Goal: Task Accomplishment & Management: Use online tool/utility

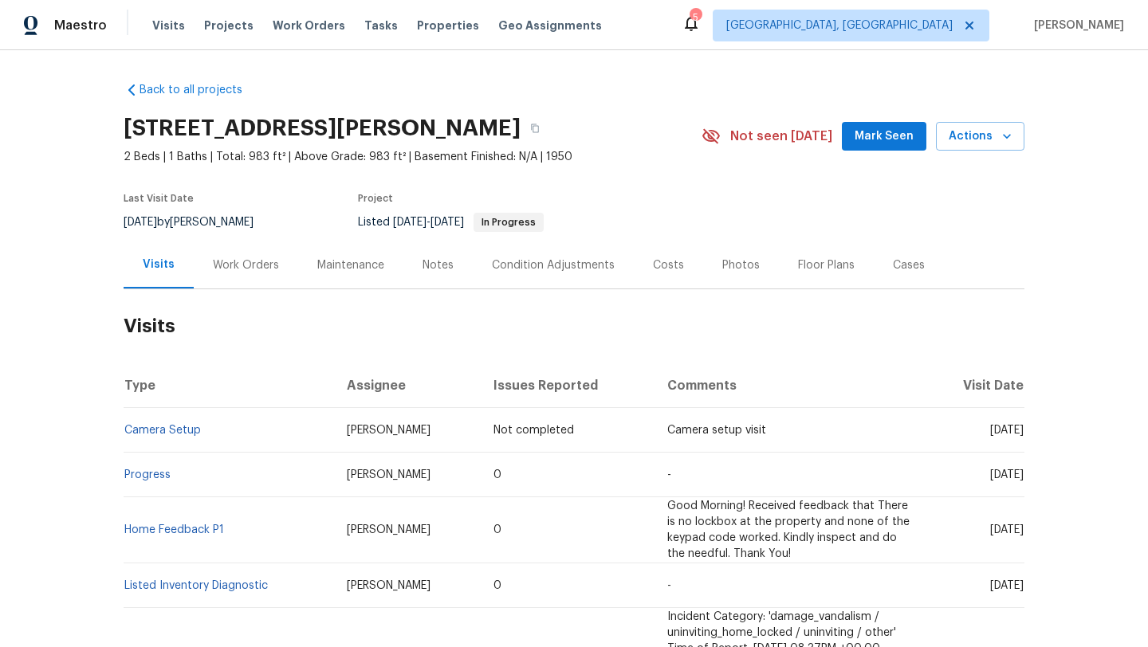
click at [909, 112] on div "1202 Clifton Ave, Akron, OH 44310 2 Beds | 1 Baths | Total: 983 ft² | Above Gra…" at bounding box center [574, 136] width 901 height 57
click at [897, 140] on span "Mark Seen" at bounding box center [884, 137] width 59 height 20
click at [240, 262] on div "Work Orders" at bounding box center [246, 266] width 66 height 16
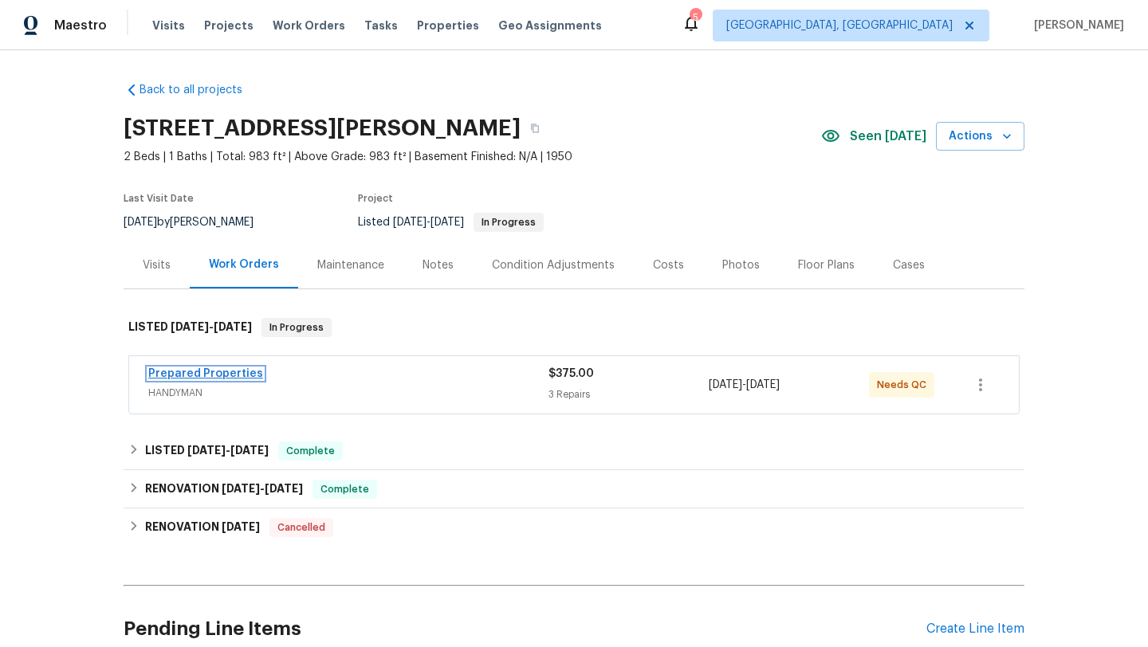
click at [234, 371] on link "Prepared Properties" at bounding box center [205, 373] width 115 height 11
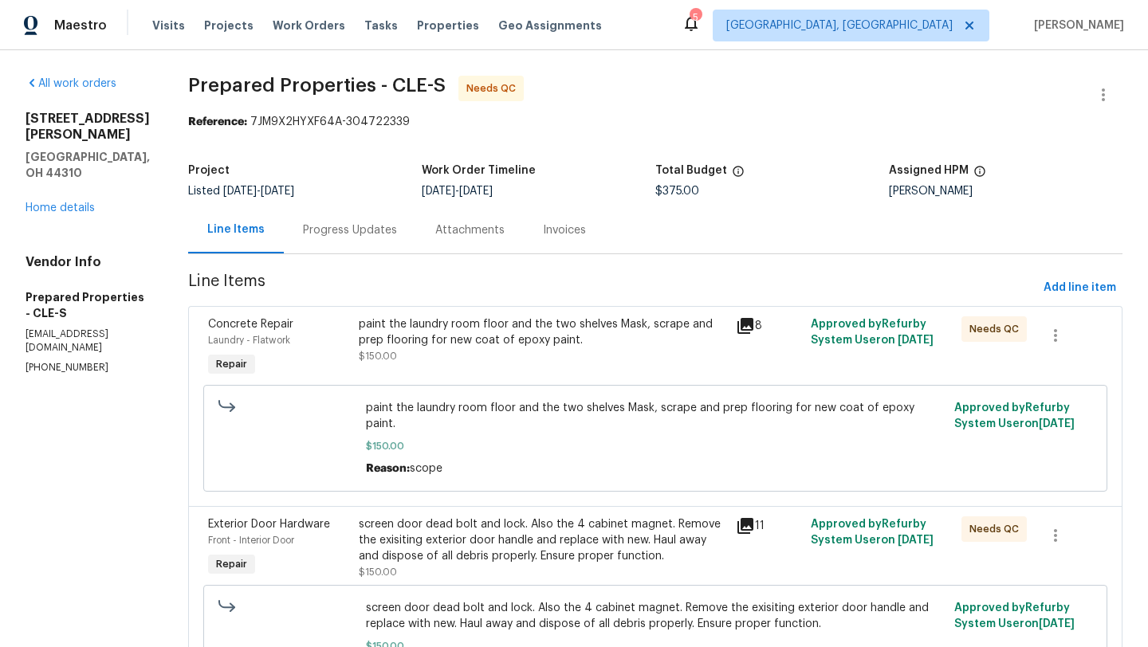
click at [512, 353] on div "paint the laundry room floor and the two shelves Mask, scrape and prep flooring…" at bounding box center [543, 341] width 368 height 48
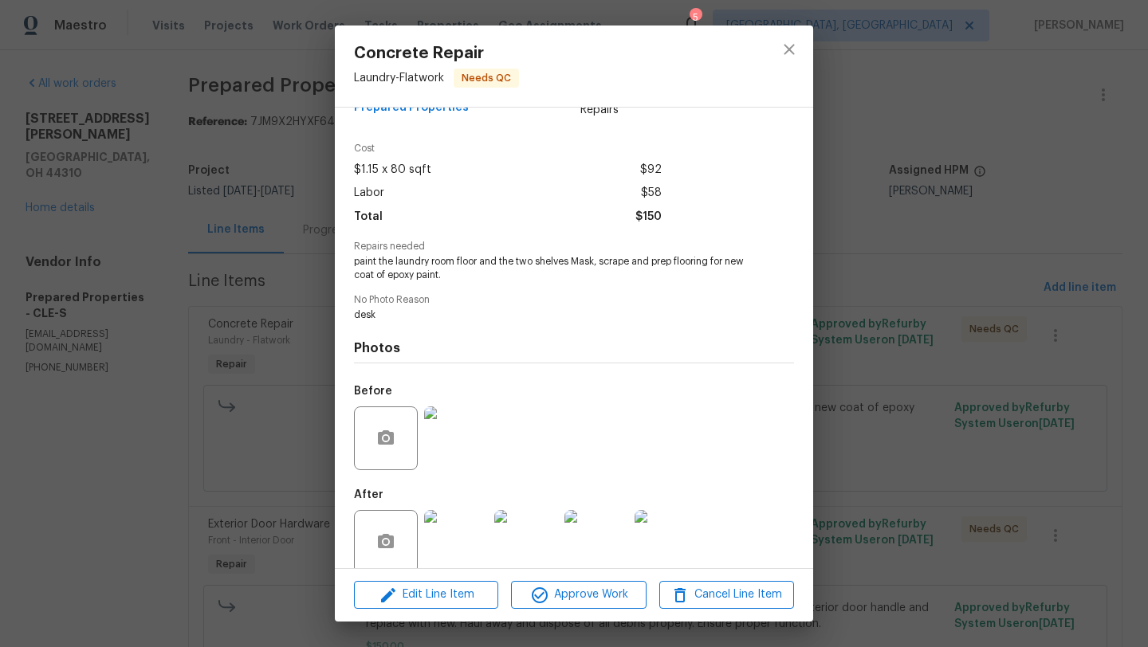
scroll to position [61, 0]
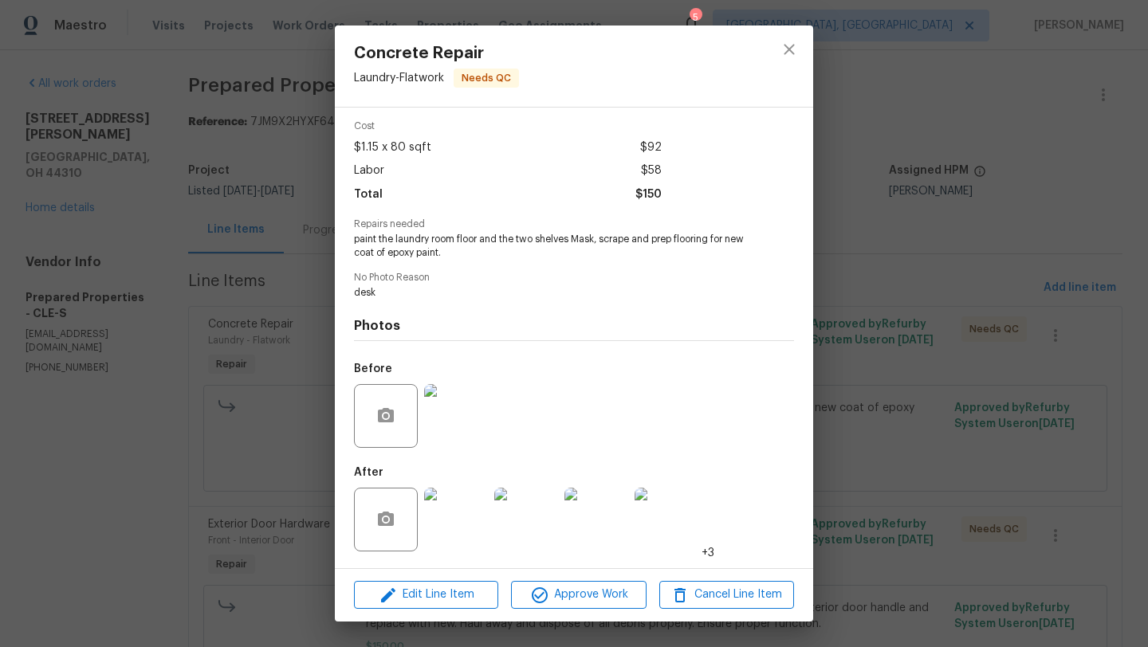
click at [459, 517] on img at bounding box center [456, 520] width 64 height 64
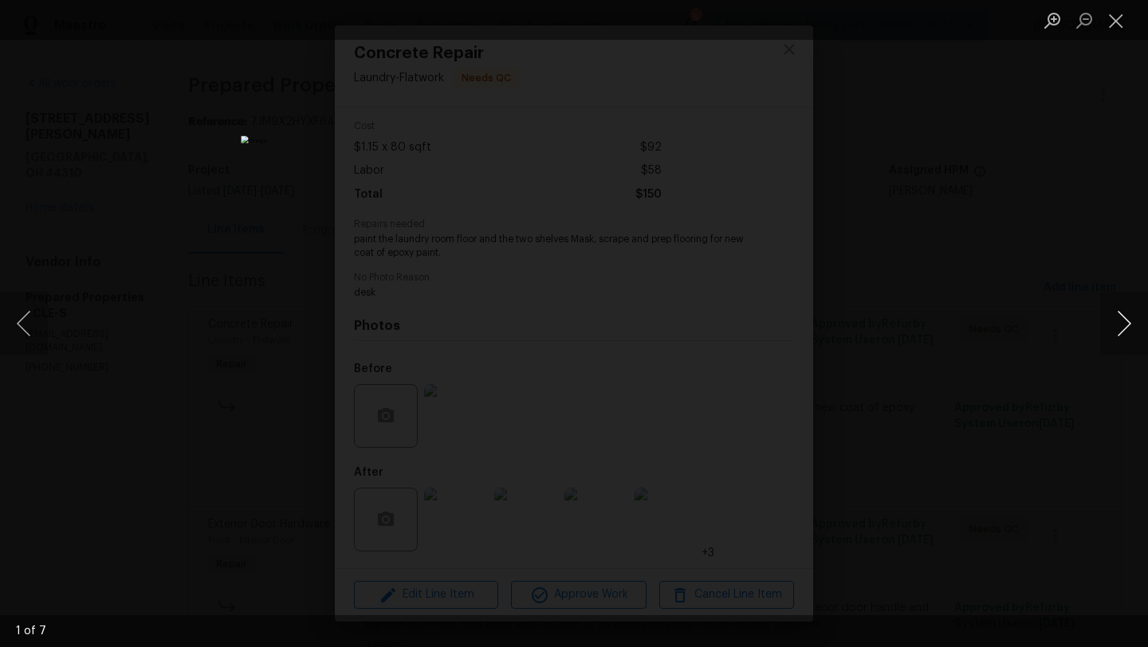
click at [956, 325] on button "Next image" at bounding box center [1124, 324] width 48 height 64
click at [956, 327] on button "Next image" at bounding box center [1124, 324] width 48 height 64
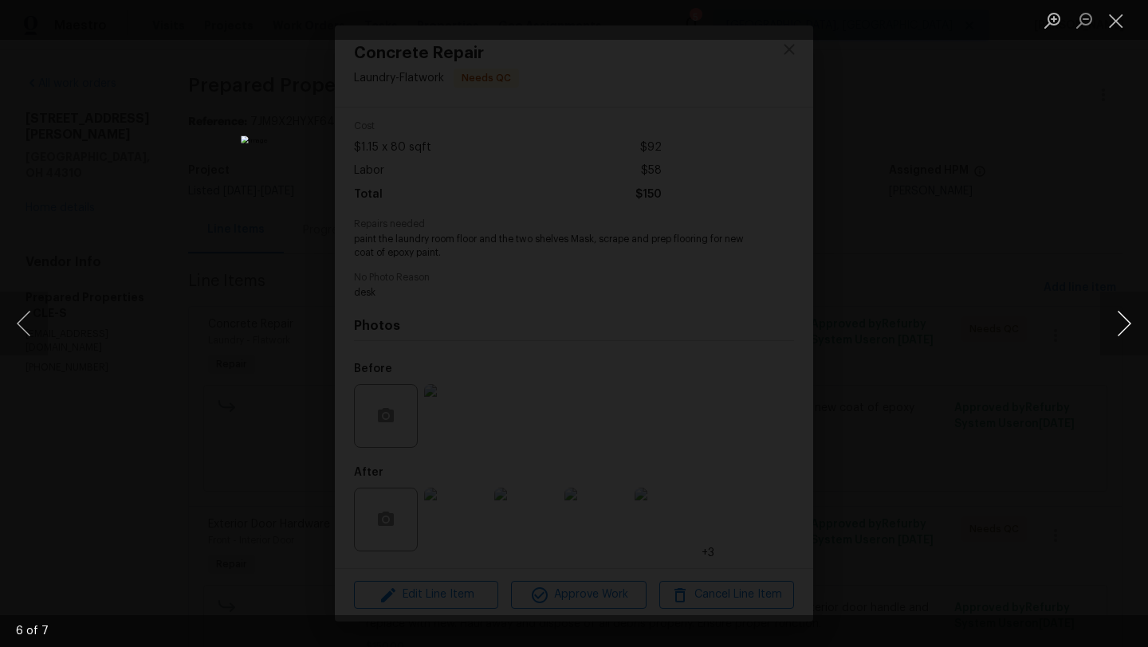
click at [956, 327] on button "Next image" at bounding box center [1124, 324] width 48 height 64
click at [956, 28] on button "Close lightbox" at bounding box center [1116, 20] width 32 height 28
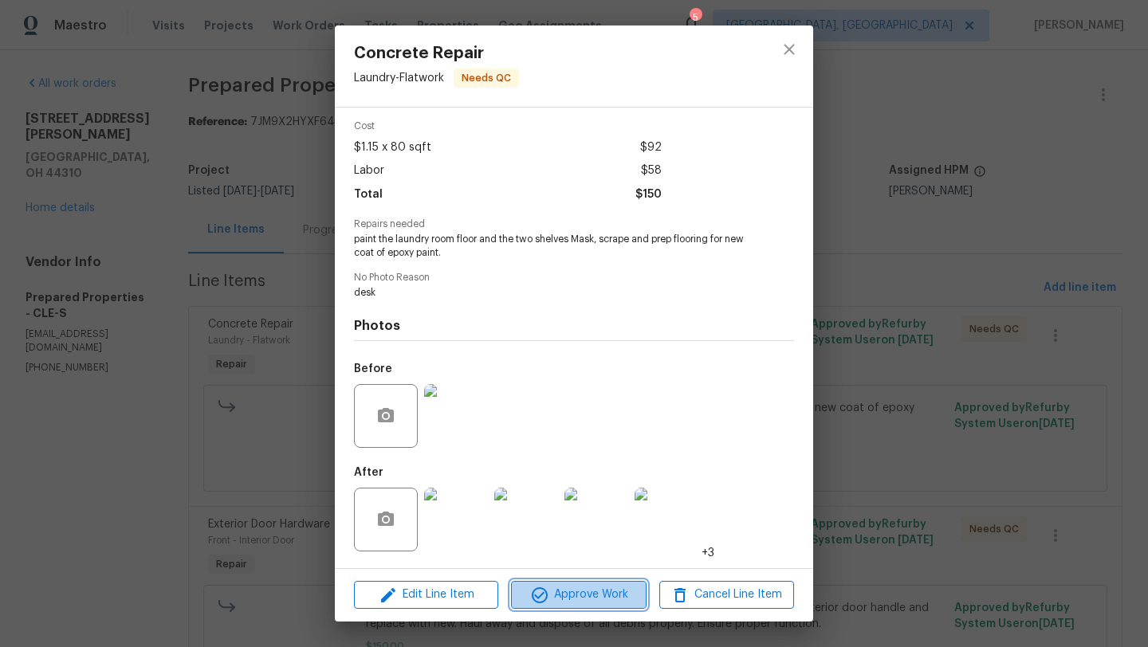
click at [546, 536] on span "Approve Work" at bounding box center [578, 595] width 125 height 20
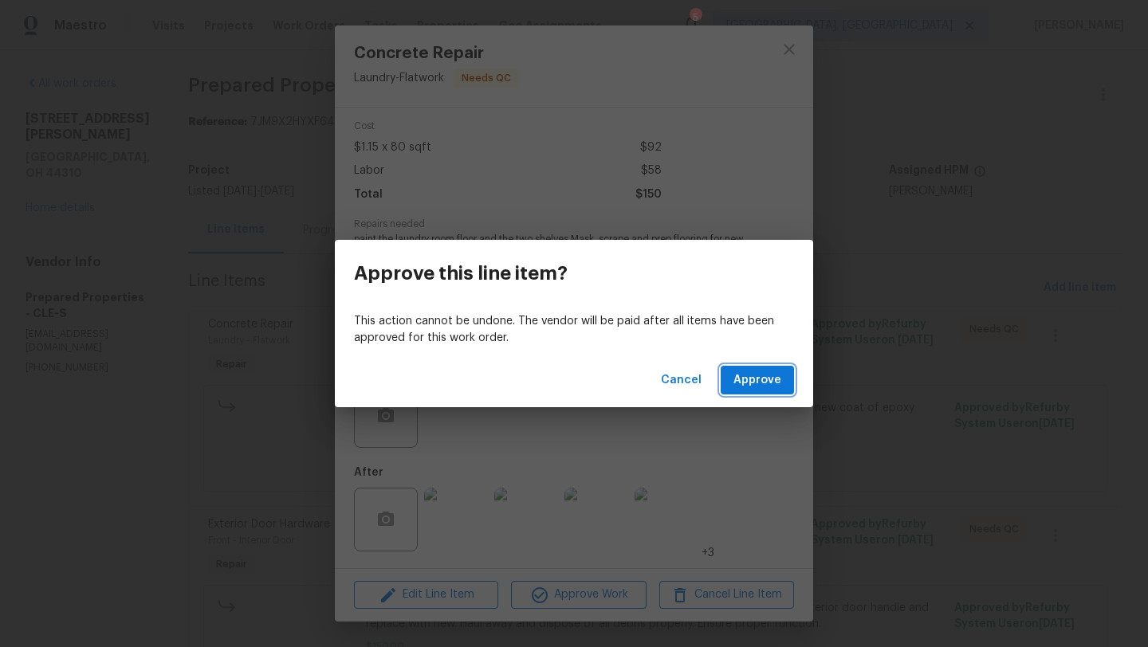
click at [745, 374] on span "Approve" at bounding box center [758, 381] width 48 height 20
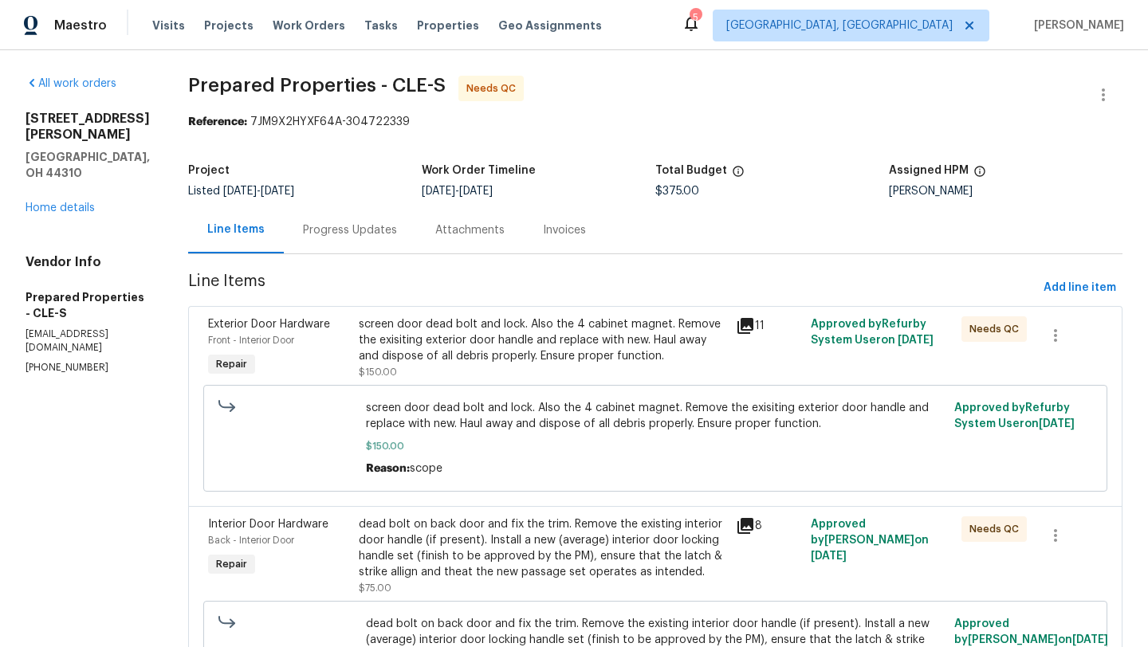
click at [605, 380] on div "screen door dead bolt and lock. Also the 4 cabinet magnet. Remove the exisiting…" at bounding box center [543, 349] width 368 height 64
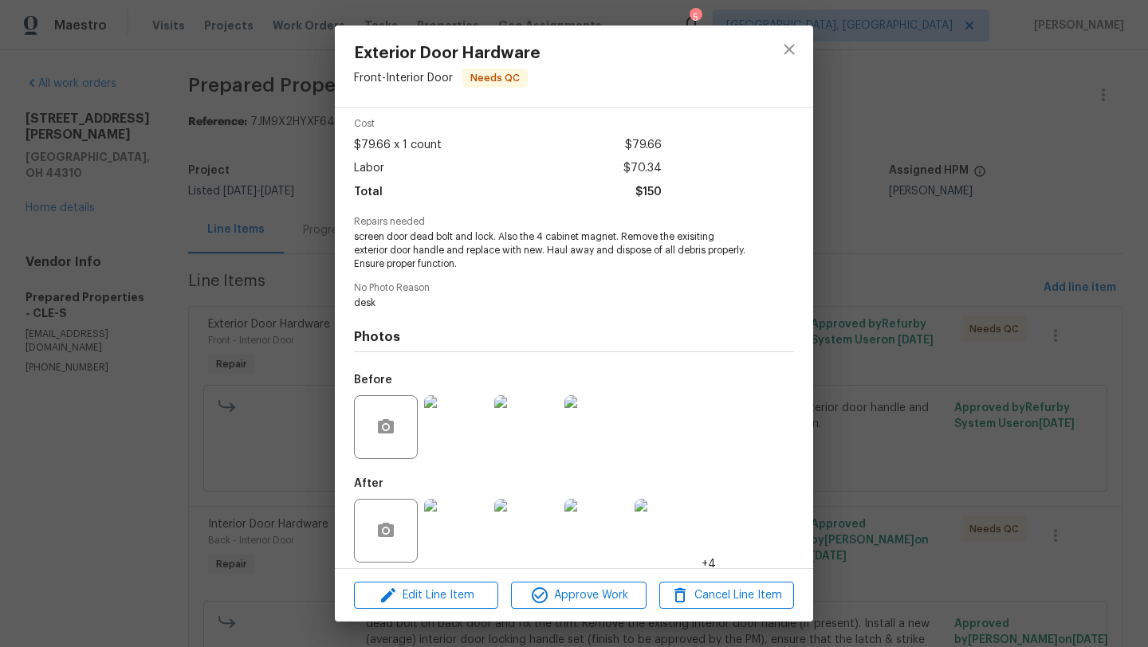
scroll to position [73, 0]
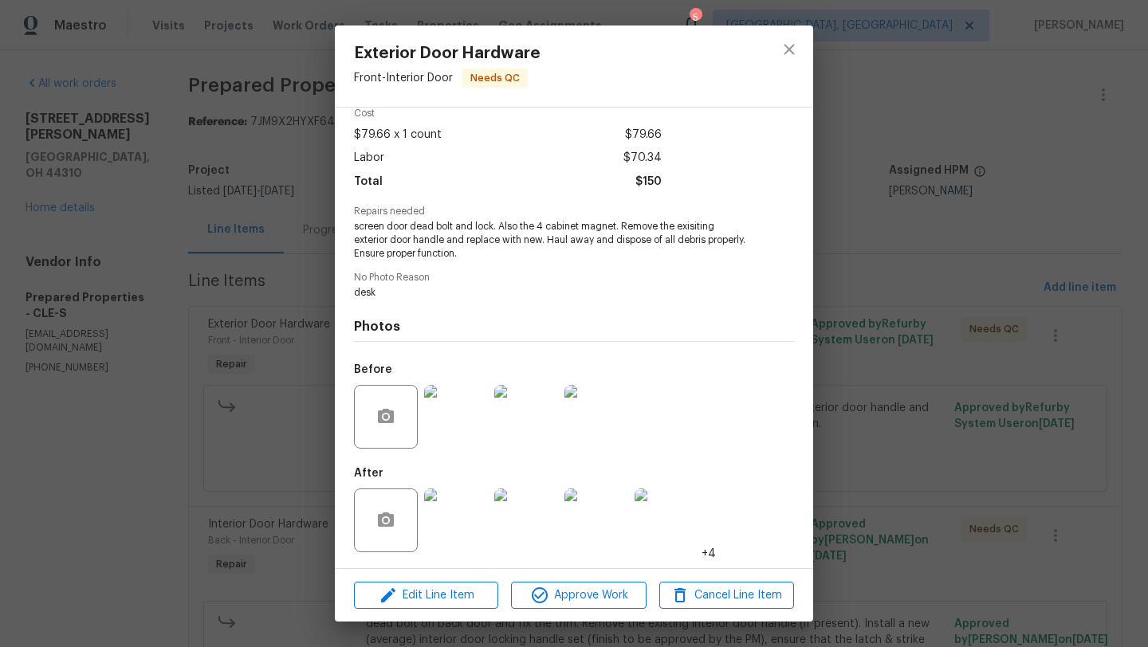
click at [458, 504] on img at bounding box center [456, 521] width 64 height 64
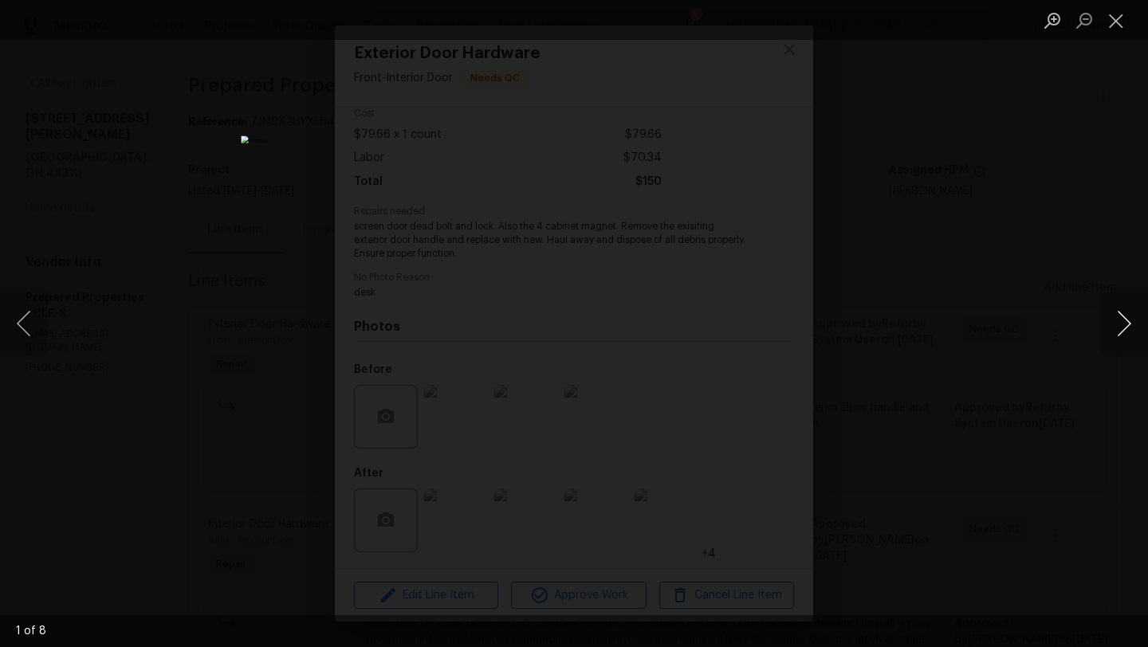
click at [956, 329] on button "Next image" at bounding box center [1124, 324] width 48 height 64
click at [956, 330] on button "Next image" at bounding box center [1124, 324] width 48 height 64
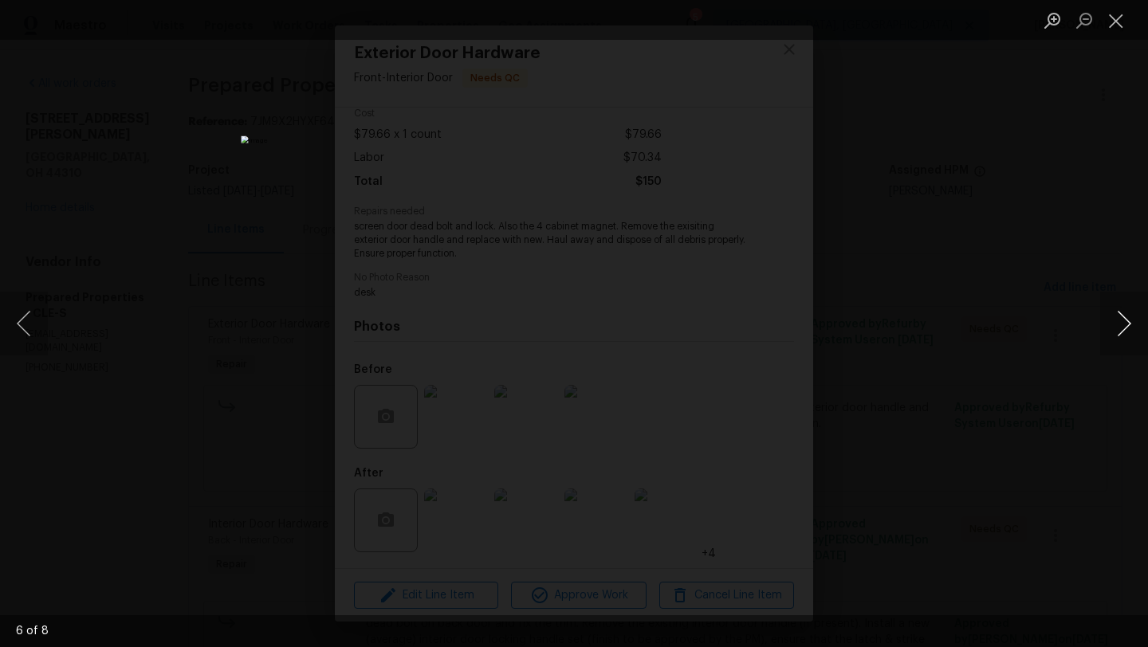
click at [956, 330] on button "Next image" at bounding box center [1124, 324] width 48 height 64
click at [956, 17] on button "Close lightbox" at bounding box center [1116, 20] width 32 height 28
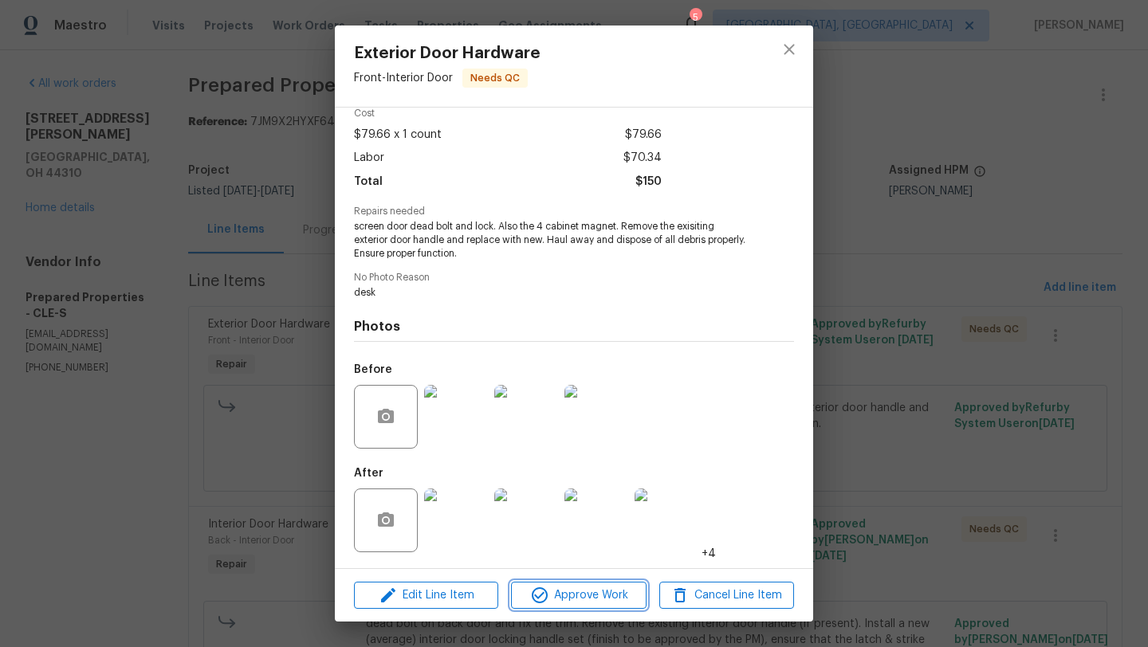
click at [581, 536] on span "Approve Work" at bounding box center [578, 596] width 125 height 20
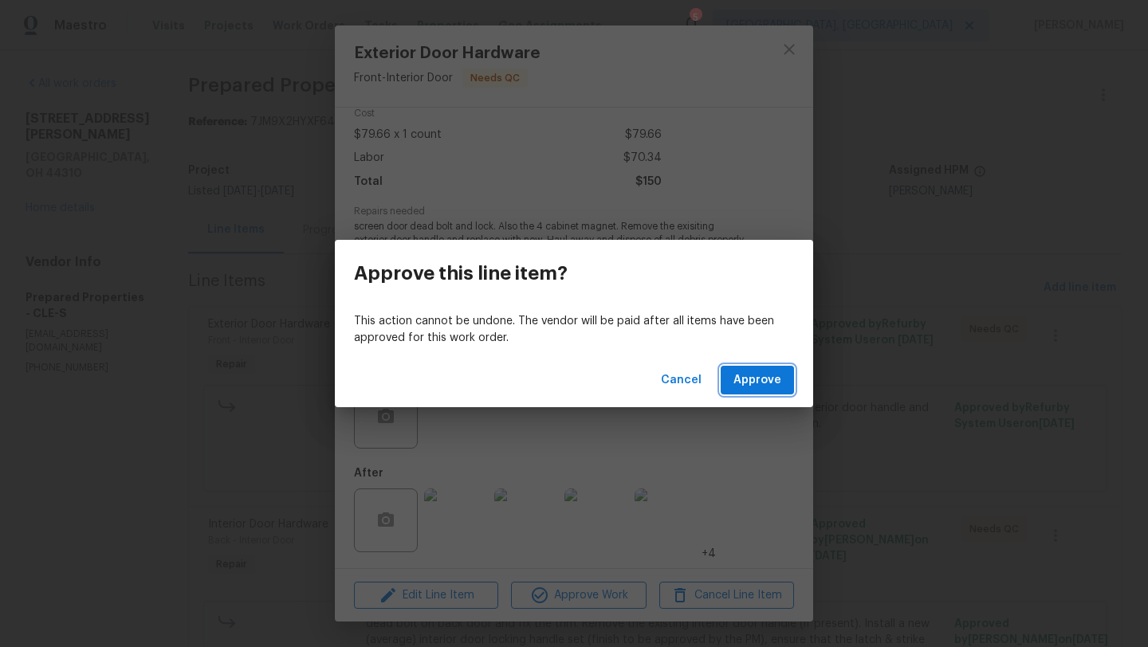
click at [754, 378] on span "Approve" at bounding box center [758, 381] width 48 height 20
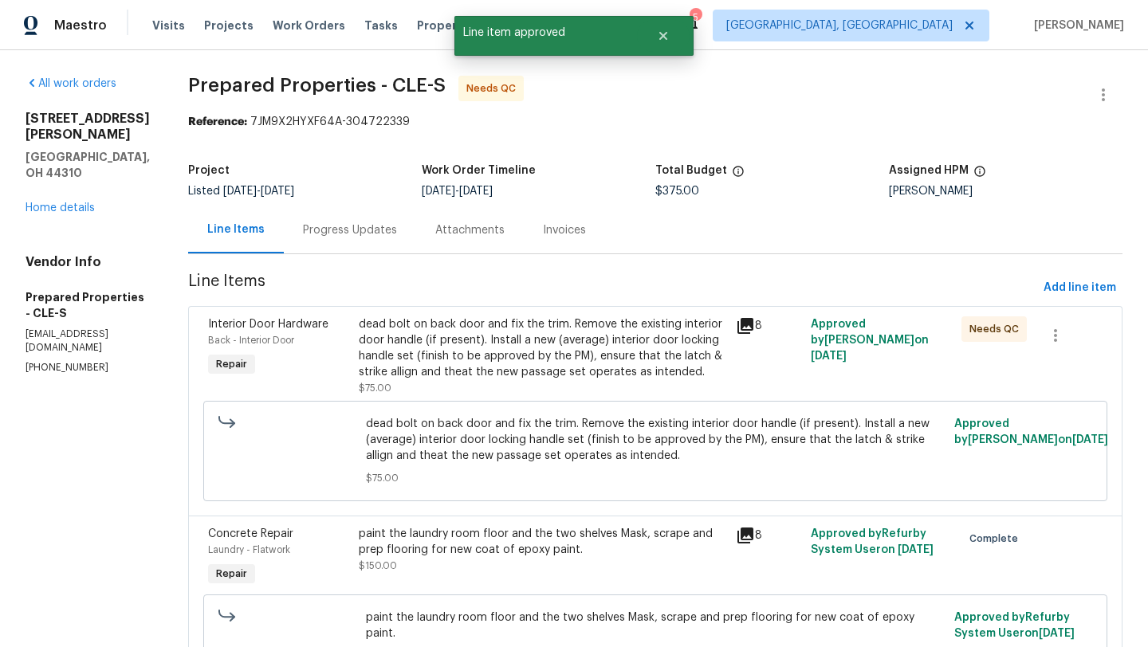
click at [614, 378] on div "dead bolt on back door and fix the trim. Remove the existing interior door hand…" at bounding box center [543, 349] width 368 height 64
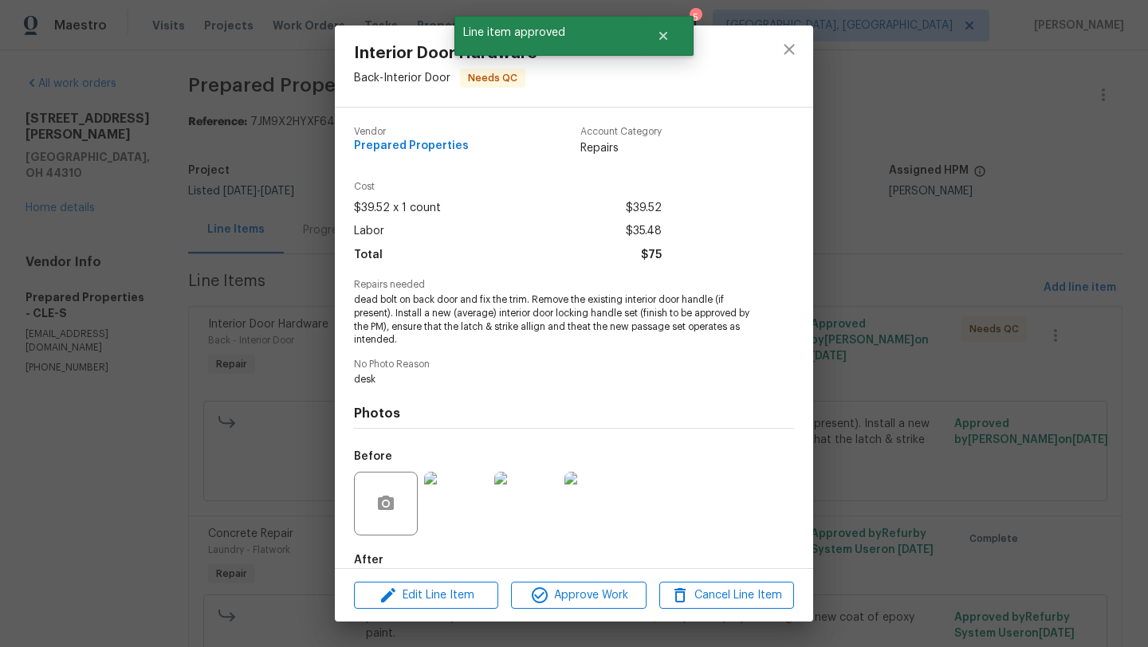
scroll to position [87, 0]
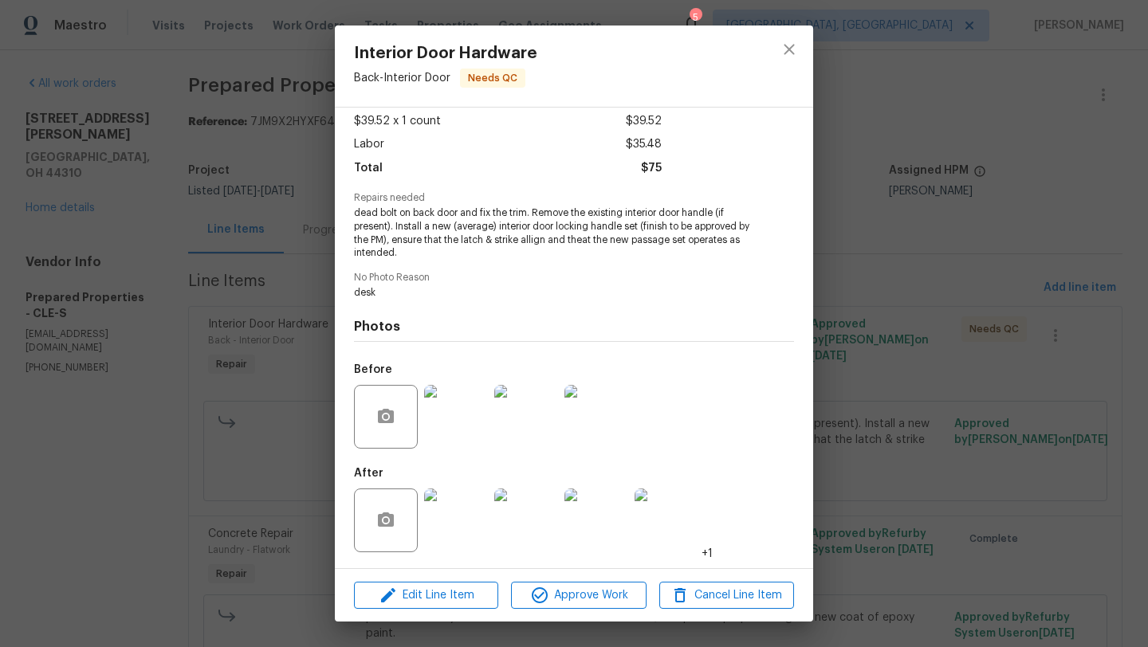
click at [668, 519] on img at bounding box center [667, 521] width 64 height 64
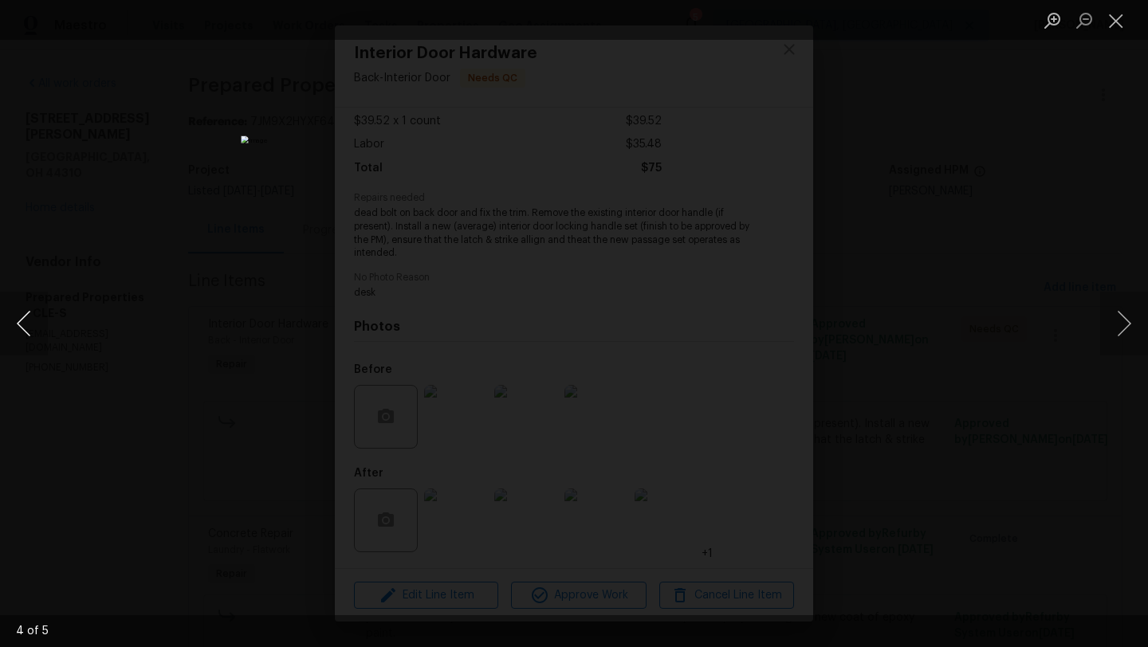
click at [30, 317] on button "Previous image" at bounding box center [24, 324] width 48 height 64
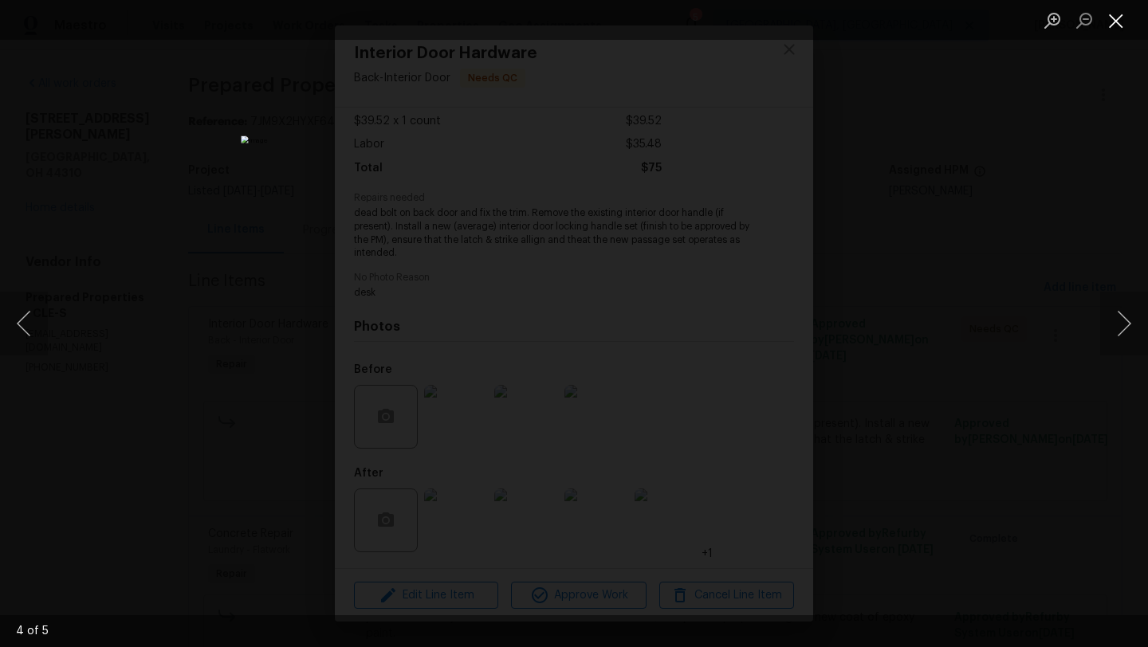
click at [956, 23] on button "Close lightbox" at bounding box center [1116, 20] width 32 height 28
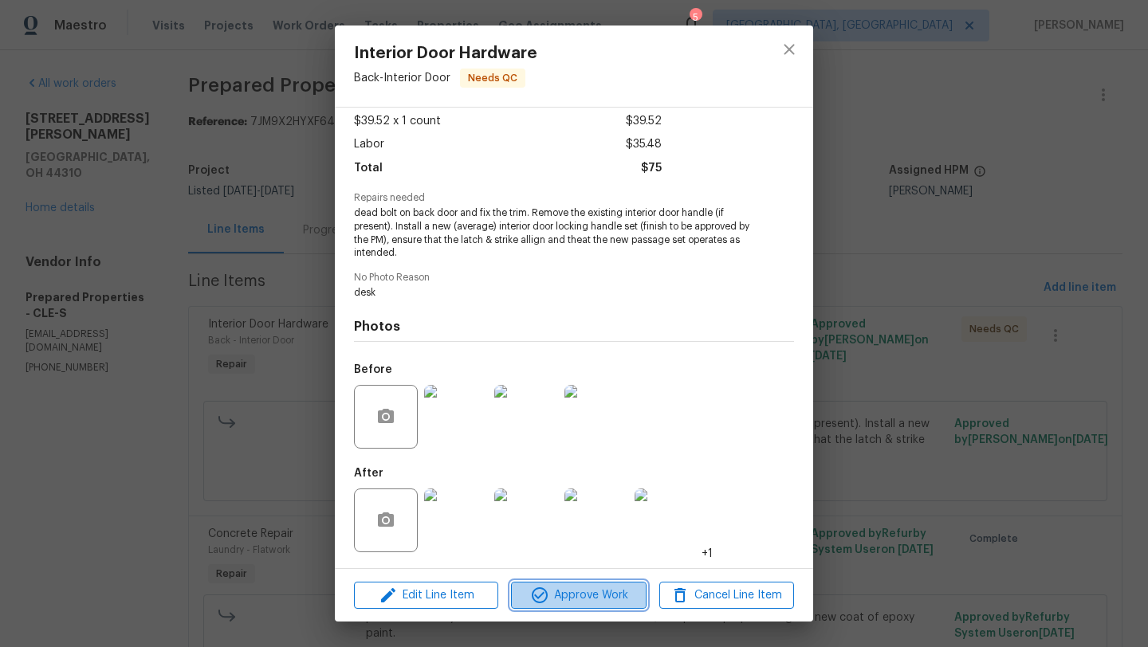
click at [580, 536] on span "Approve Work" at bounding box center [578, 596] width 125 height 20
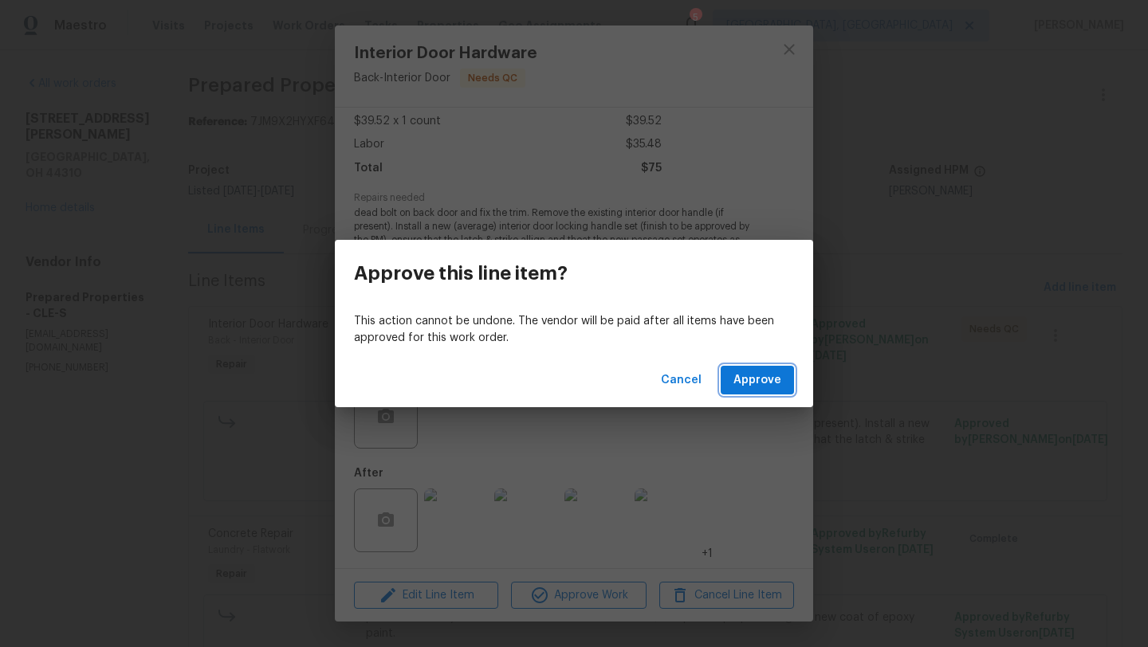
click at [771, 379] on span "Approve" at bounding box center [758, 381] width 48 height 20
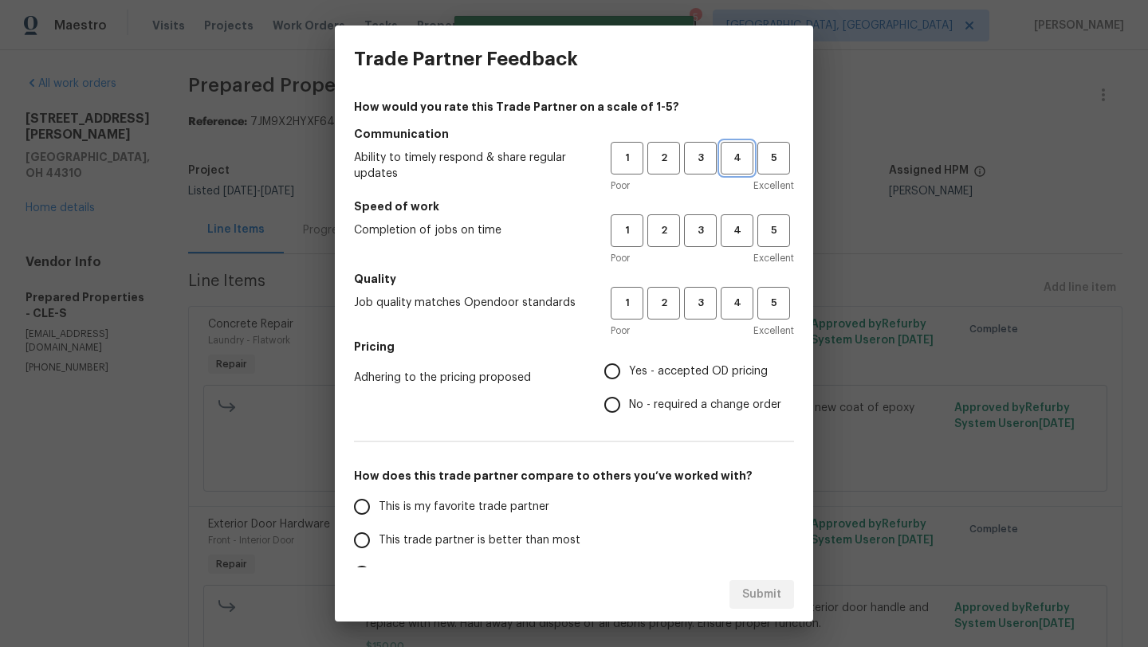
click at [728, 163] on span "4" at bounding box center [737, 158] width 30 height 18
click at [730, 230] on span "4" at bounding box center [737, 231] width 30 height 18
click at [730, 307] on span "4" at bounding box center [737, 303] width 30 height 18
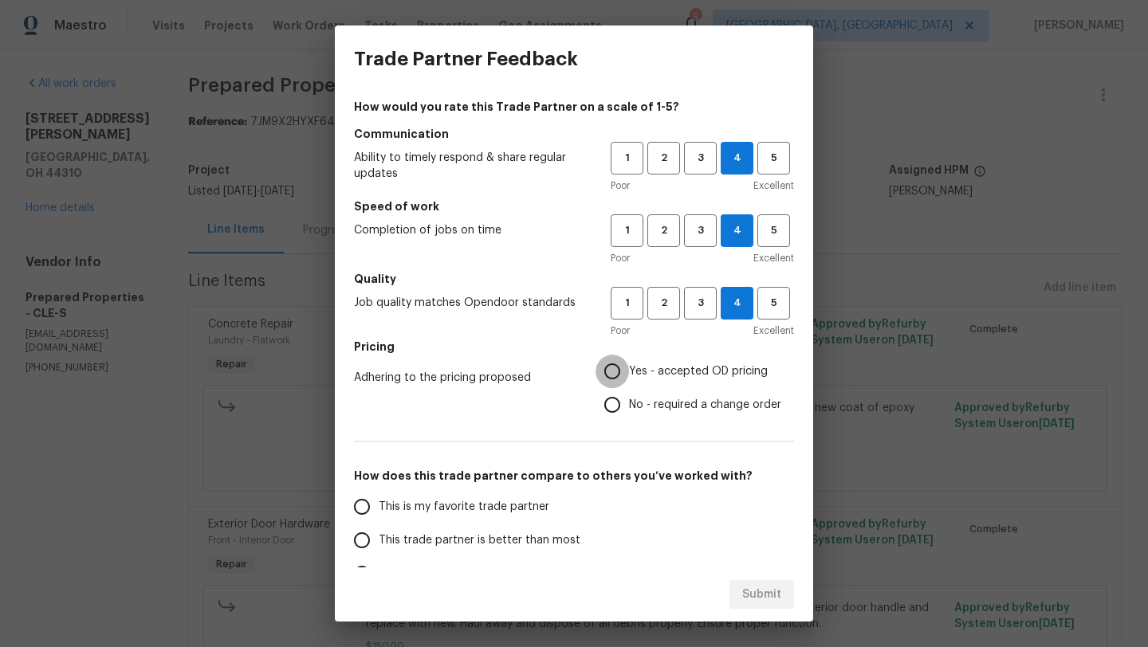
click at [615, 373] on input "Yes - accepted OD pricing" at bounding box center [612, 371] width 33 height 33
radio input "true"
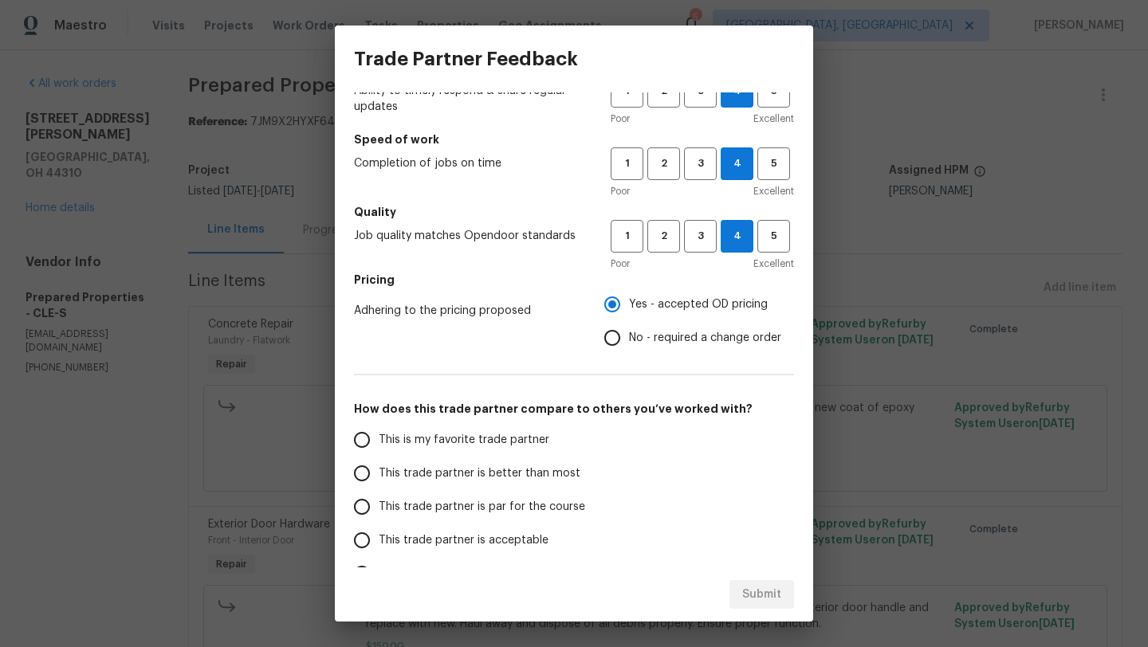
scroll to position [69, 0]
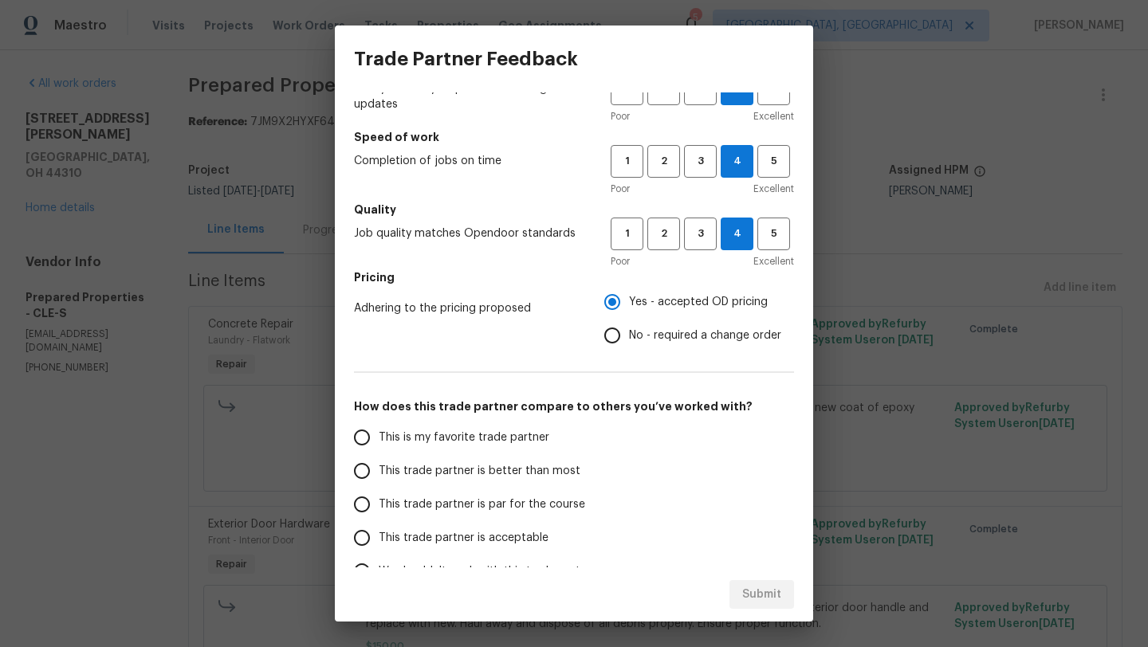
click at [387, 503] on span "This trade partner is par for the course" at bounding box center [482, 505] width 207 height 17
click at [379, 503] on input "This trade partner is par for the course" at bounding box center [361, 504] width 33 height 33
click at [749, 536] on button "Submit" at bounding box center [762, 595] width 65 height 30
radio input "true"
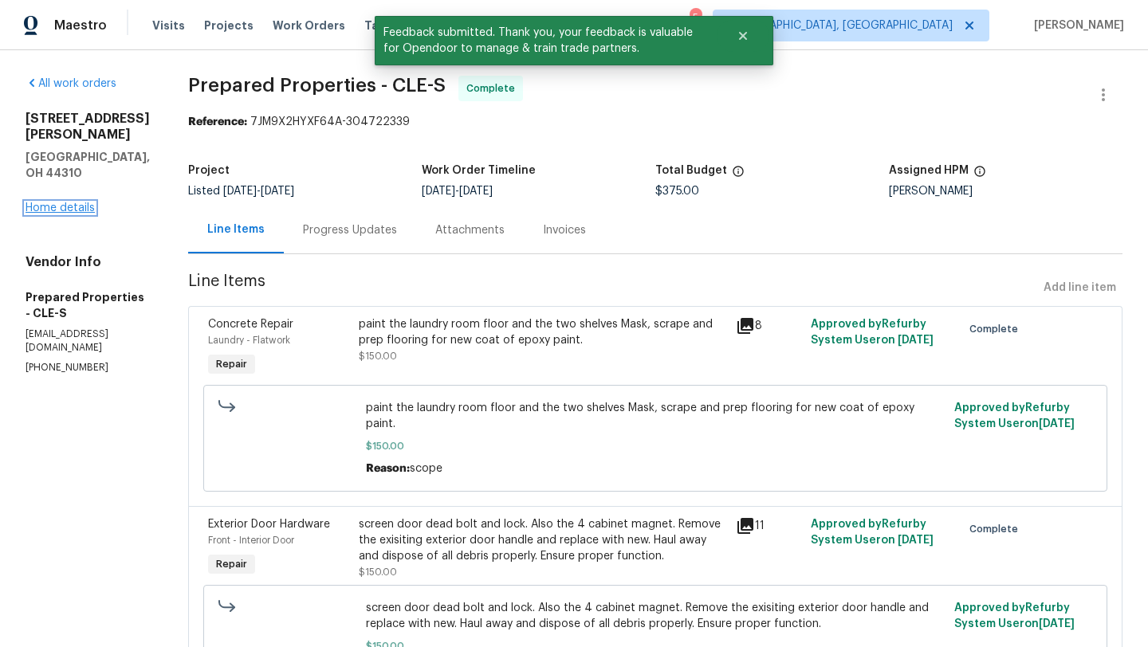
click at [86, 203] on link "Home details" at bounding box center [60, 208] width 69 height 11
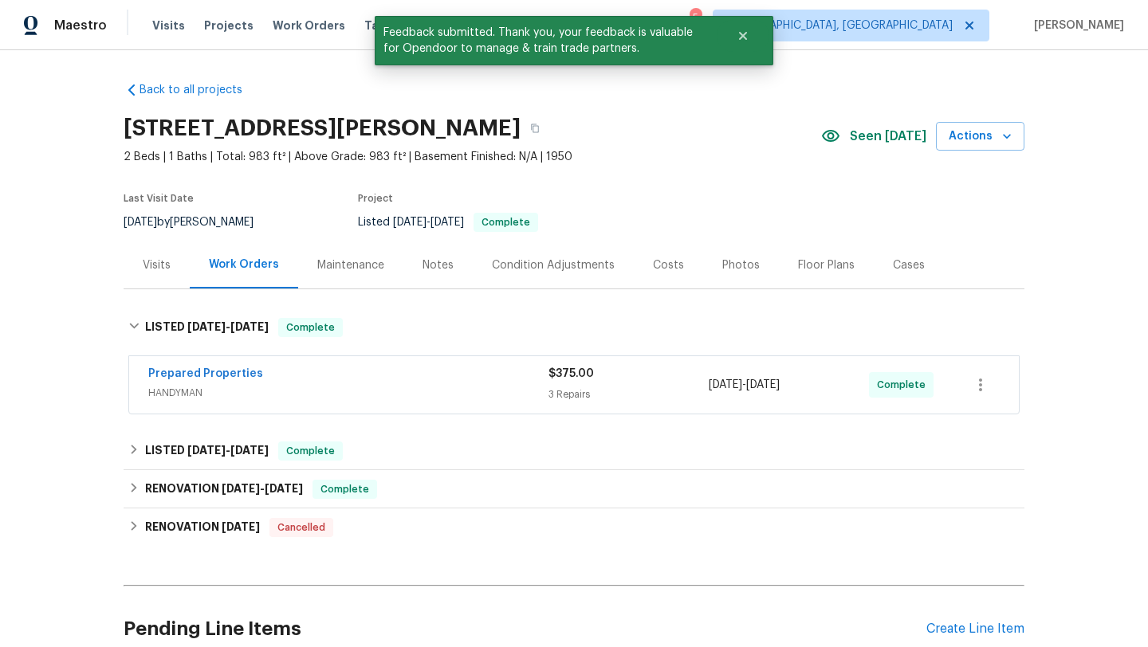
click at [157, 267] on div "Visits" at bounding box center [157, 266] width 28 height 16
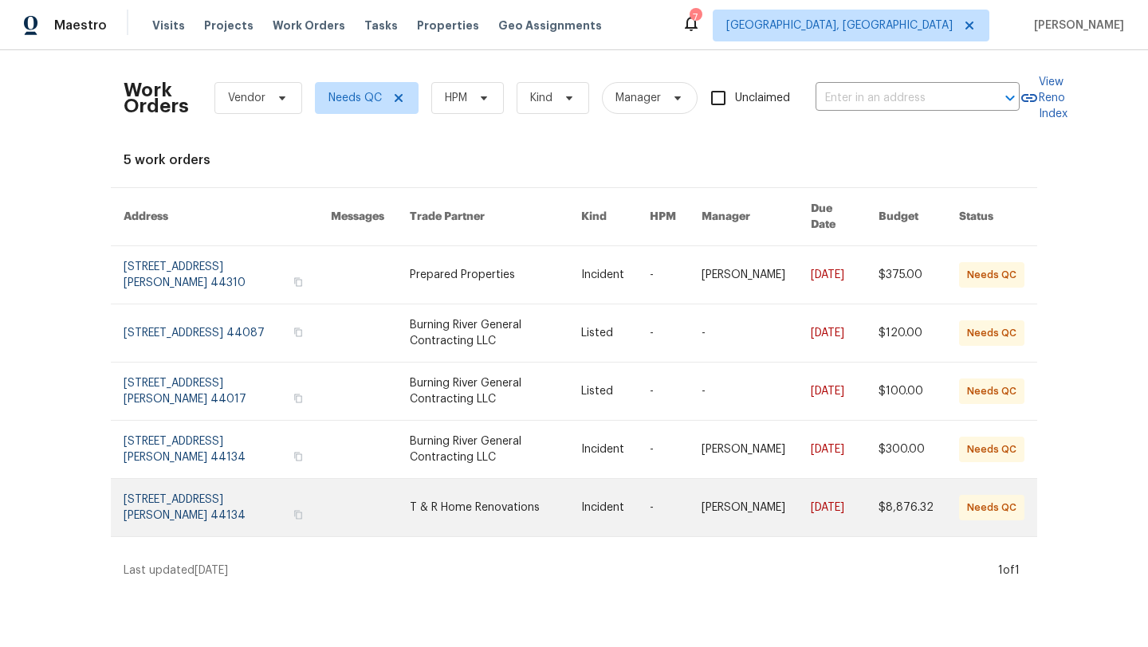
click at [178, 488] on link at bounding box center [227, 507] width 207 height 57
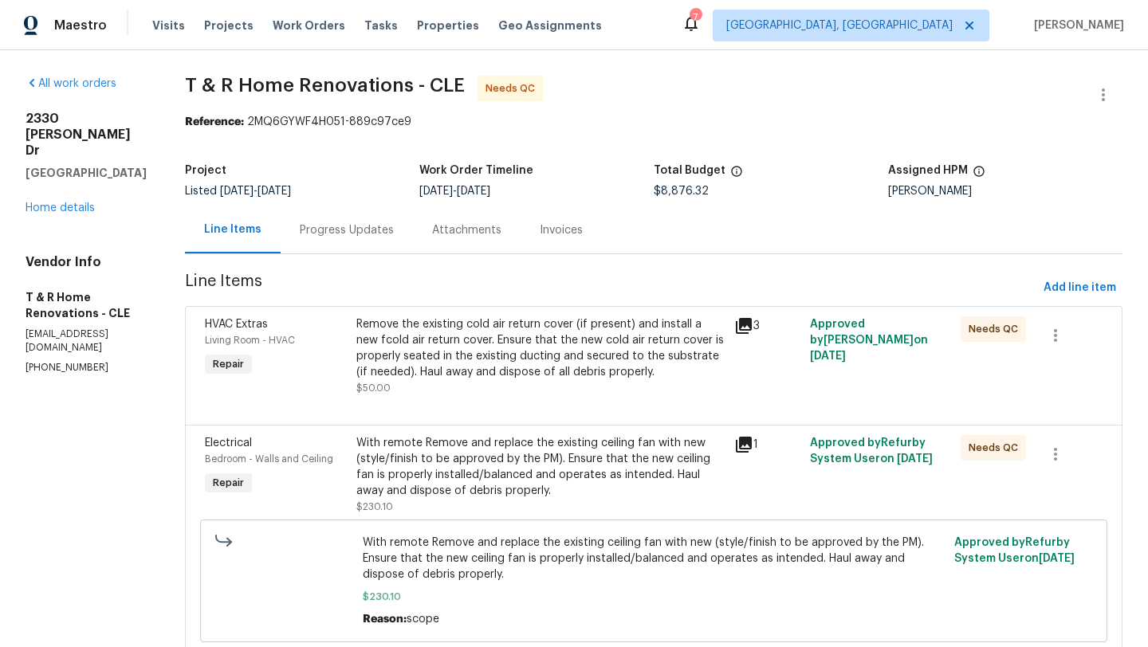
click at [483, 342] on div "Remove the existing cold air return cover (if present) and install a new fcold …" at bounding box center [540, 349] width 368 height 64
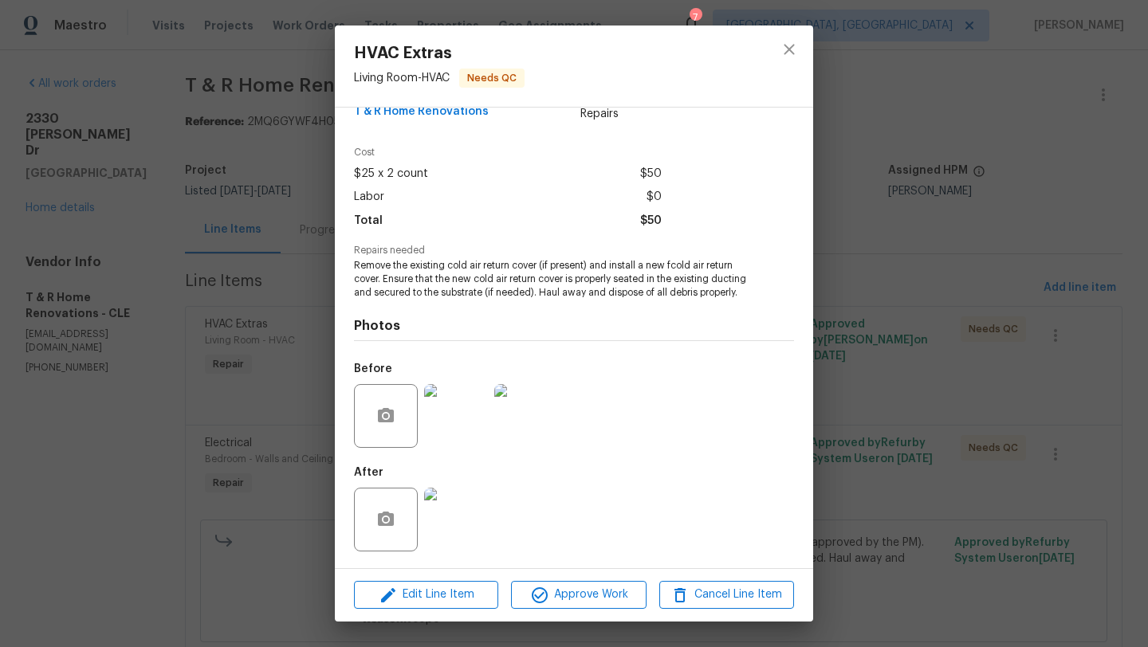
scroll to position [48, 0]
click at [596, 596] on span "Approve Work" at bounding box center [578, 595] width 125 height 20
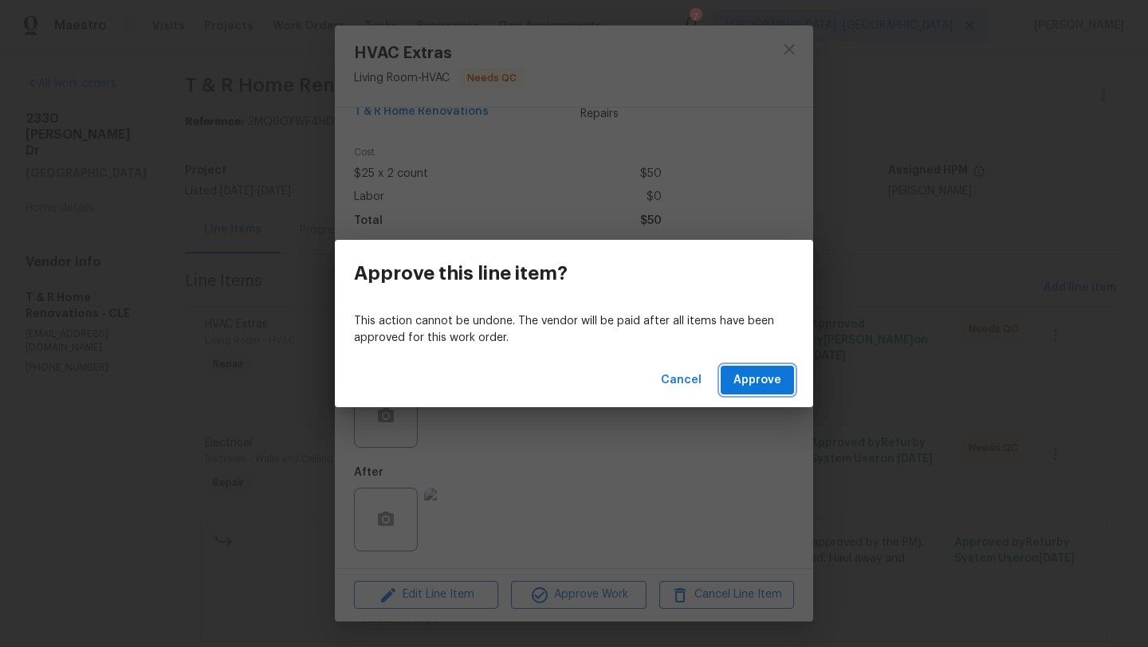
click at [759, 384] on span "Approve" at bounding box center [758, 381] width 48 height 20
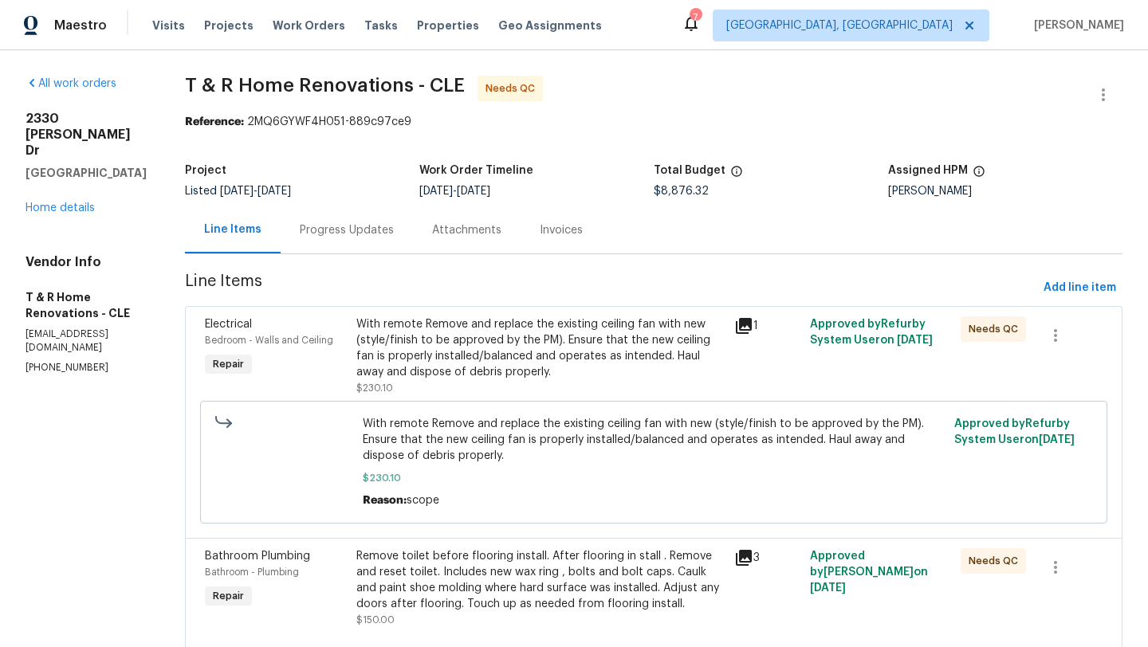
click at [558, 348] on div "With remote Remove and replace the existing ceiling fan with new (style/finish …" at bounding box center [540, 349] width 368 height 64
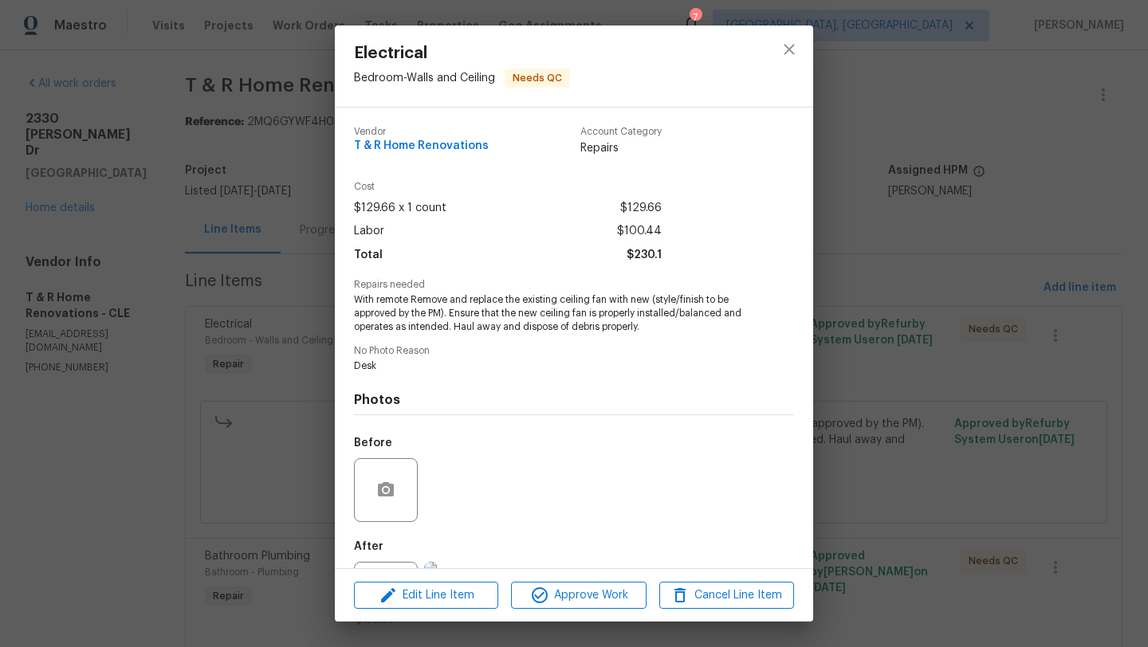
scroll to position [73, 0]
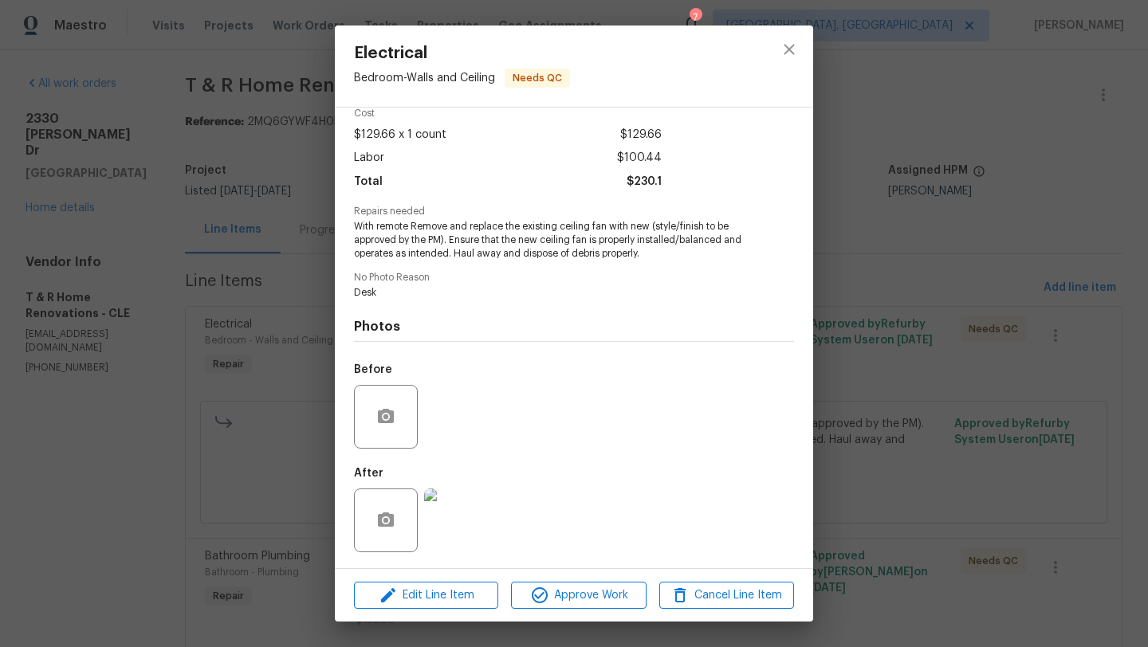
click at [462, 516] on img at bounding box center [456, 521] width 64 height 64
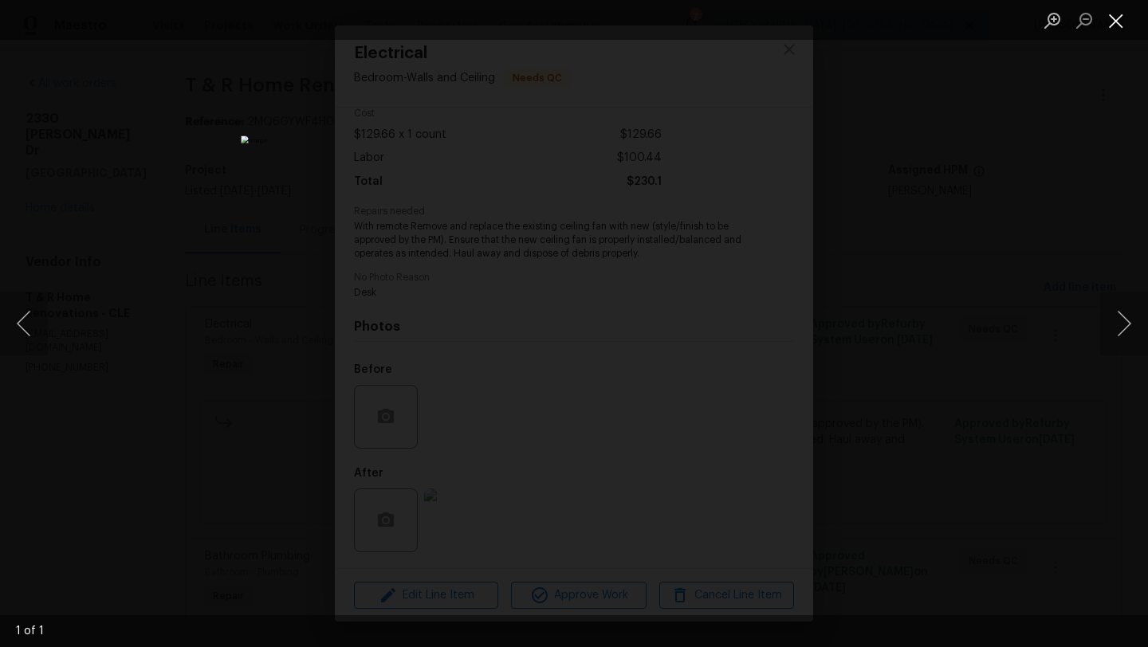
click at [1124, 20] on button "Close lightbox" at bounding box center [1116, 20] width 32 height 28
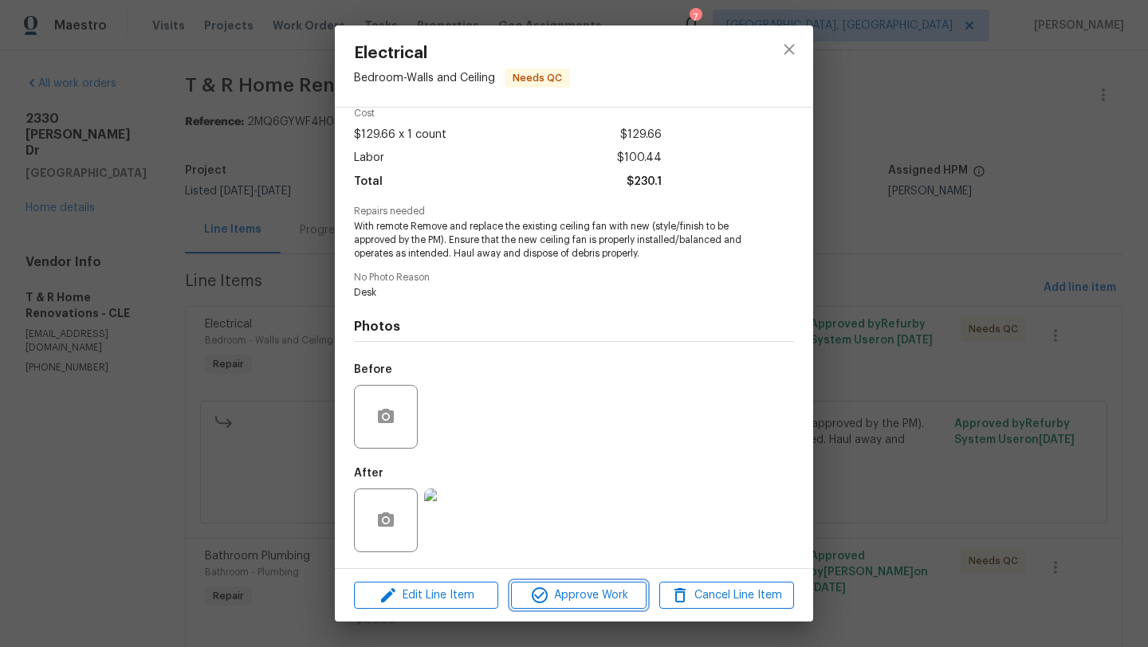
click at [579, 587] on span "Approve Work" at bounding box center [578, 596] width 125 height 20
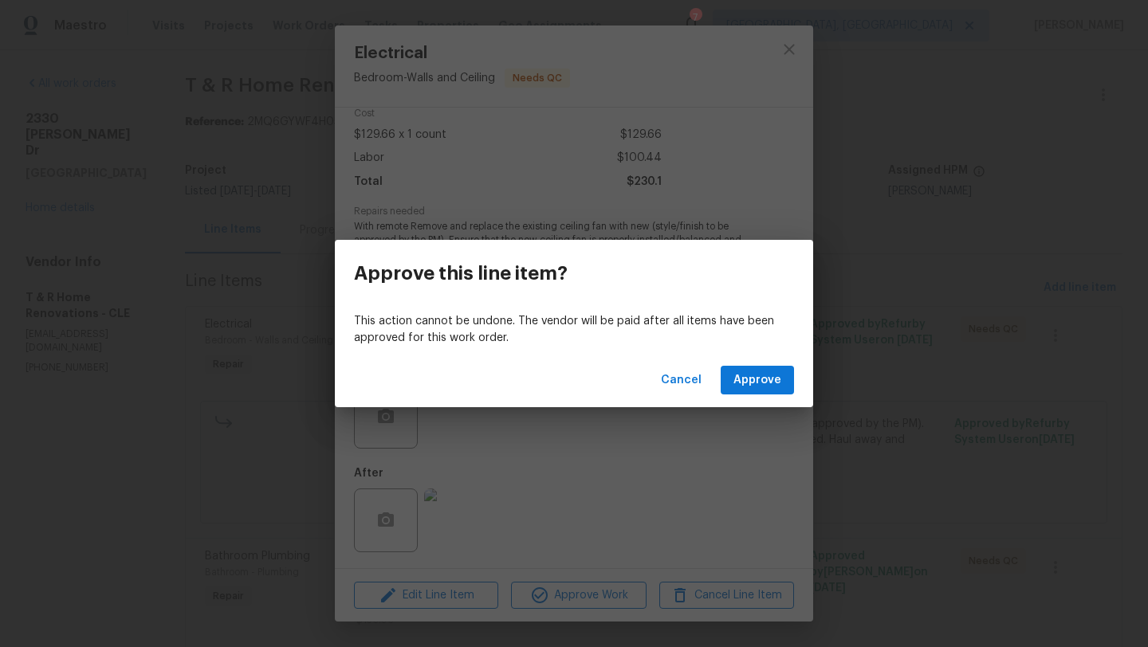
click at [765, 399] on div "Cancel Approve" at bounding box center [574, 380] width 478 height 55
click at [765, 380] on span "Approve" at bounding box center [758, 381] width 48 height 20
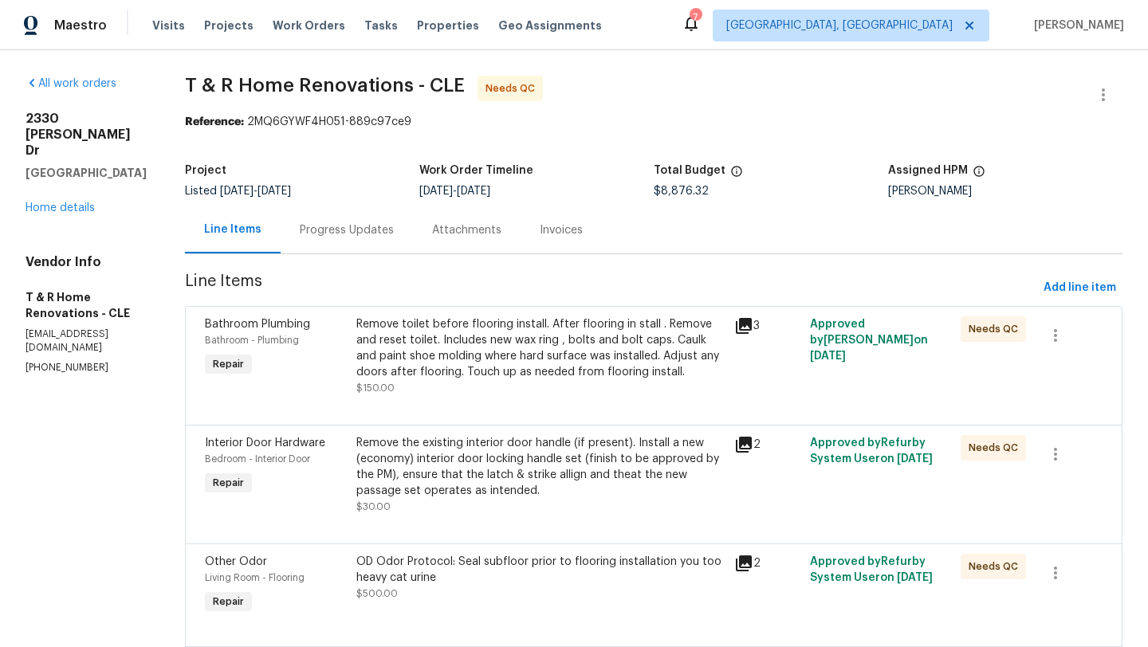
click at [518, 348] on div "Remove toilet before flooring install. After flooring in stall . Remove and res…" at bounding box center [540, 349] width 368 height 64
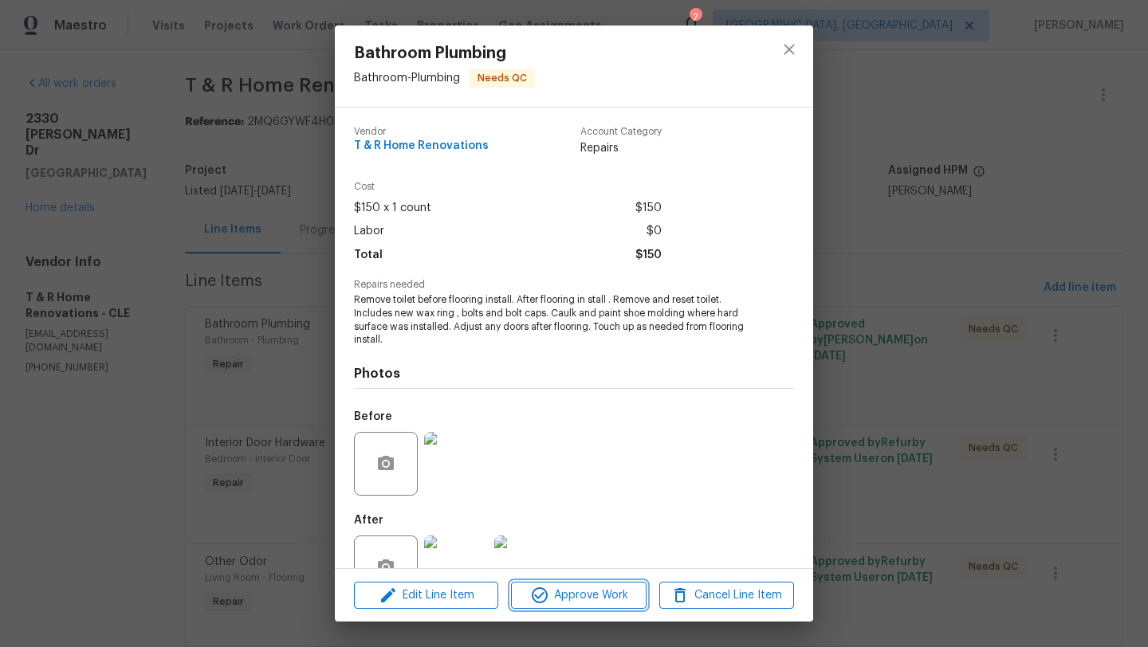
click at [568, 593] on span "Approve Work" at bounding box center [578, 596] width 125 height 20
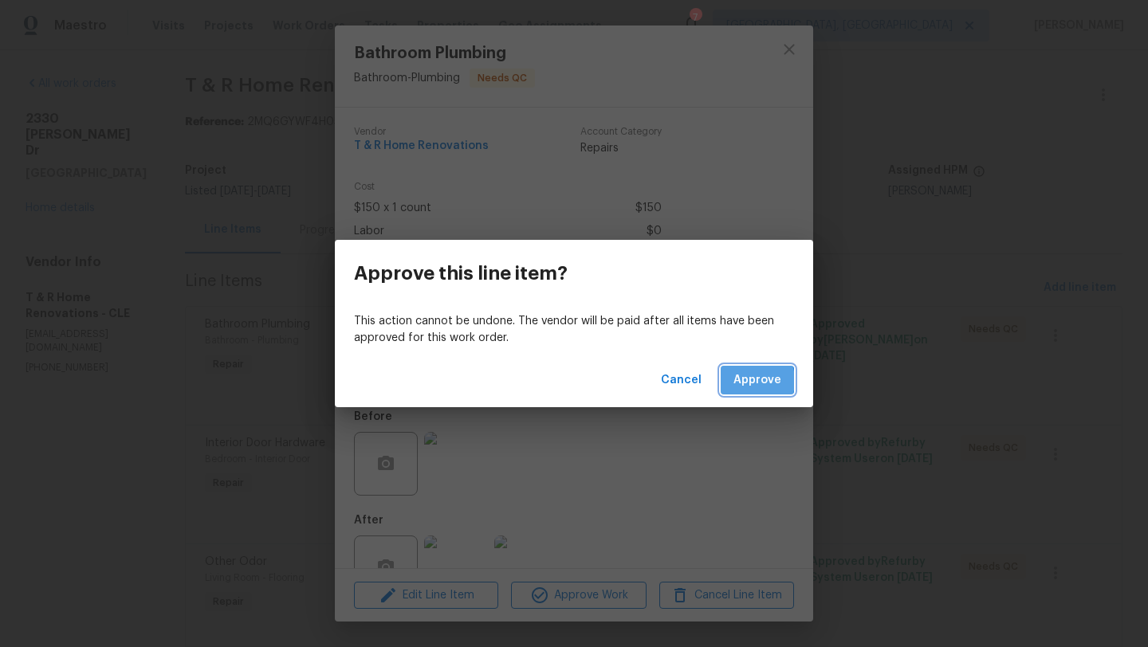
click at [748, 381] on span "Approve" at bounding box center [758, 381] width 48 height 20
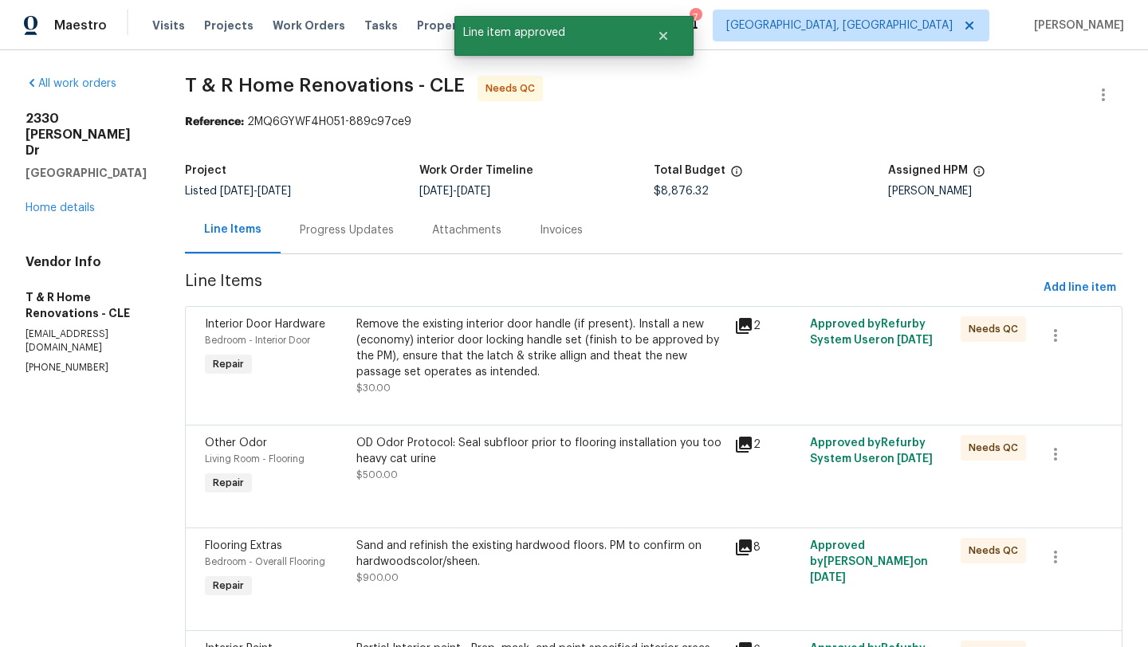
click at [497, 360] on div "Remove the existing interior door handle (if present). Install a new (economy) …" at bounding box center [540, 349] width 368 height 64
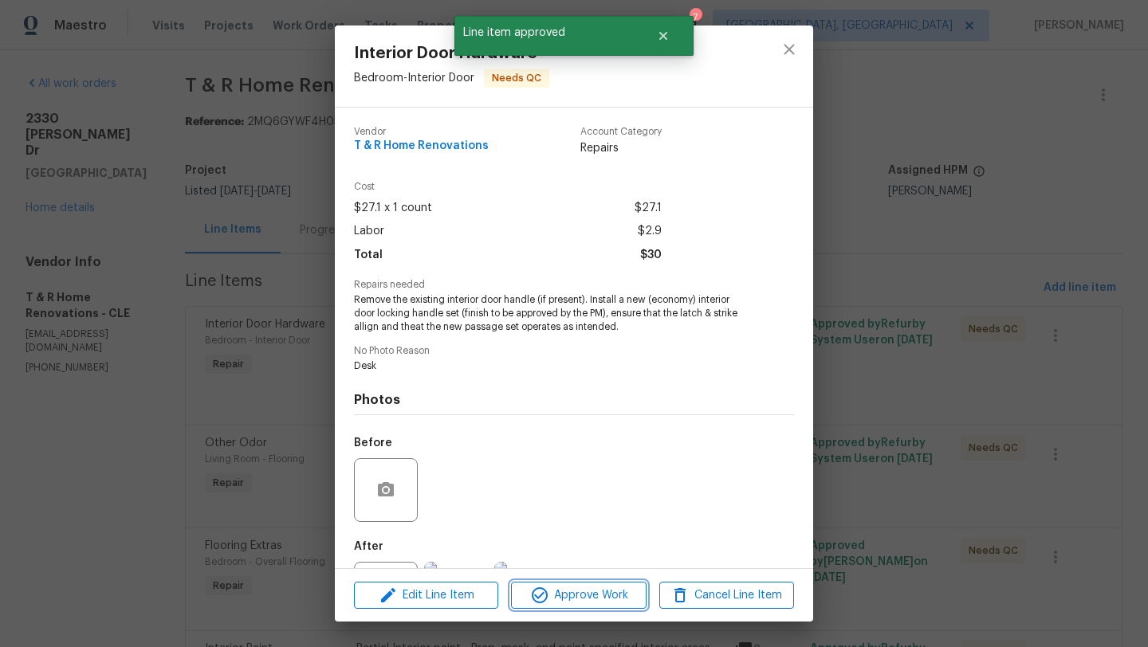
click at [565, 592] on span "Approve Work" at bounding box center [578, 596] width 125 height 20
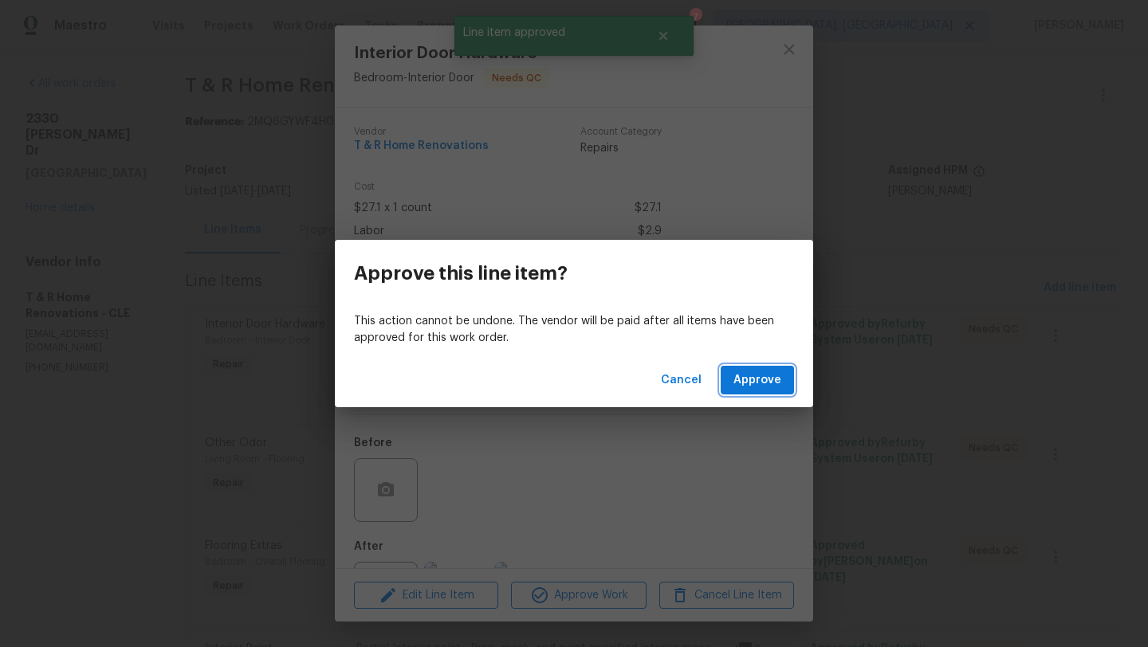
click at [744, 387] on span "Approve" at bounding box center [758, 381] width 48 height 20
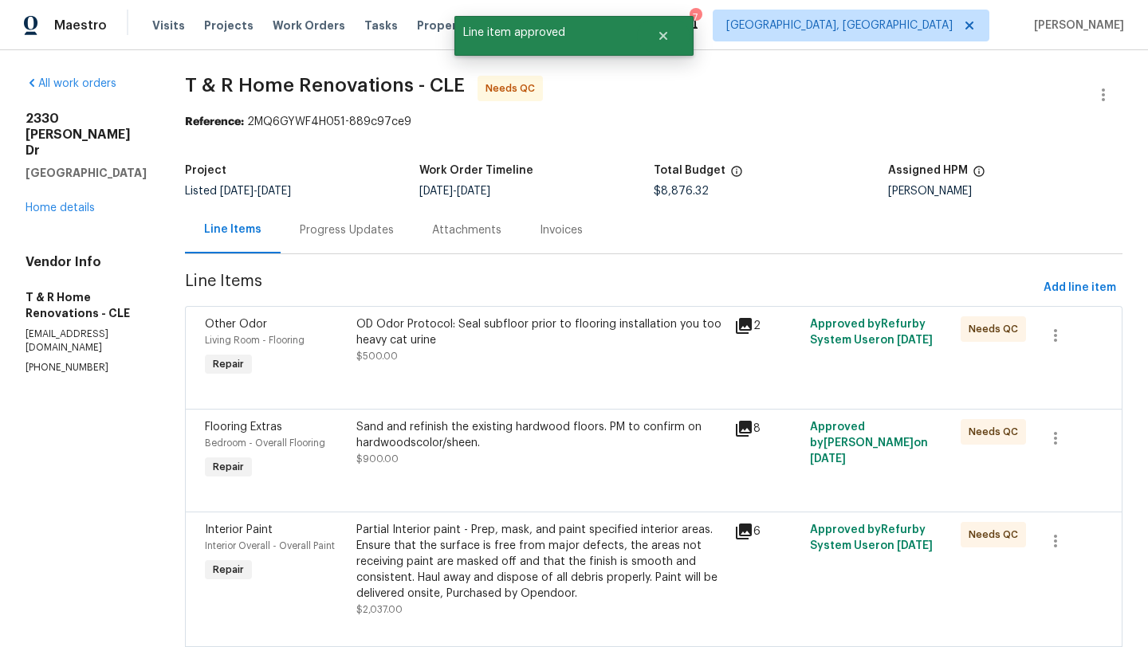
click at [444, 352] on div "OD Odor Protocol: Seal subfloor prior to flooring installation you too heavy ca…" at bounding box center [540, 341] width 368 height 48
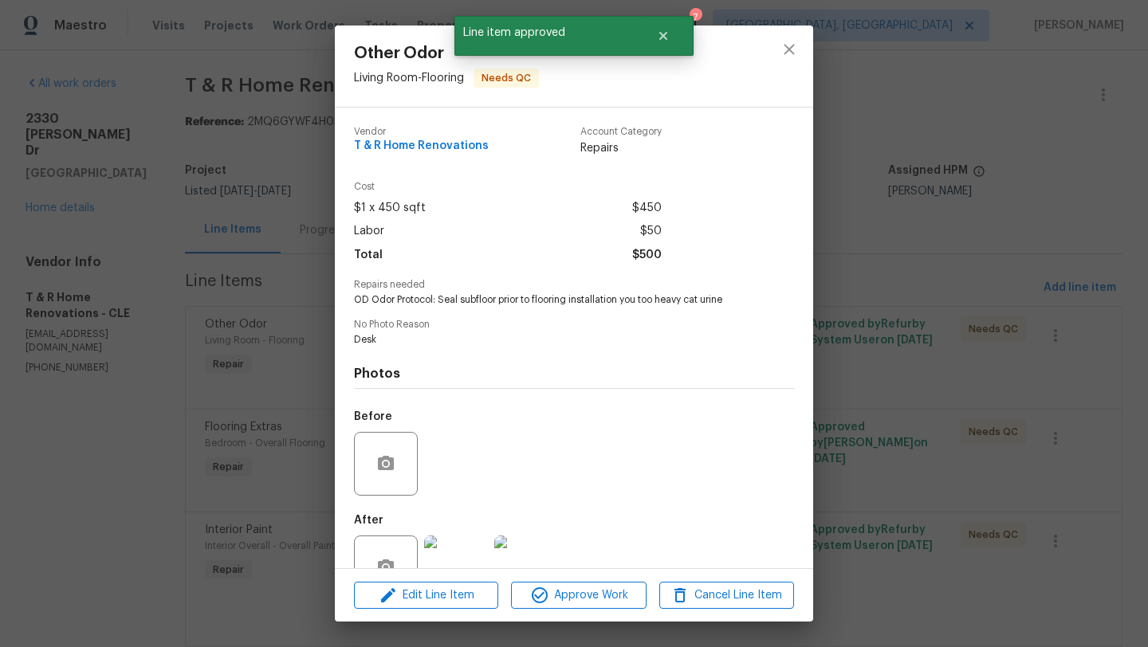
scroll to position [47, 0]
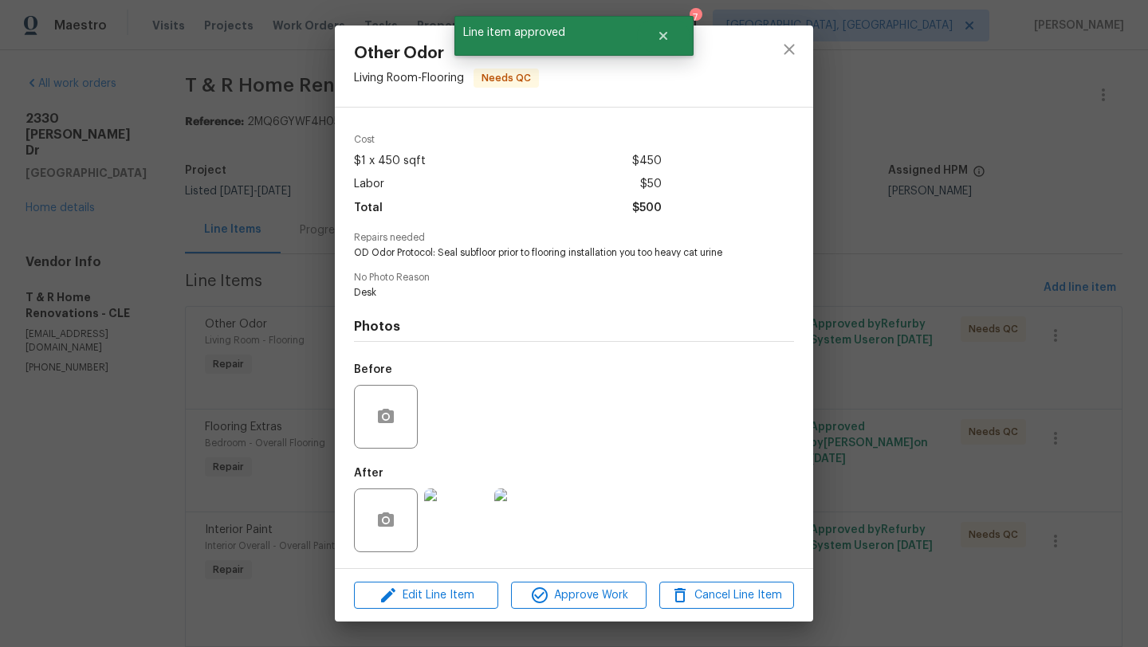
click at [471, 529] on img at bounding box center [456, 521] width 64 height 64
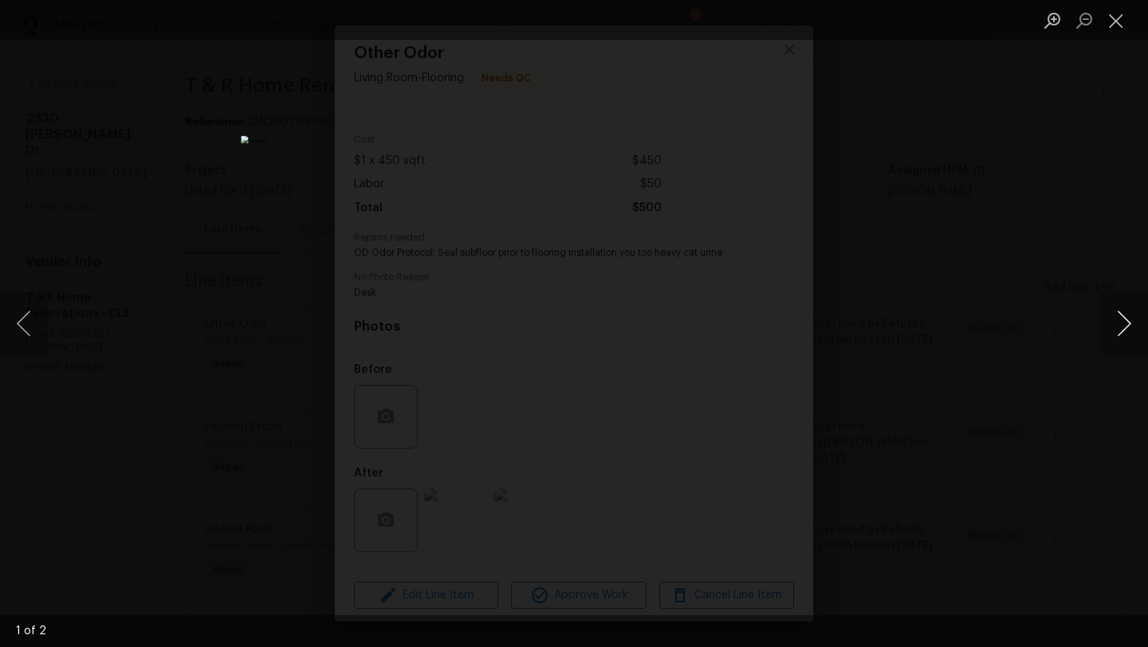
click at [1129, 334] on button "Next image" at bounding box center [1124, 324] width 48 height 64
click at [1119, 19] on button "Close lightbox" at bounding box center [1116, 20] width 32 height 28
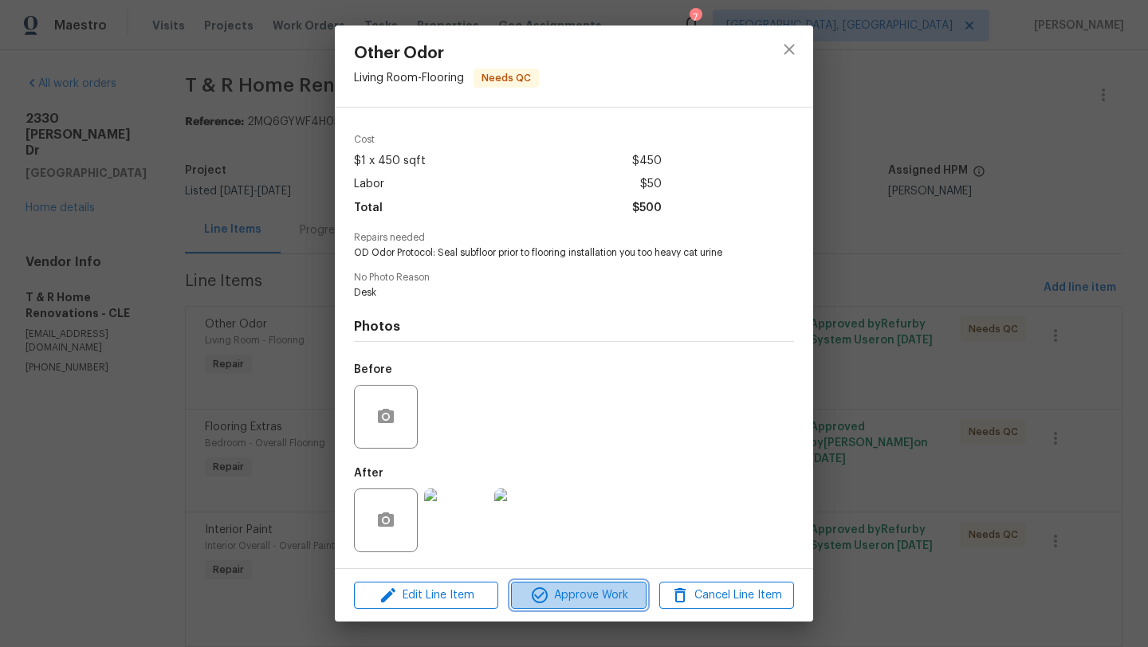
click at [602, 595] on span "Approve Work" at bounding box center [578, 596] width 125 height 20
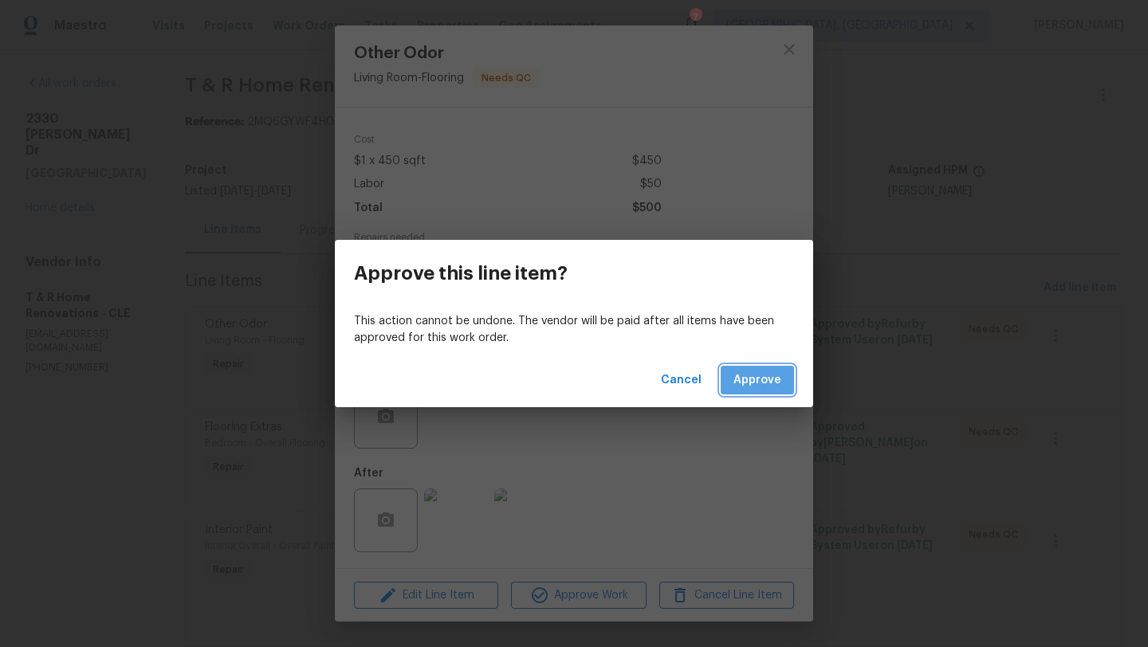
click at [750, 378] on span "Approve" at bounding box center [758, 381] width 48 height 20
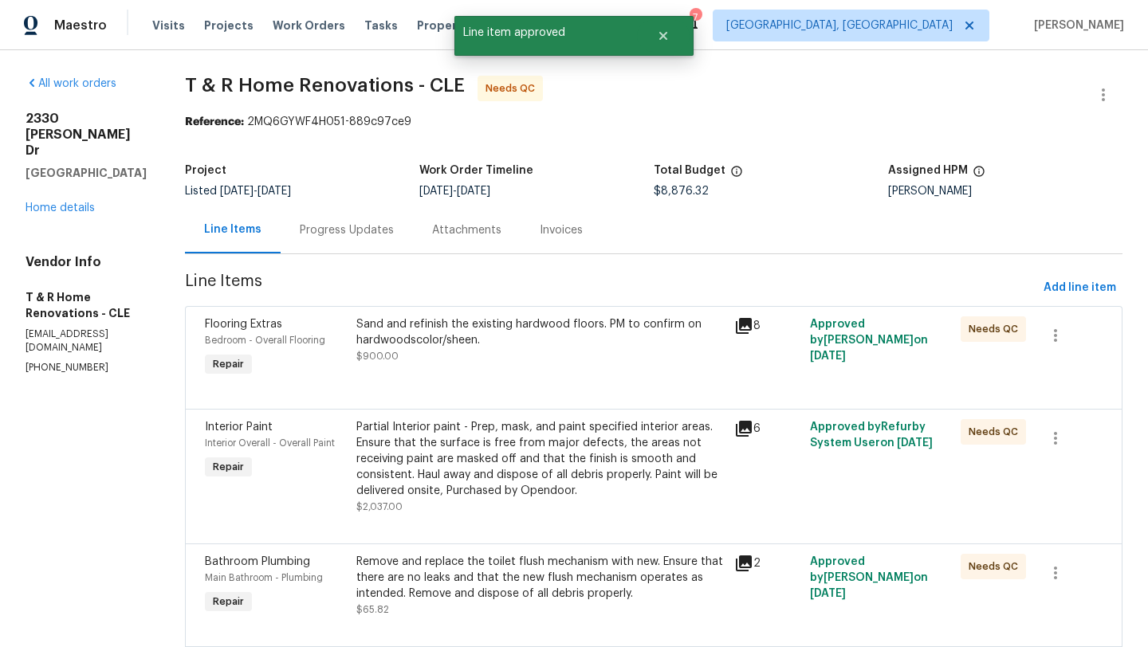
click at [535, 361] on div "Sand and refinish the existing hardwood floors. PM to confirm on hardwoodscolor…" at bounding box center [540, 341] width 368 height 48
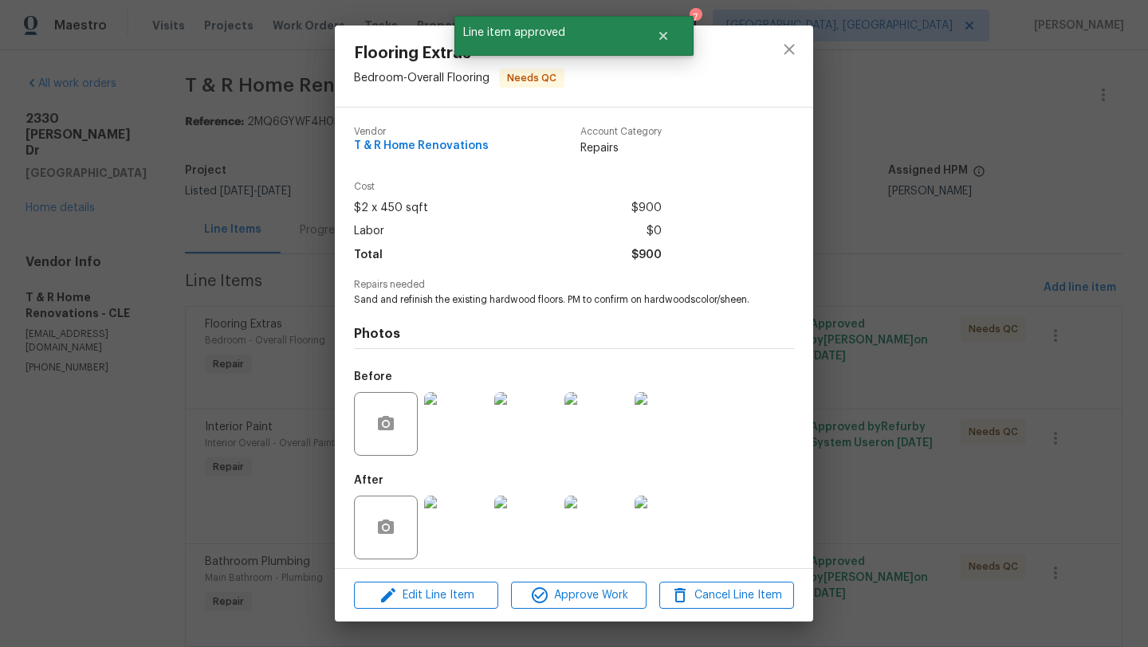
click at [476, 532] on img at bounding box center [456, 528] width 64 height 64
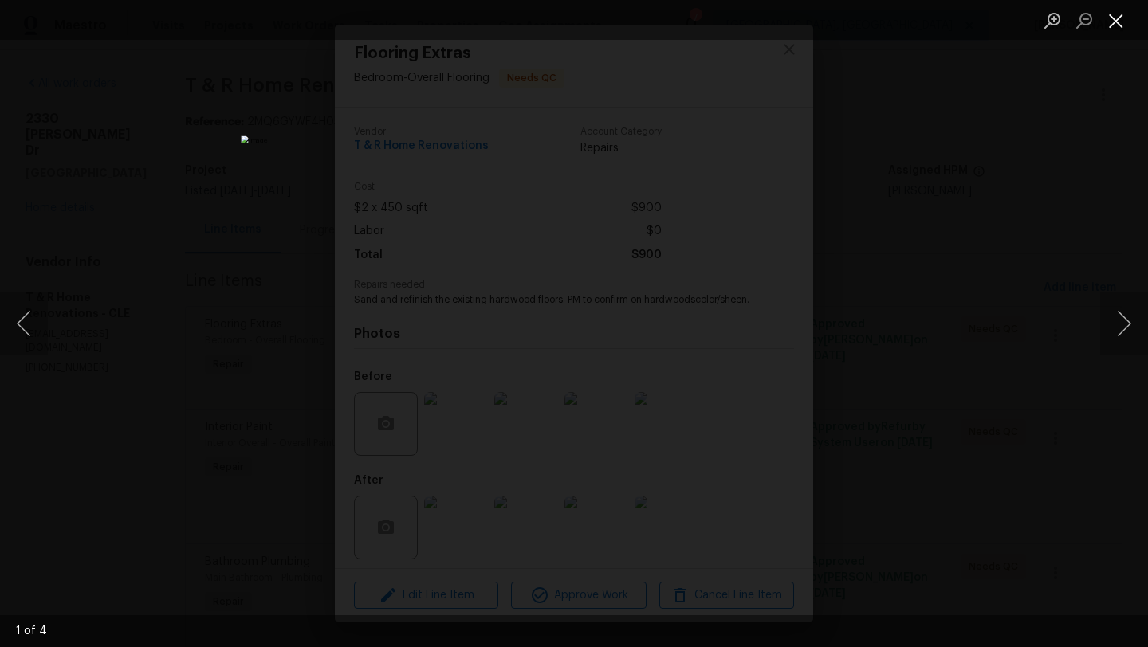
click at [1118, 22] on button "Close lightbox" at bounding box center [1116, 20] width 32 height 28
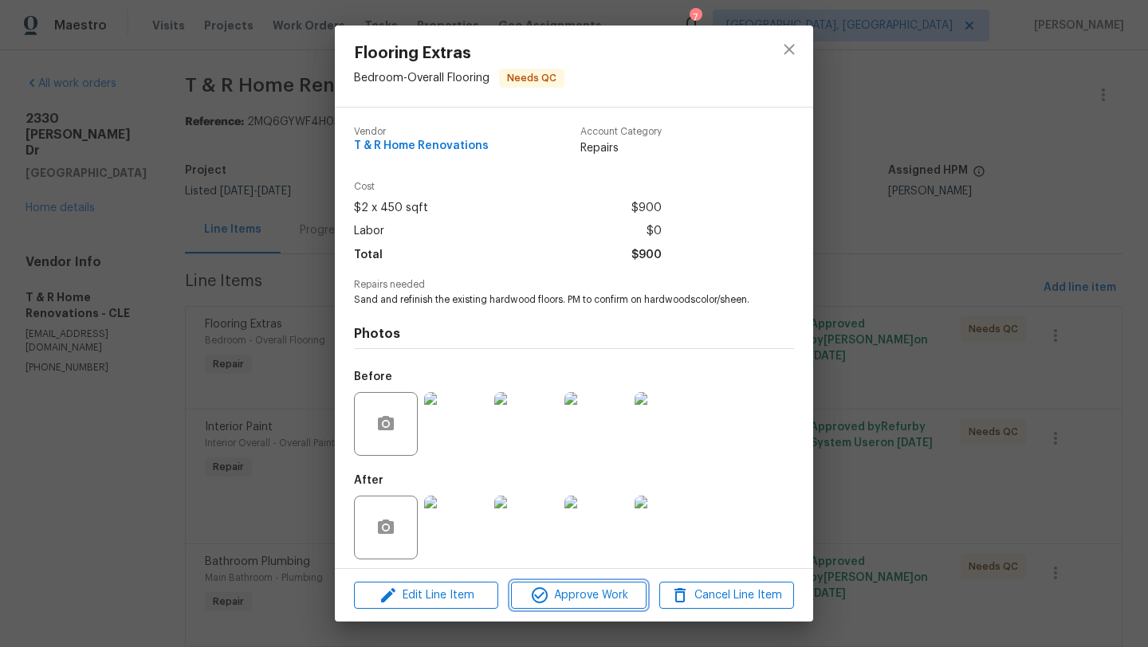
click at [564, 592] on span "Approve Work" at bounding box center [578, 596] width 125 height 20
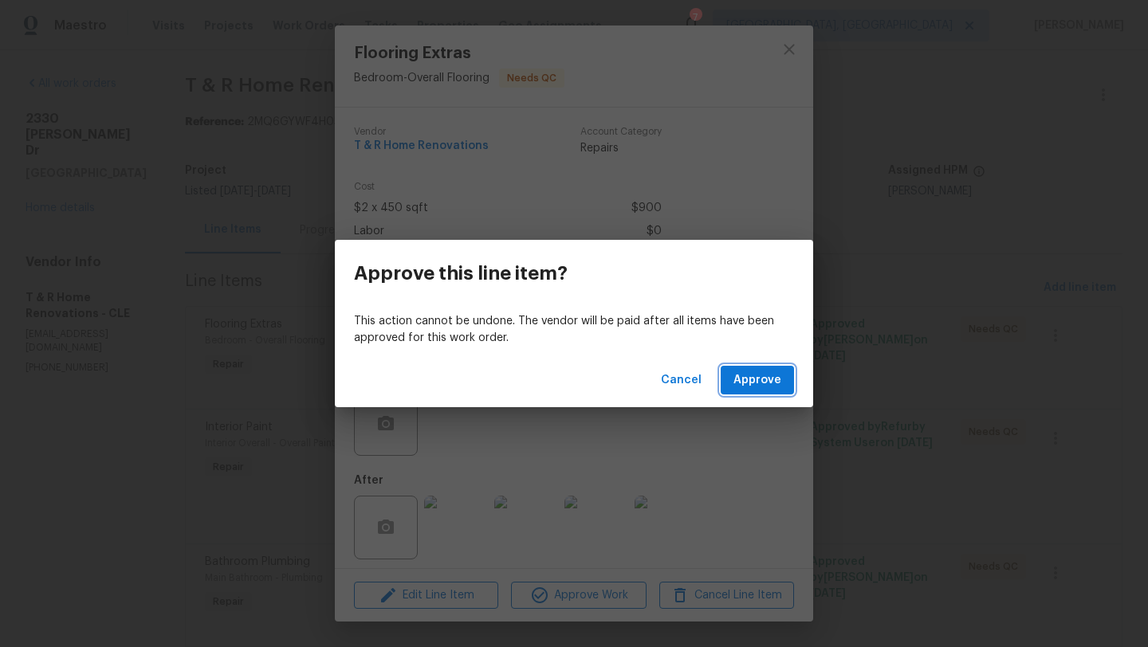
click at [739, 384] on span "Approve" at bounding box center [758, 381] width 48 height 20
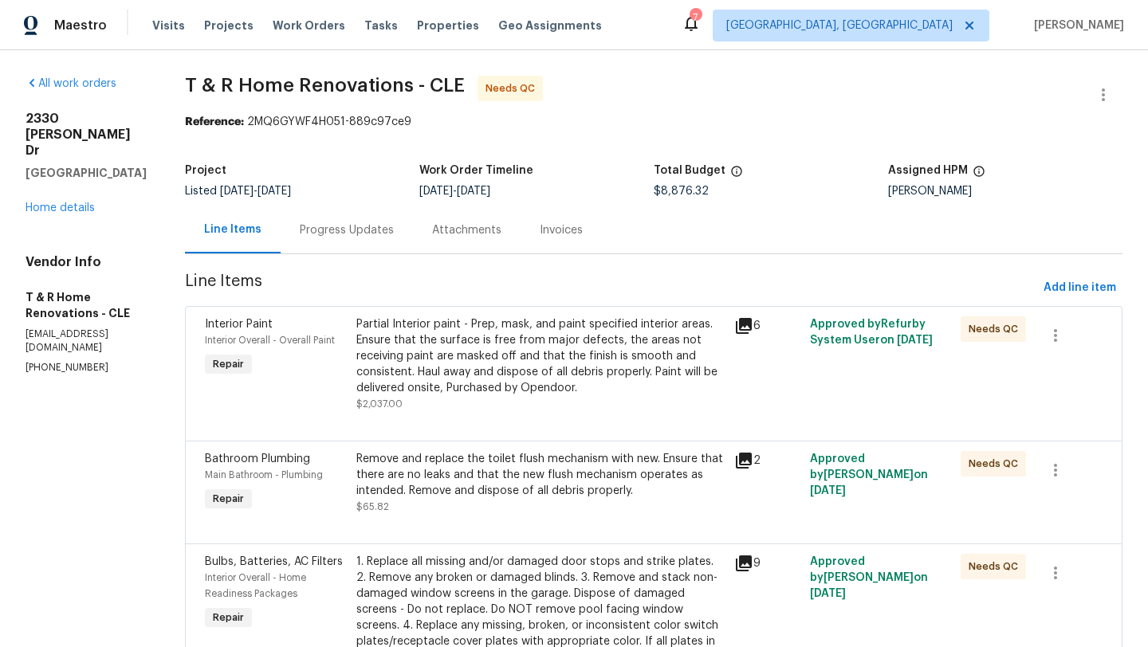
click at [602, 335] on div "Partial Interior paint - Prep, mask, and paint specified interior areas. Ensure…" at bounding box center [540, 357] width 368 height 80
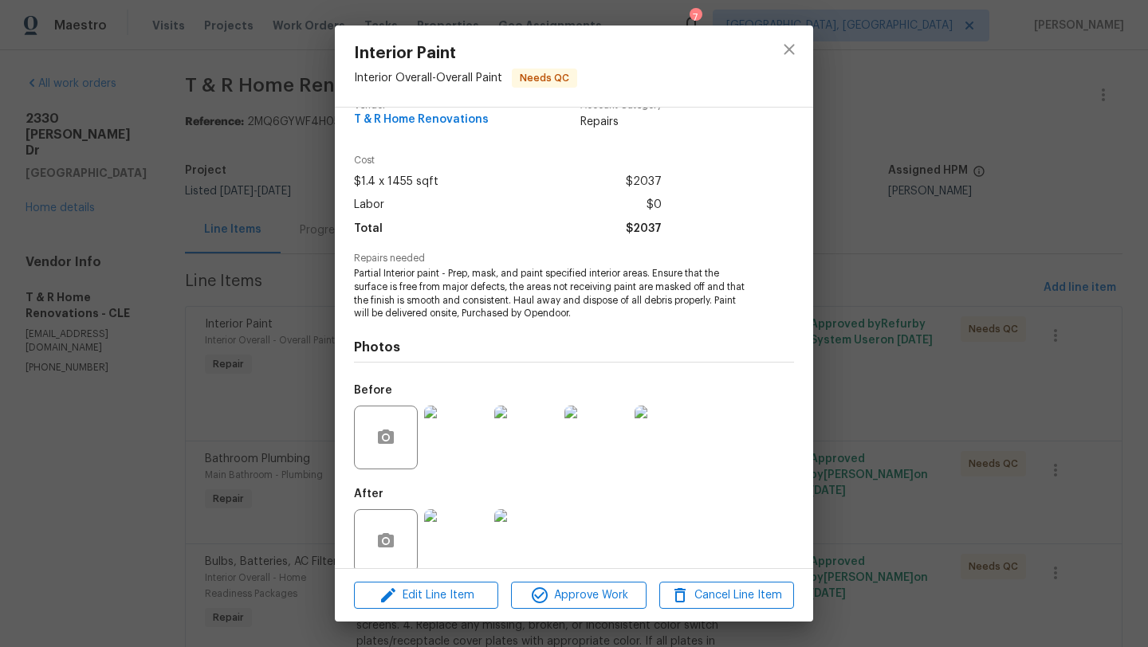
scroll to position [48, 0]
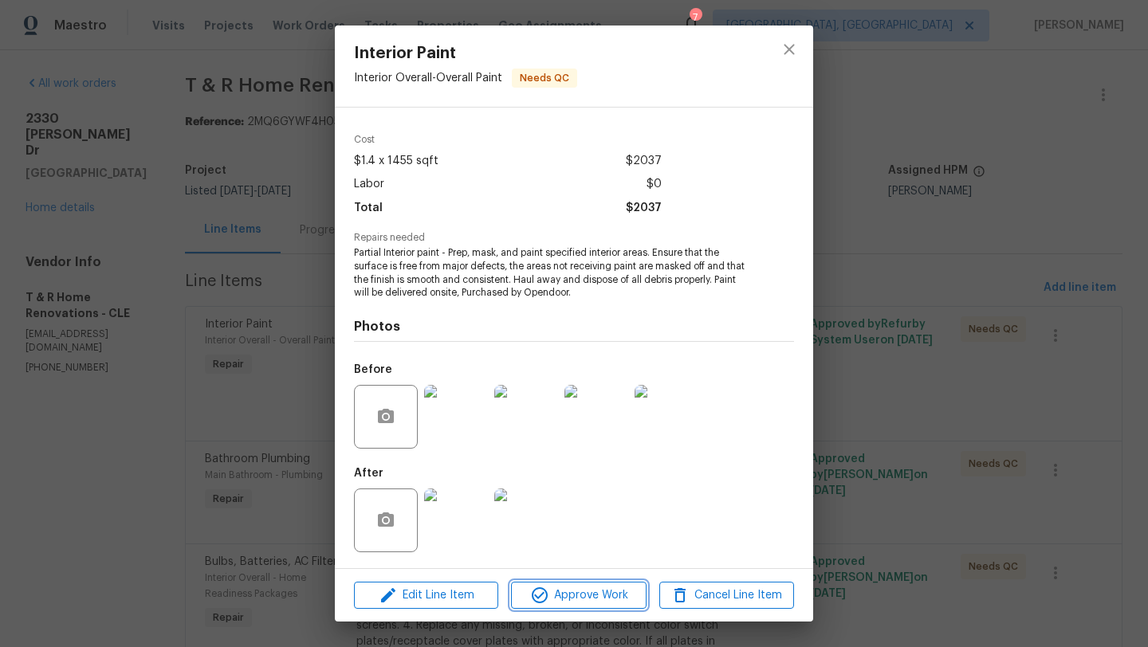
click at [552, 605] on button "Approve Work" at bounding box center [578, 596] width 135 height 28
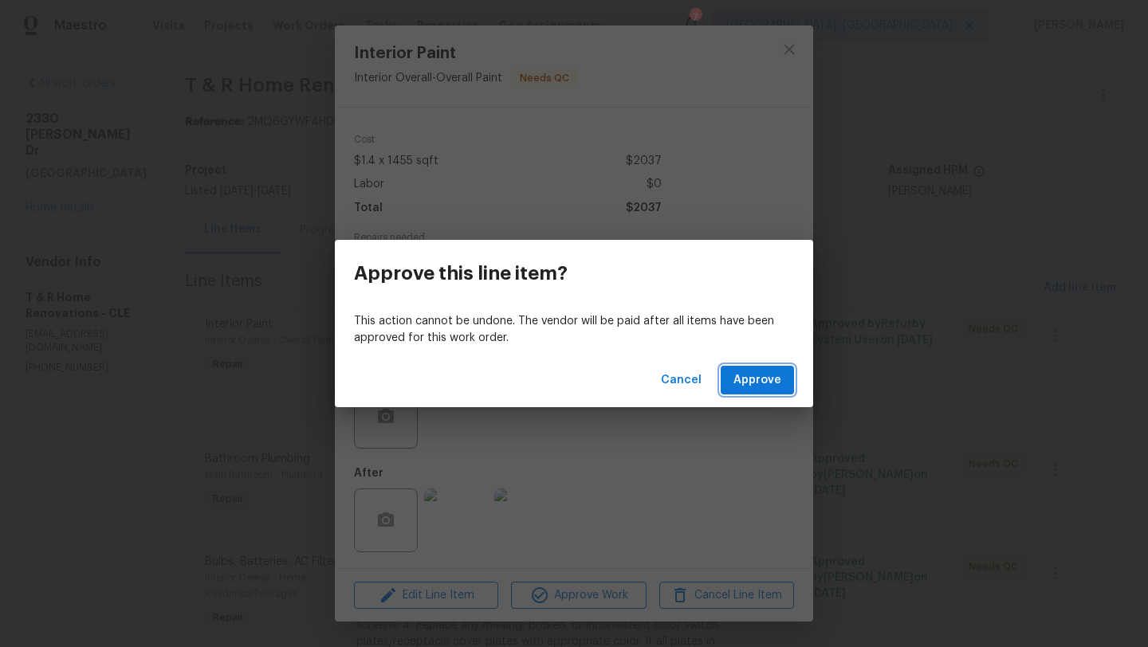
click at [749, 392] on button "Approve" at bounding box center [757, 381] width 73 height 30
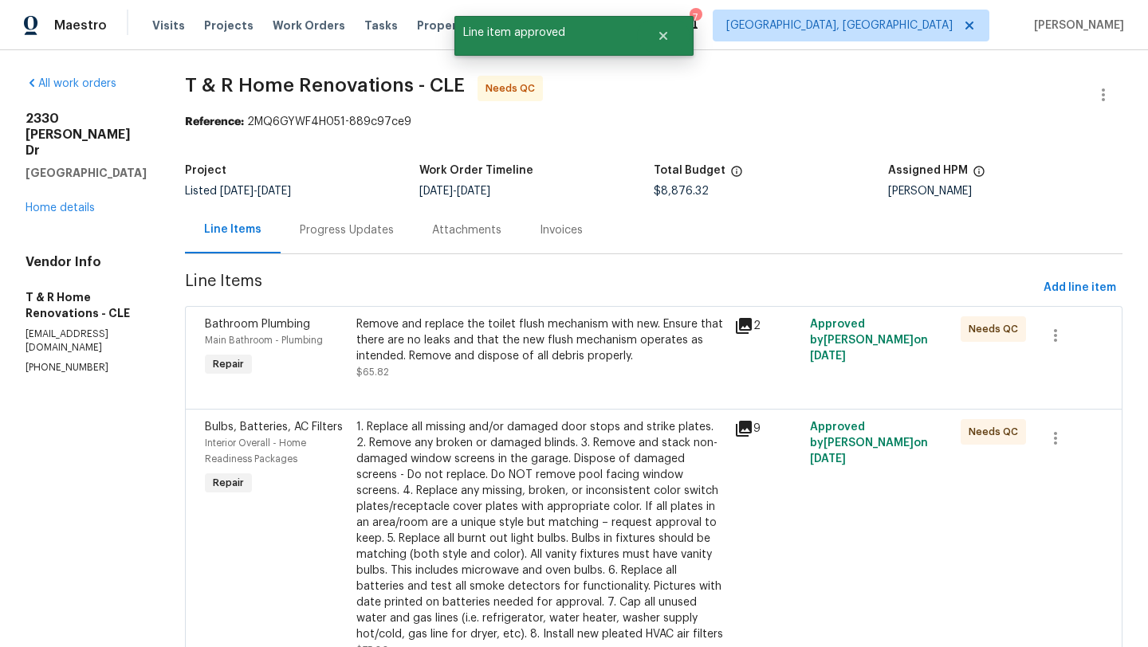
click at [464, 356] on div "Remove and replace the toilet flush mechanism with new. Ensure that there are n…" at bounding box center [540, 341] width 368 height 48
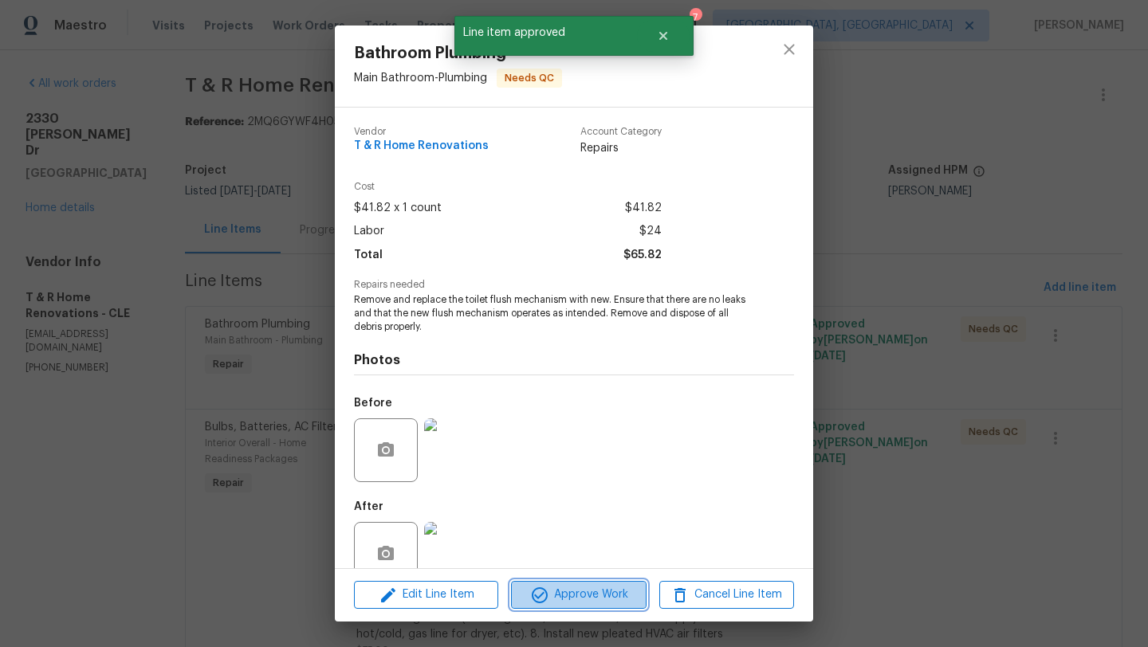
click at [567, 595] on span "Approve Work" at bounding box center [578, 595] width 125 height 20
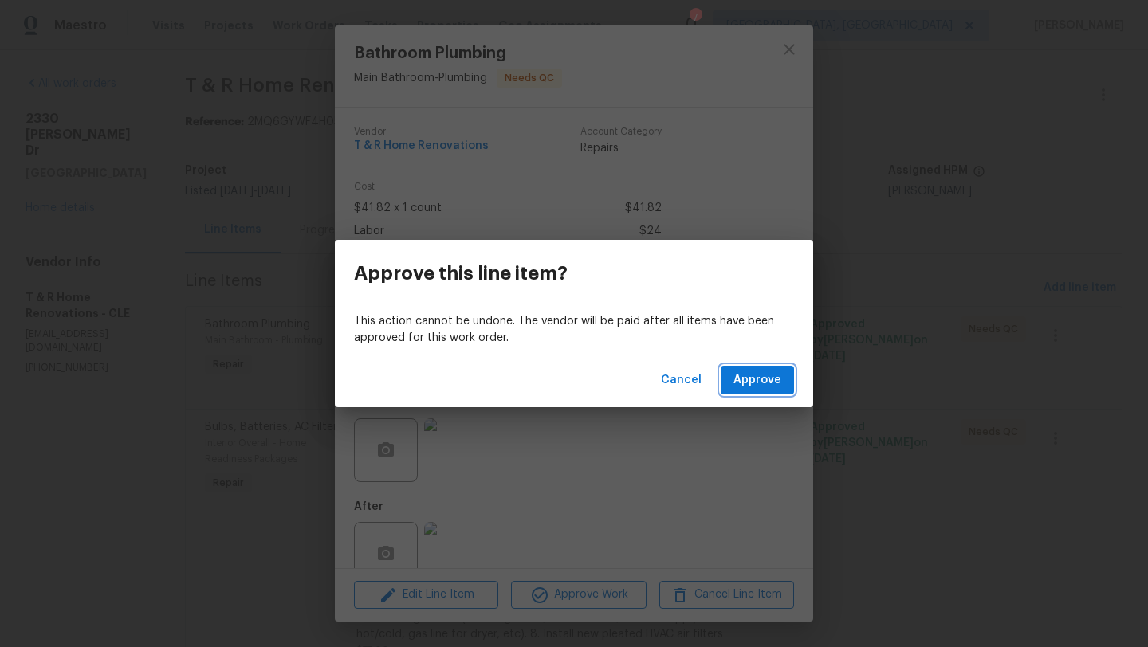
click at [765, 389] on span "Approve" at bounding box center [758, 381] width 48 height 20
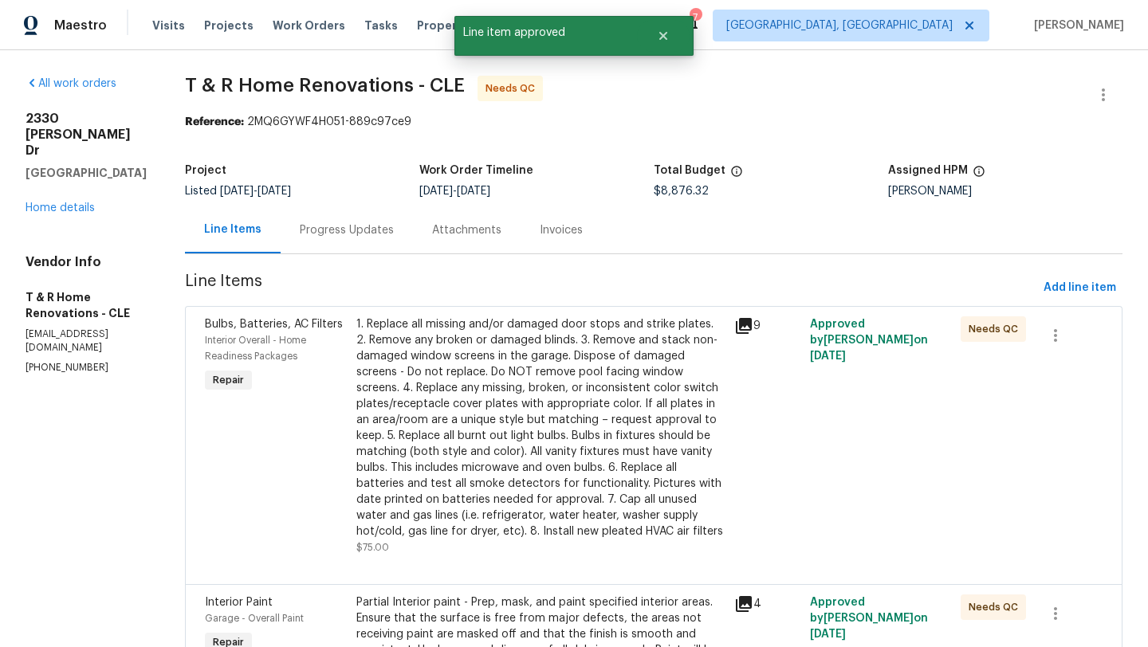
click at [447, 384] on div "1. Replace all missing and/or damaged door stops and strike plates. 2. Remove a…" at bounding box center [540, 428] width 368 height 223
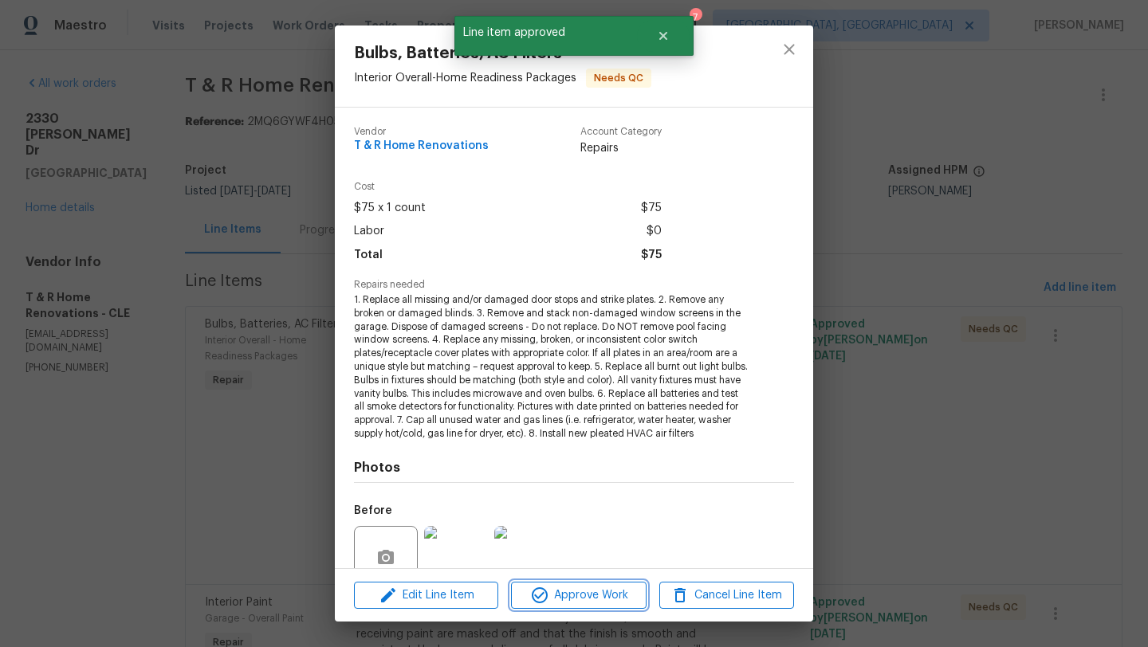
click at [566, 595] on span "Approve Work" at bounding box center [578, 596] width 125 height 20
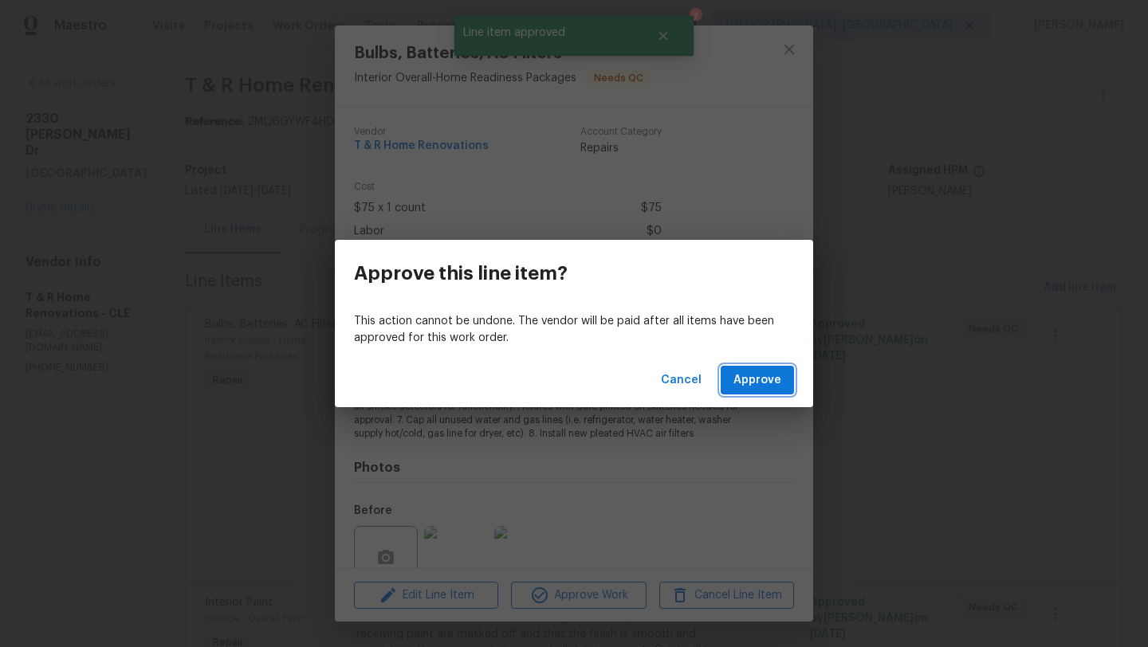
click at [754, 388] on span "Approve" at bounding box center [758, 381] width 48 height 20
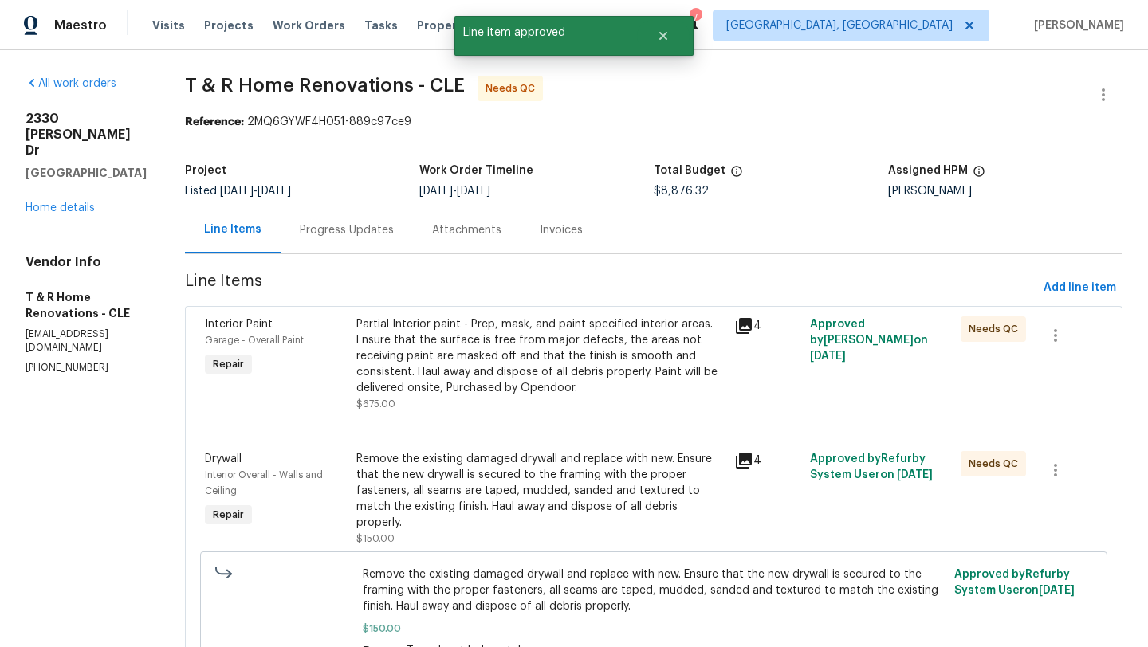
click at [458, 376] on div "Partial Interior paint - Prep, mask, and paint specified interior areas. Ensure…" at bounding box center [540, 357] width 368 height 80
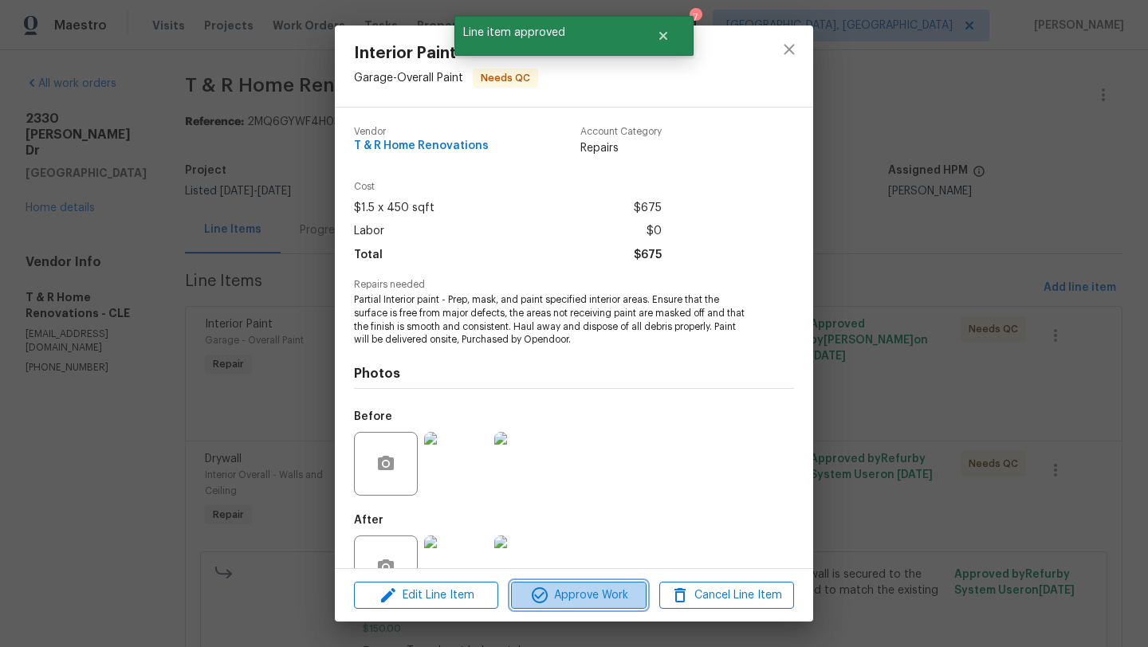
click at [544, 597] on icon "button" at bounding box center [539, 595] width 19 height 19
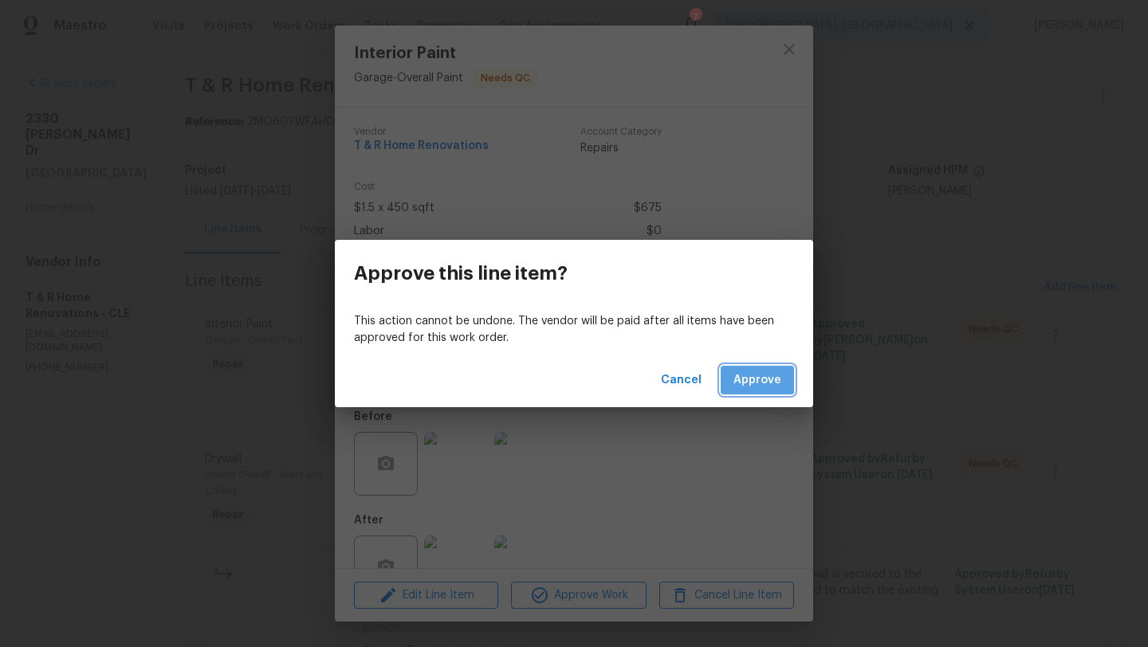
click at [754, 380] on span "Approve" at bounding box center [758, 381] width 48 height 20
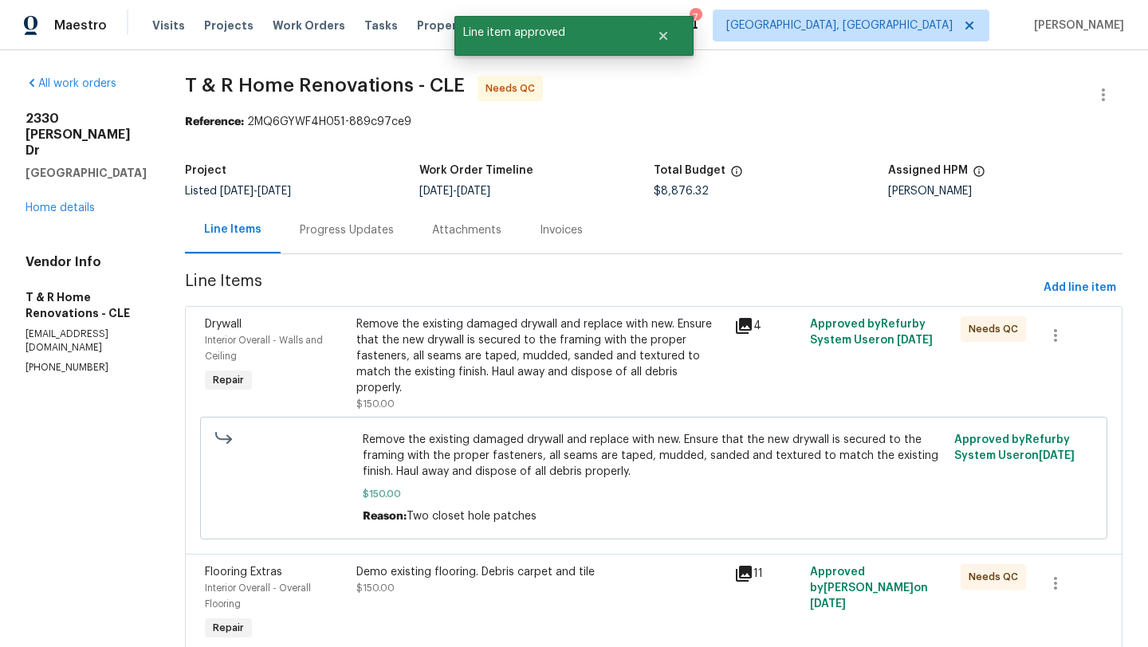
click at [440, 370] on div "Remove the existing damaged drywall and replace with new. Ensure that the new d…" at bounding box center [540, 357] width 368 height 80
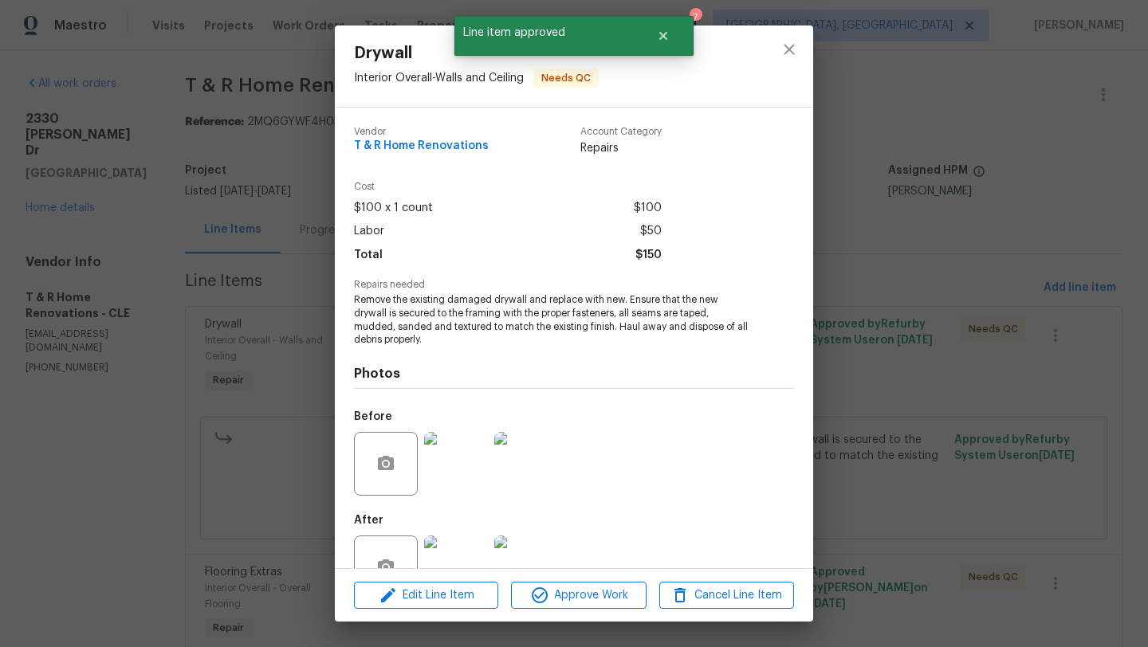
scroll to position [36, 0]
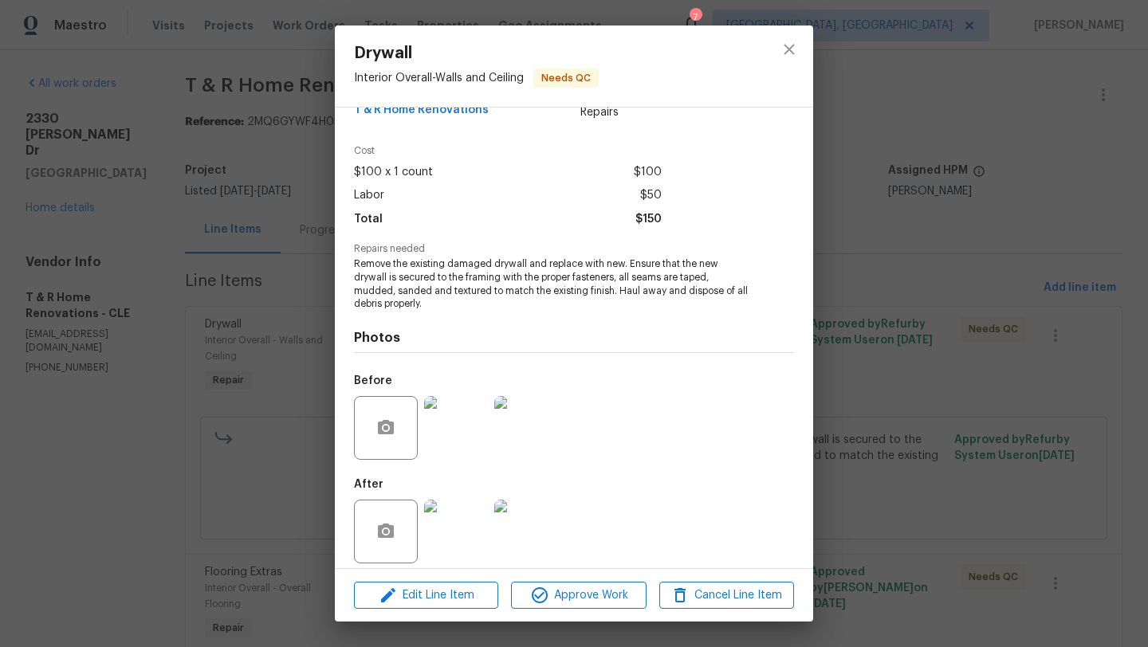
click at [444, 510] on img at bounding box center [456, 532] width 64 height 64
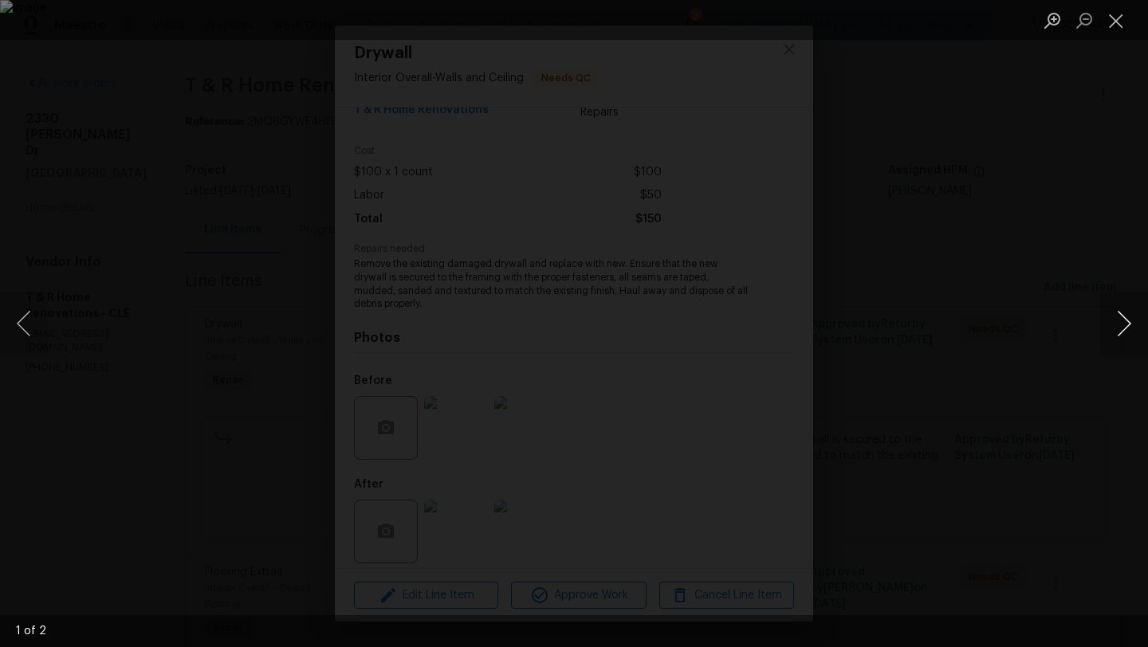
click at [1123, 321] on button "Next image" at bounding box center [1124, 324] width 48 height 64
click at [1127, 15] on button "Close lightbox" at bounding box center [1116, 20] width 32 height 28
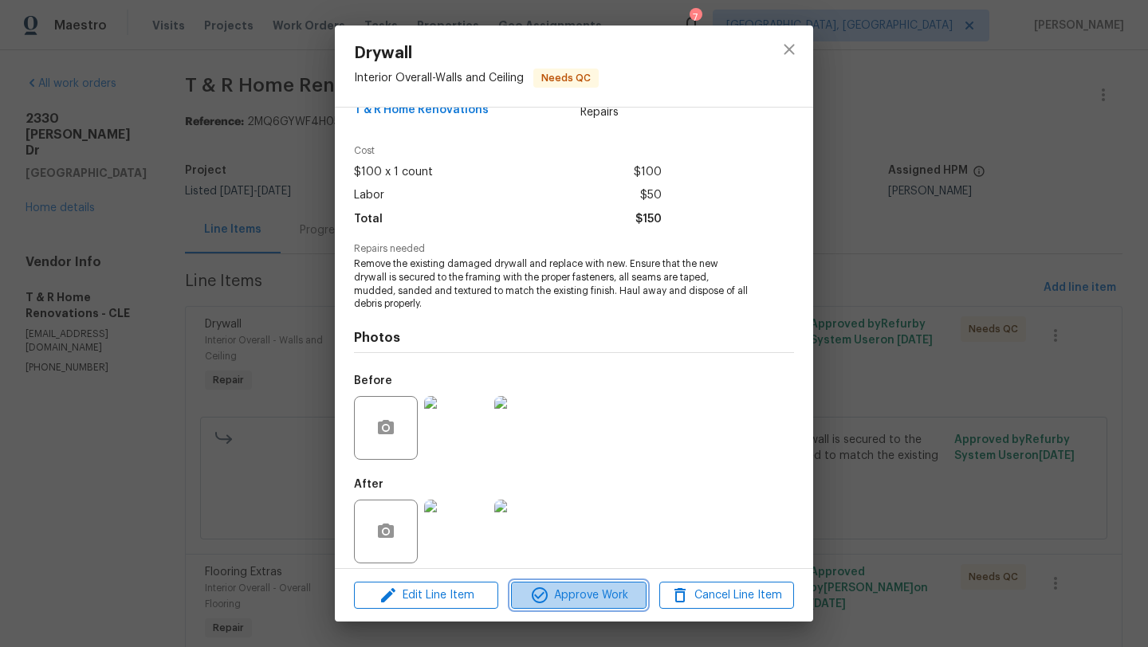
click at [560, 597] on span "Approve Work" at bounding box center [578, 596] width 125 height 20
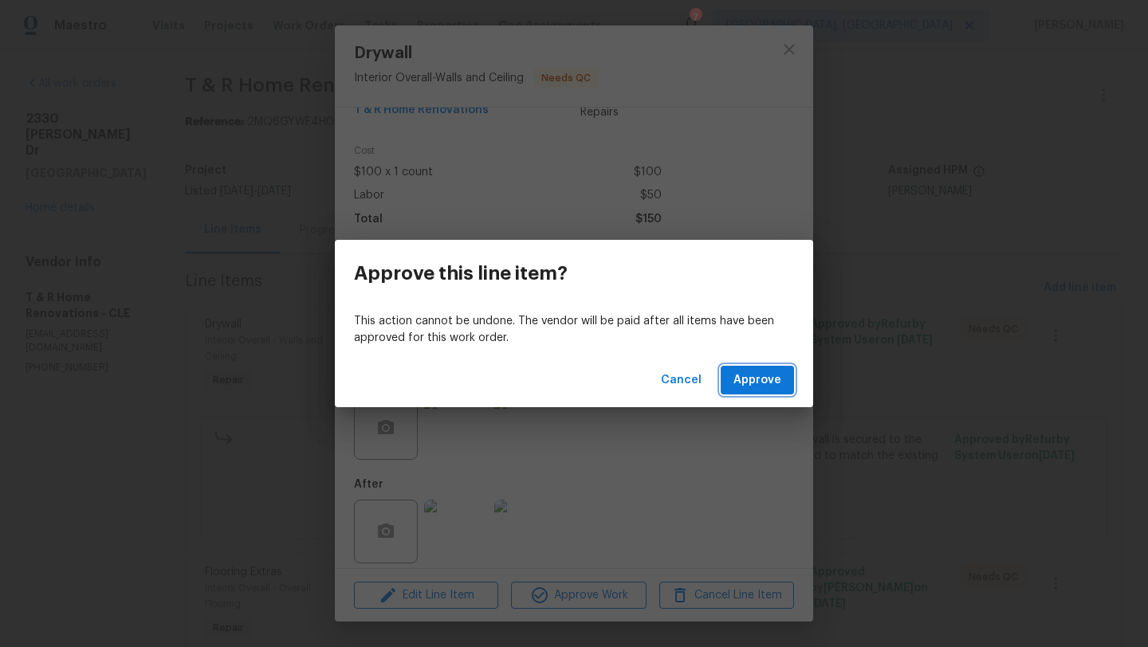
click at [777, 392] on button "Approve" at bounding box center [757, 381] width 73 height 30
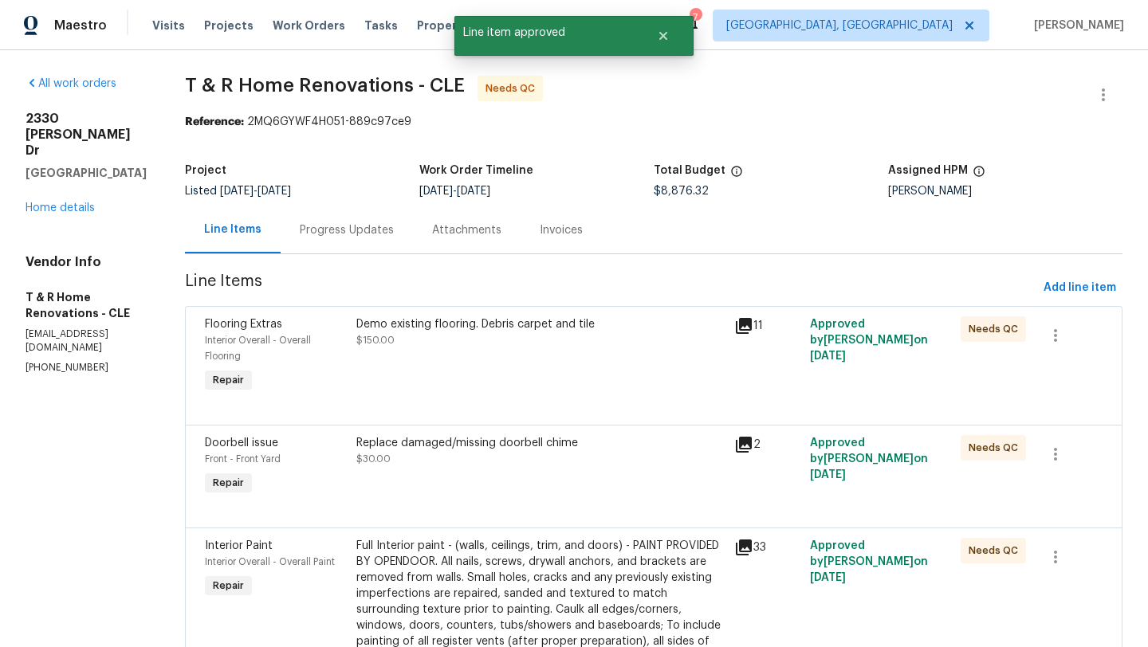
click at [452, 374] on div "Demo existing flooring. Debris carpet and tile $150.00" at bounding box center [541, 356] width 378 height 89
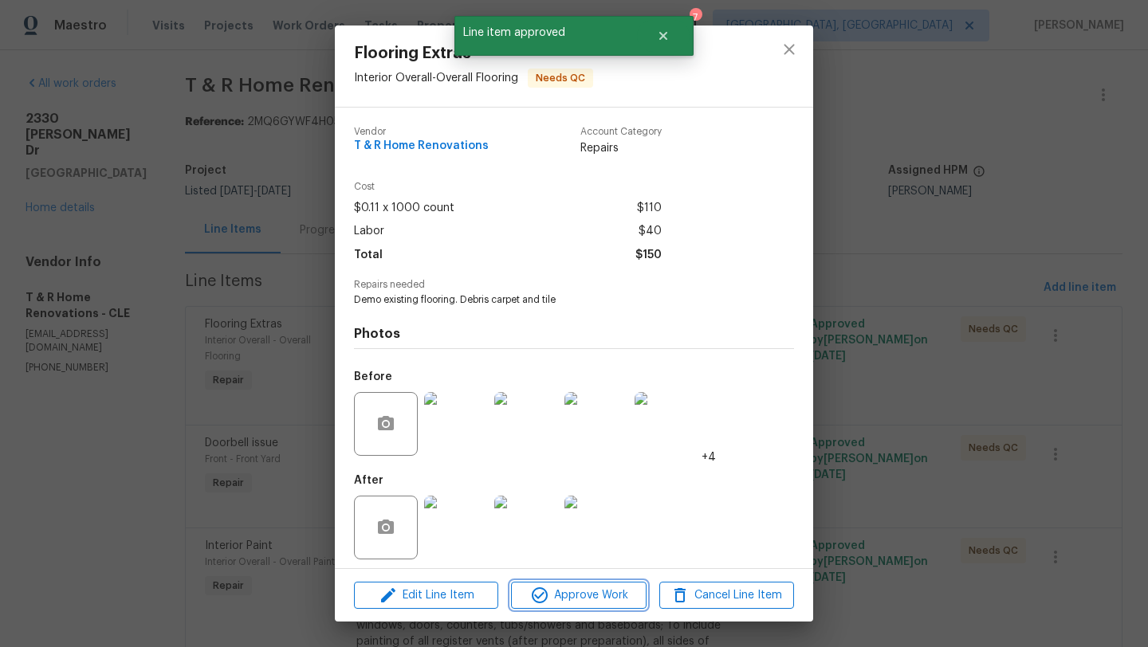
click at [561, 604] on span "Approve Work" at bounding box center [578, 596] width 125 height 20
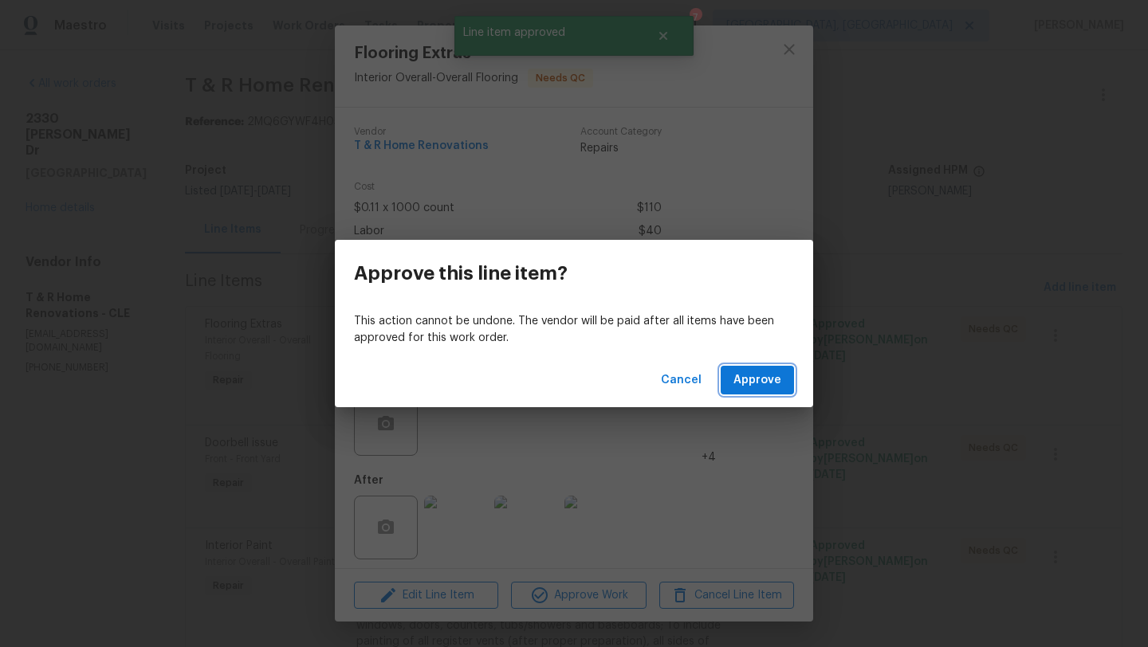
click at [774, 374] on span "Approve" at bounding box center [758, 381] width 48 height 20
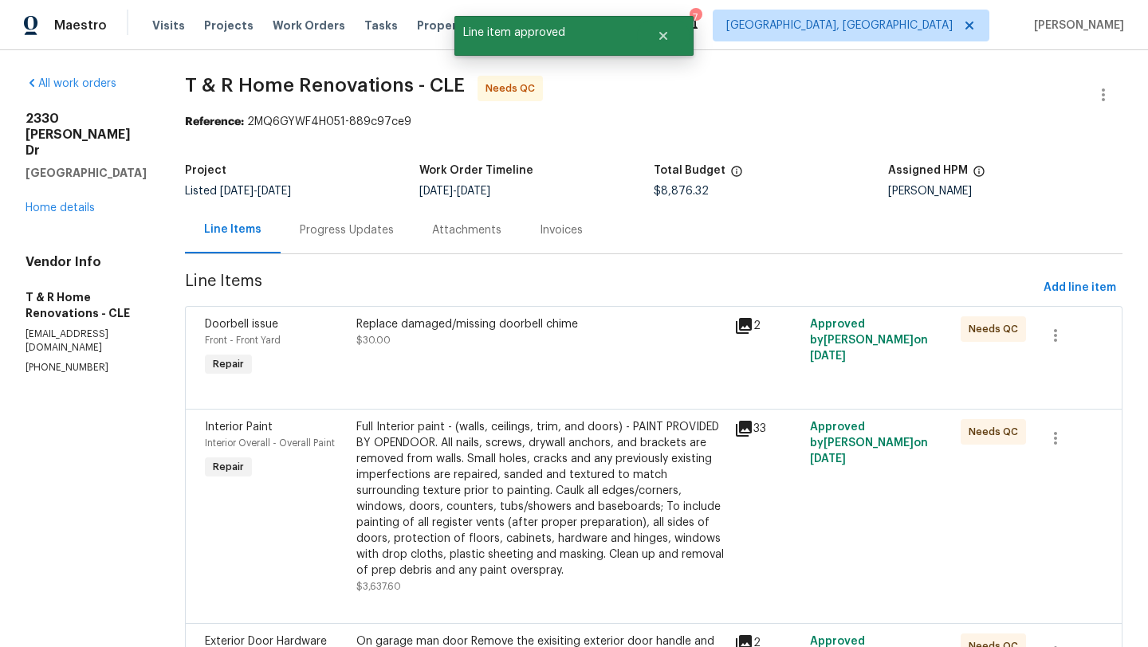
click at [466, 372] on div "Replace damaged/missing doorbell chime $30.00" at bounding box center [541, 348] width 378 height 73
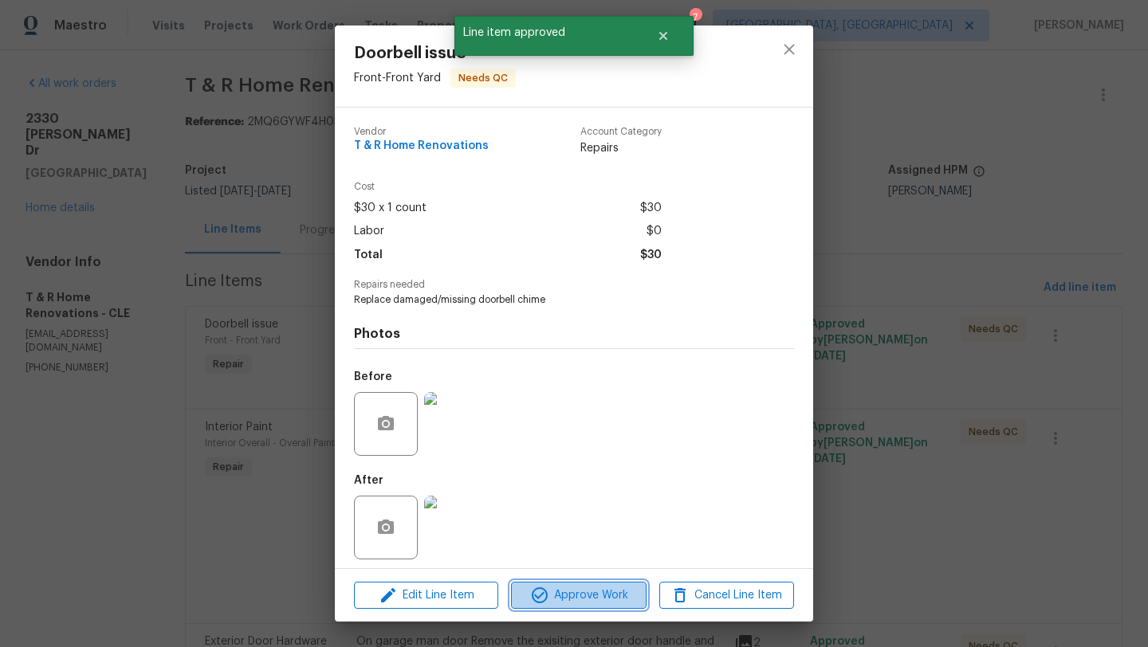
click at [570, 604] on span "Approve Work" at bounding box center [578, 596] width 125 height 20
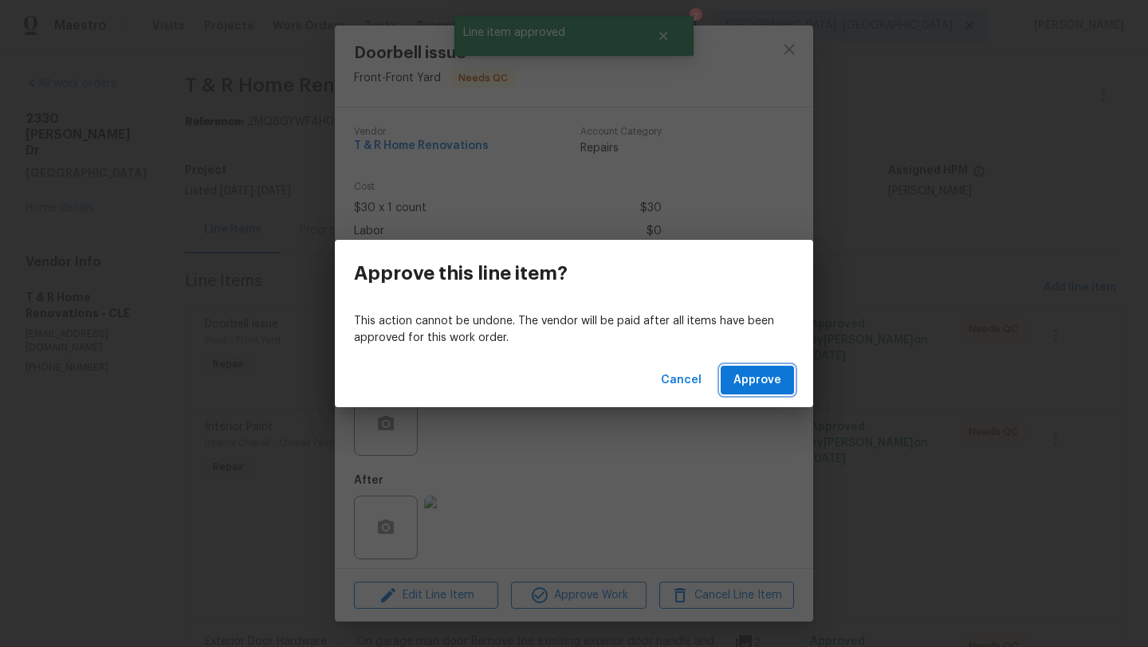
click at [750, 388] on span "Approve" at bounding box center [758, 381] width 48 height 20
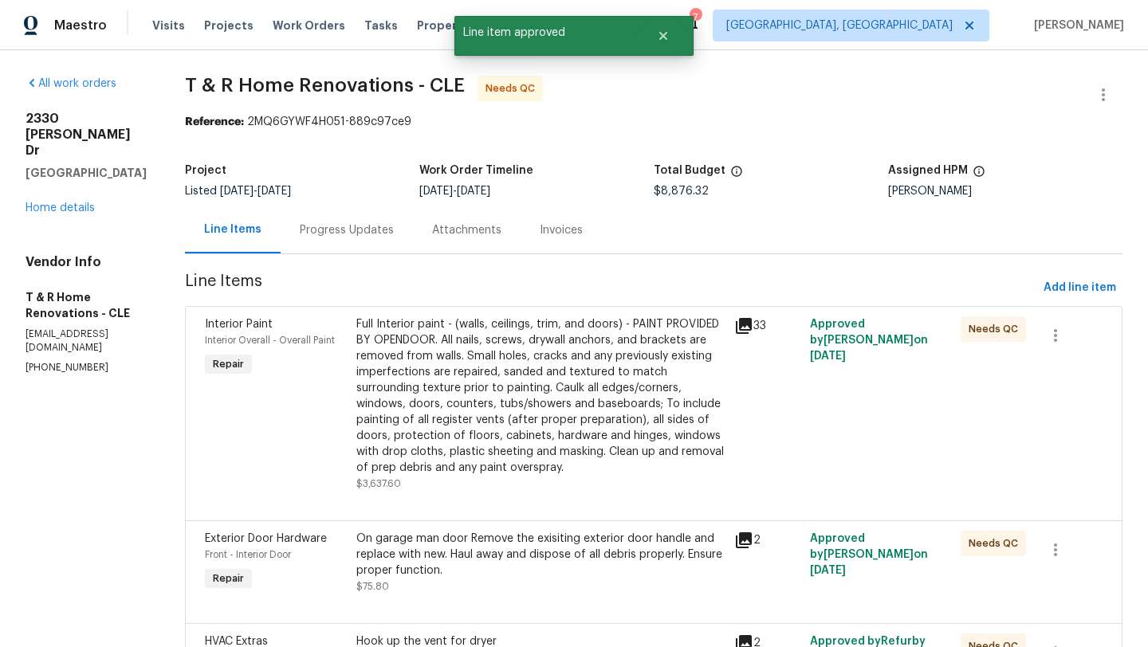
click at [452, 411] on div "Full Interior paint - (walls, ceilings, trim, and doors) - PAINT PROVIDED BY OP…" at bounding box center [540, 396] width 368 height 159
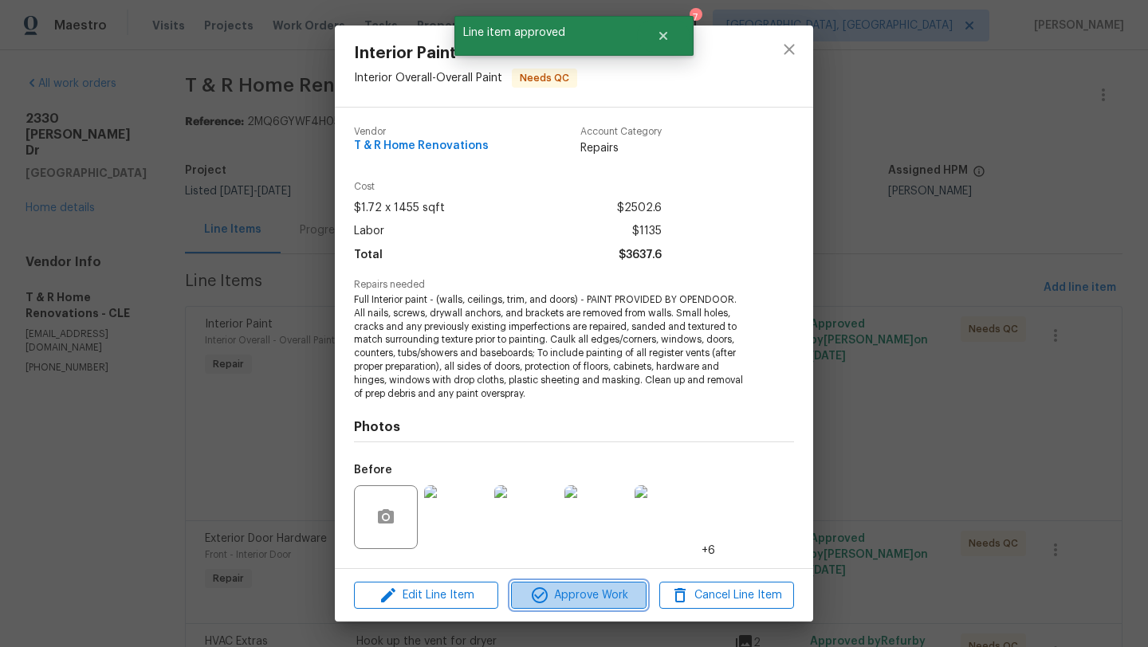
click at [551, 604] on span "Approve Work" at bounding box center [578, 596] width 125 height 20
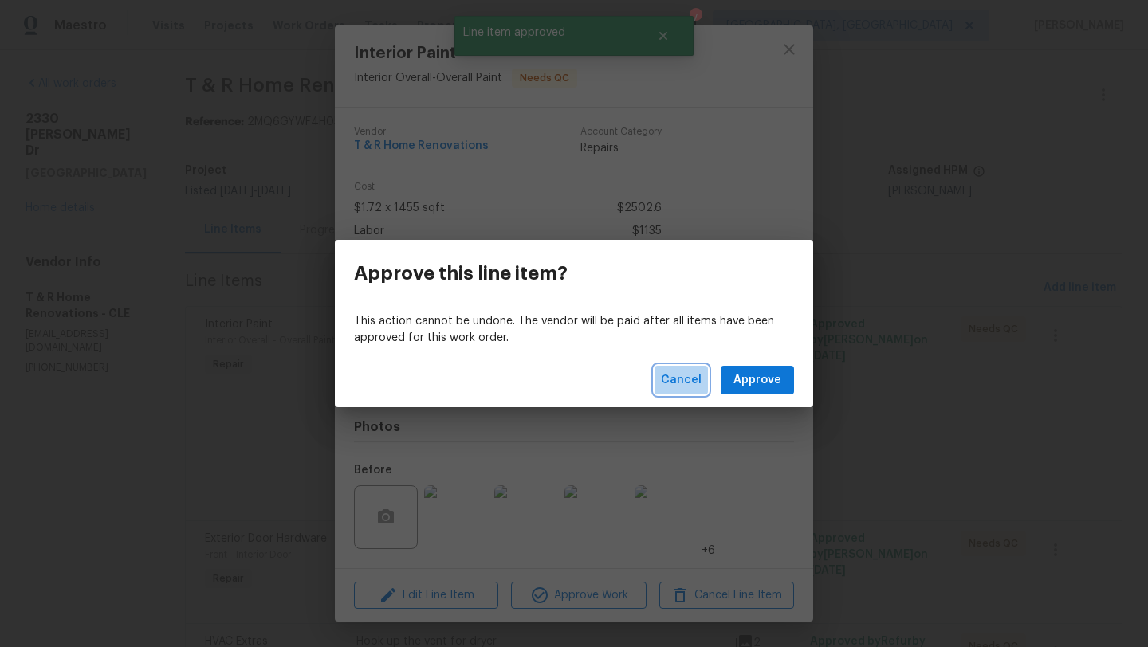
click at [682, 377] on span "Cancel" at bounding box center [681, 381] width 41 height 20
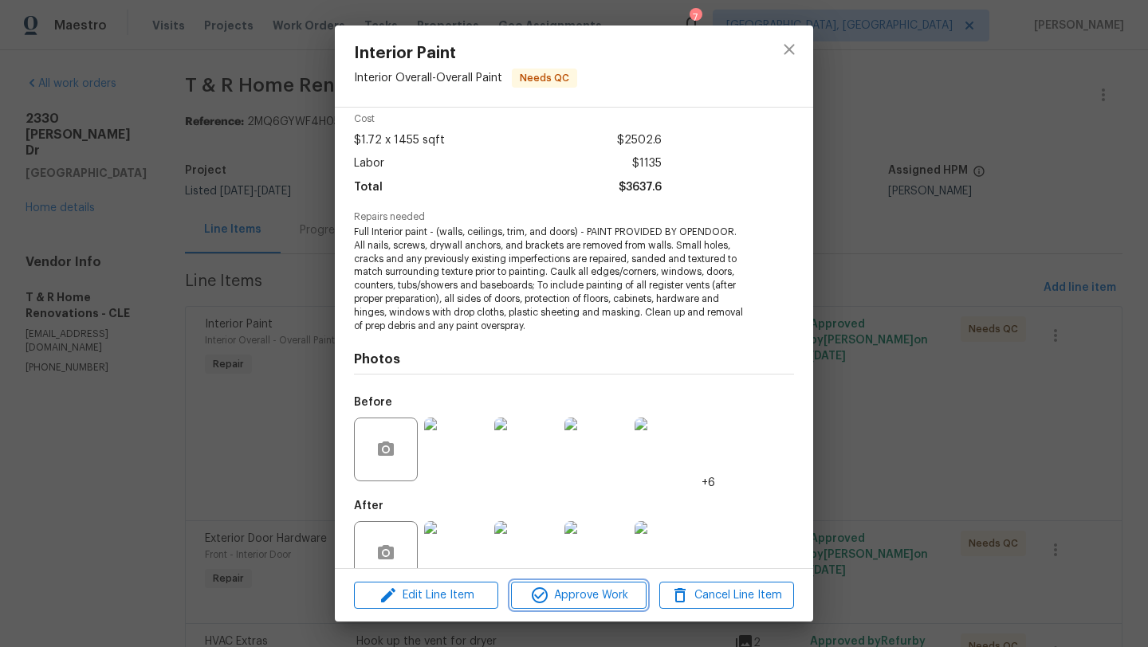
scroll to position [100, 0]
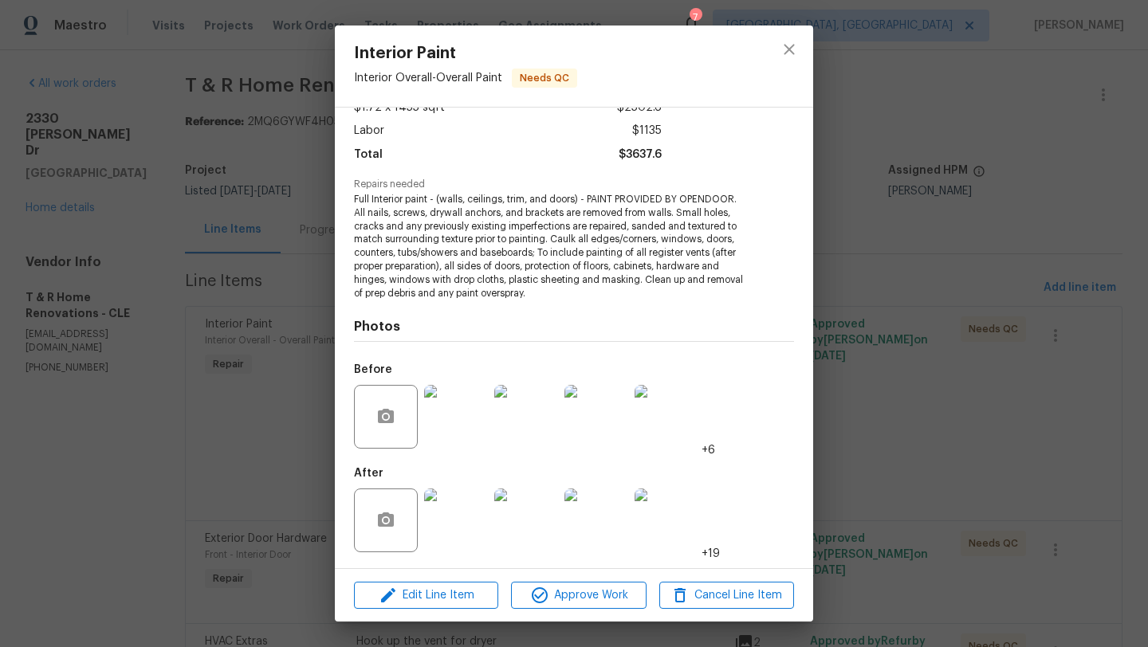
click at [439, 539] on img at bounding box center [456, 521] width 64 height 64
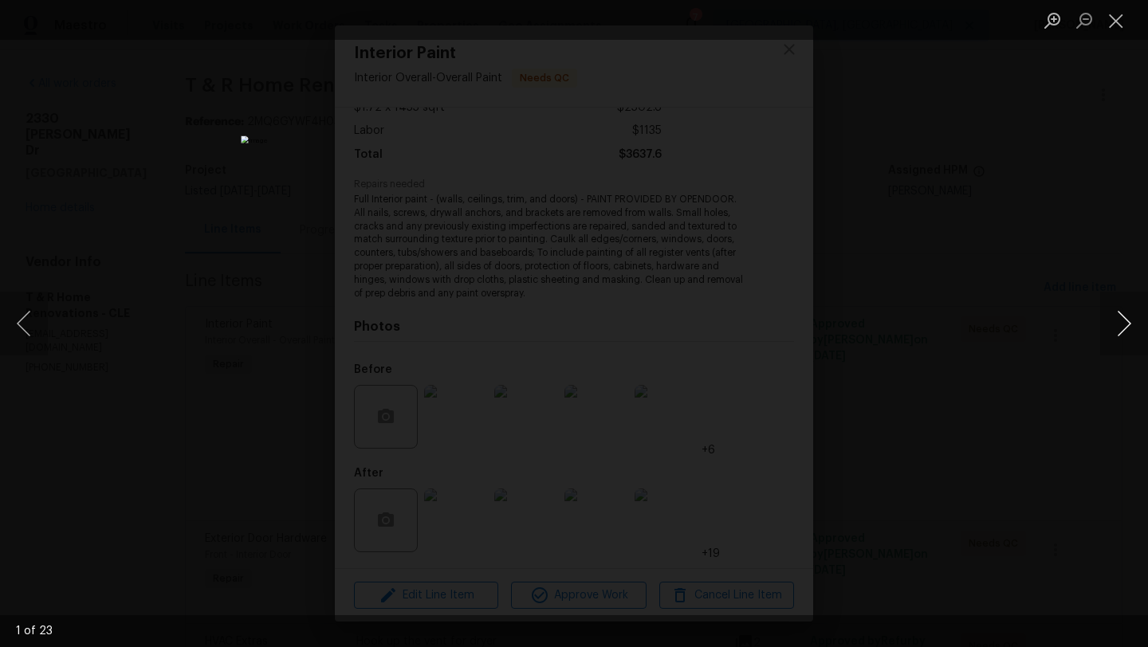
click at [1135, 323] on button "Next image" at bounding box center [1124, 324] width 48 height 64
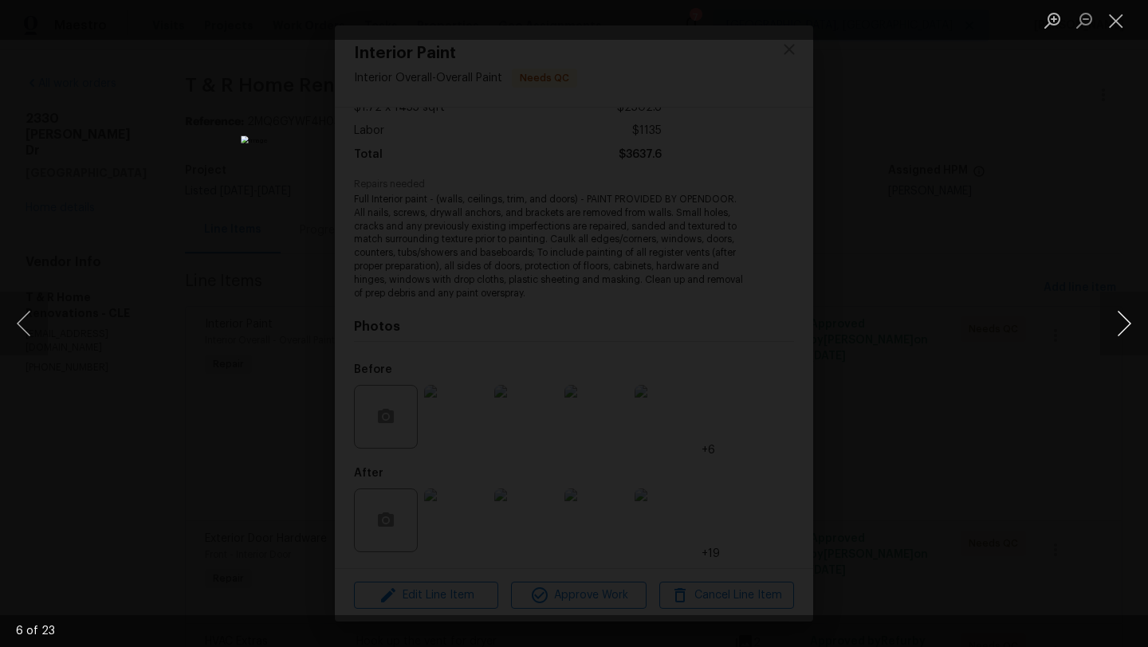
click at [1135, 324] on button "Next image" at bounding box center [1124, 324] width 48 height 64
click at [1114, 22] on button "Close lightbox" at bounding box center [1116, 20] width 32 height 28
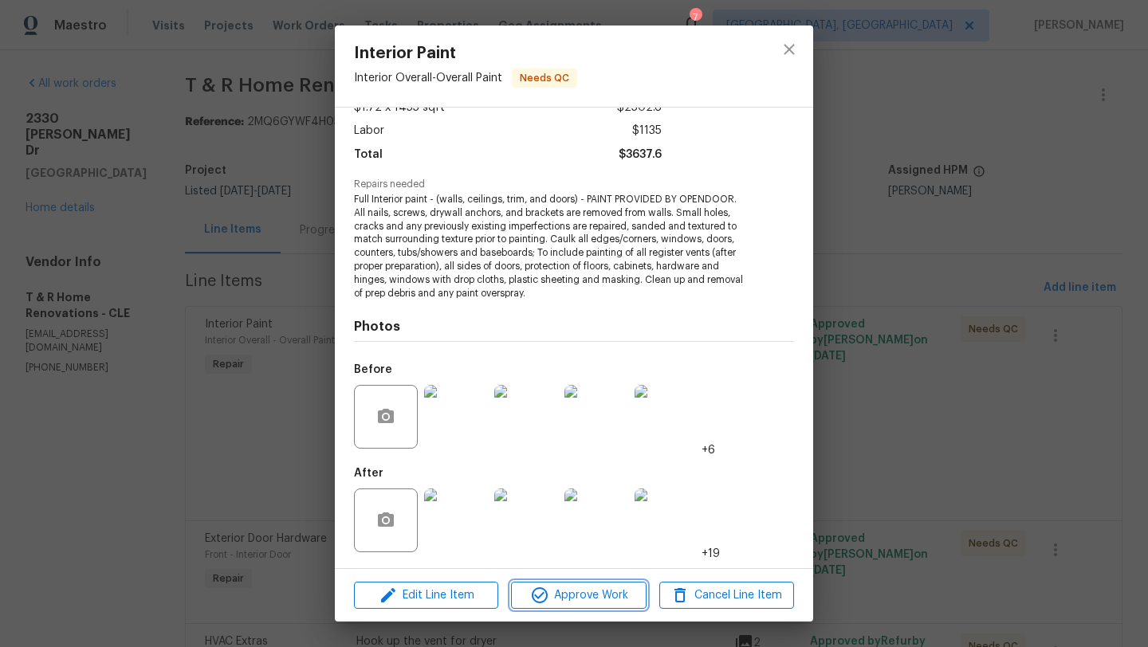
click at [545, 597] on icon "button" at bounding box center [539, 595] width 19 height 19
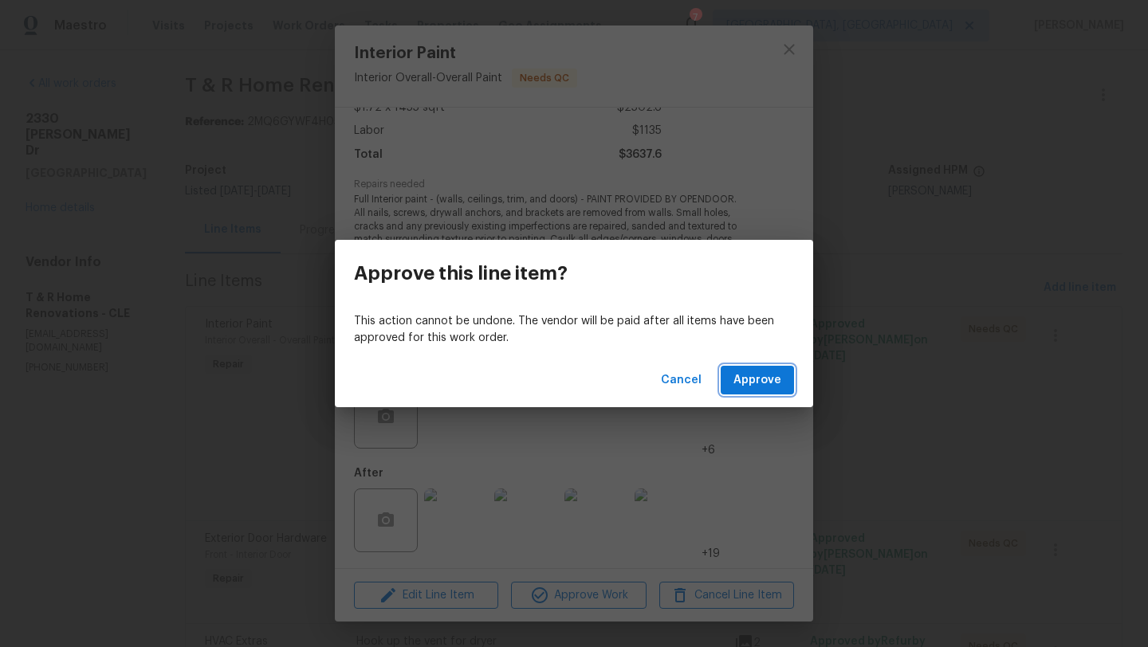
click at [754, 378] on span "Approve" at bounding box center [758, 381] width 48 height 20
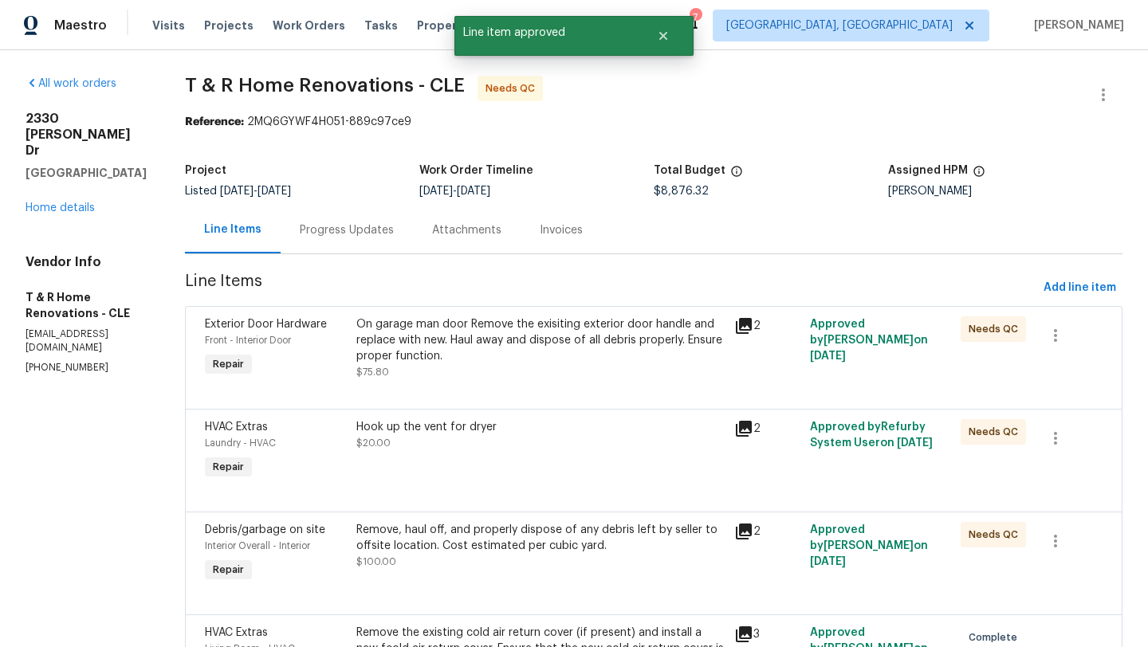
click at [457, 437] on div "Hook up the vent for dryer $20.00" at bounding box center [540, 435] width 368 height 32
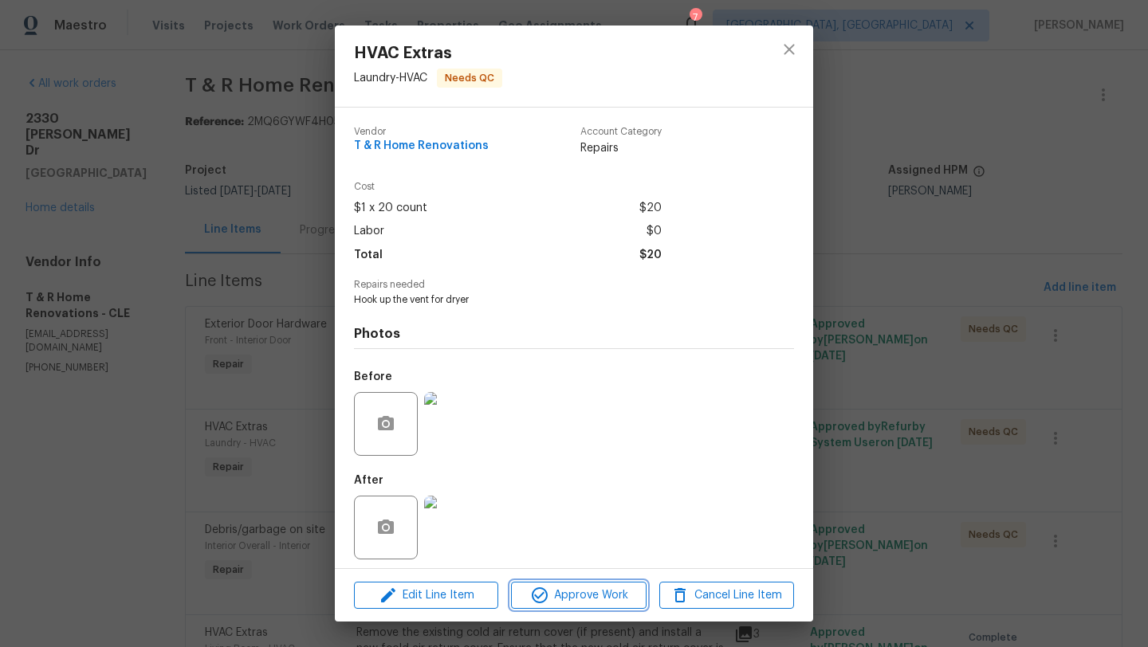
click at [545, 593] on icon "button" at bounding box center [540, 596] width 16 height 16
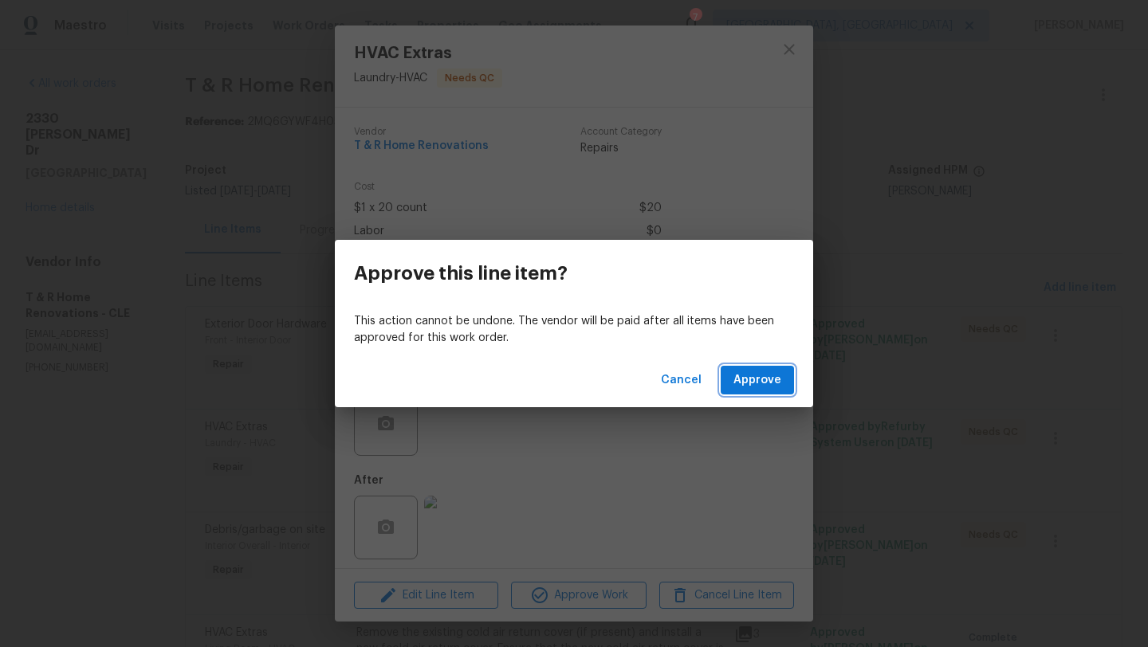
click at [737, 383] on span "Approve" at bounding box center [758, 381] width 48 height 20
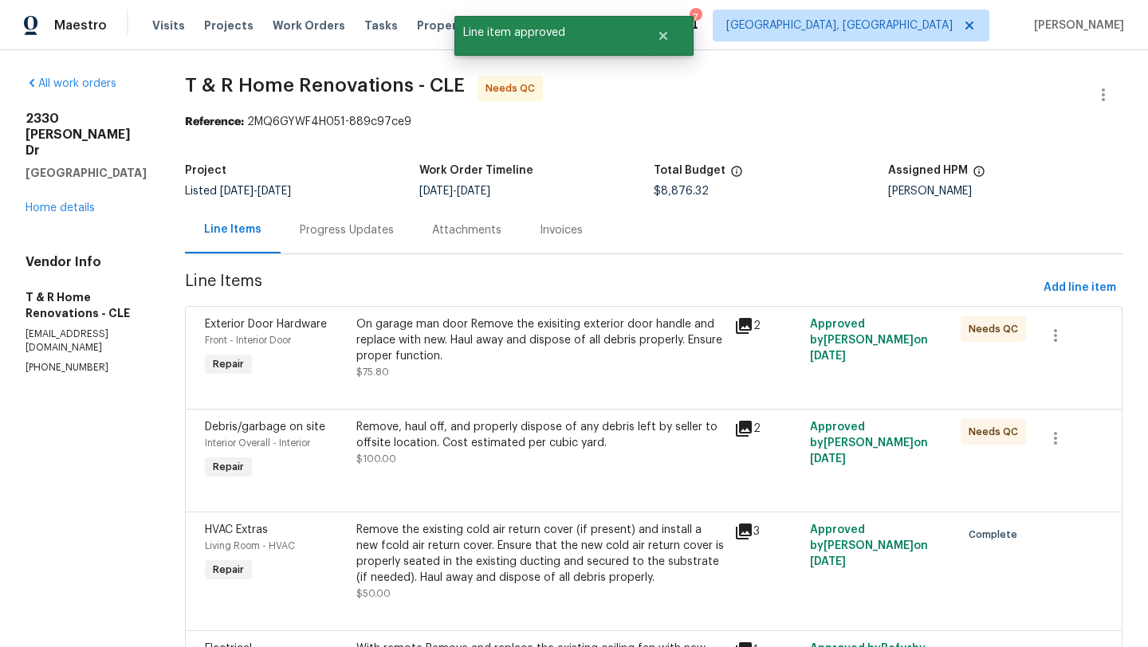
click at [427, 344] on div "On garage man door Remove the exisiting exterior door handle and replace with n…" at bounding box center [540, 341] width 368 height 48
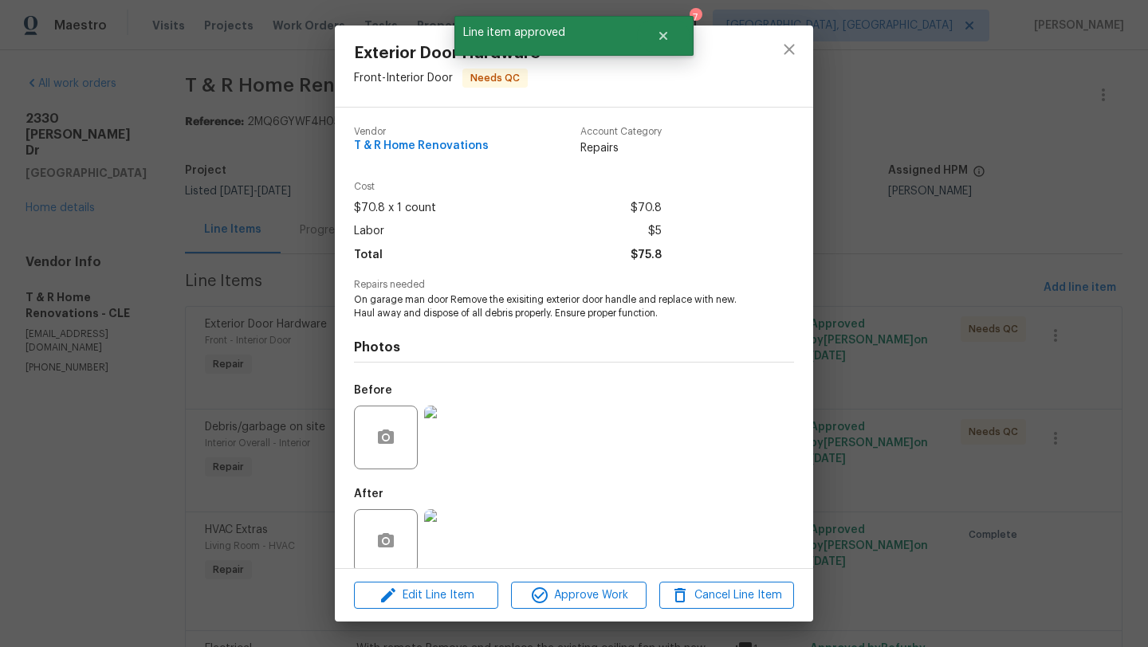
click at [443, 544] on img at bounding box center [456, 542] width 64 height 64
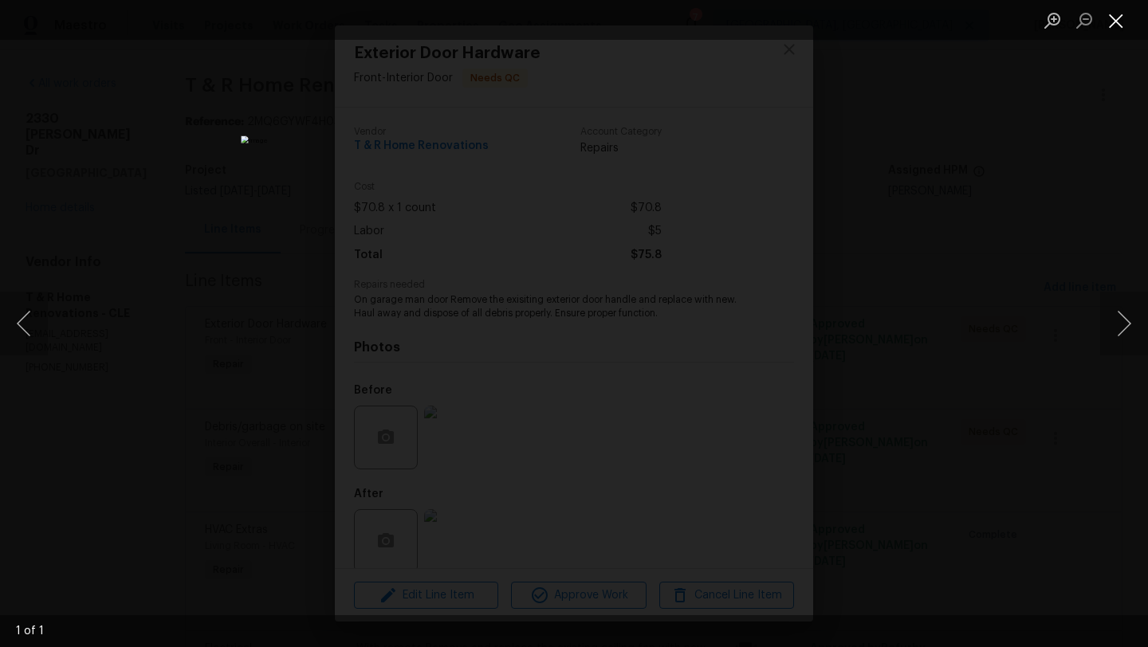
click at [1119, 23] on button "Close lightbox" at bounding box center [1116, 20] width 32 height 28
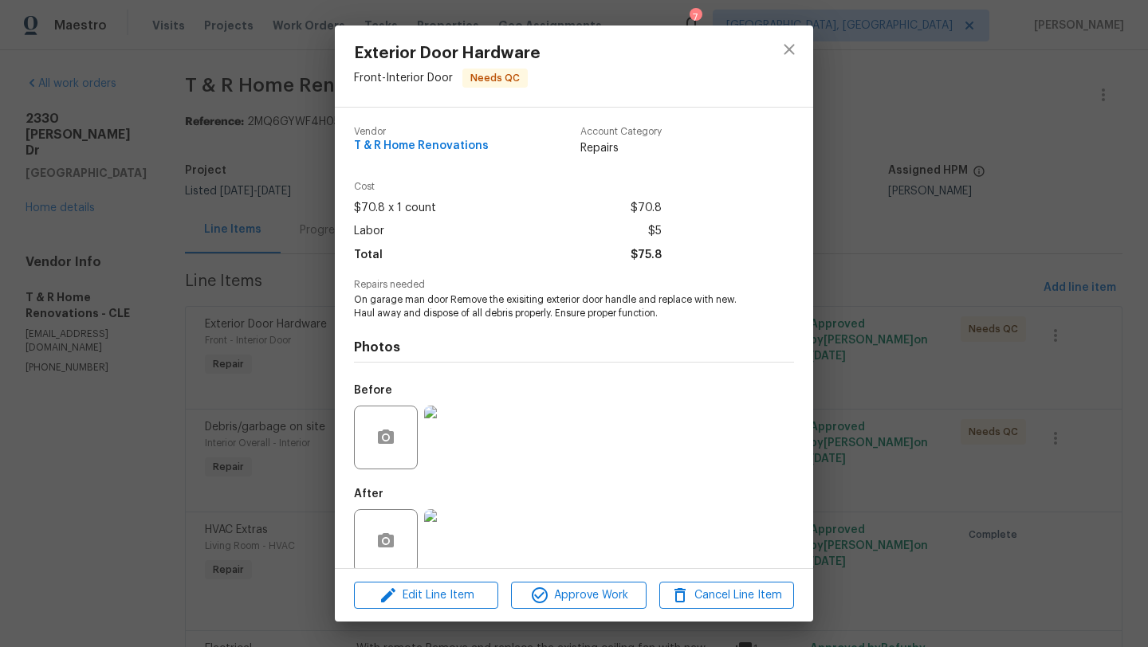
click at [466, 445] on img at bounding box center [456, 438] width 64 height 64
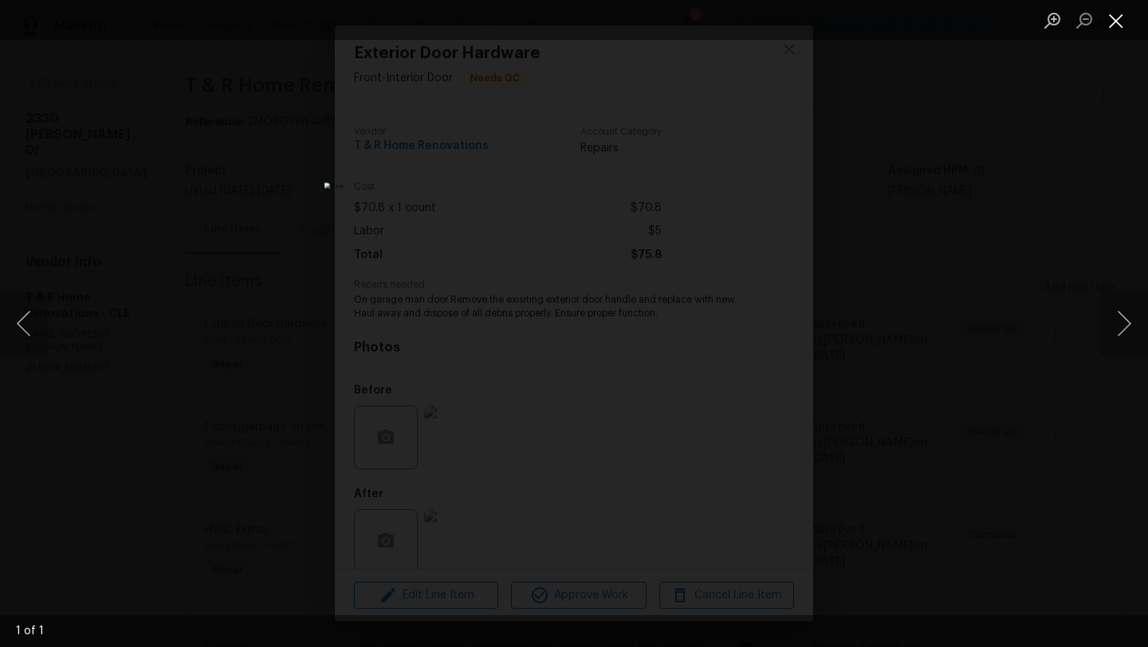
click at [1120, 24] on button "Close lightbox" at bounding box center [1116, 20] width 32 height 28
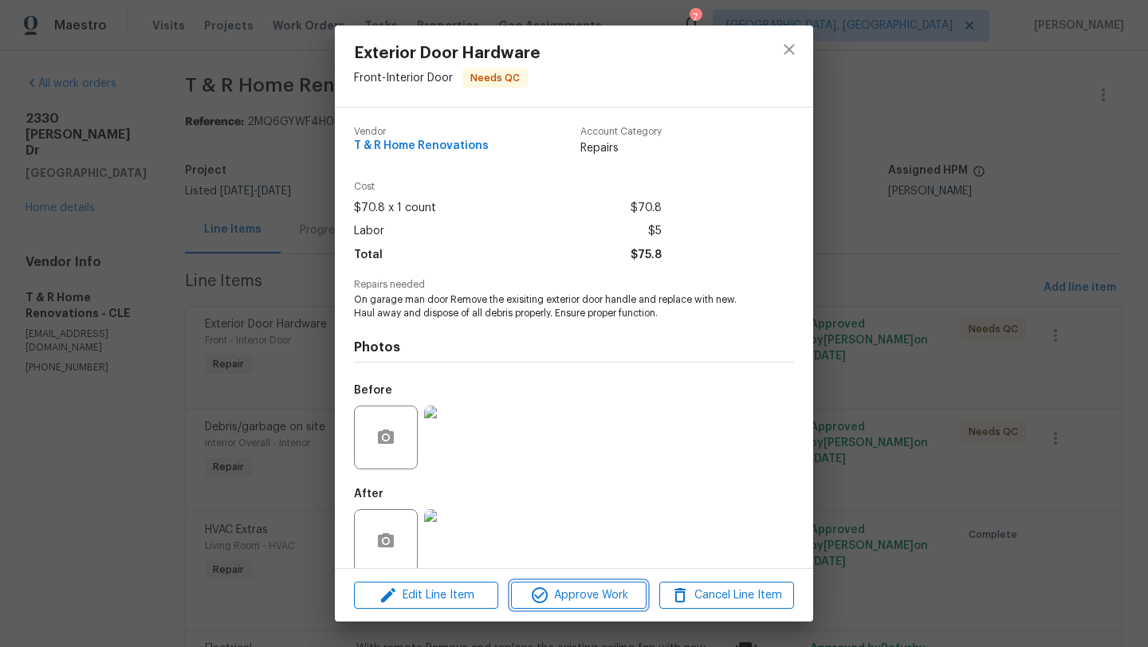
click at [584, 596] on span "Approve Work" at bounding box center [578, 596] width 125 height 20
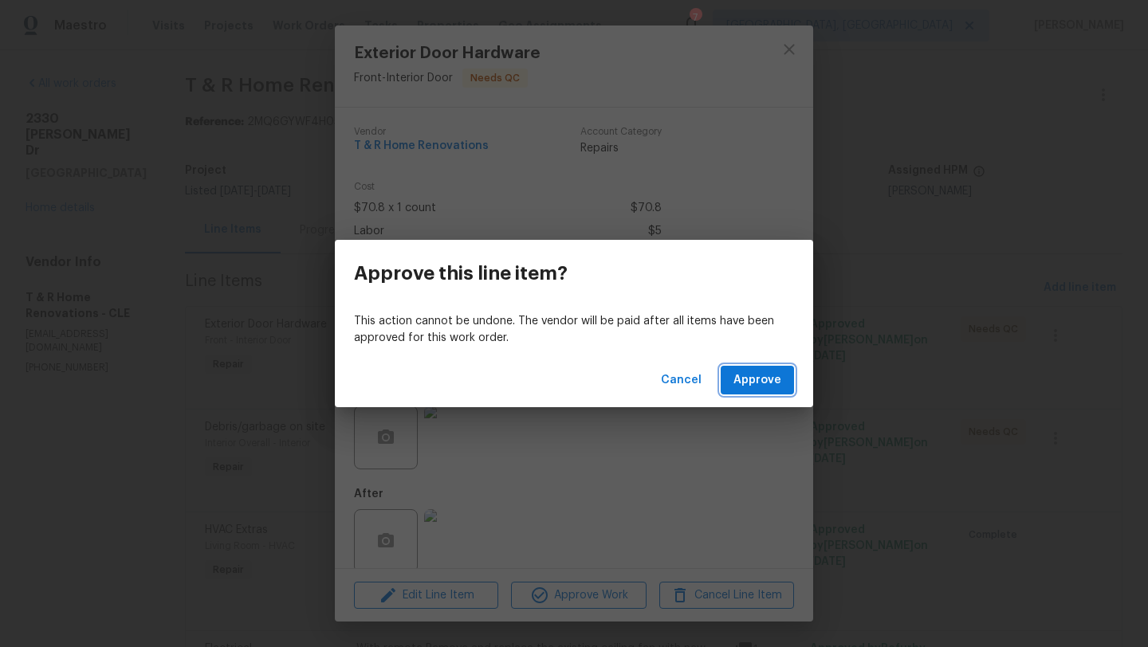
click at [773, 380] on span "Approve" at bounding box center [758, 381] width 48 height 20
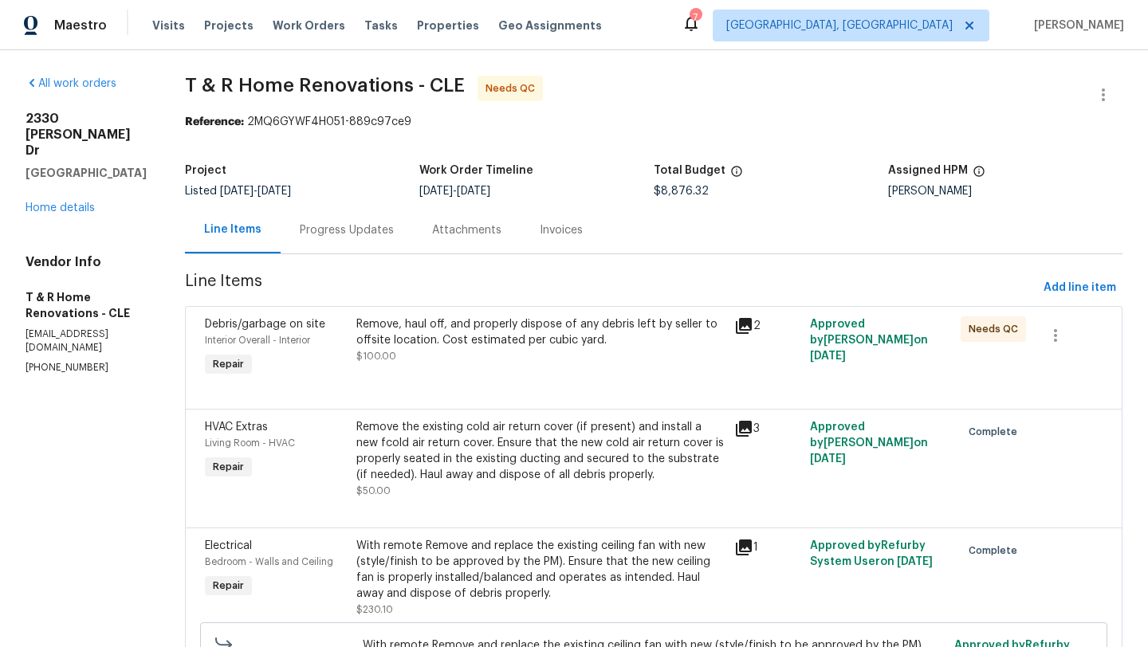
click at [573, 355] on div "Remove, haul off, and properly dispose of any debris left by seller to offsite …" at bounding box center [540, 341] width 368 height 48
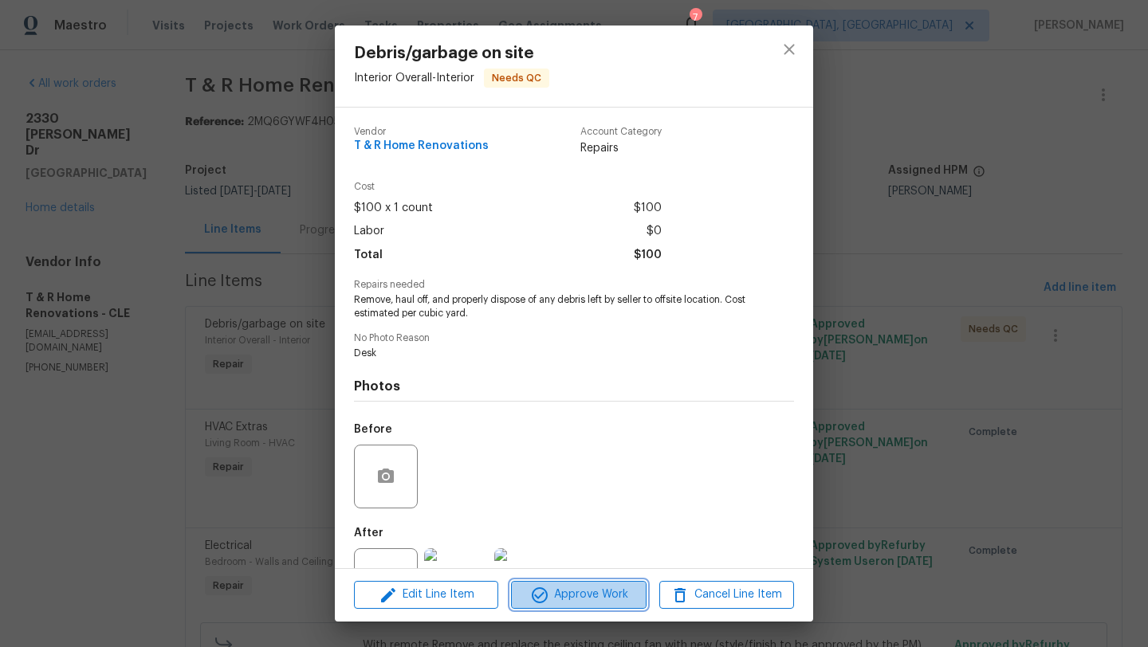
click at [556, 608] on button "Approve Work" at bounding box center [578, 595] width 135 height 28
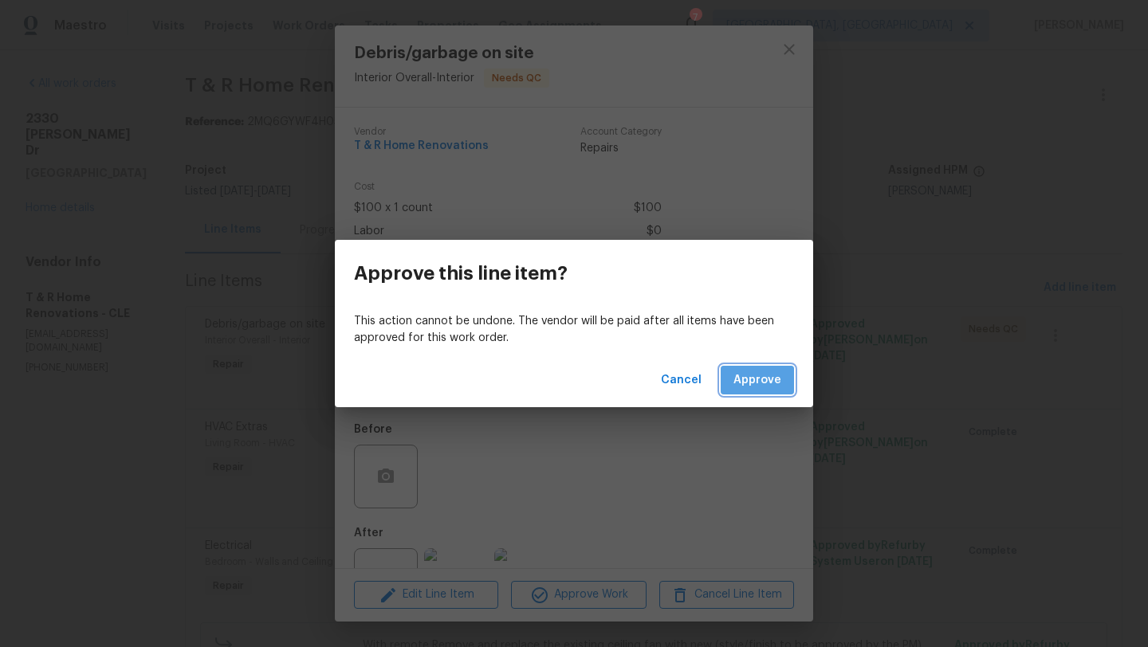
click at [759, 373] on span "Approve" at bounding box center [758, 381] width 48 height 20
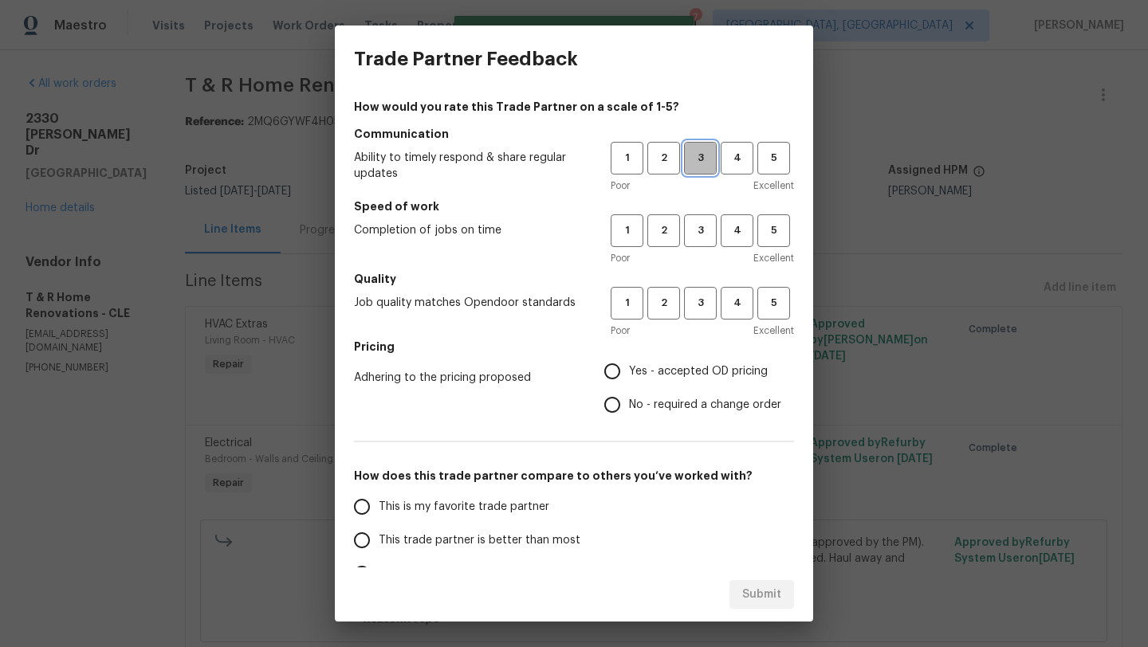
click at [706, 159] on span "3" at bounding box center [701, 158] width 30 height 18
click at [699, 231] on span "3" at bounding box center [701, 231] width 30 height 18
click at [729, 310] on span "4" at bounding box center [737, 303] width 30 height 18
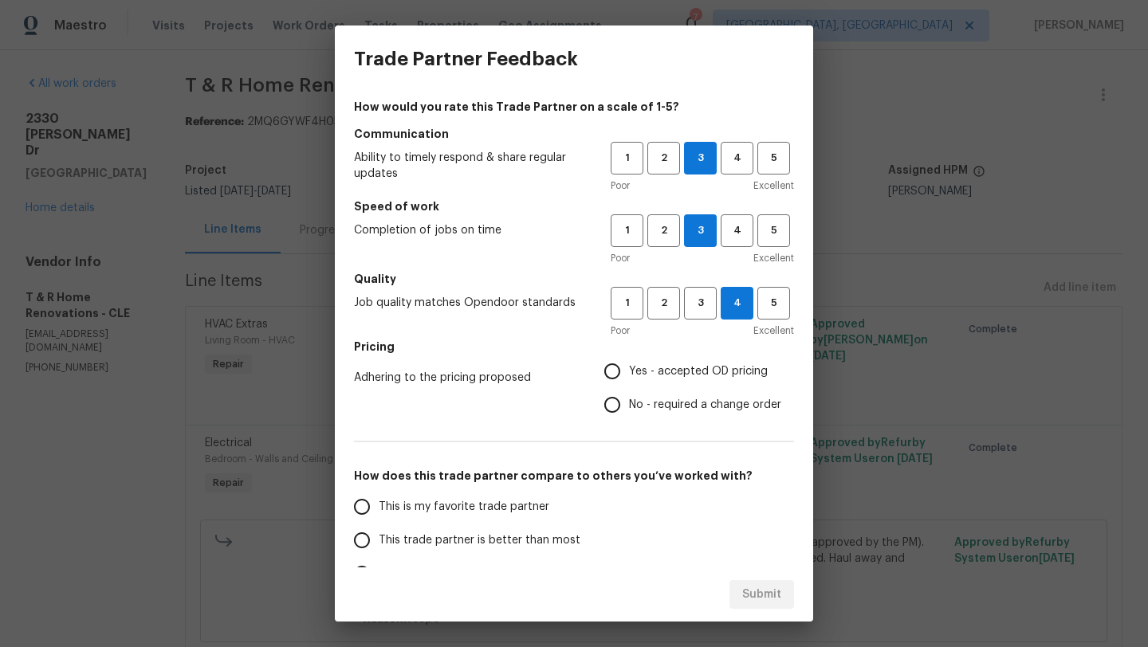
click at [621, 378] on input "Yes - accepted OD pricing" at bounding box center [612, 371] width 33 height 33
radio input "true"
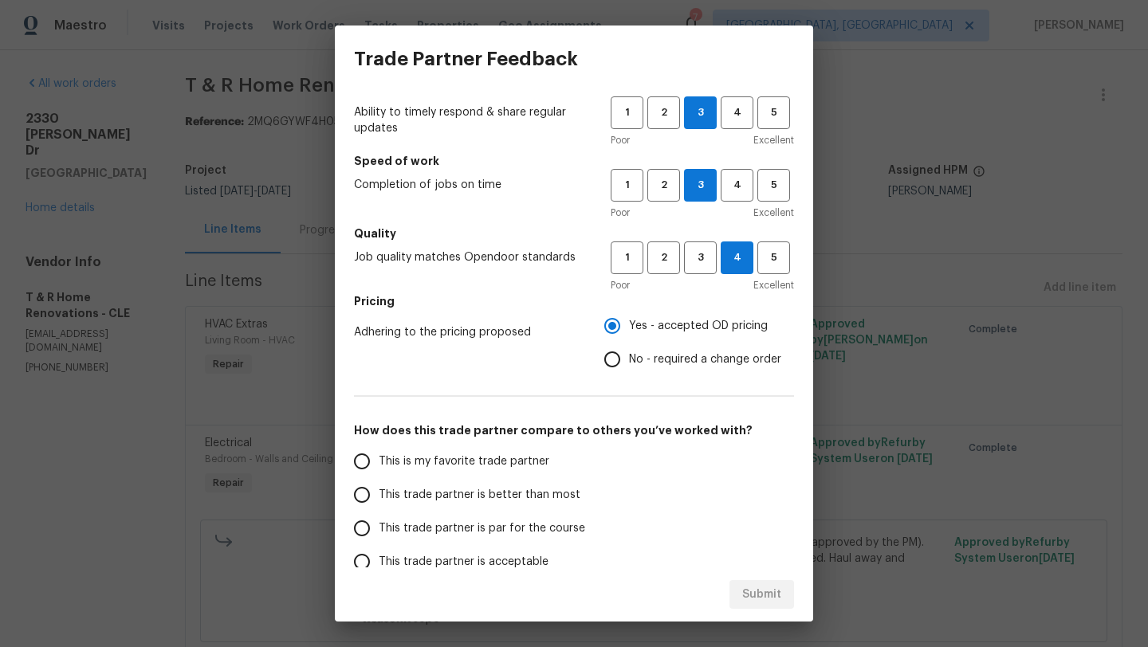
scroll to position [49, 0]
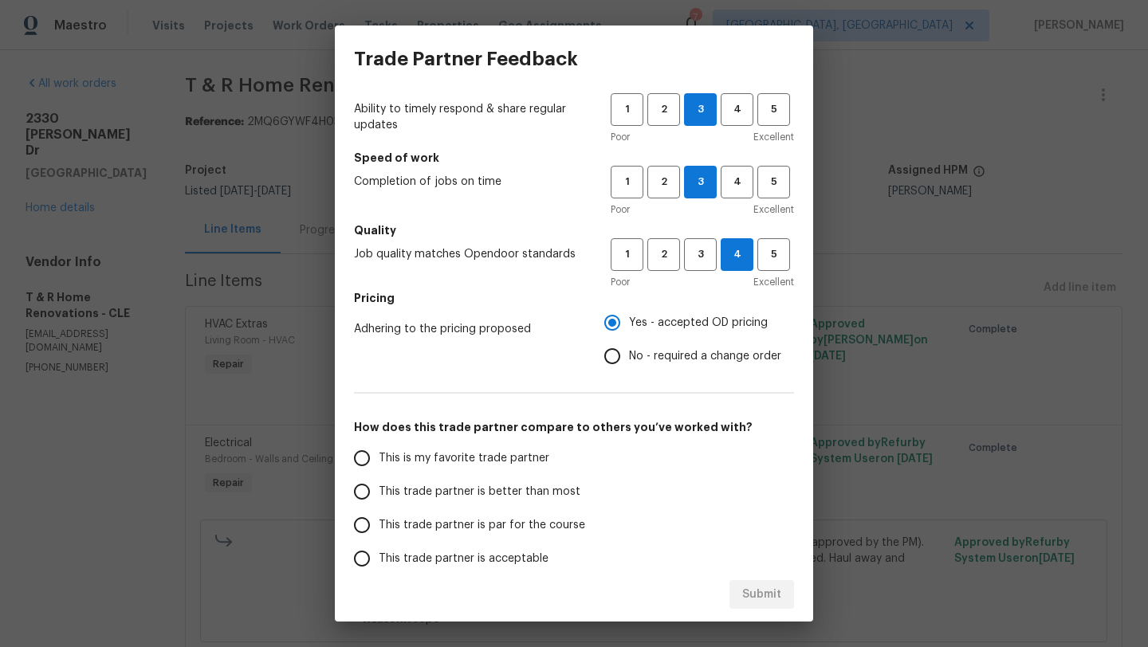
click at [366, 497] on input "This trade partner is better than most" at bounding box center [361, 491] width 33 height 33
click at [773, 593] on span "Submit" at bounding box center [761, 595] width 39 height 20
radio input "true"
radio input "false"
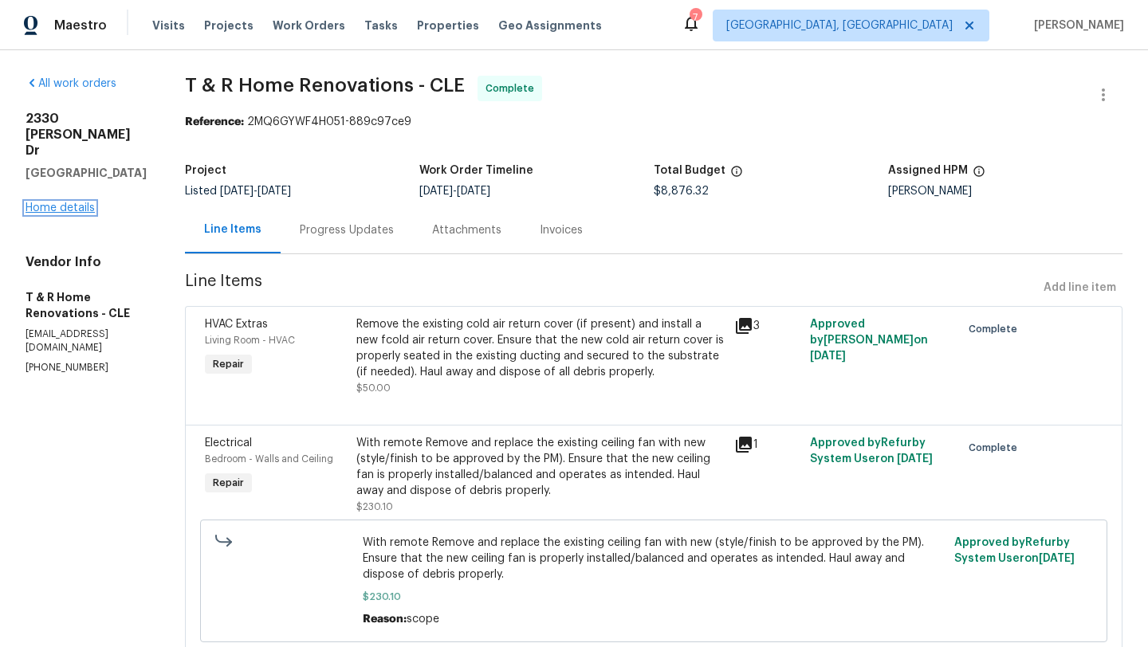
click at [33, 203] on link "Home details" at bounding box center [60, 208] width 69 height 11
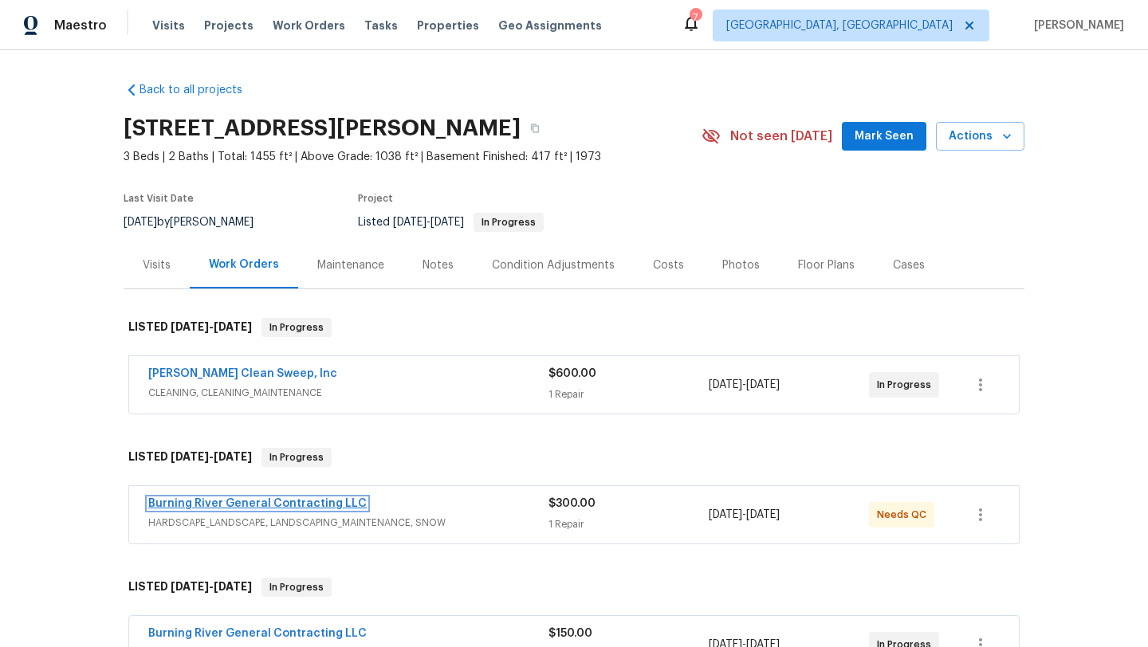
click at [196, 506] on link "Burning River General Contracting LLC" at bounding box center [257, 503] width 218 height 11
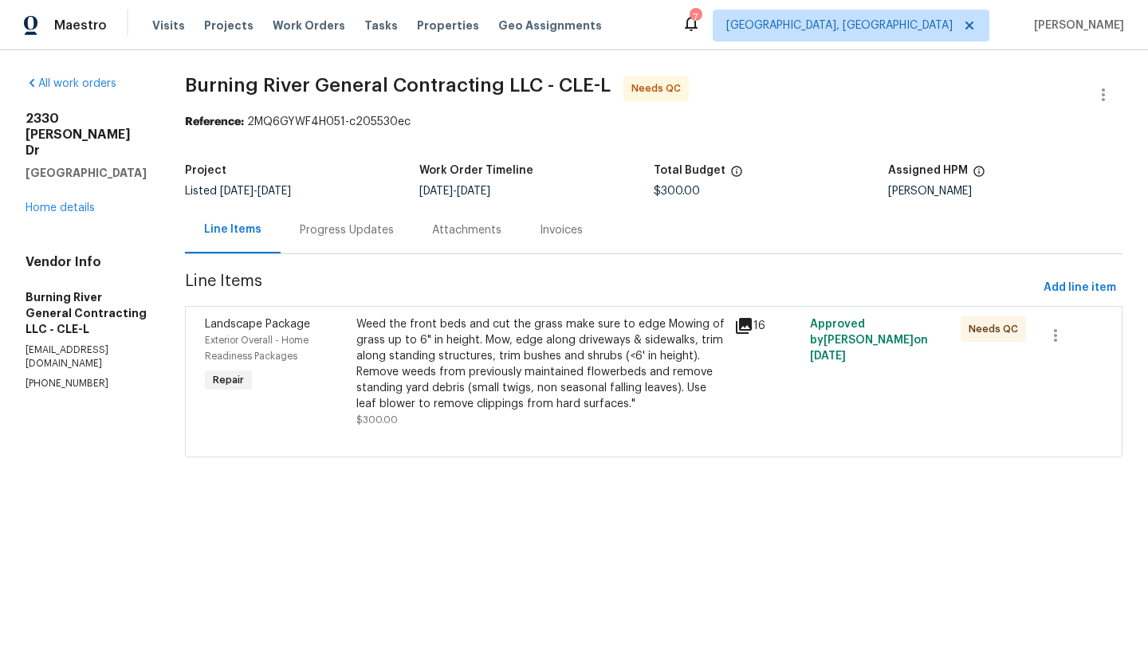
click at [423, 347] on div "Weed the front beds and cut the grass make sure to edge Mowing of grass up to 6…" at bounding box center [540, 365] width 368 height 96
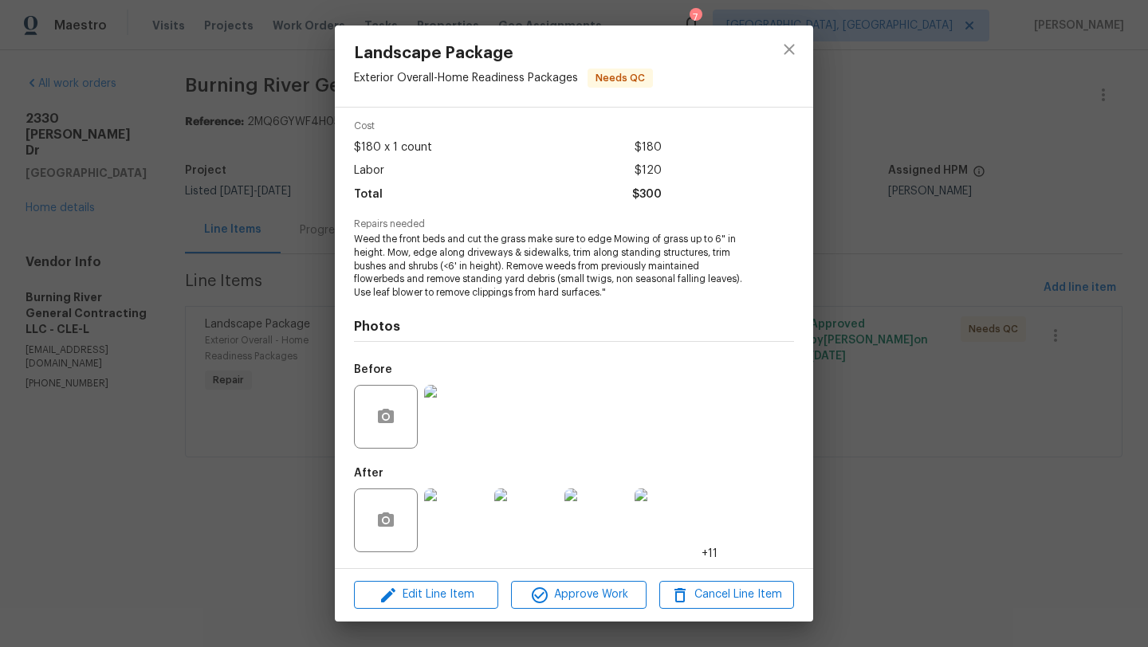
scroll to position [61, 0]
click at [443, 565] on div "Vendor Burning River General Contracting LLC Account Category Repairs Cost $180…" at bounding box center [574, 338] width 478 height 461
click at [441, 525] on img at bounding box center [456, 521] width 64 height 64
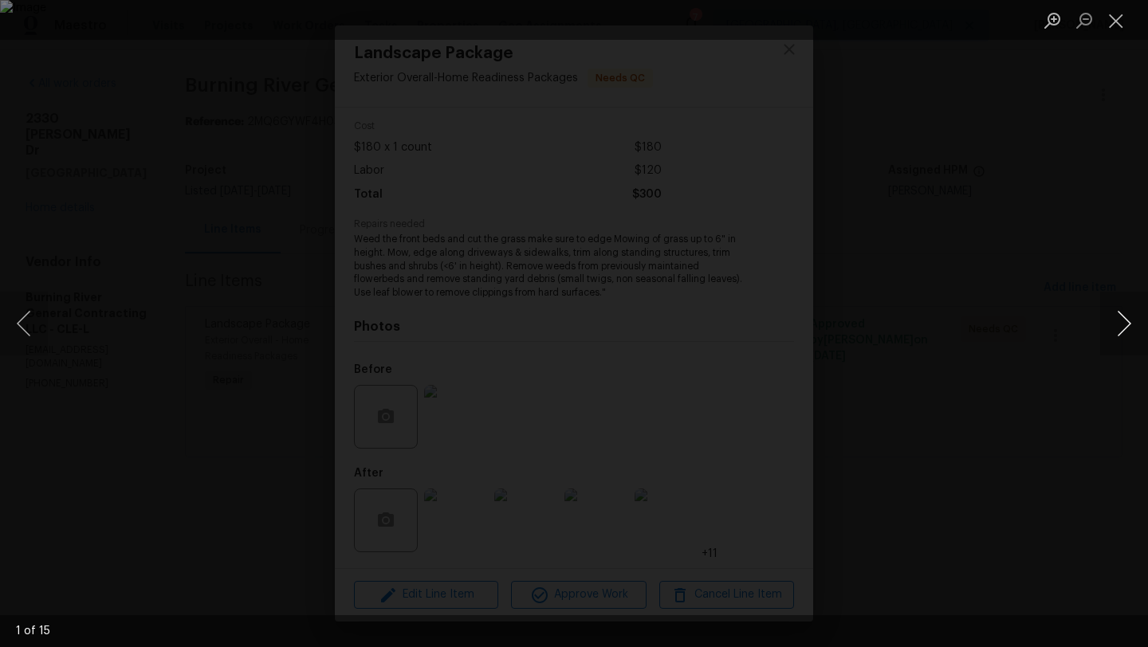
click at [1131, 322] on button "Next image" at bounding box center [1124, 324] width 48 height 64
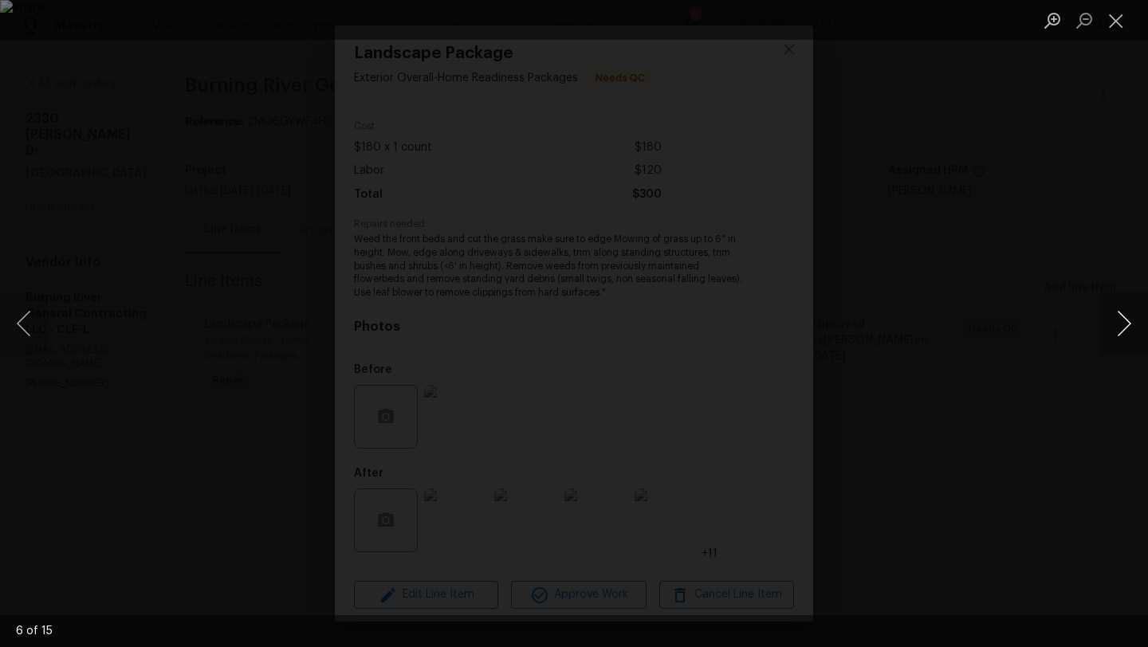
click at [1131, 322] on button "Next image" at bounding box center [1124, 324] width 48 height 64
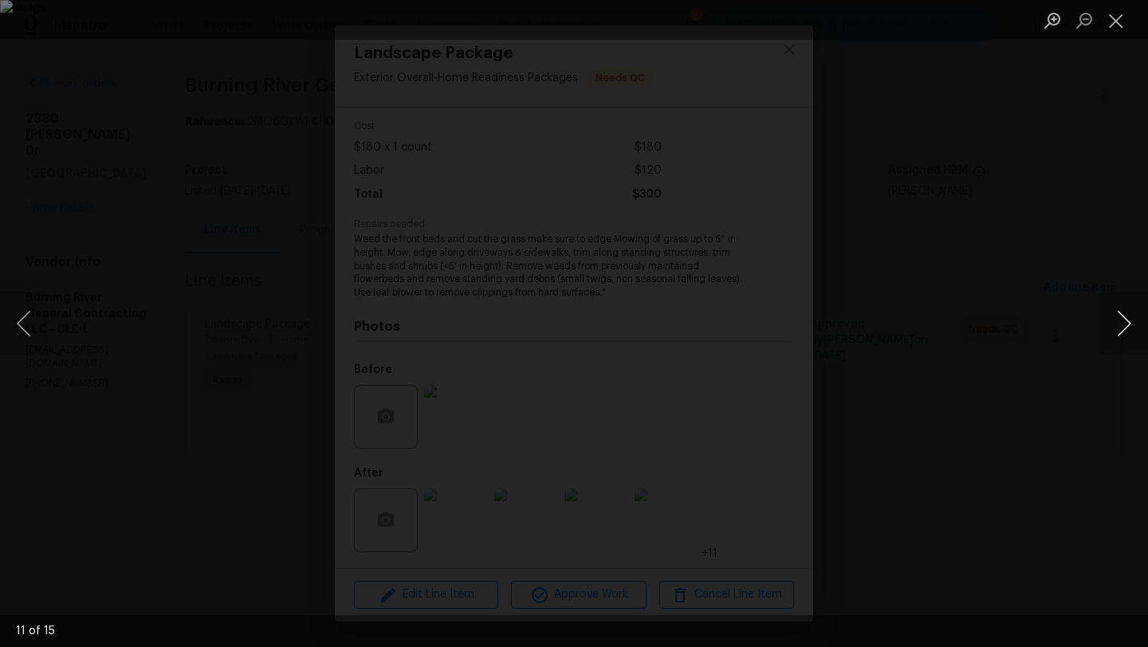
click at [1131, 322] on button "Next image" at bounding box center [1124, 324] width 48 height 64
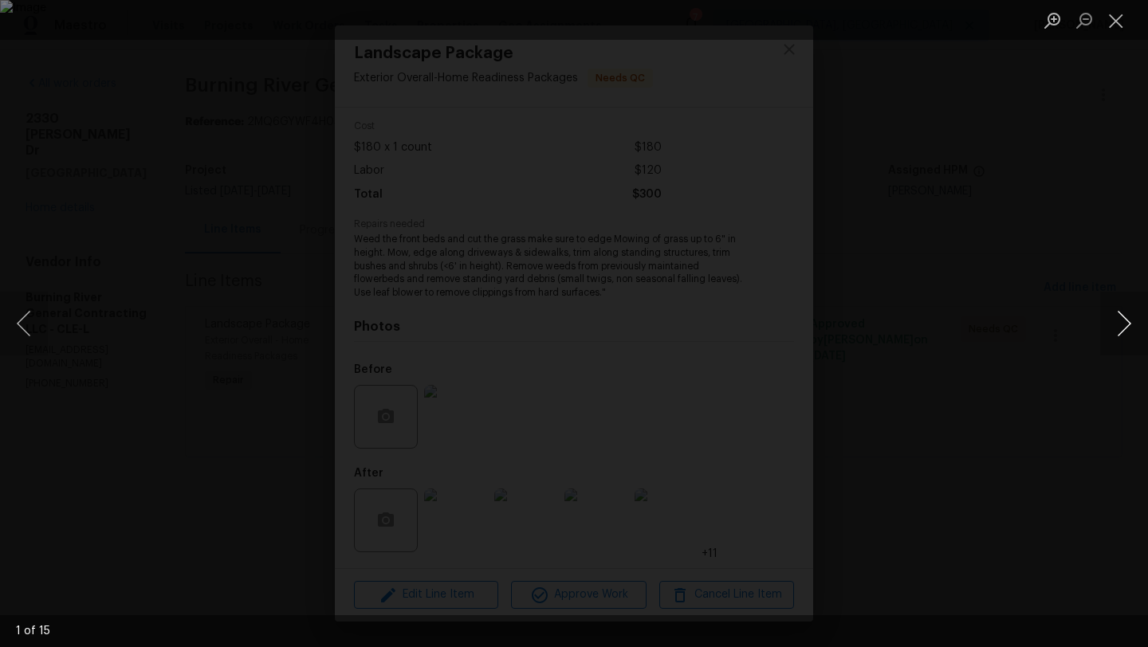
click at [1131, 322] on button "Next image" at bounding box center [1124, 324] width 48 height 64
click at [1131, 27] on button "Close lightbox" at bounding box center [1116, 20] width 32 height 28
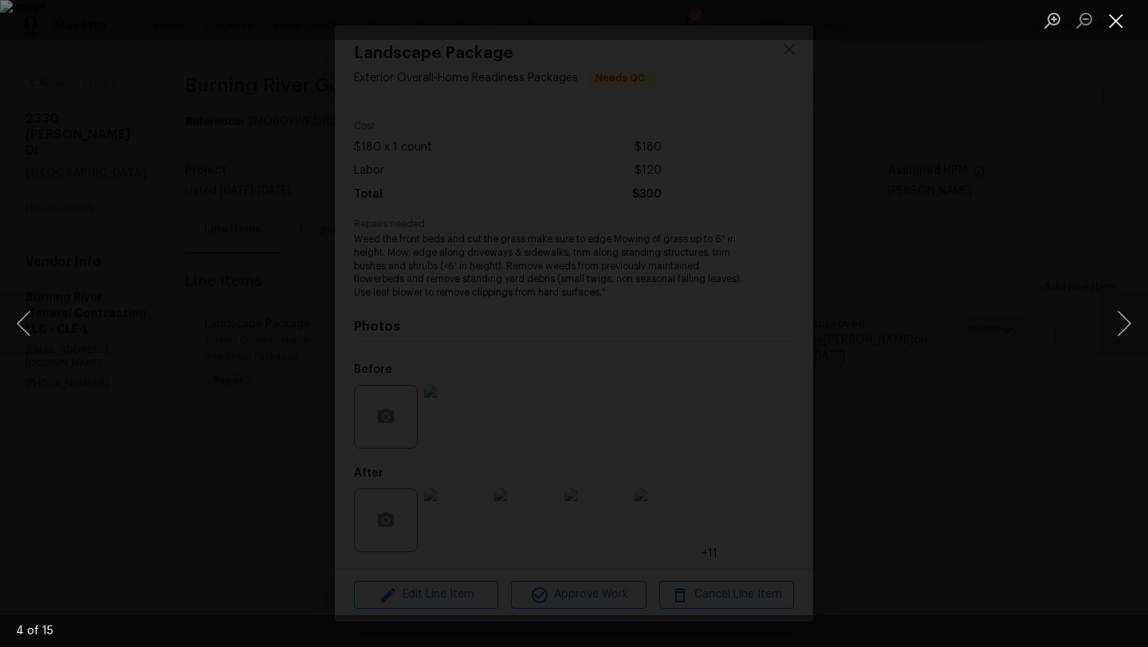
click at [1131, 27] on button "Close lightbox" at bounding box center [1116, 20] width 32 height 28
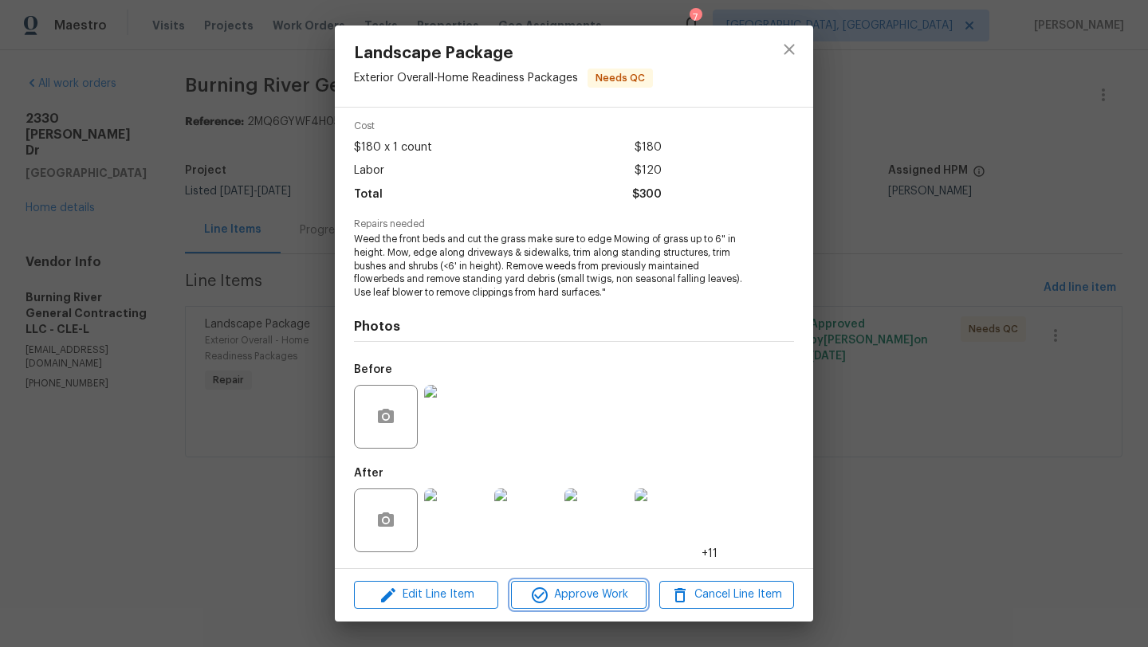
click at [597, 594] on span "Approve Work" at bounding box center [578, 595] width 125 height 20
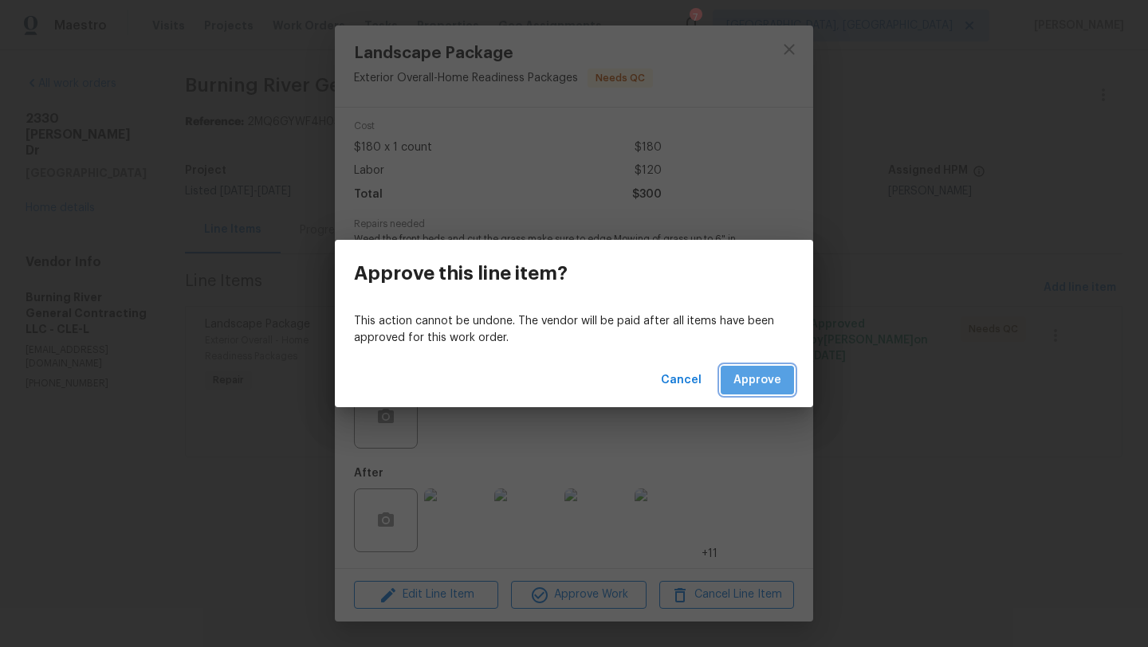
click at [763, 390] on button "Approve" at bounding box center [757, 381] width 73 height 30
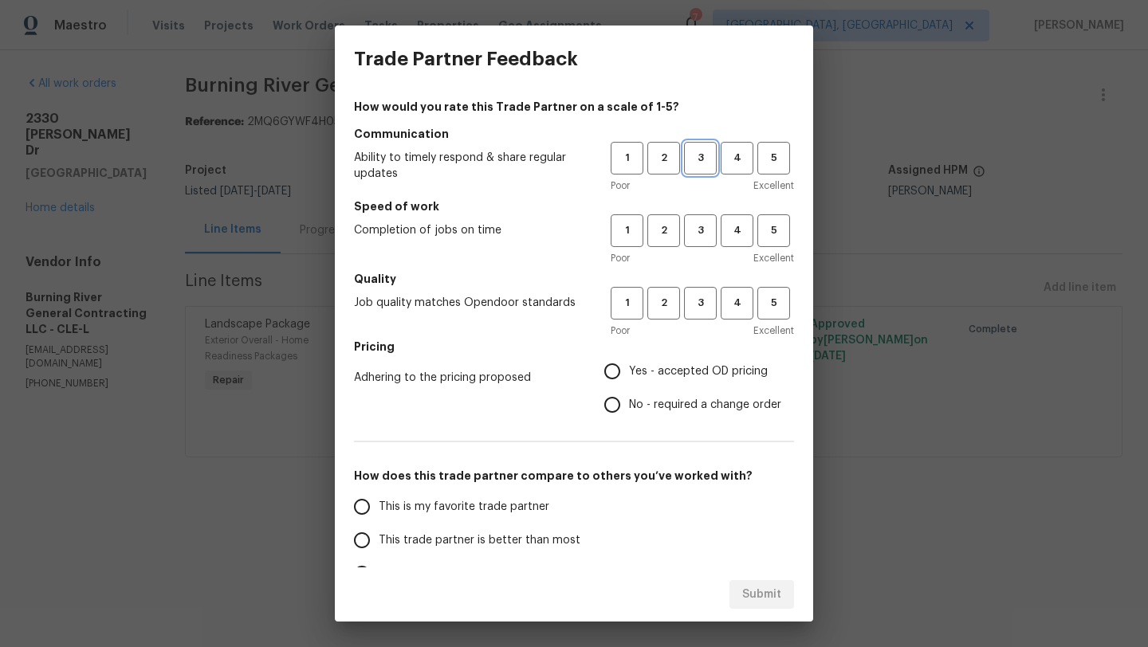
click at [703, 159] on span "3" at bounding box center [701, 158] width 30 height 18
click at [700, 238] on span "3" at bounding box center [701, 231] width 30 height 18
click at [693, 309] on span "3" at bounding box center [701, 303] width 30 height 18
click at [608, 373] on input "Yes - accepted OD pricing" at bounding box center [612, 371] width 33 height 33
radio input "true"
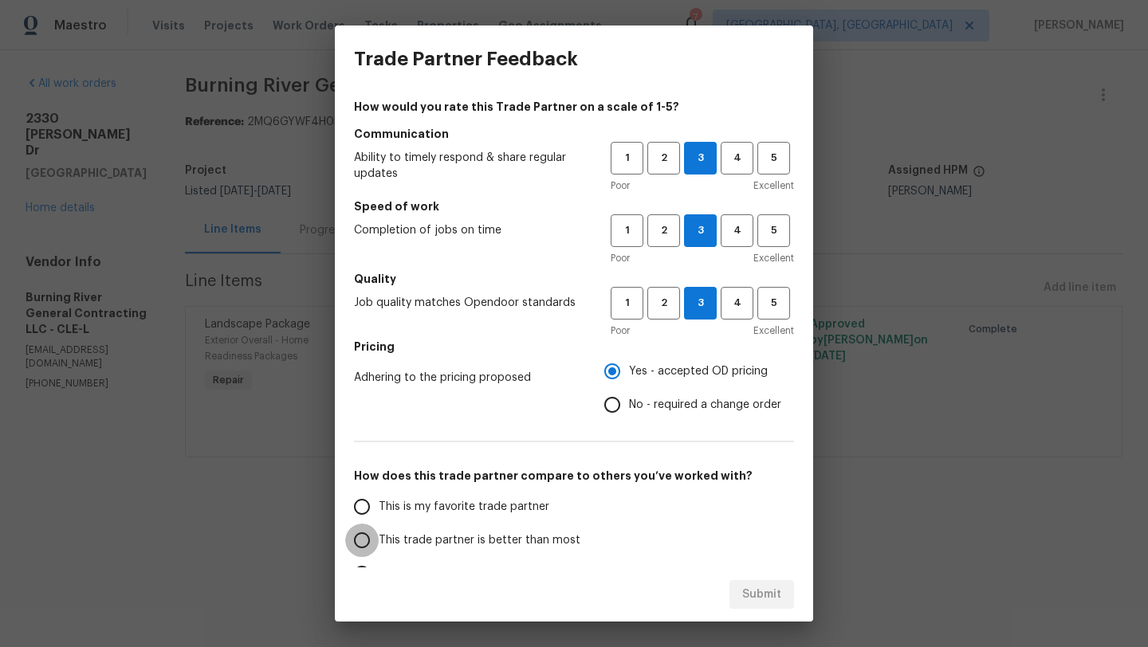
click at [356, 541] on input "This trade partner is better than most" at bounding box center [361, 540] width 33 height 33
click at [768, 603] on span "Submit" at bounding box center [761, 595] width 39 height 20
radio input "true"
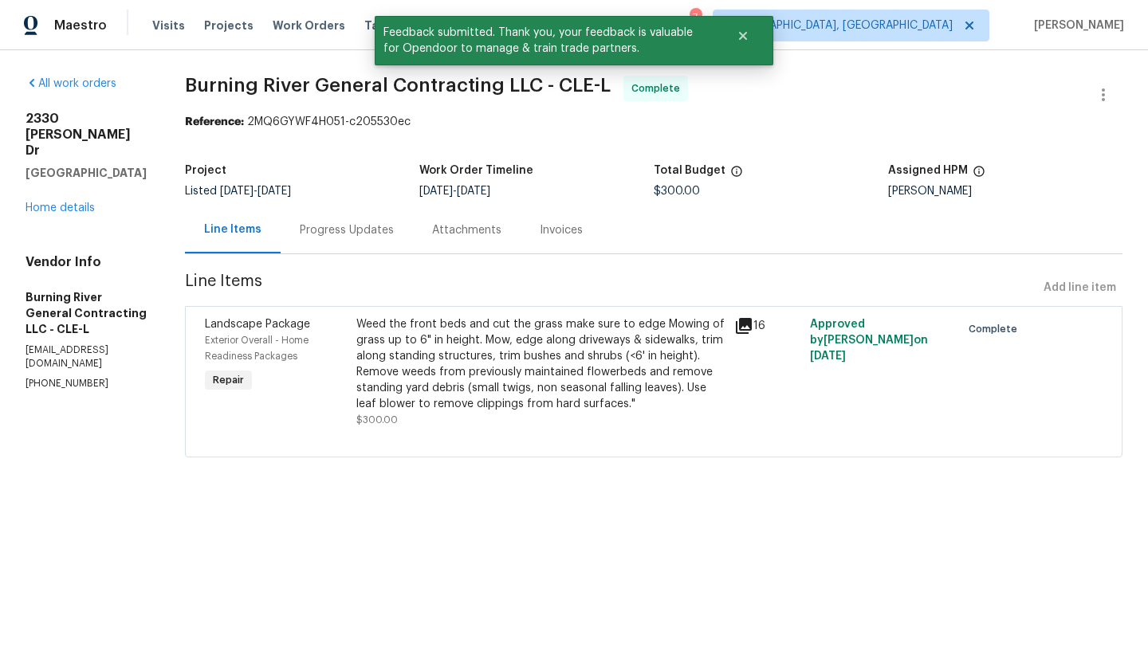
click at [49, 170] on div "2330 Judy Dr Parma, OH 44134 Home details" at bounding box center [86, 163] width 121 height 105
click at [49, 203] on link "Home details" at bounding box center [60, 208] width 69 height 11
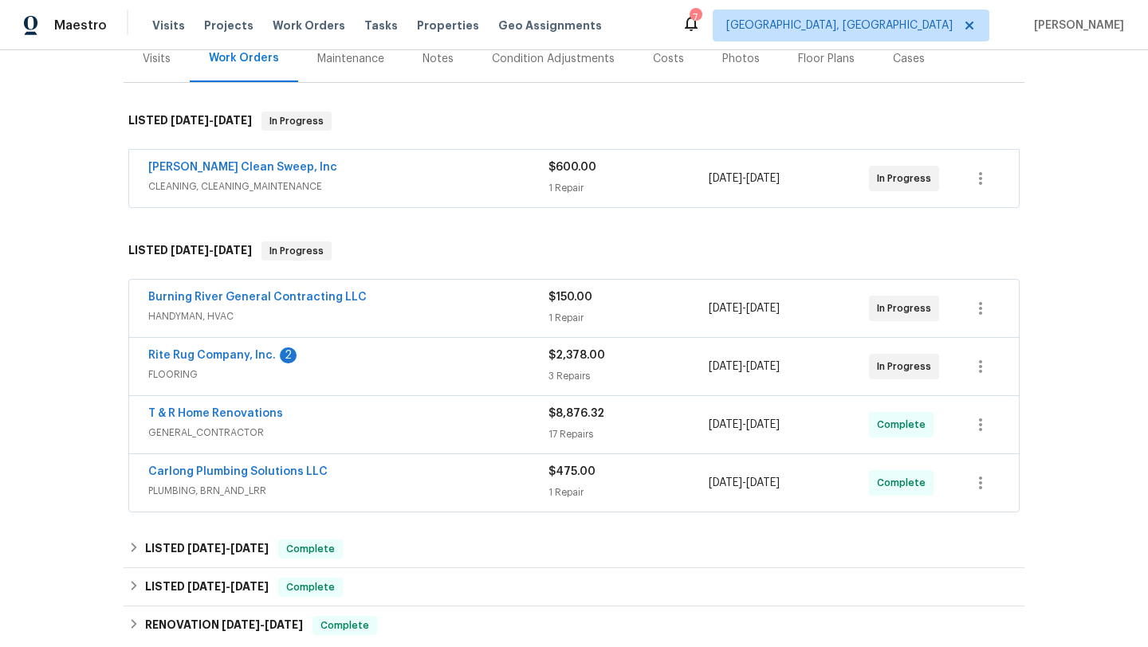
scroll to position [209, 0]
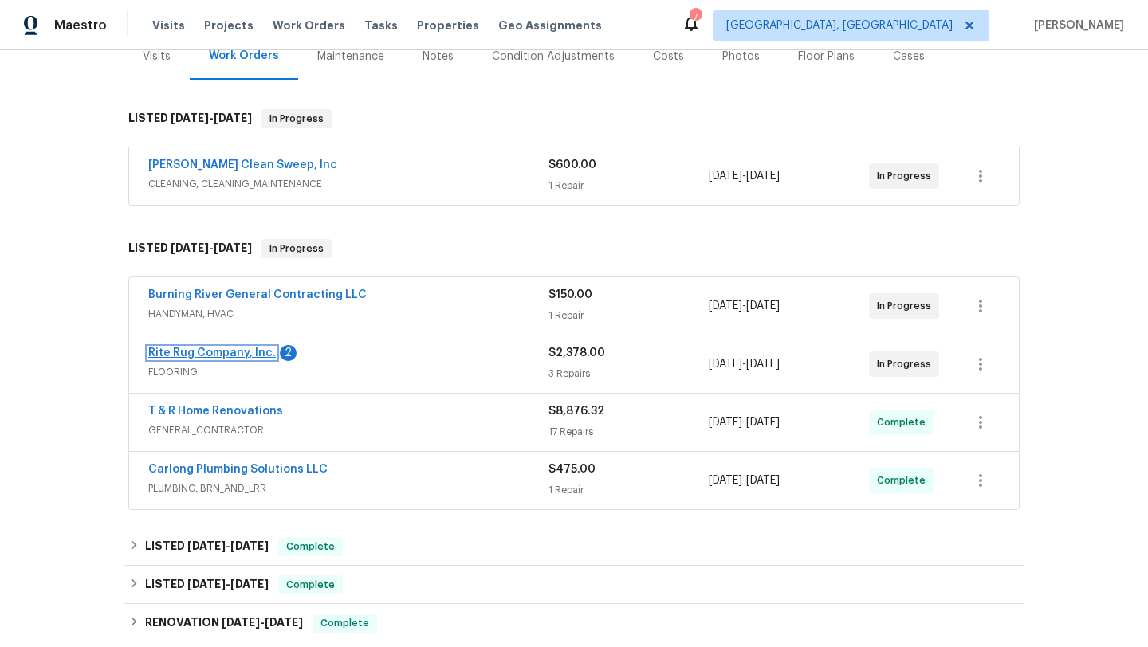
click at [187, 356] on link "Rite Rug Company, Inc." at bounding box center [212, 353] width 128 height 11
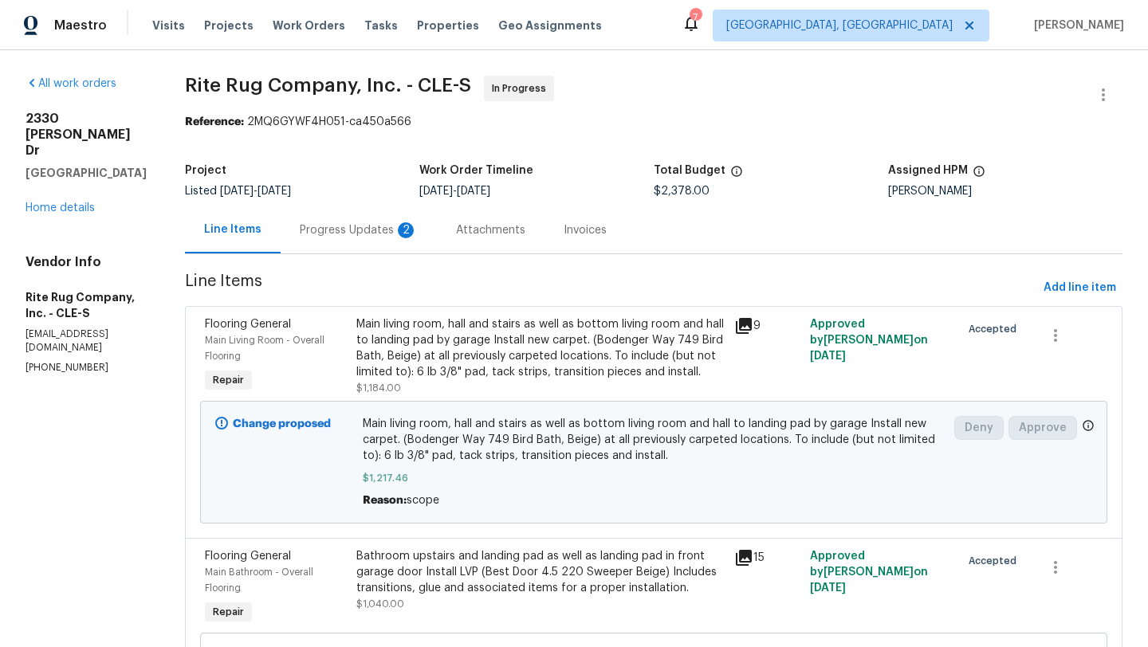
click at [356, 227] on div "Progress Updates 2" at bounding box center [359, 230] width 118 height 16
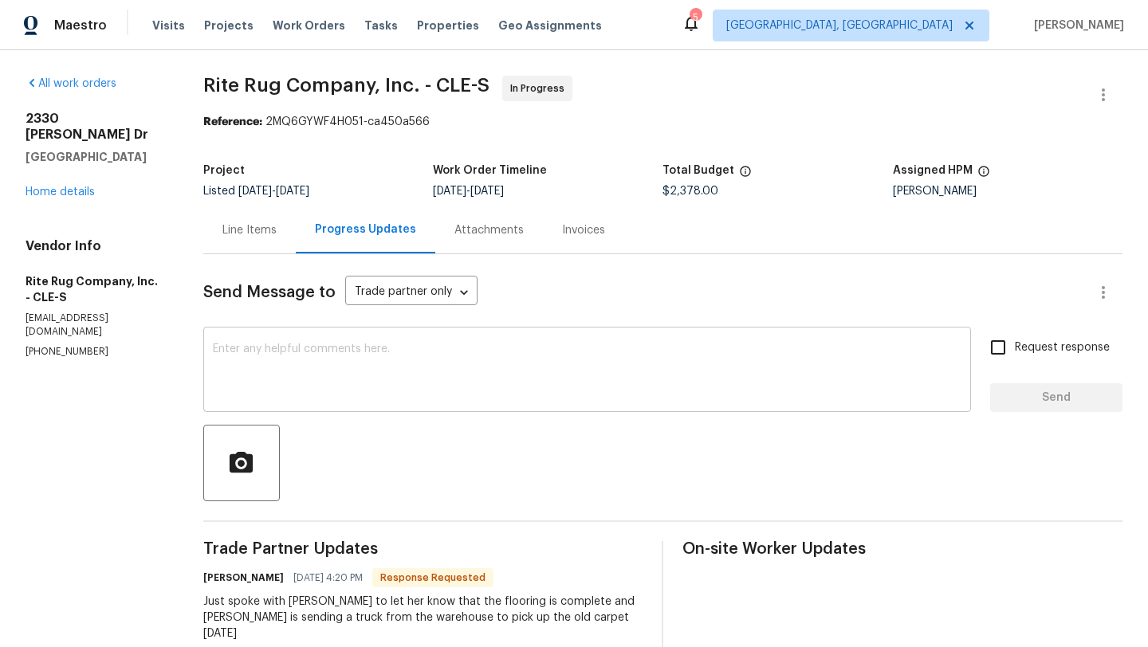
click at [295, 381] on textarea at bounding box center [587, 372] width 749 height 56
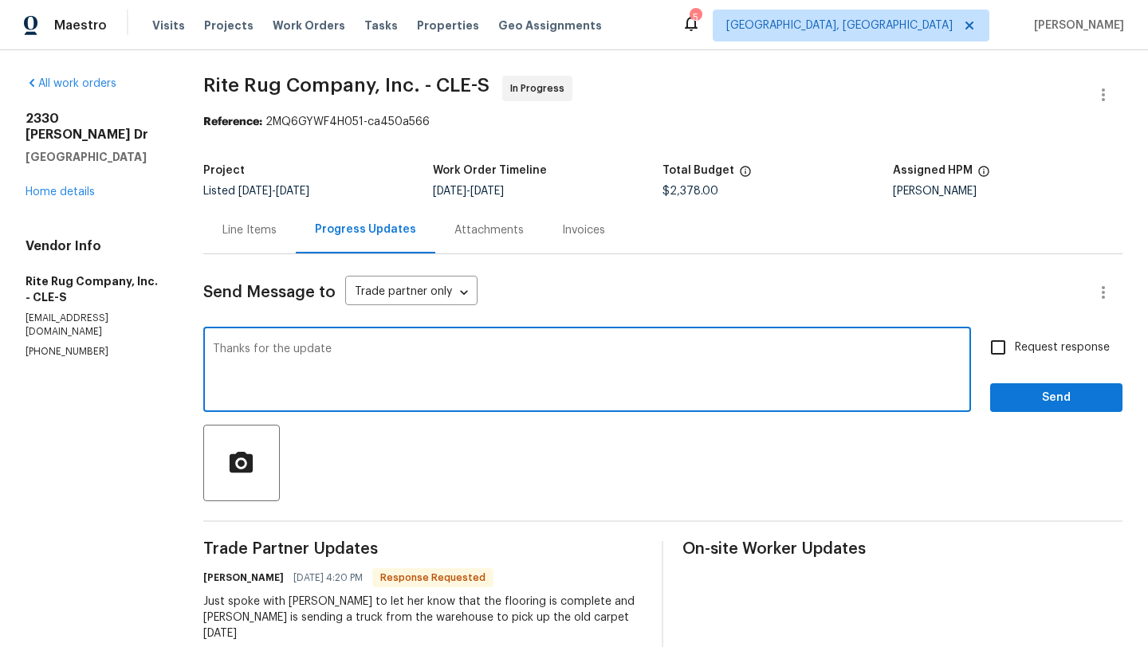
type textarea "Thanks for the update"
click at [1025, 401] on span "Send" at bounding box center [1056, 398] width 107 height 20
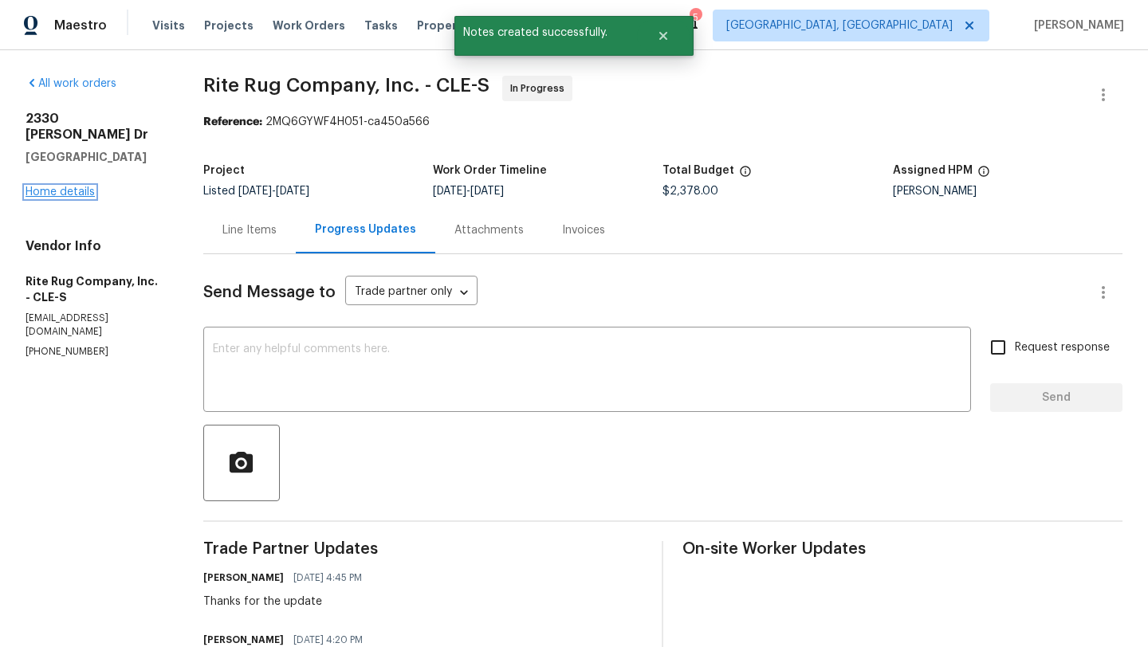
click at [49, 187] on link "Home details" at bounding box center [60, 192] width 69 height 11
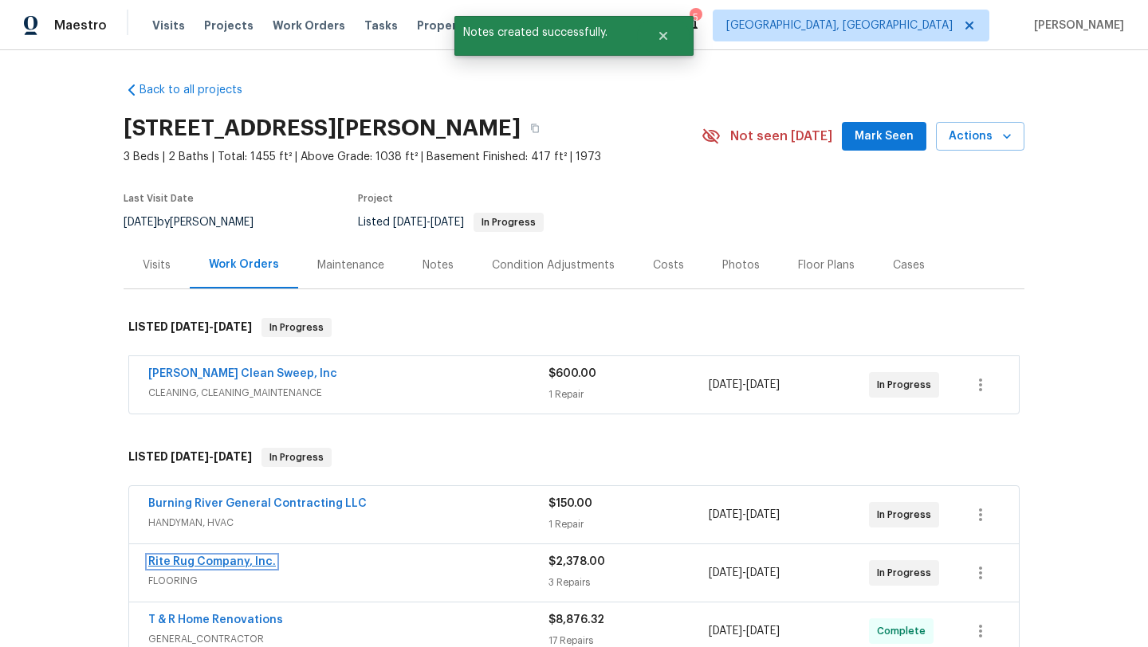
click at [184, 564] on link "Rite Rug Company, Inc." at bounding box center [212, 562] width 128 height 11
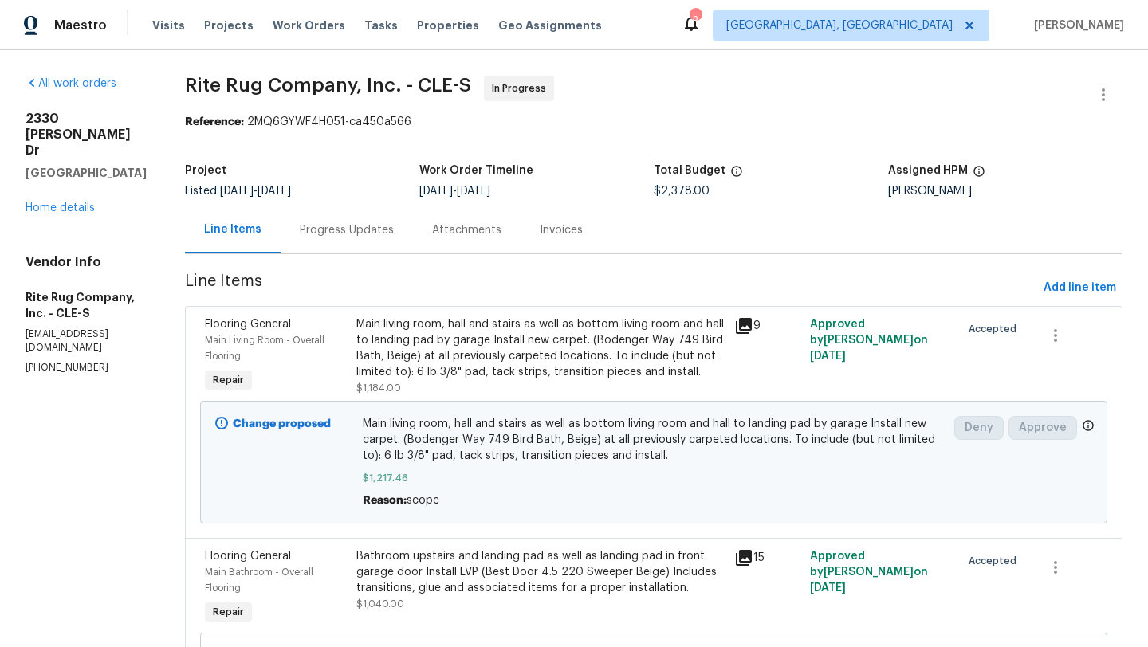
click at [465, 346] on div "Main living room, hall and stairs as well as bottom living room and hall to lan…" at bounding box center [540, 349] width 368 height 64
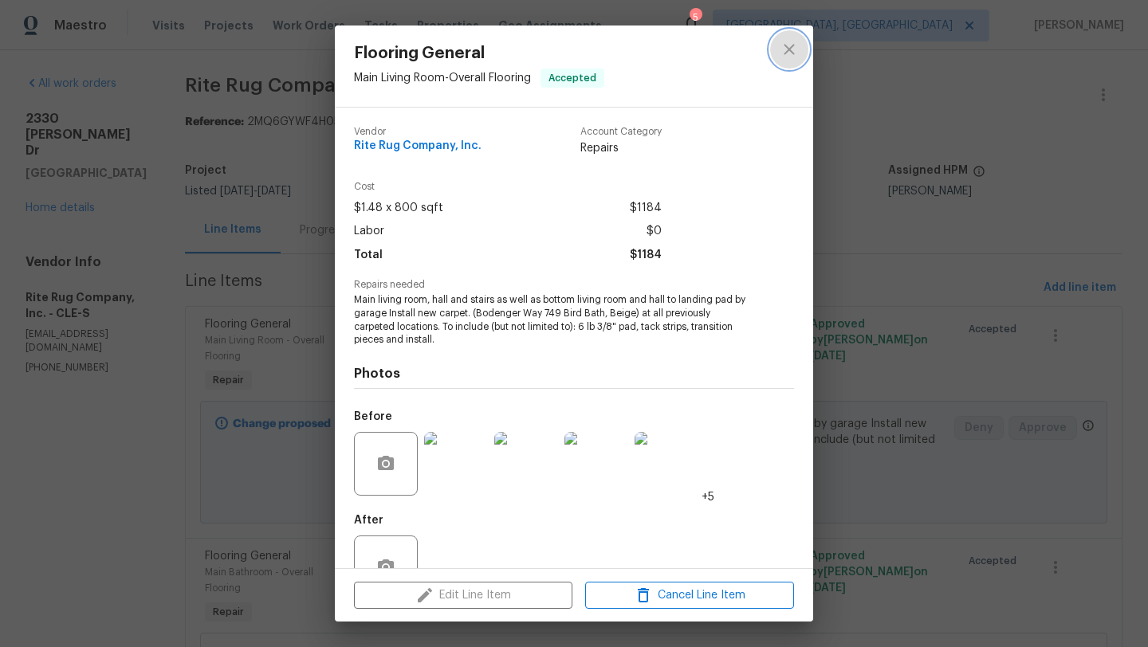
click at [778, 53] on button "close" at bounding box center [789, 49] width 38 height 38
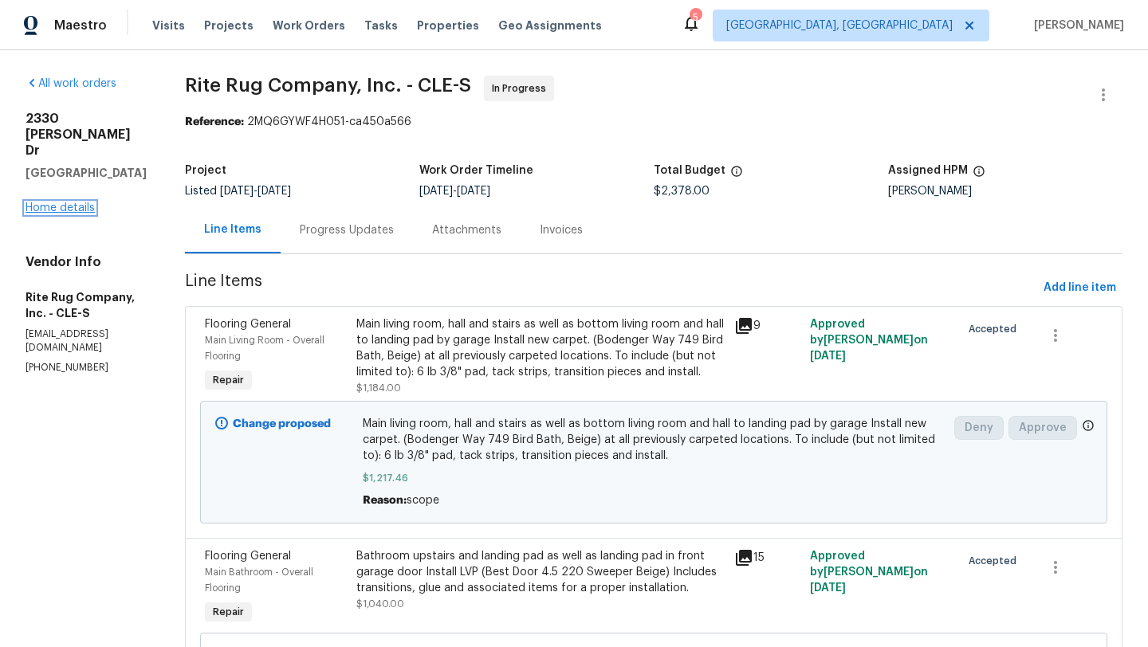
click at [31, 203] on link "Home details" at bounding box center [60, 208] width 69 height 11
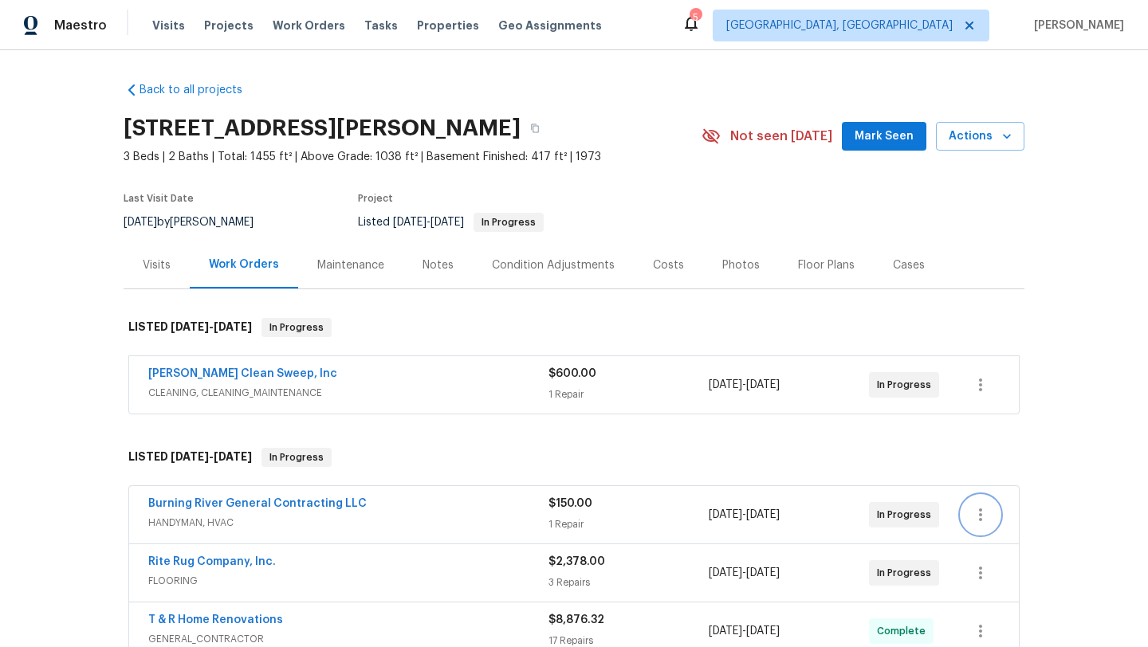
click at [985, 511] on icon "button" at bounding box center [980, 515] width 19 height 19
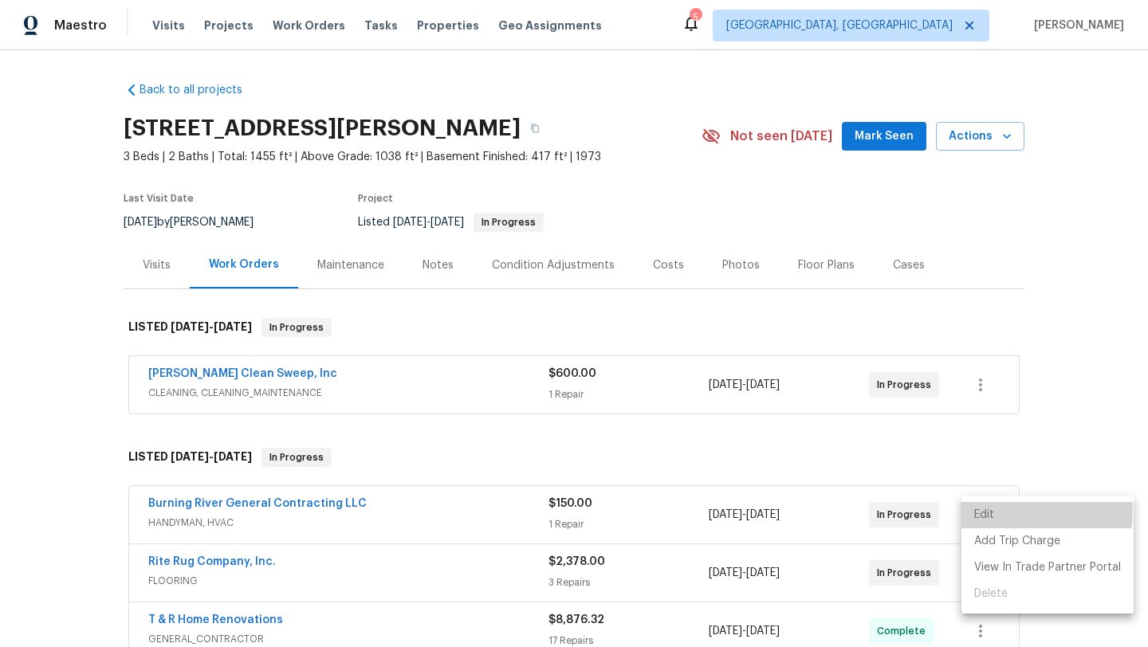
click at [985, 511] on li "Edit" at bounding box center [1048, 515] width 172 height 26
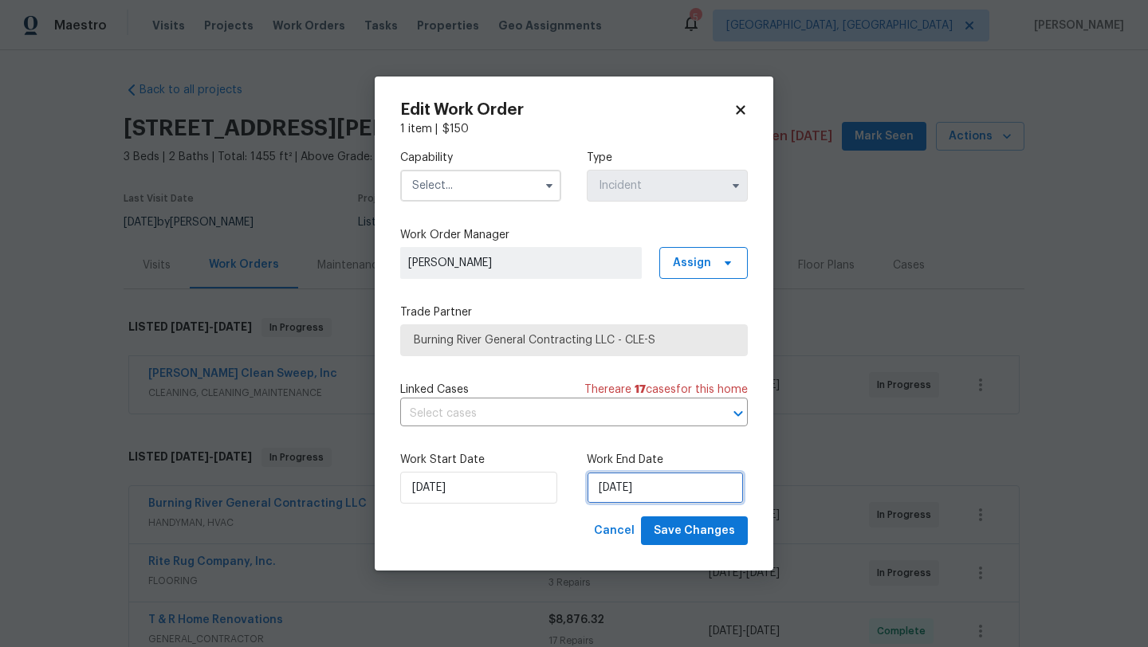
click at [633, 488] on input "8/18/2025" at bounding box center [665, 488] width 157 height 32
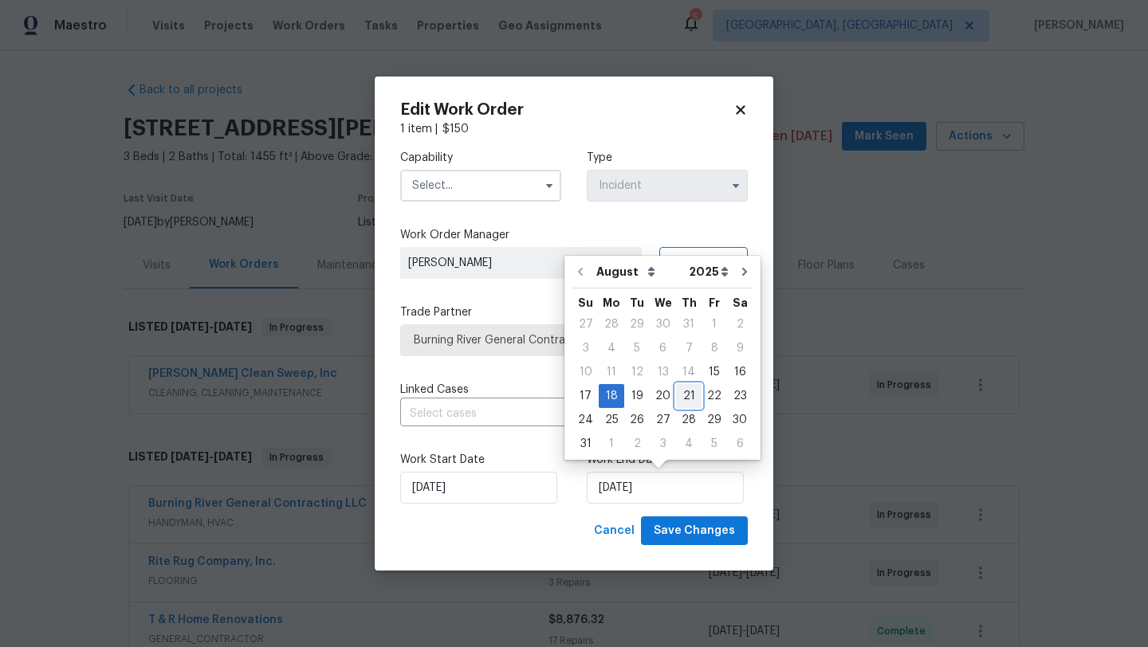
click at [679, 400] on div "21" at bounding box center [689, 396] width 26 height 22
type input "[DATE]"
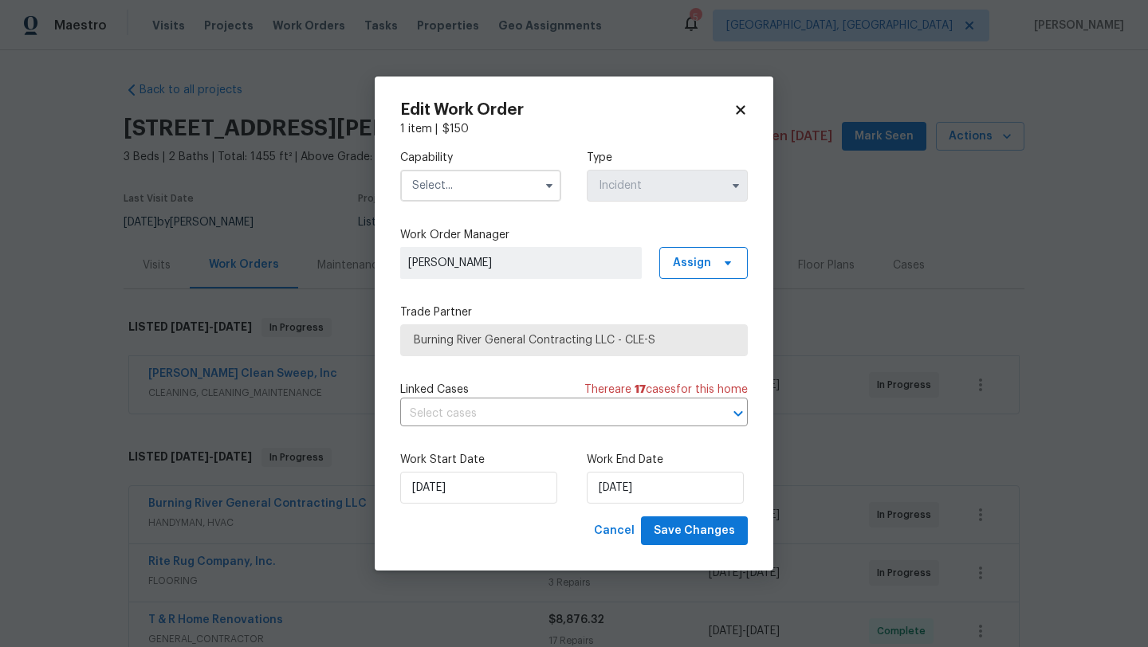
click at [747, 108] on icon at bounding box center [741, 110] width 14 height 14
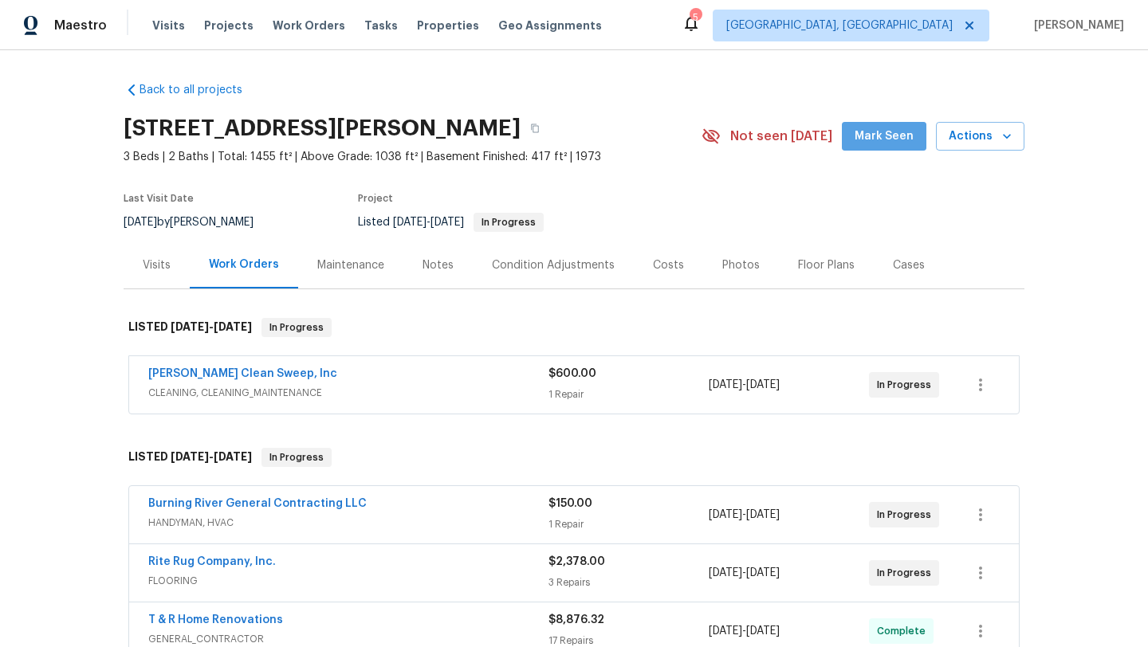
click at [892, 135] on span "Mark Seen" at bounding box center [884, 137] width 59 height 20
click at [155, 262] on div "Visits" at bounding box center [157, 266] width 28 height 16
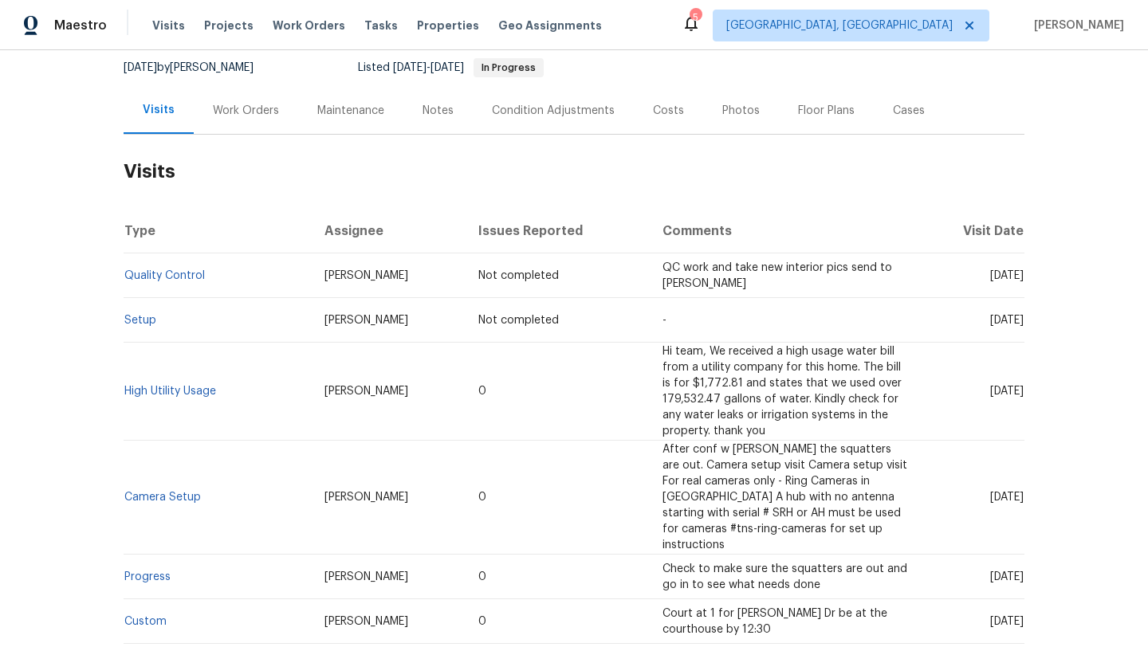
scroll to position [152, 0]
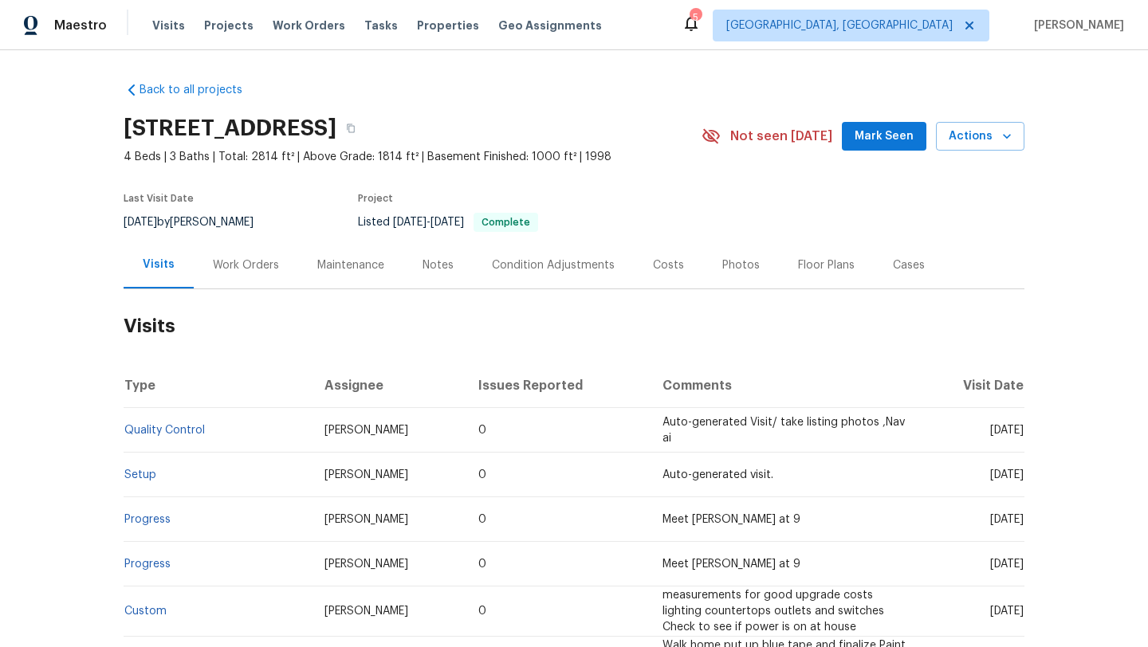
click at [880, 132] on span "Mark Seen" at bounding box center [884, 137] width 59 height 20
click at [219, 264] on div "Work Orders" at bounding box center [246, 266] width 66 height 16
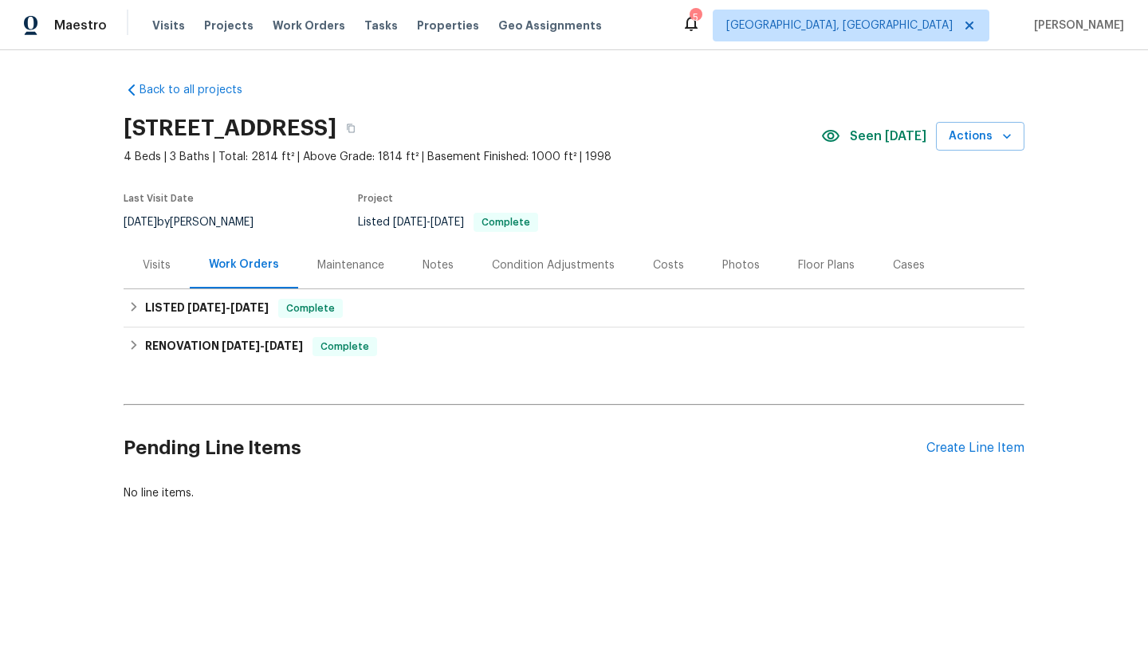
click at [144, 264] on div "Visits" at bounding box center [157, 266] width 28 height 16
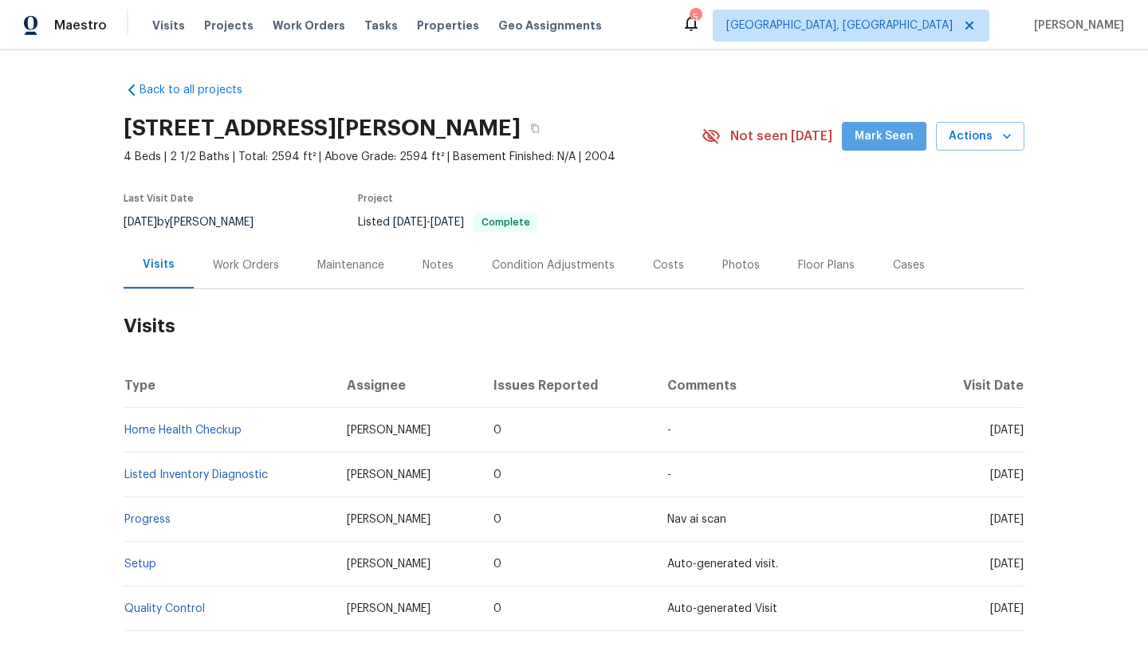
click at [892, 136] on span "Mark Seen" at bounding box center [884, 137] width 59 height 20
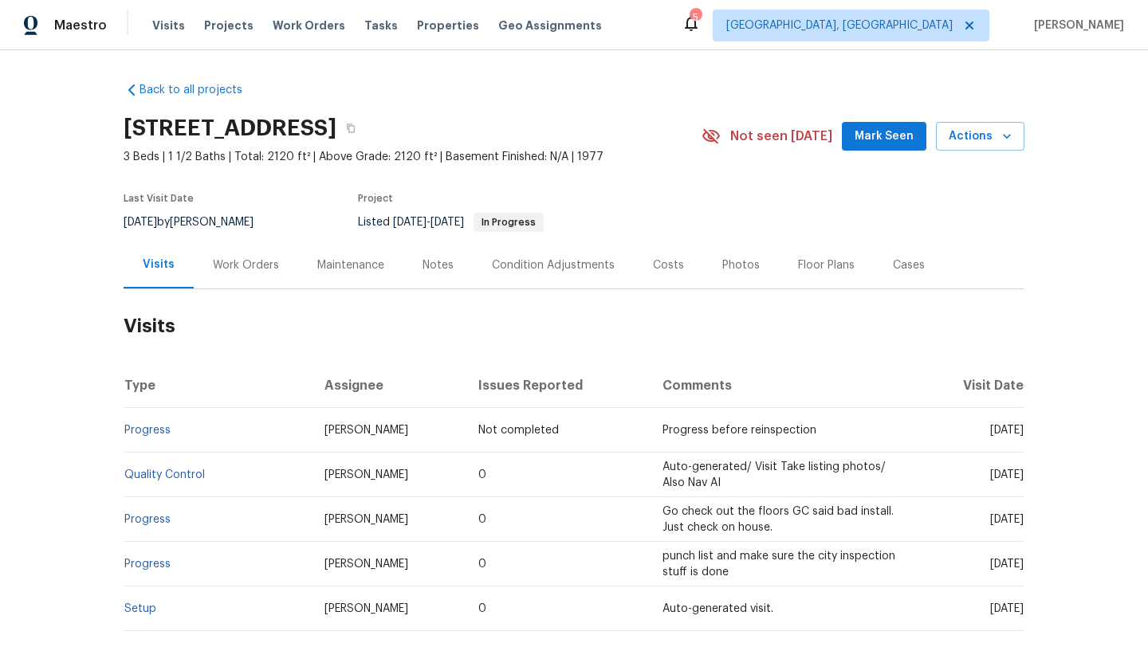
click at [894, 139] on span "Mark Seen" at bounding box center [884, 137] width 59 height 20
click at [233, 272] on div "Work Orders" at bounding box center [246, 266] width 66 height 16
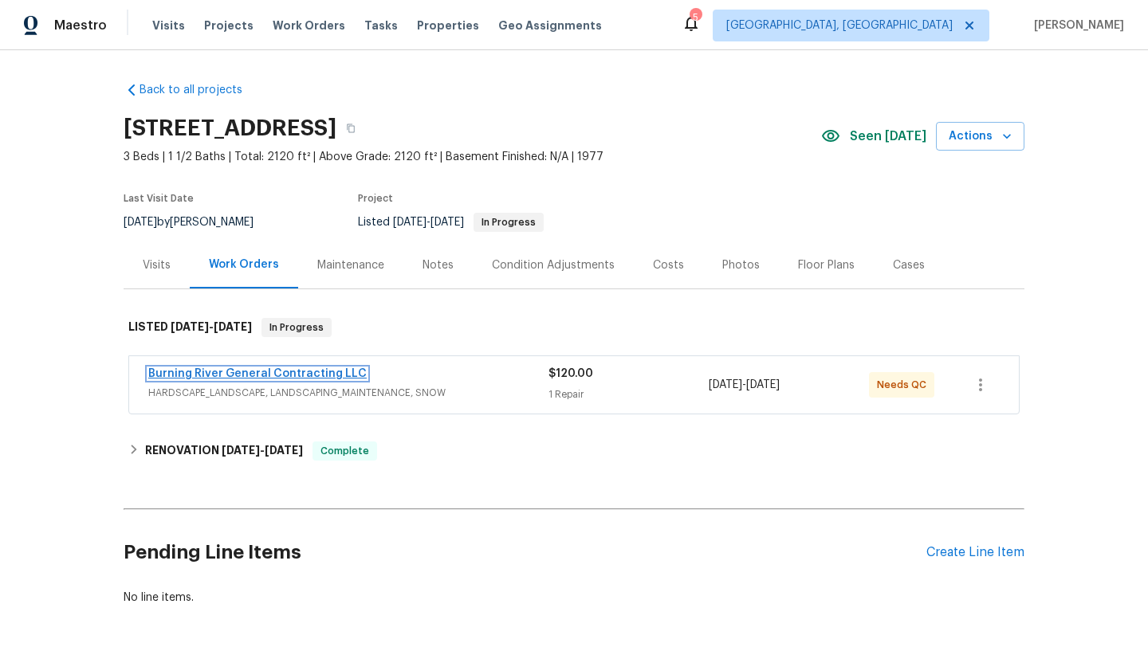
click at [203, 374] on link "Burning River General Contracting LLC" at bounding box center [257, 373] width 218 height 11
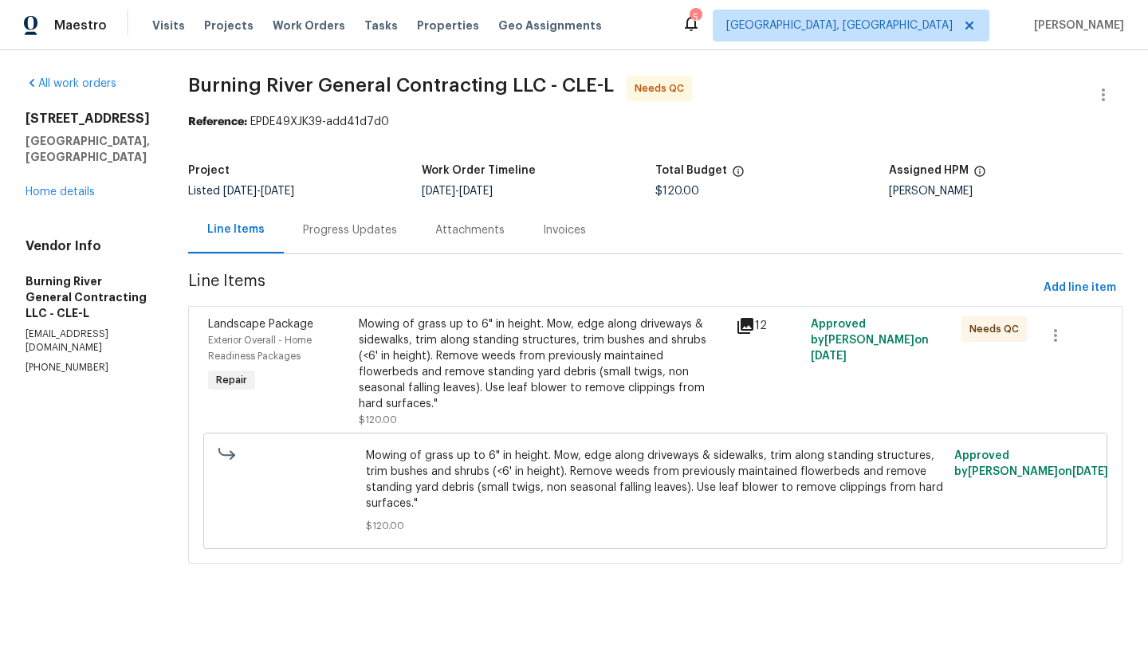
click at [549, 348] on div "Mowing of grass up to 6" in height. Mow, edge along driveways & sidewalks, trim…" at bounding box center [543, 365] width 368 height 96
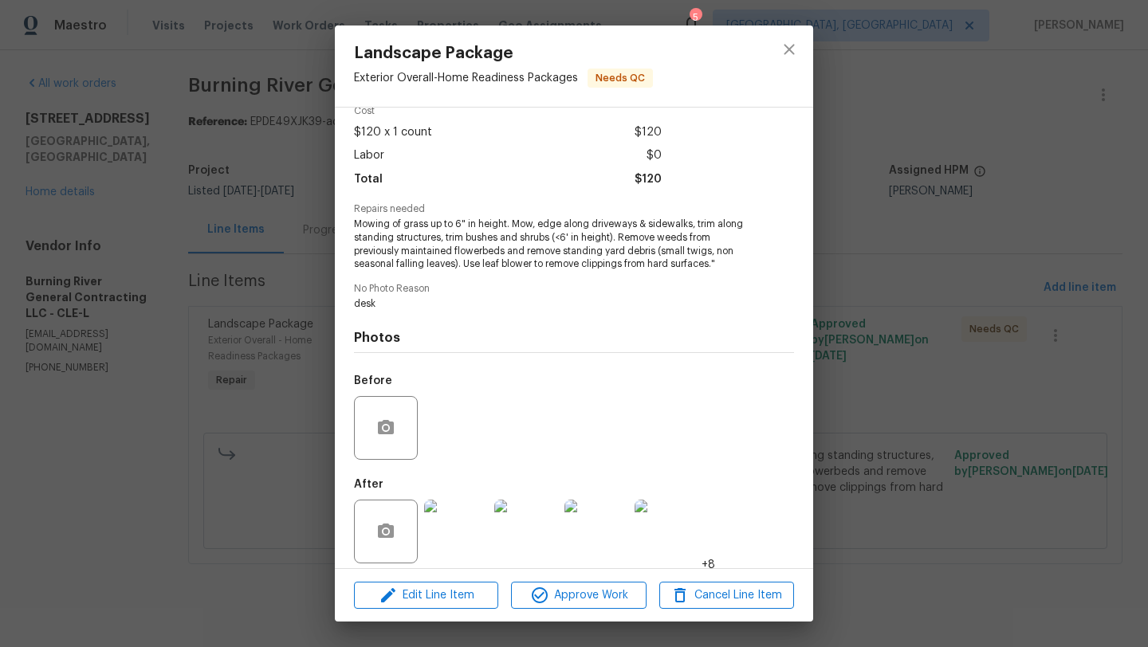
scroll to position [87, 0]
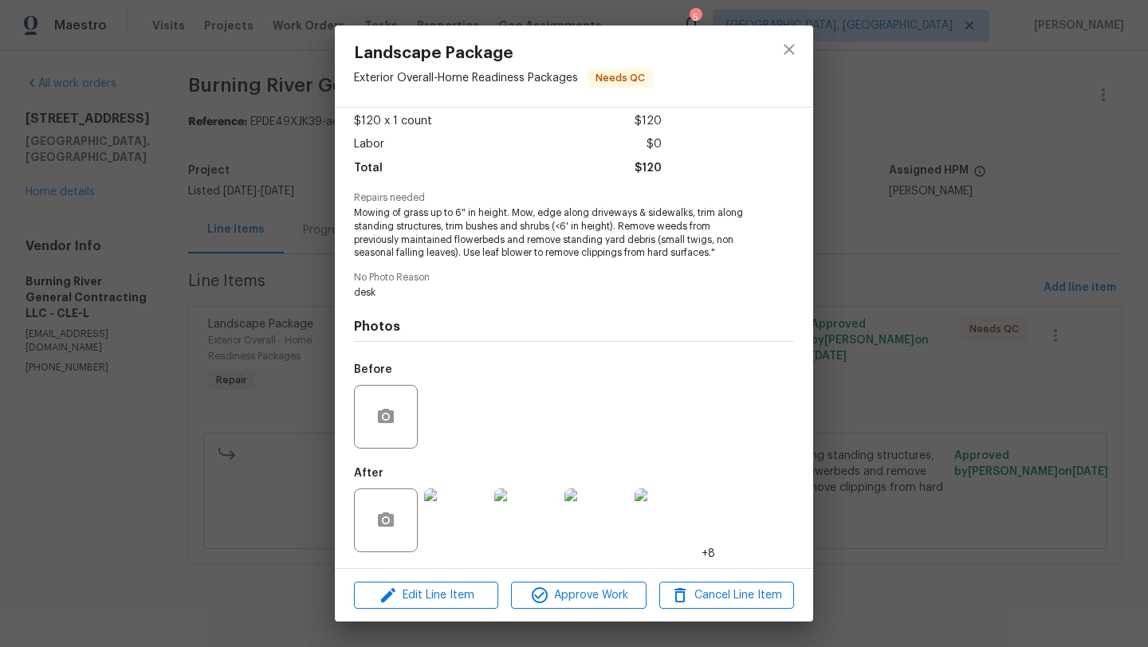
click at [462, 512] on img at bounding box center [456, 521] width 64 height 64
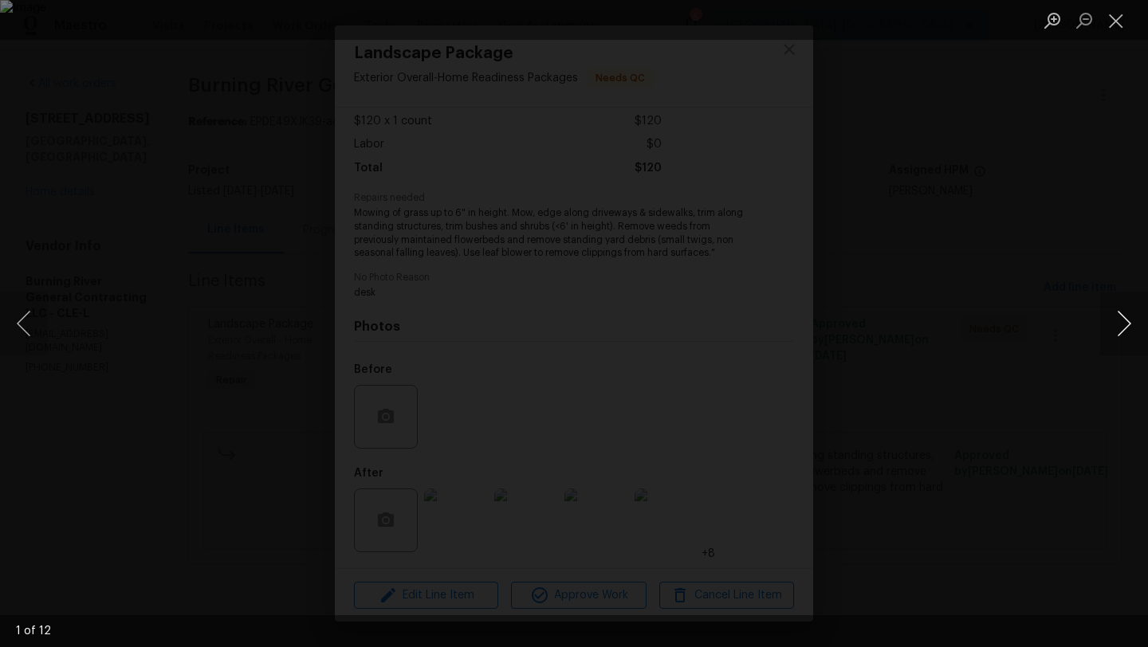
click at [1133, 324] on button "Next image" at bounding box center [1124, 324] width 48 height 64
click at [1133, 325] on button "Next image" at bounding box center [1124, 324] width 48 height 64
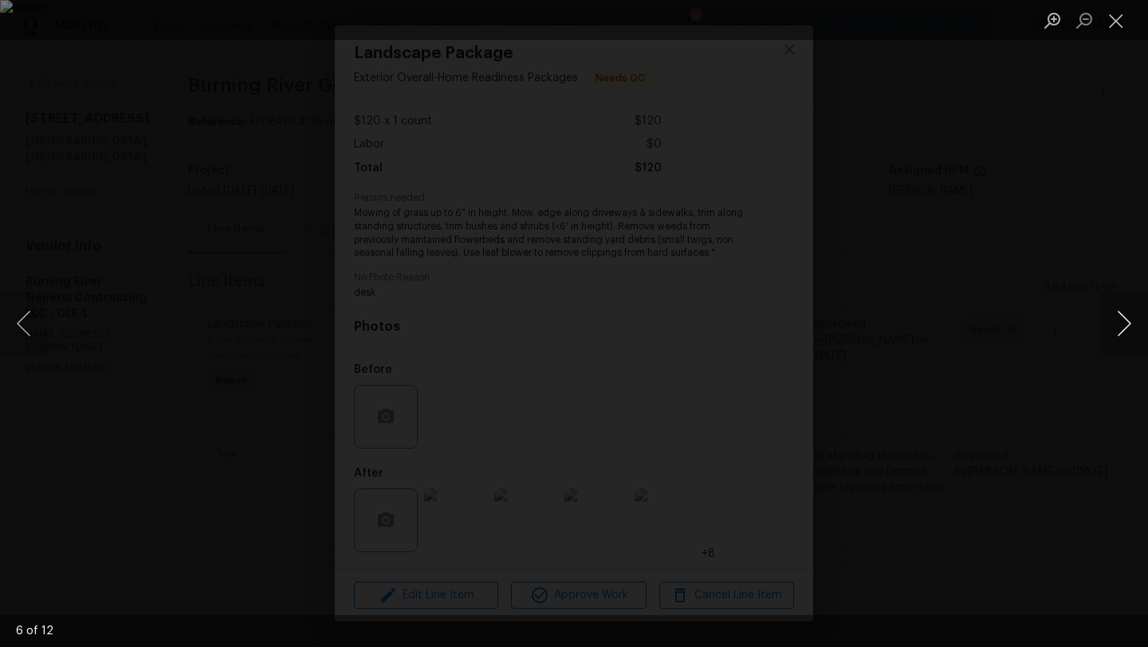
click at [1133, 325] on button "Next image" at bounding box center [1124, 324] width 48 height 64
click at [1116, 22] on button "Close lightbox" at bounding box center [1116, 20] width 32 height 28
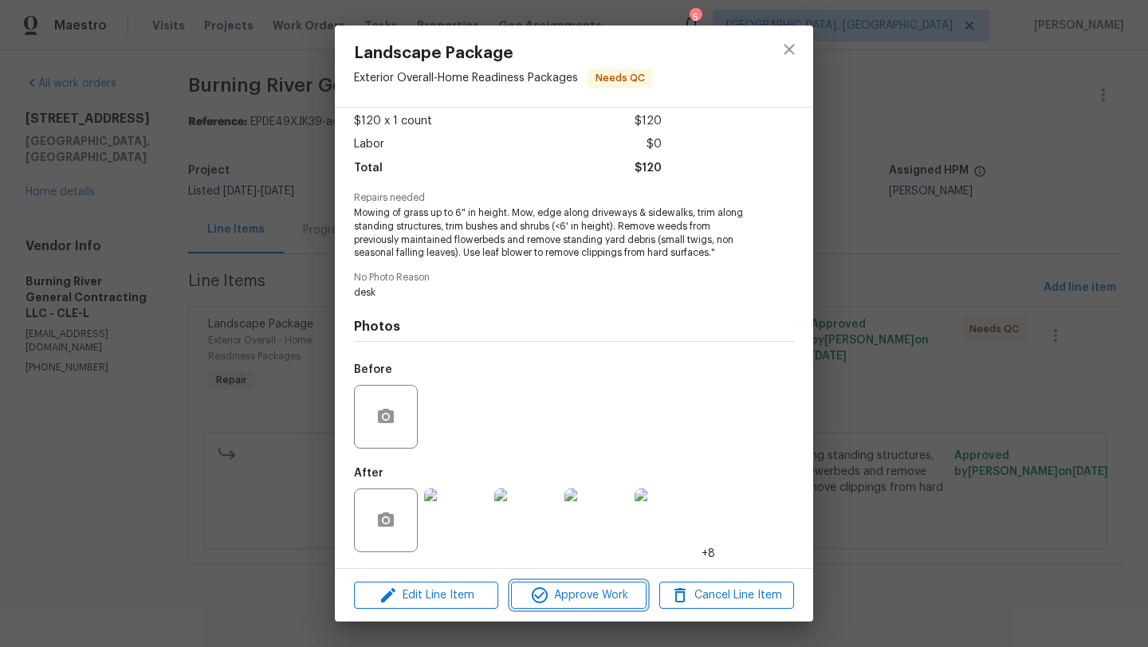
click at [599, 595] on span "Approve Work" at bounding box center [578, 596] width 125 height 20
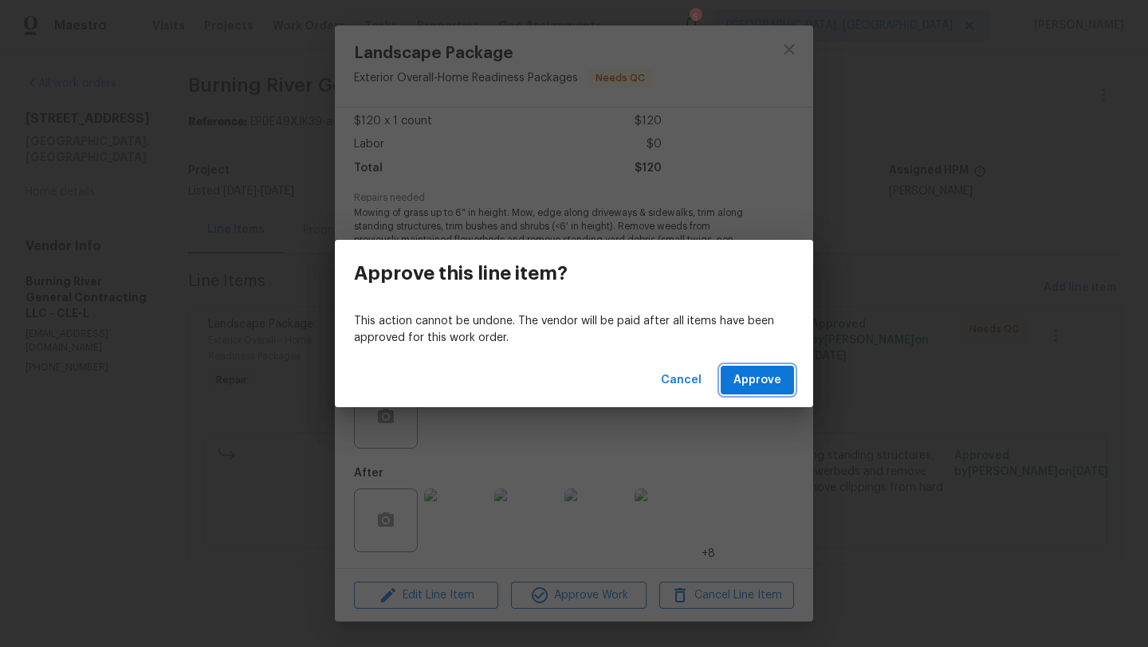
click at [772, 379] on span "Approve" at bounding box center [758, 381] width 48 height 20
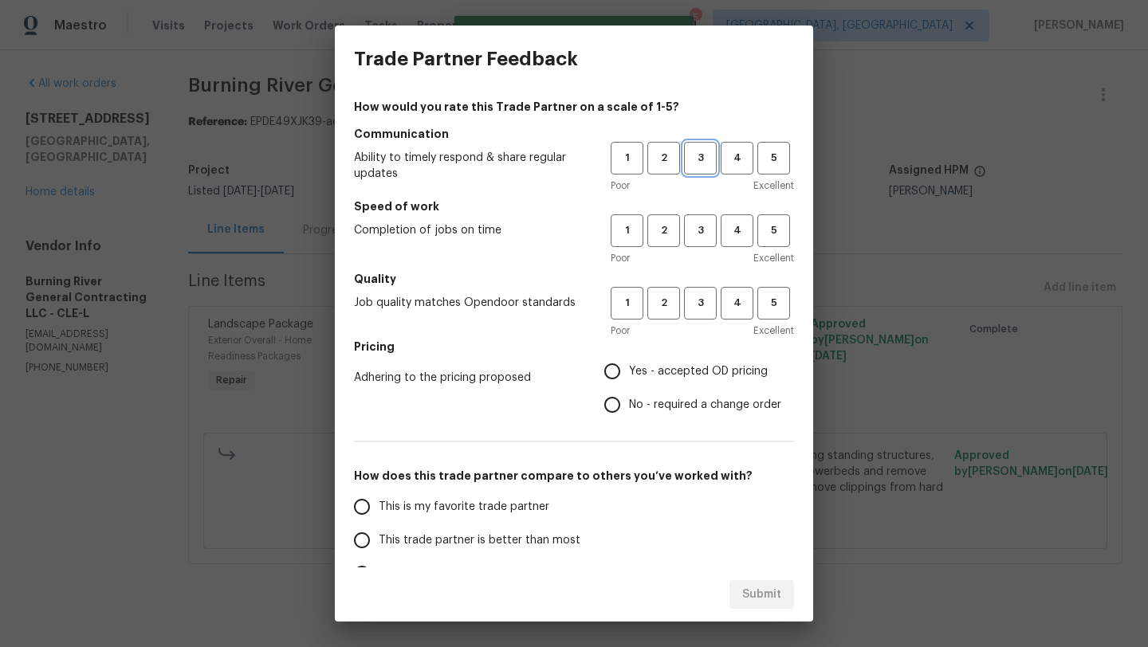
click at [705, 158] on span "3" at bounding box center [701, 158] width 30 height 18
click at [738, 230] on span "4" at bounding box center [737, 231] width 30 height 18
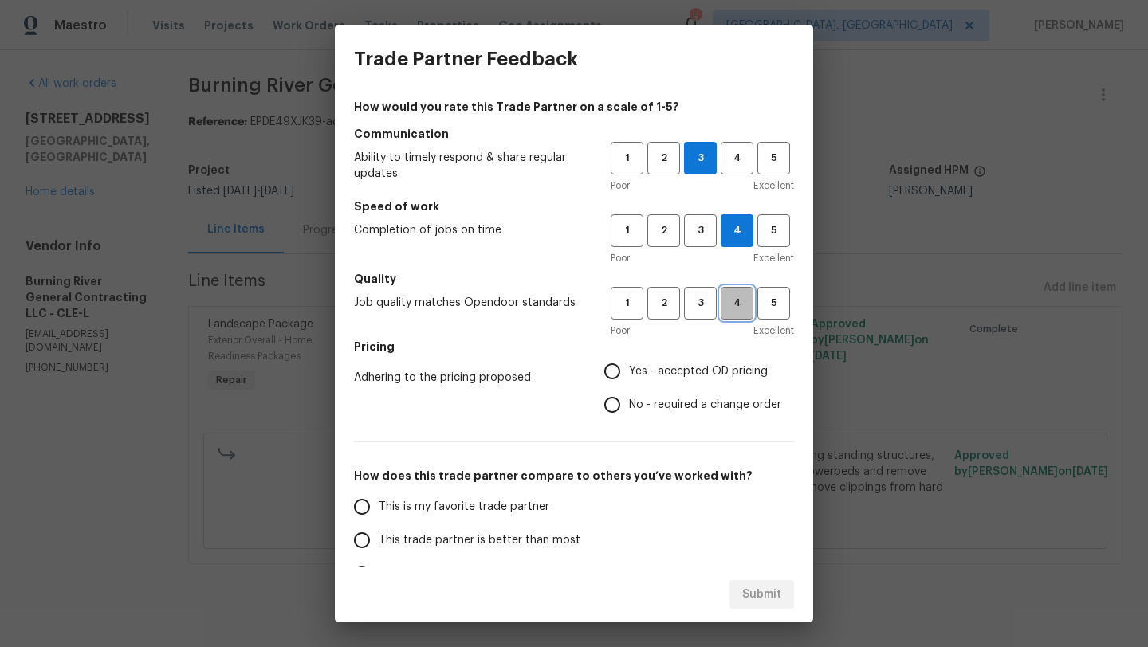
click at [723, 305] on span "4" at bounding box center [737, 303] width 30 height 18
click at [620, 372] on input "Yes - accepted OD pricing" at bounding box center [612, 371] width 33 height 33
radio input "true"
click at [705, 294] on span "3" at bounding box center [701, 303] width 30 height 18
click at [365, 541] on input "This trade partner is better than most" at bounding box center [361, 540] width 33 height 33
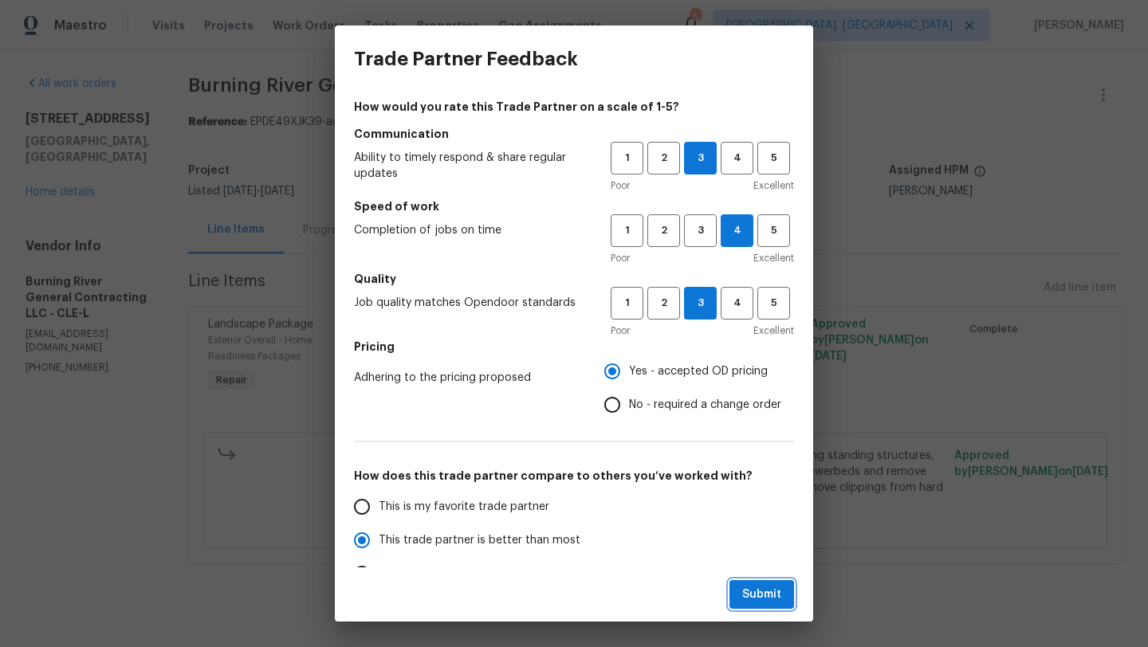
click at [765, 597] on span "Submit" at bounding box center [761, 595] width 39 height 20
radio input "true"
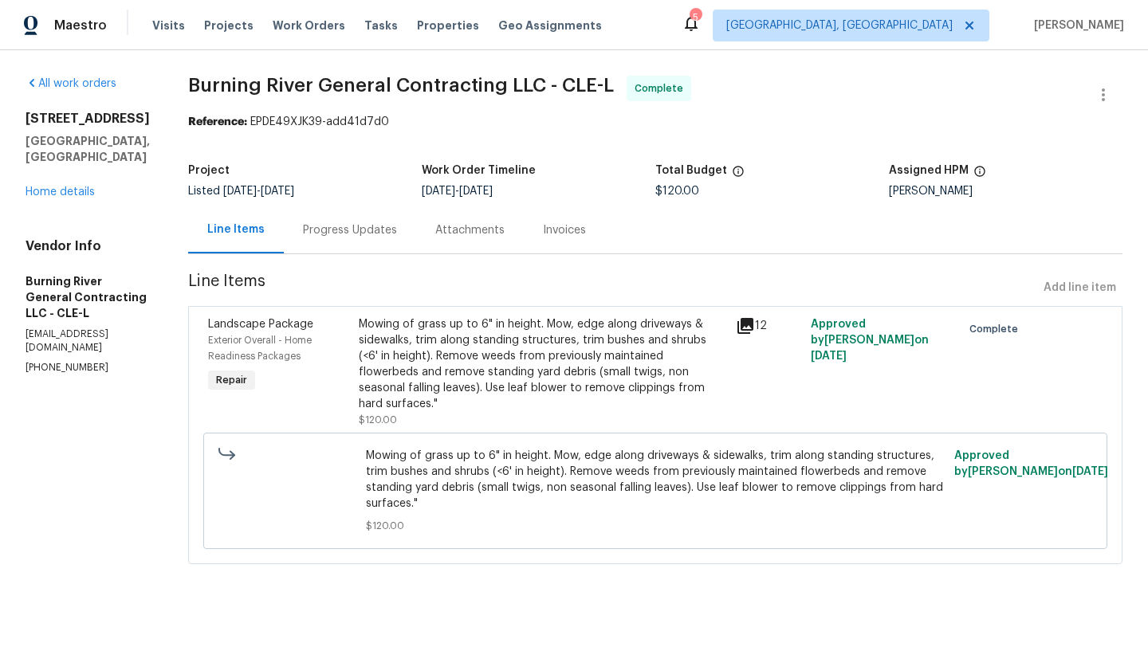
radio input "false"
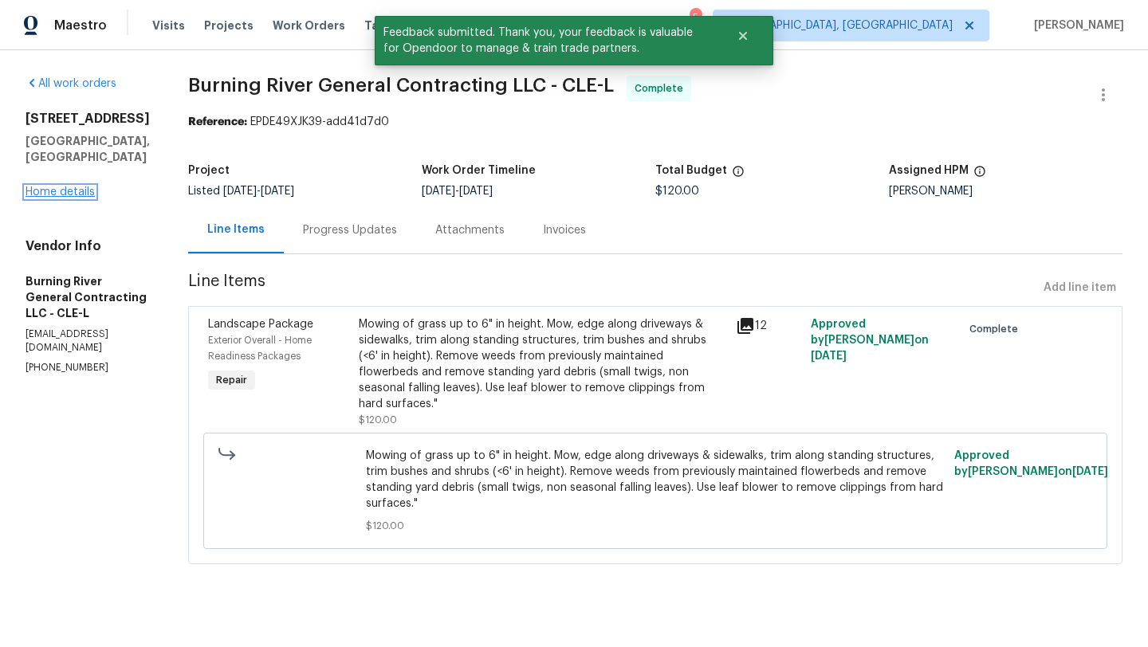
click at [74, 190] on link "Home details" at bounding box center [60, 192] width 69 height 11
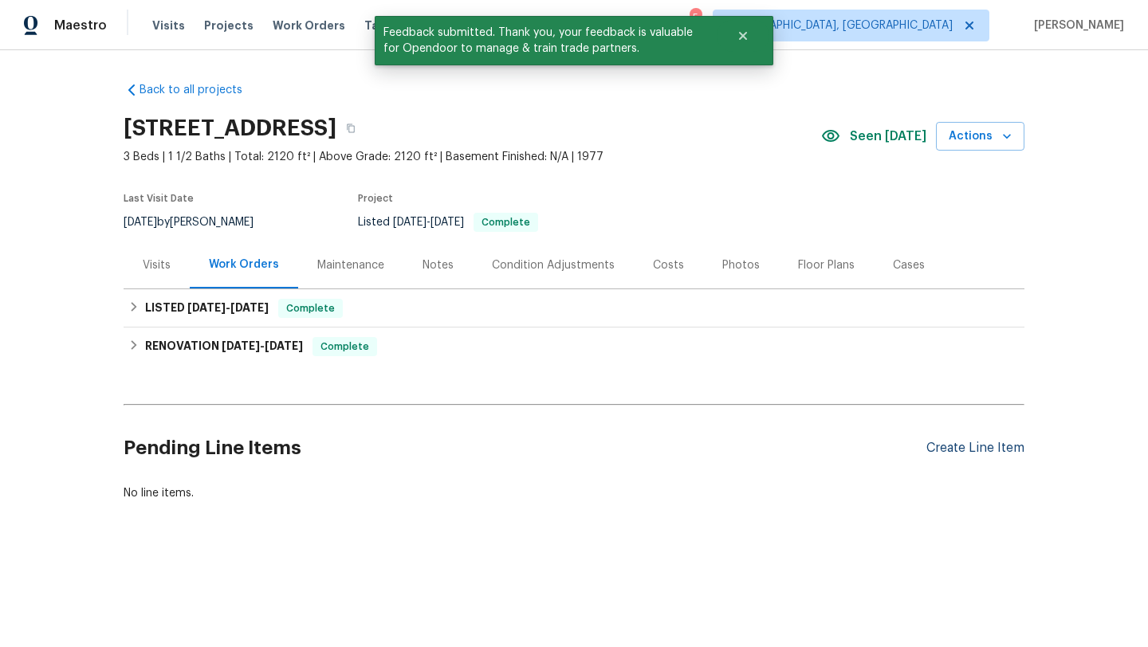
click at [943, 449] on div "Create Line Item" at bounding box center [976, 448] width 98 height 15
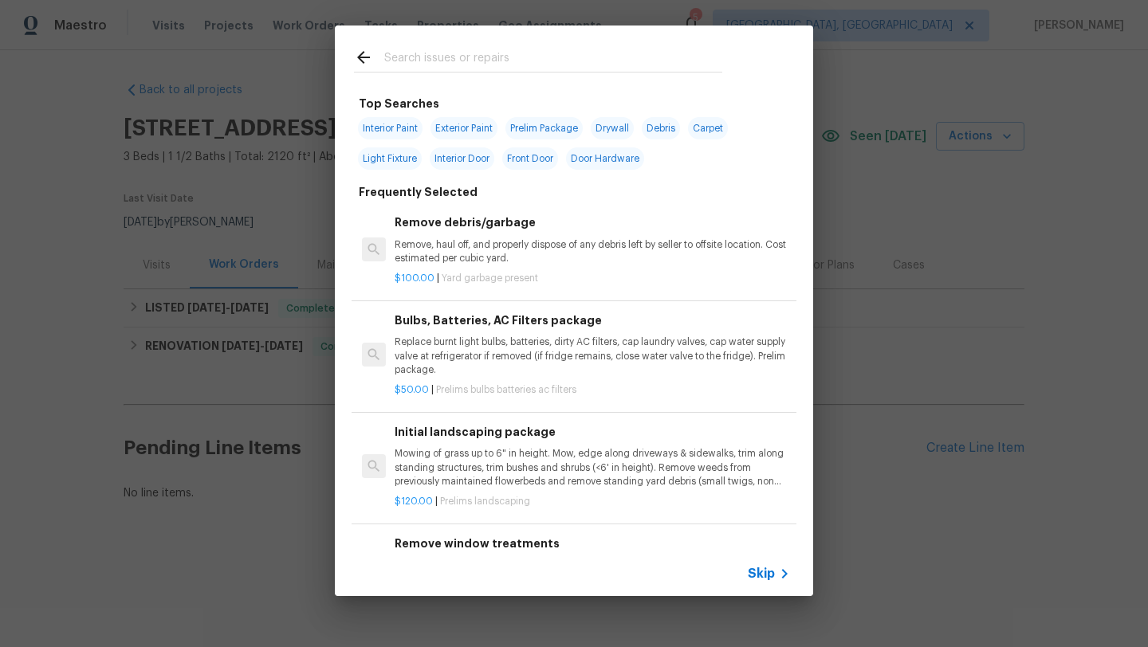
click at [425, 64] on input "text" at bounding box center [553, 60] width 338 height 24
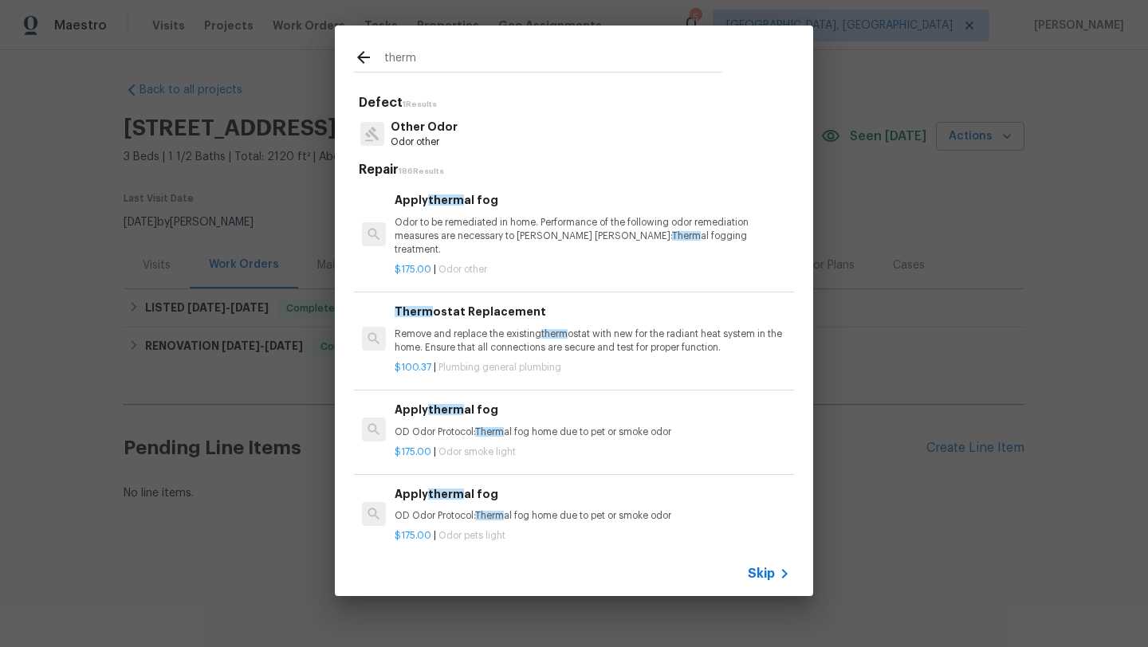
type input "therm"
click at [451, 333] on p "Remove and replace the existing therm ostat with new for the radiant heat syste…" at bounding box center [593, 341] width 396 height 27
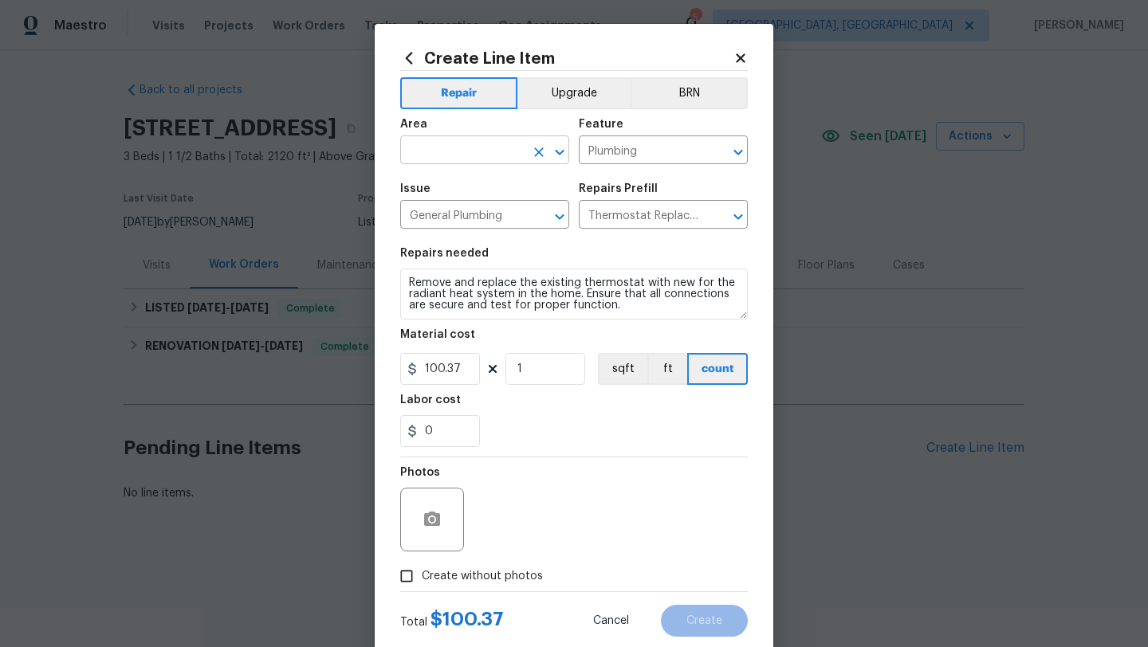
click at [419, 157] on input "text" at bounding box center [462, 152] width 124 height 25
click at [449, 223] on li "Interior Overall" at bounding box center [484, 214] width 169 height 26
type input "Interior Overall"
click at [583, 89] on button "Upgrade" at bounding box center [574, 93] width 114 height 32
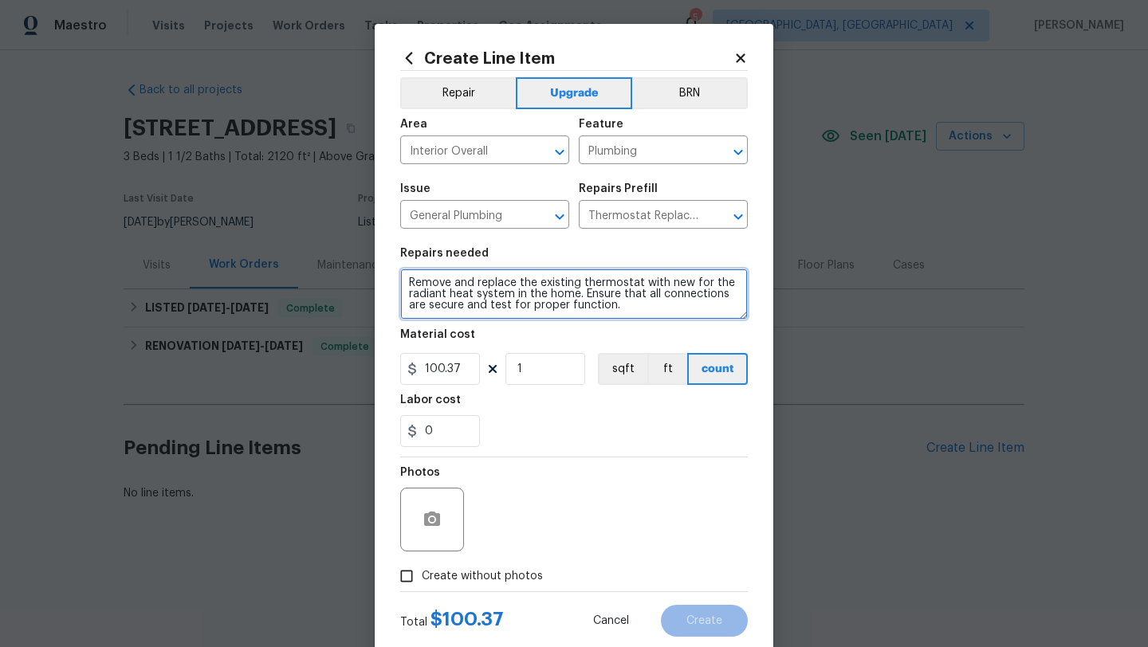
click at [693, 285] on textarea "Remove and replace the existing thermostat with new for the radiant heat system…" at bounding box center [574, 294] width 348 height 51
type textarea "Remove and replace the existing thermostat with new programable one for the rad…"
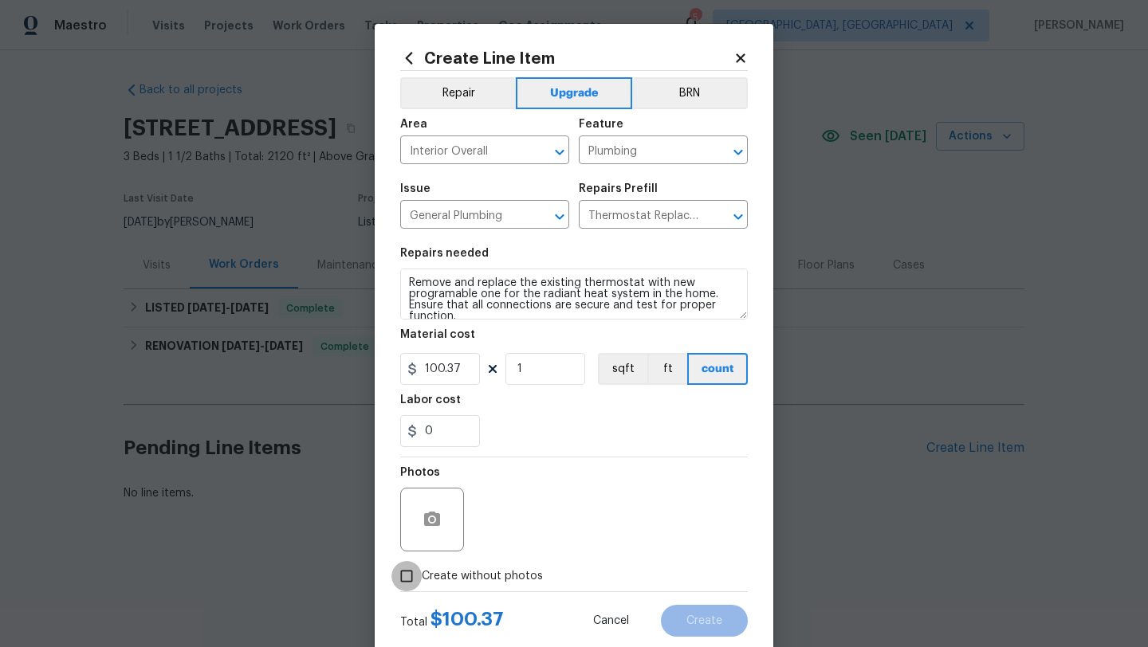
click at [404, 580] on input "Create without photos" at bounding box center [407, 576] width 30 height 30
checkbox input "true"
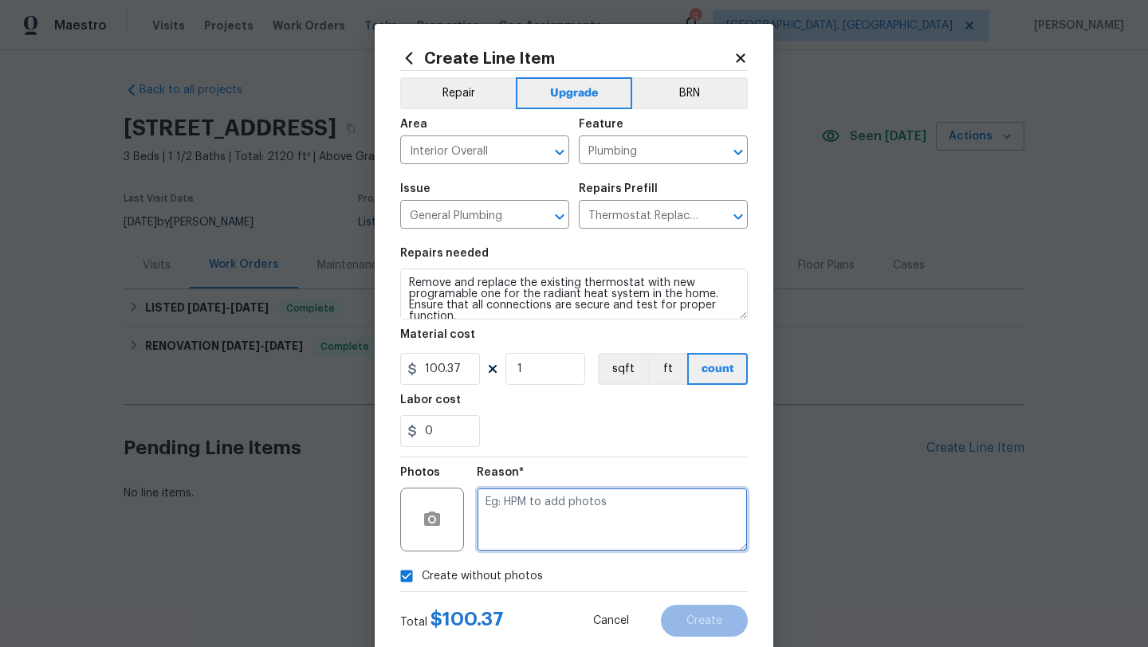
click at [537, 498] on textarea at bounding box center [612, 520] width 271 height 64
type textarea "desk"
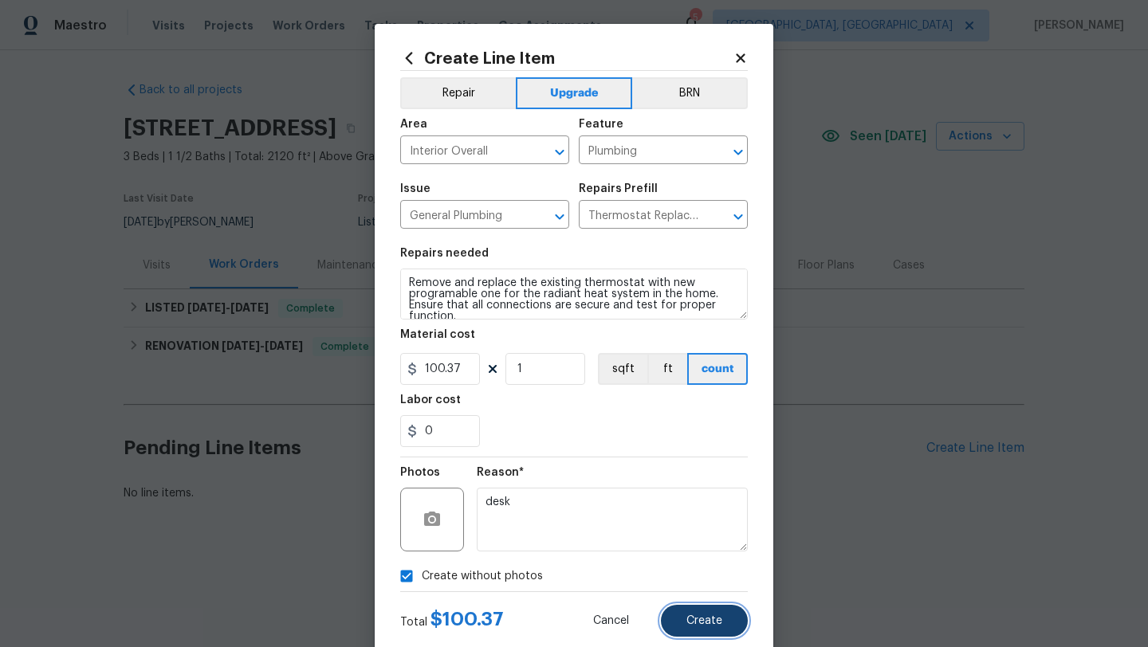
click at [699, 622] on span "Create" at bounding box center [705, 622] width 36 height 12
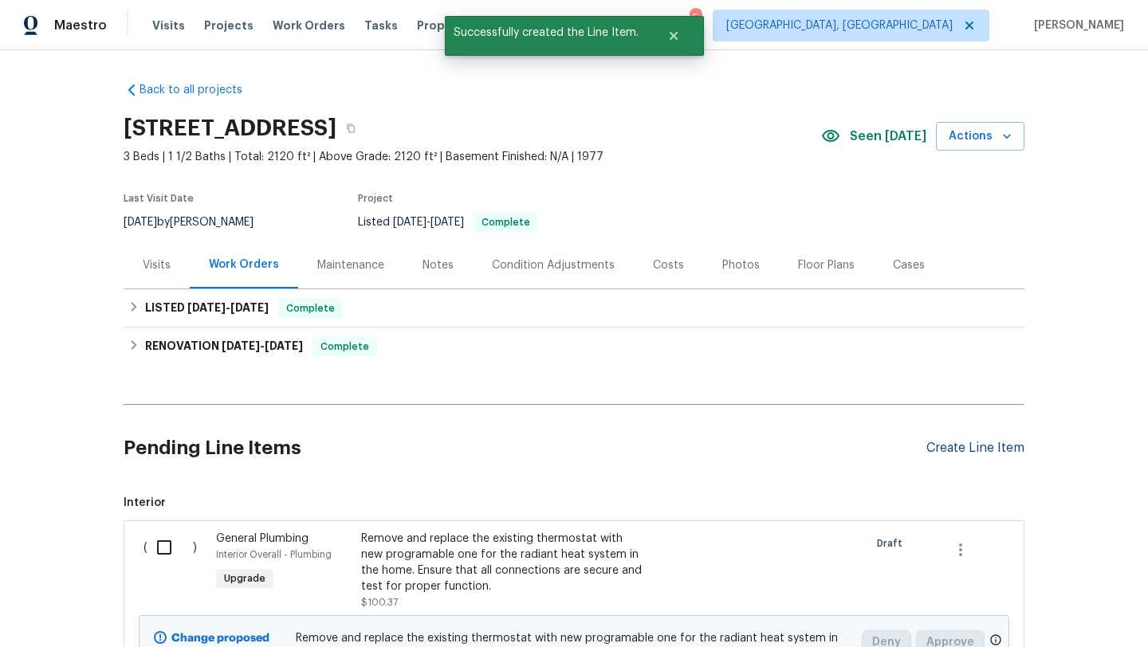
click at [946, 452] on div "Create Line Item" at bounding box center [976, 448] width 98 height 15
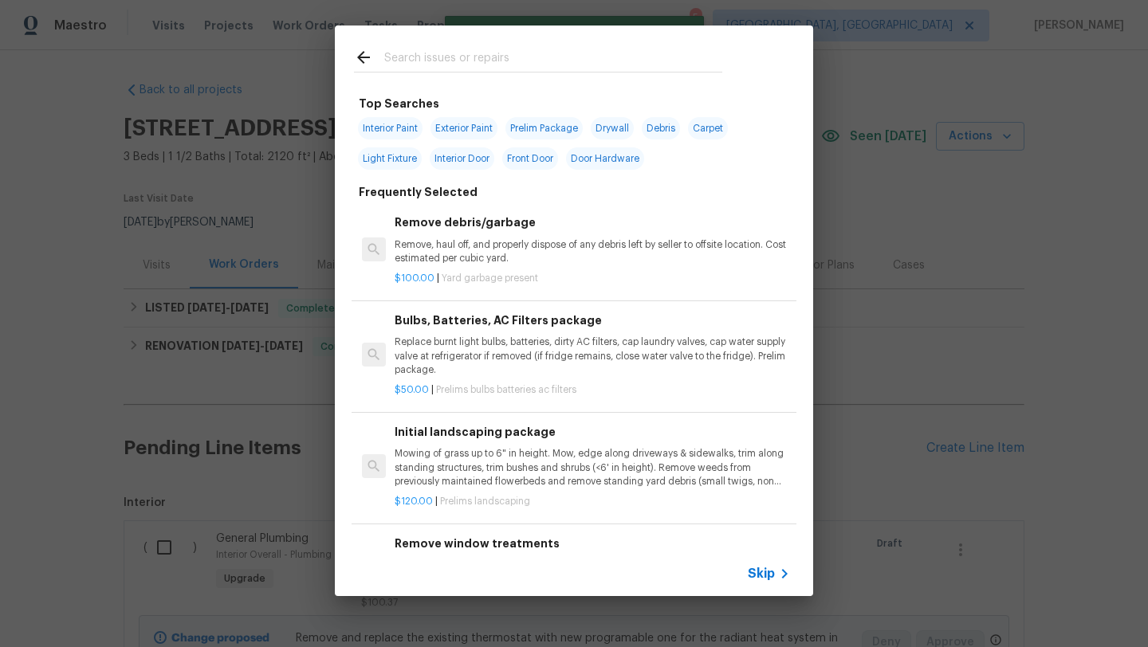
click at [418, 61] on input "text" at bounding box center [553, 60] width 338 height 24
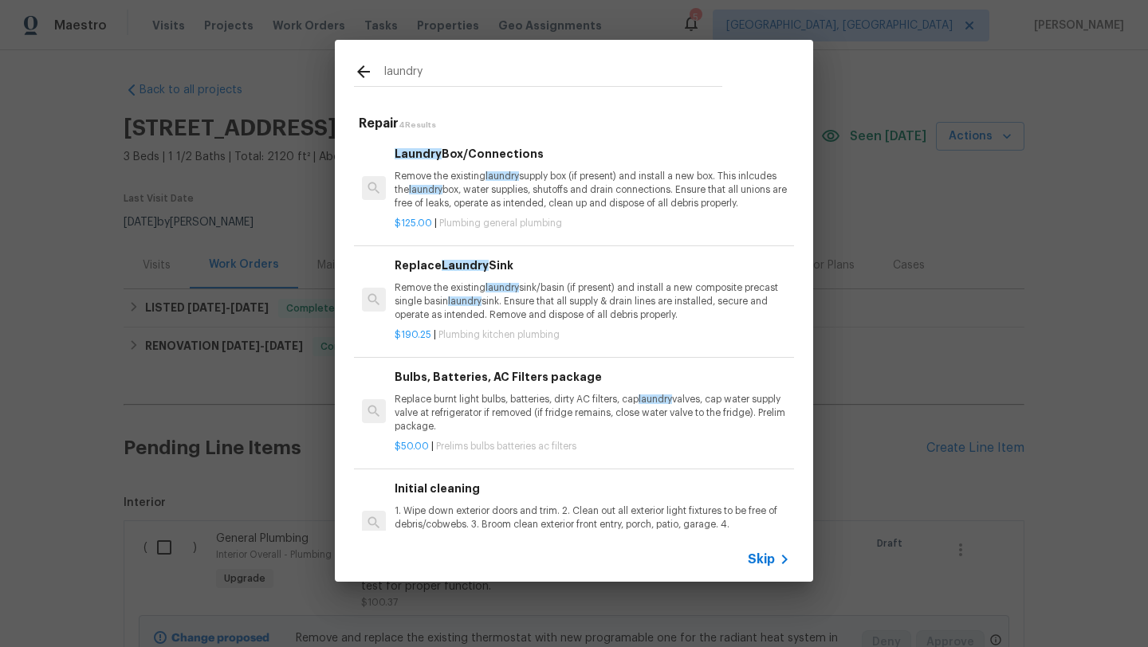
type input "laundry"
click at [365, 69] on icon at bounding box center [363, 71] width 19 height 19
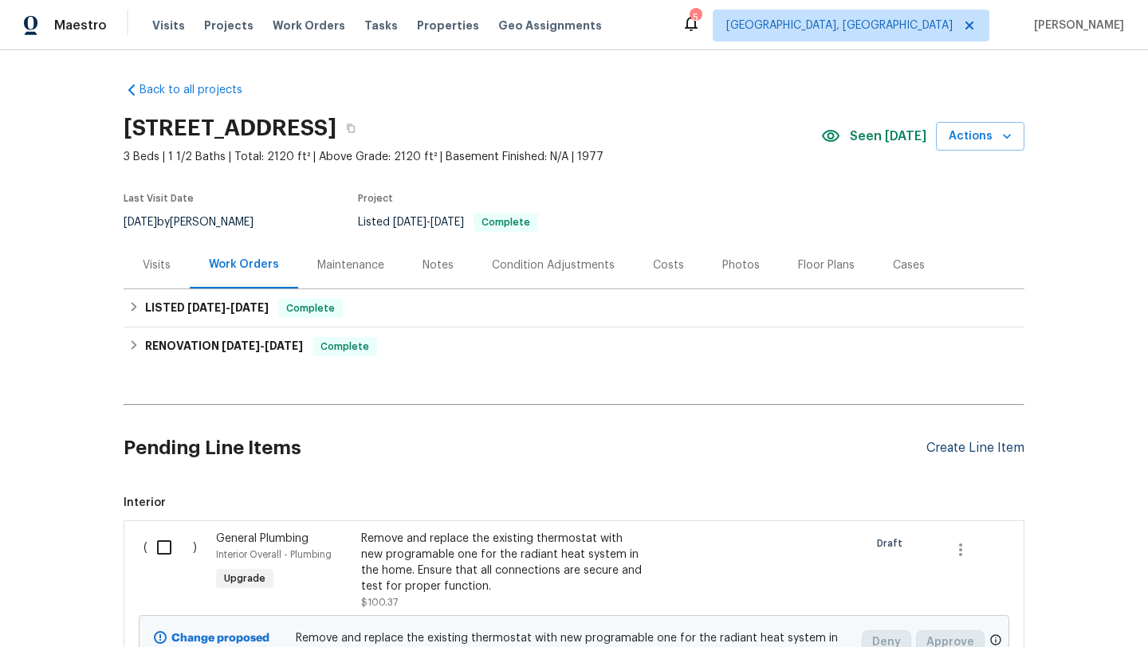
click at [954, 452] on div "Create Line Item" at bounding box center [976, 448] width 98 height 15
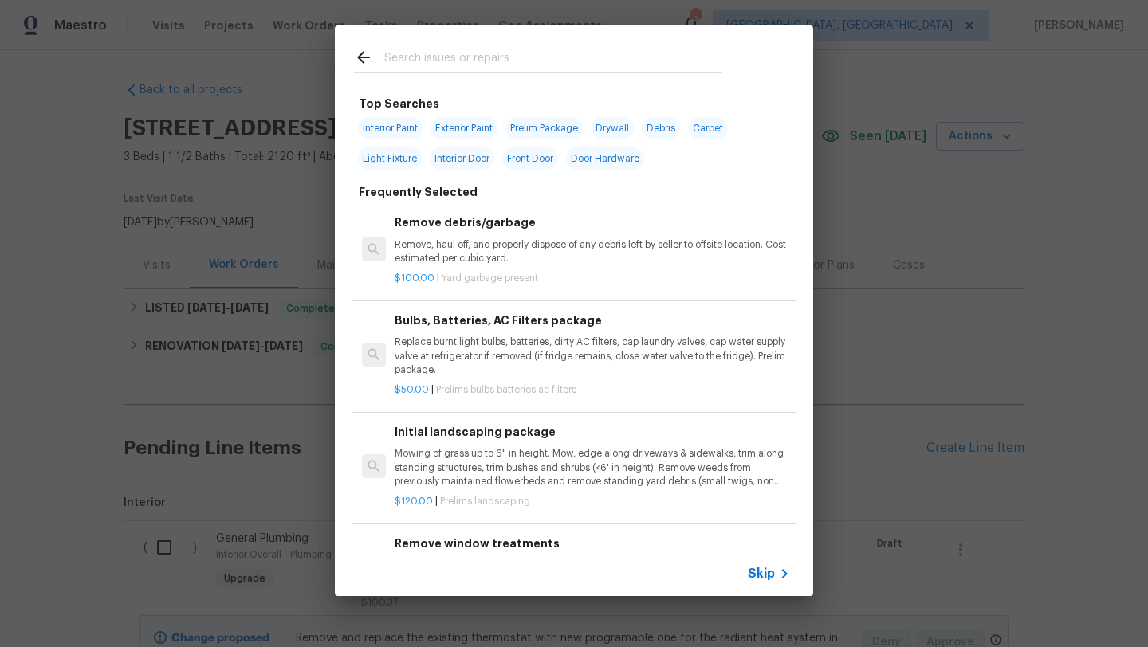
click at [420, 69] on input "text" at bounding box center [553, 60] width 338 height 24
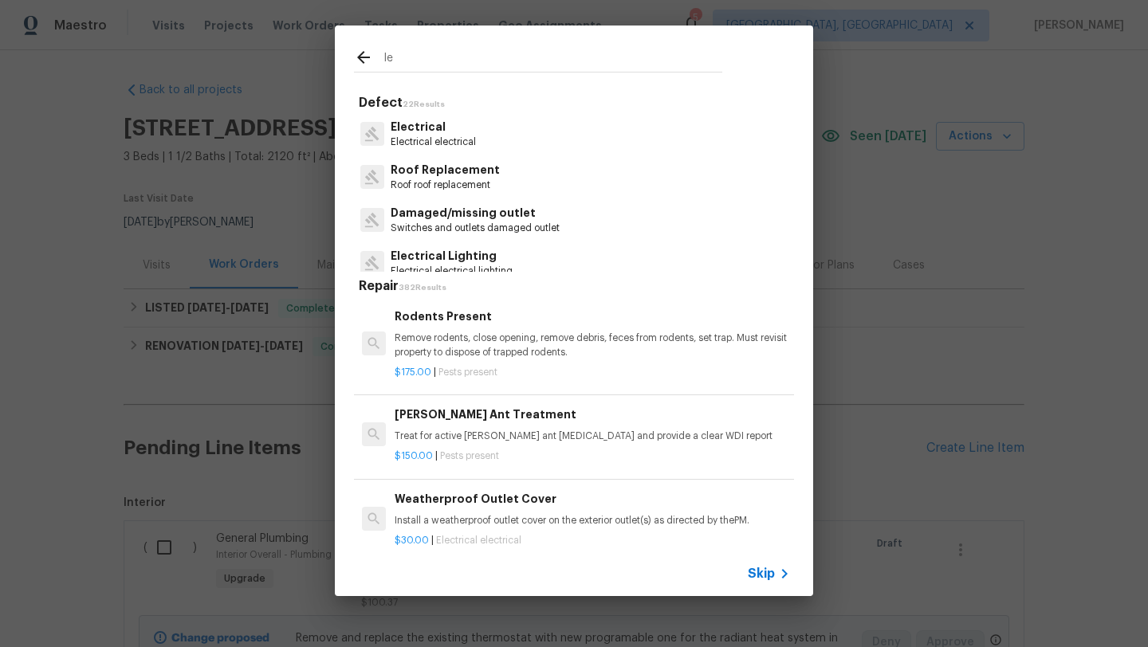
type input "l"
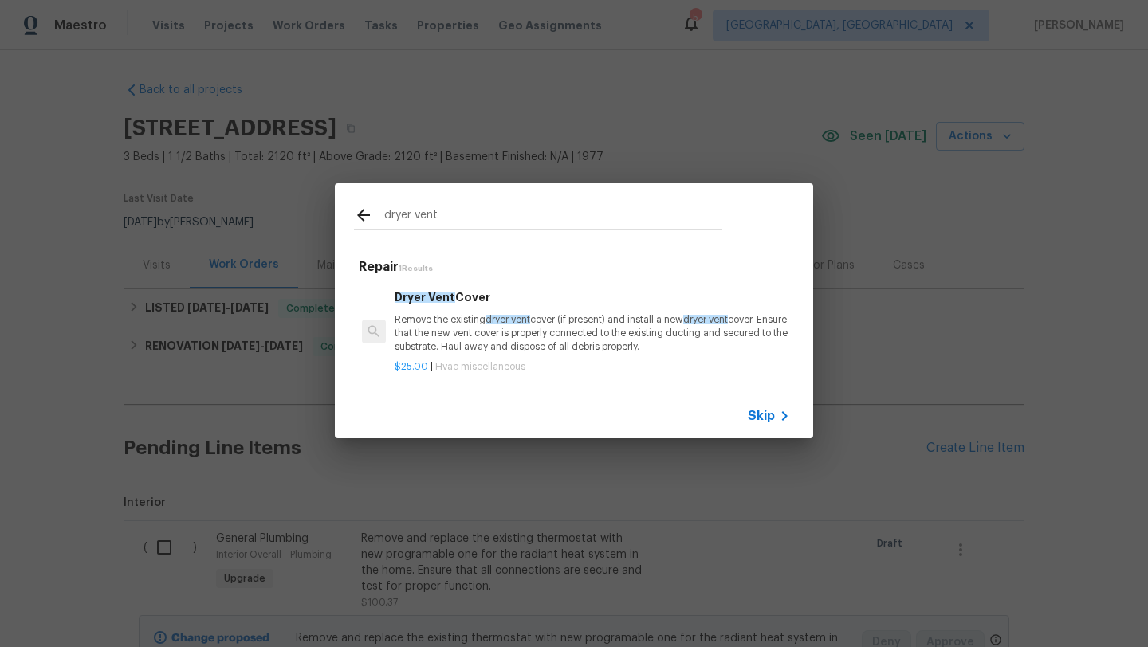
type input "dryer vent"
click at [463, 334] on p "Remove the existing dryer vent cover (if present) and install a new dryer vent …" at bounding box center [593, 333] width 396 height 41
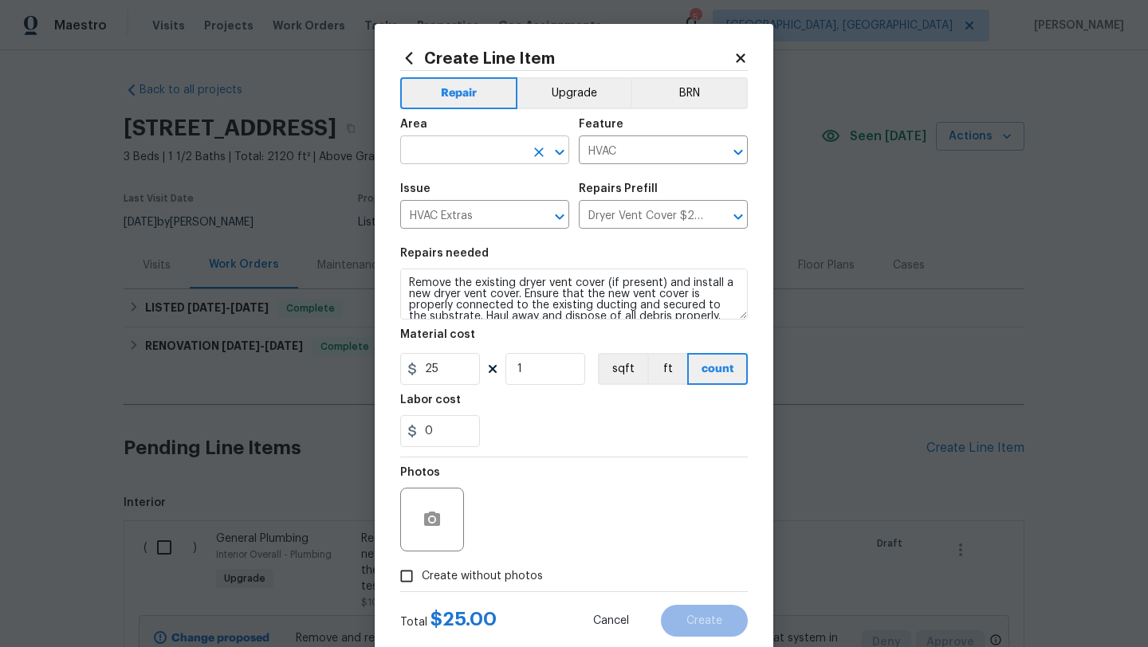
click at [436, 146] on input "text" at bounding box center [462, 152] width 124 height 25
click at [449, 191] on li "Laundry" at bounding box center [484, 188] width 169 height 26
type input "Laundry"
click at [411, 585] on input "Create without photos" at bounding box center [407, 576] width 30 height 30
checkbox input "true"
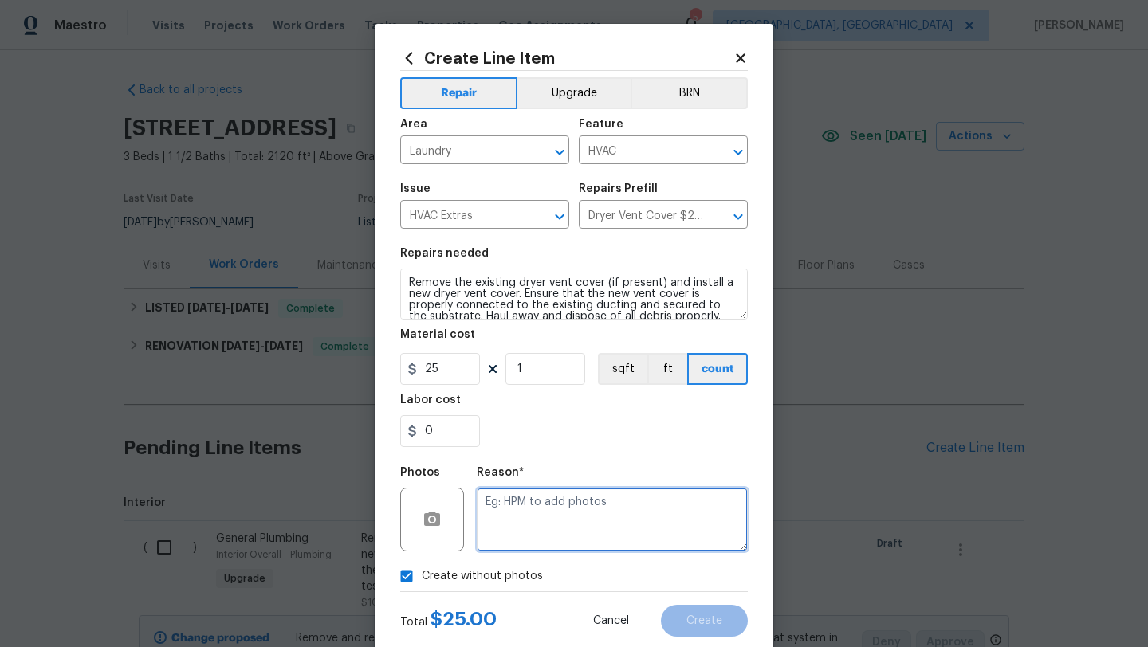
click at [526, 529] on textarea at bounding box center [612, 520] width 271 height 64
type textarea "desk"
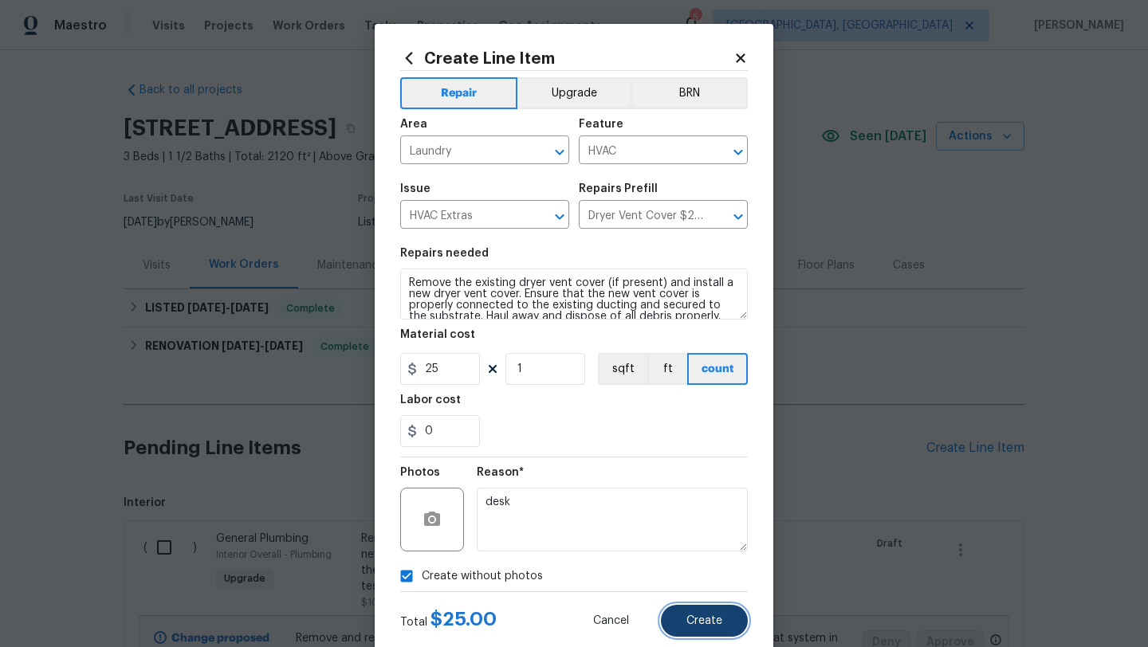
click at [734, 615] on button "Create" at bounding box center [704, 621] width 87 height 32
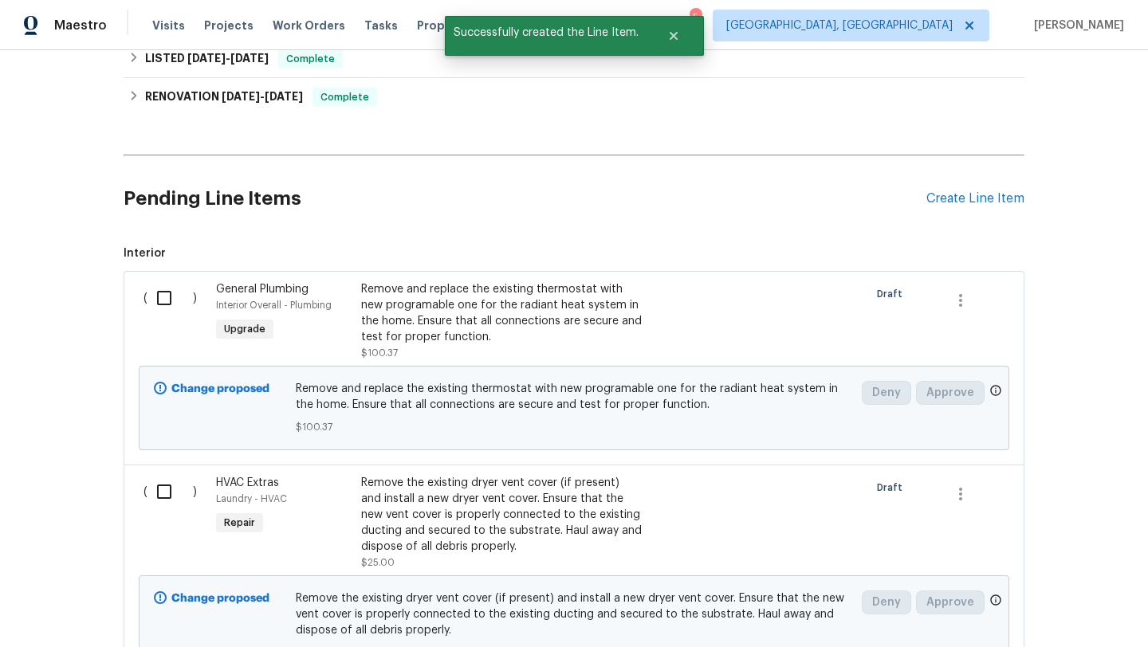
scroll to position [256, 0]
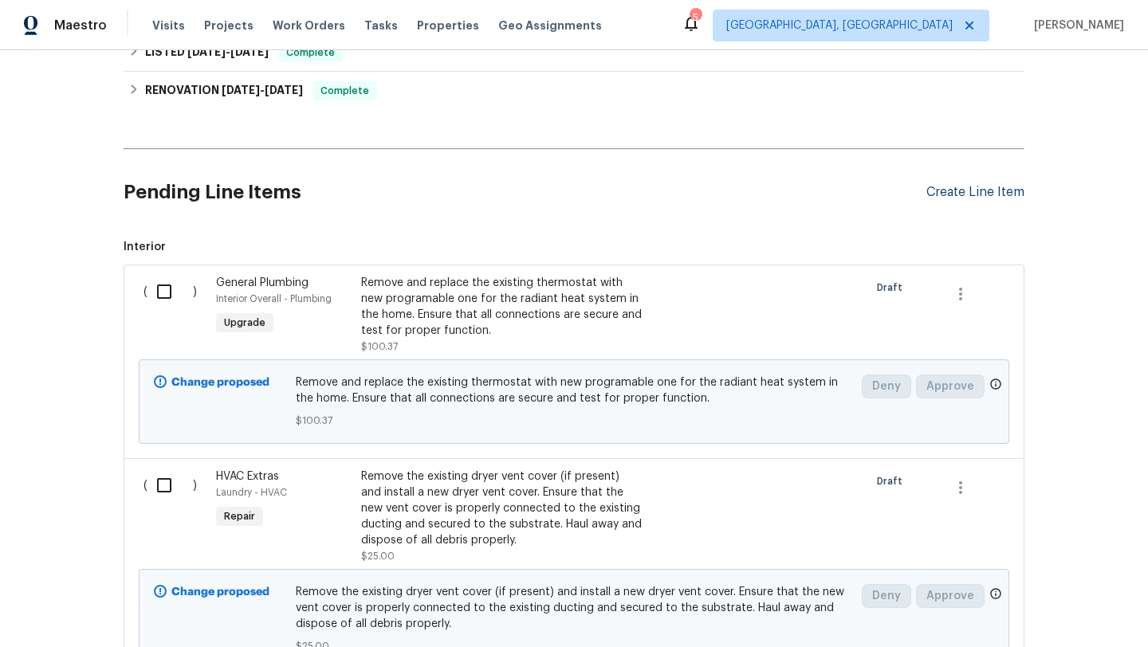
click at [947, 191] on div "Create Line Item" at bounding box center [976, 192] width 98 height 15
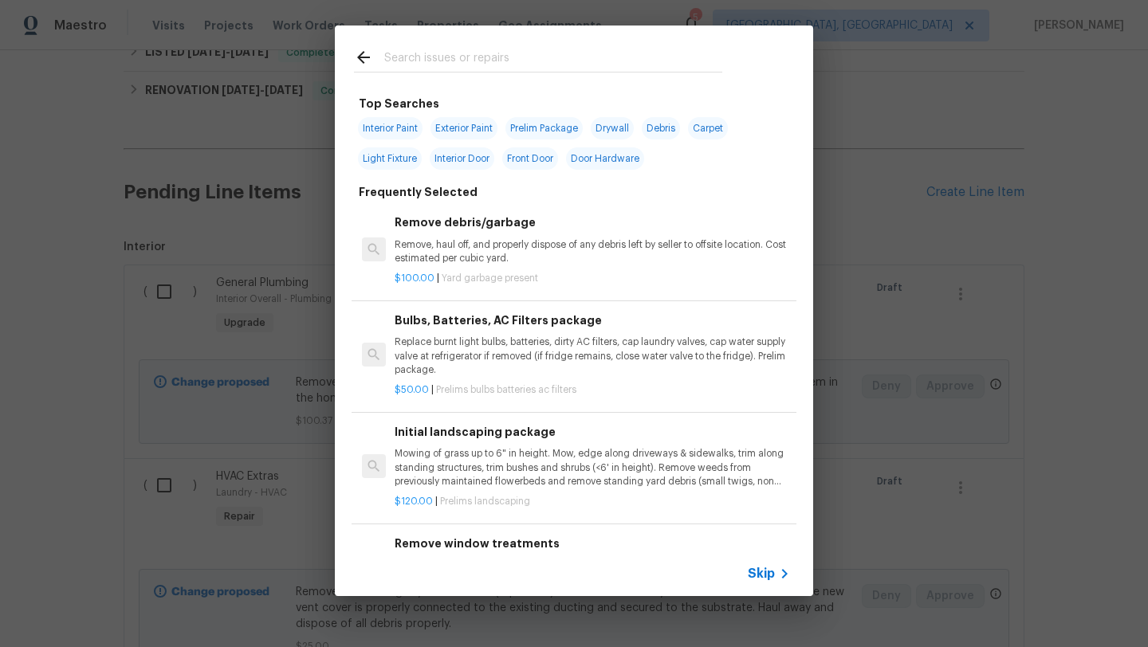
click at [419, 61] on input "text" at bounding box center [553, 60] width 338 height 24
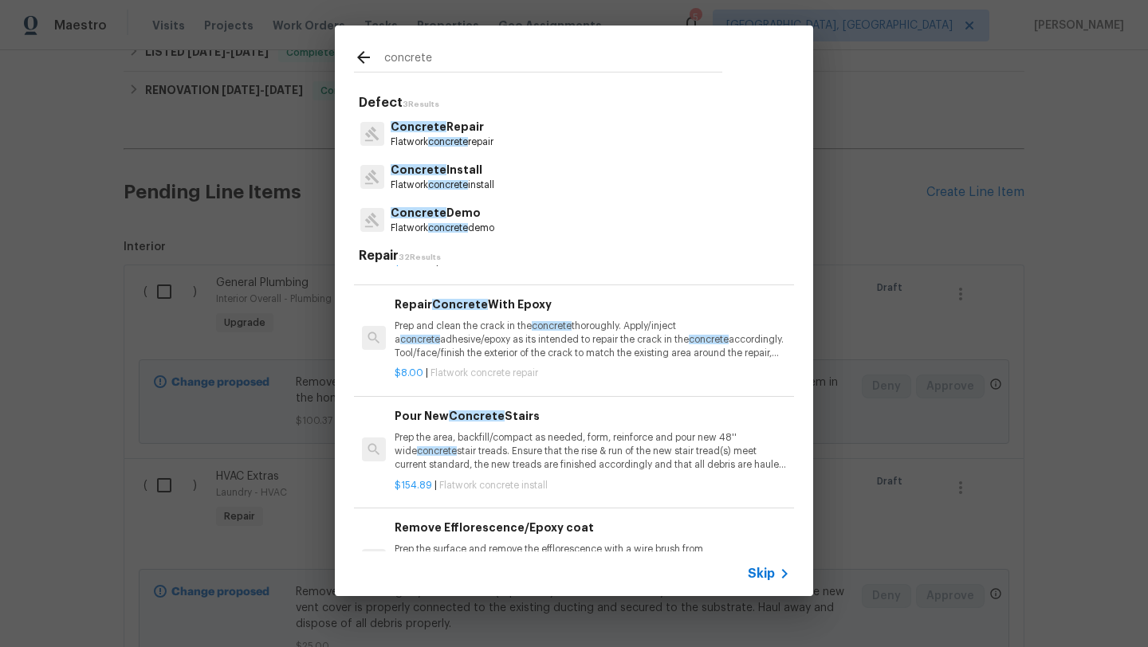
scroll to position [549, 0]
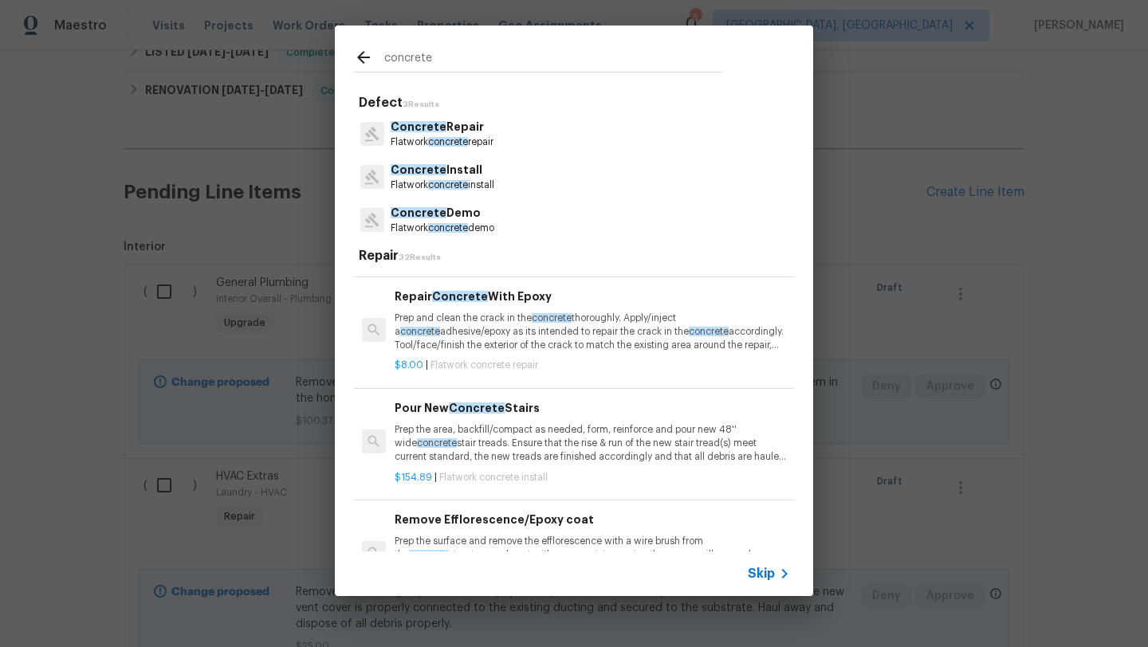
type input "concrete"
click at [423, 334] on p "Prep and clean the crack in the concrete thoroughly. Apply/inject a concrete ad…" at bounding box center [593, 332] width 396 height 41
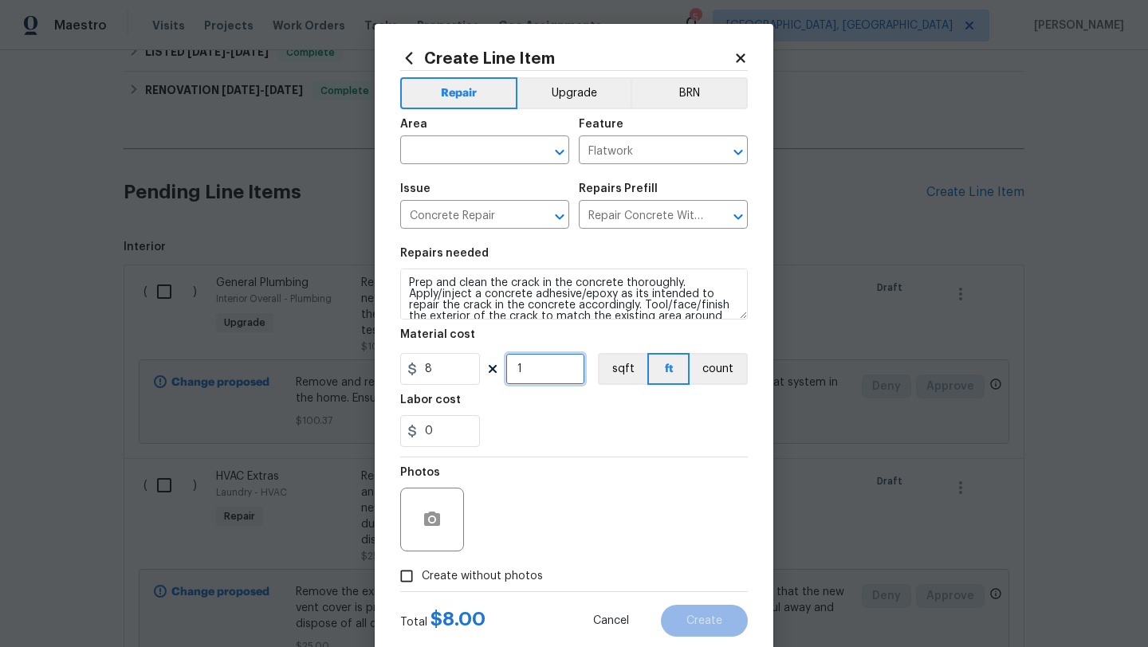
click at [549, 369] on input "1" at bounding box center [546, 369] width 80 height 32
type input "50"
click at [466, 149] on input "text" at bounding box center [462, 152] width 124 height 25
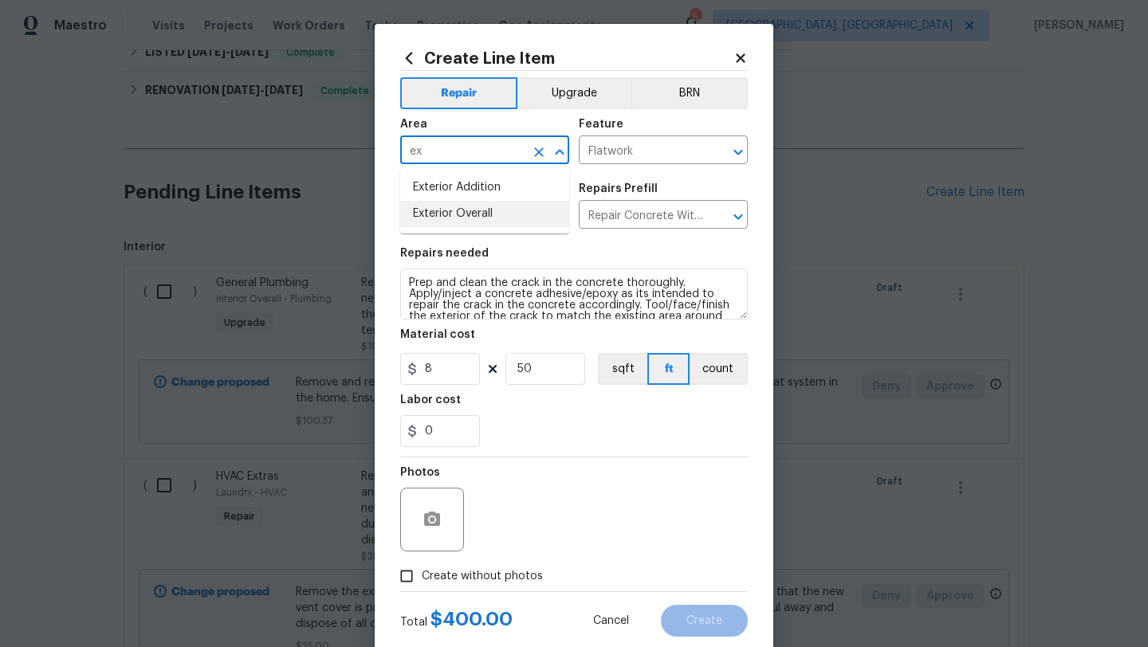
click at [478, 214] on li "Exterior Overall" at bounding box center [484, 214] width 169 height 26
type input "Exterior Overall"
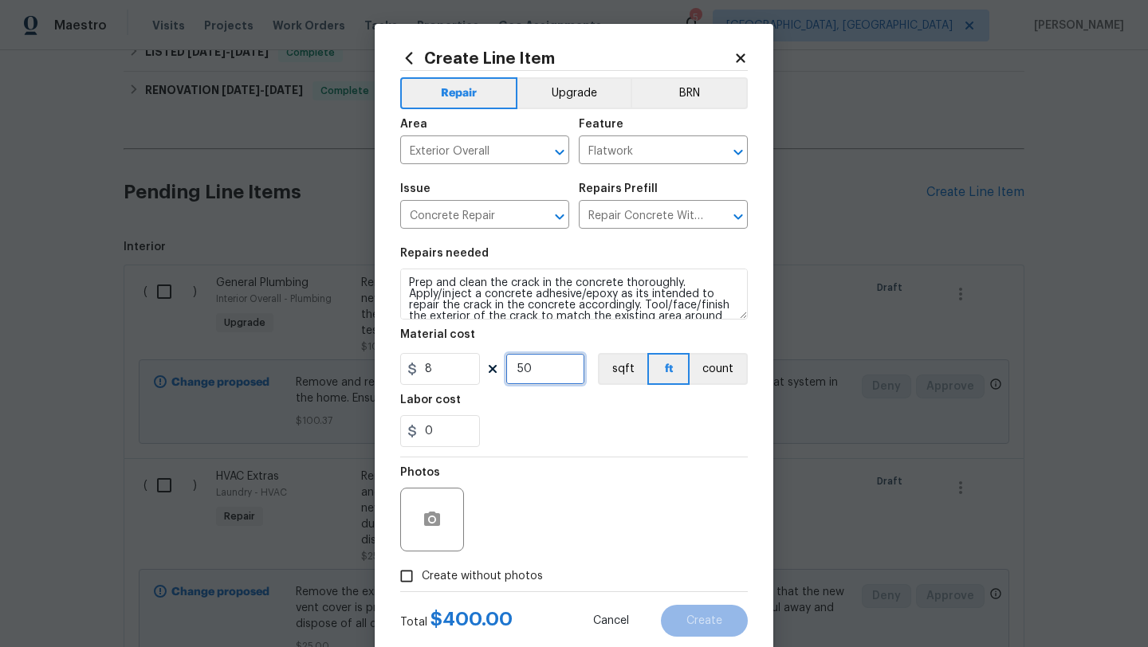
click at [524, 371] on input "50" at bounding box center [546, 369] width 80 height 32
type input "60"
drag, startPoint x: 455, startPoint y: 433, endPoint x: 397, endPoint y: 433, distance: 58.2
click at [397, 433] on div "Create Line Item Repair Upgrade BRN Area Exterior Overall ​ Feature Flatwork ​ …" at bounding box center [574, 343] width 399 height 639
type input "20"
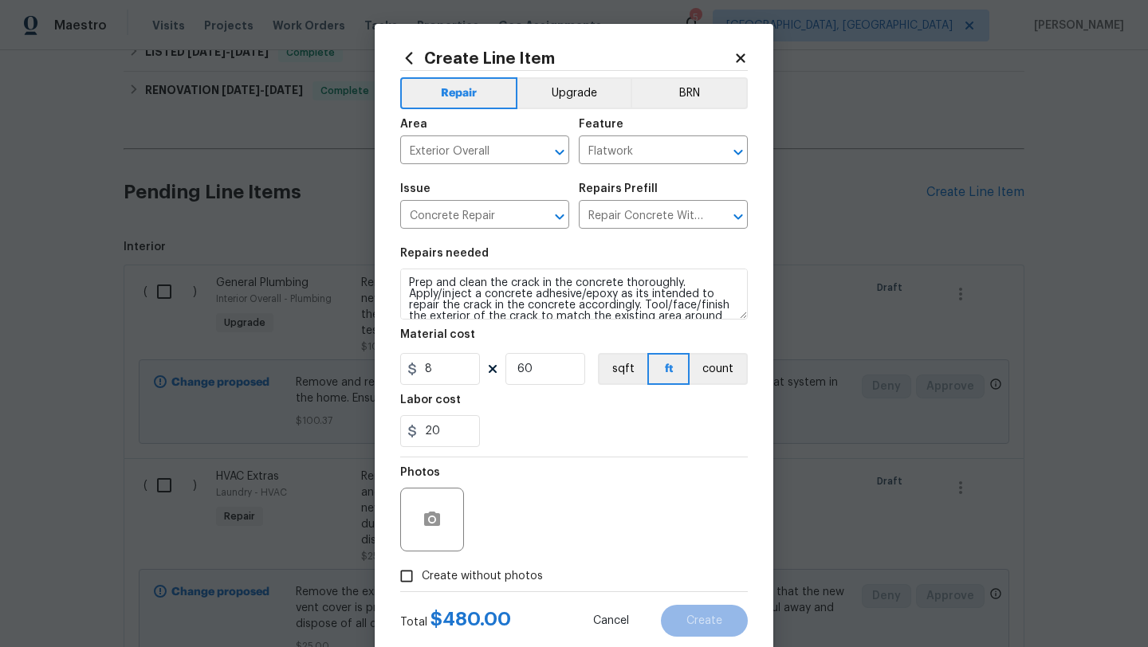
click at [410, 577] on input "Create without photos" at bounding box center [407, 576] width 30 height 30
checkbox input "true"
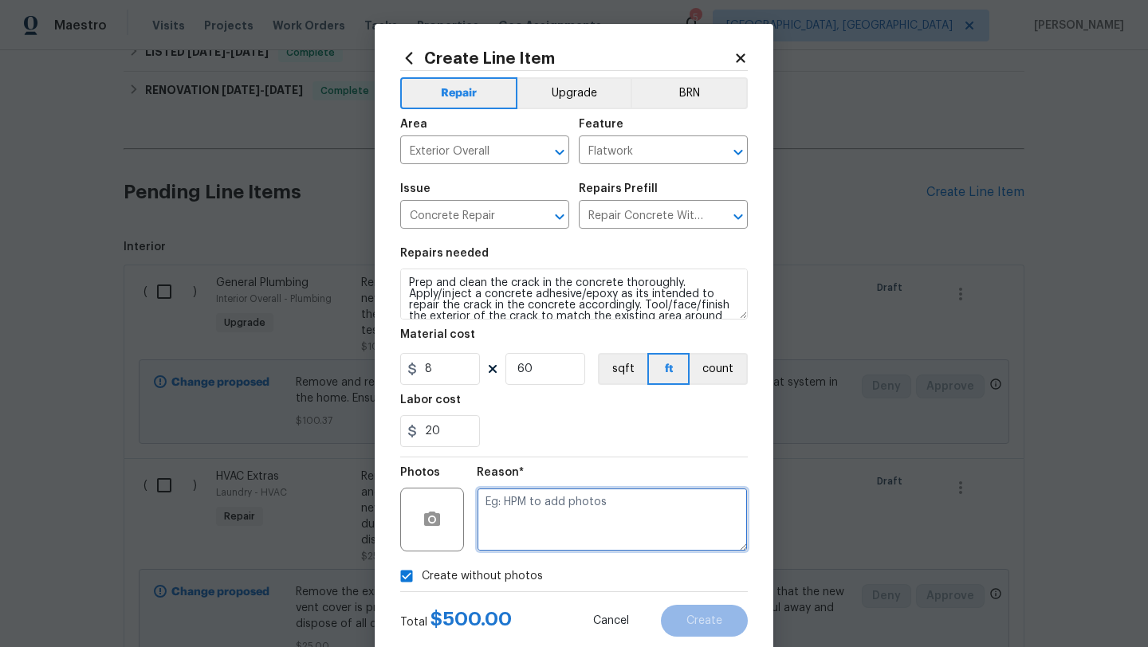
click at [523, 525] on textarea at bounding box center [612, 520] width 271 height 64
type textarea "desk"
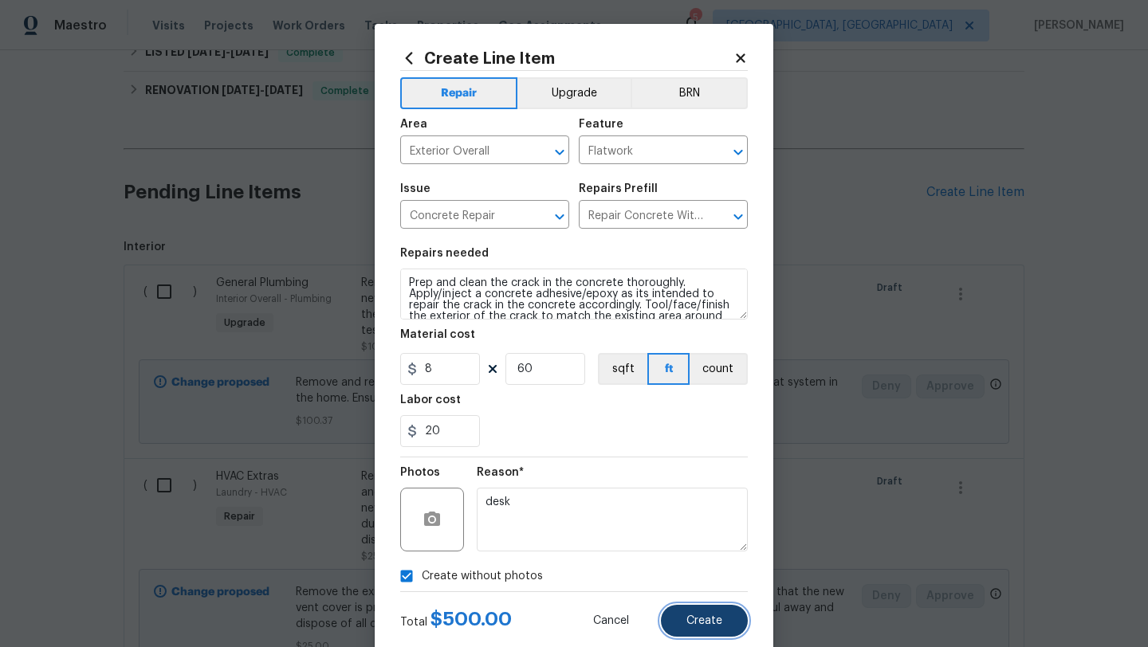
click at [706, 628] on button "Create" at bounding box center [704, 621] width 87 height 32
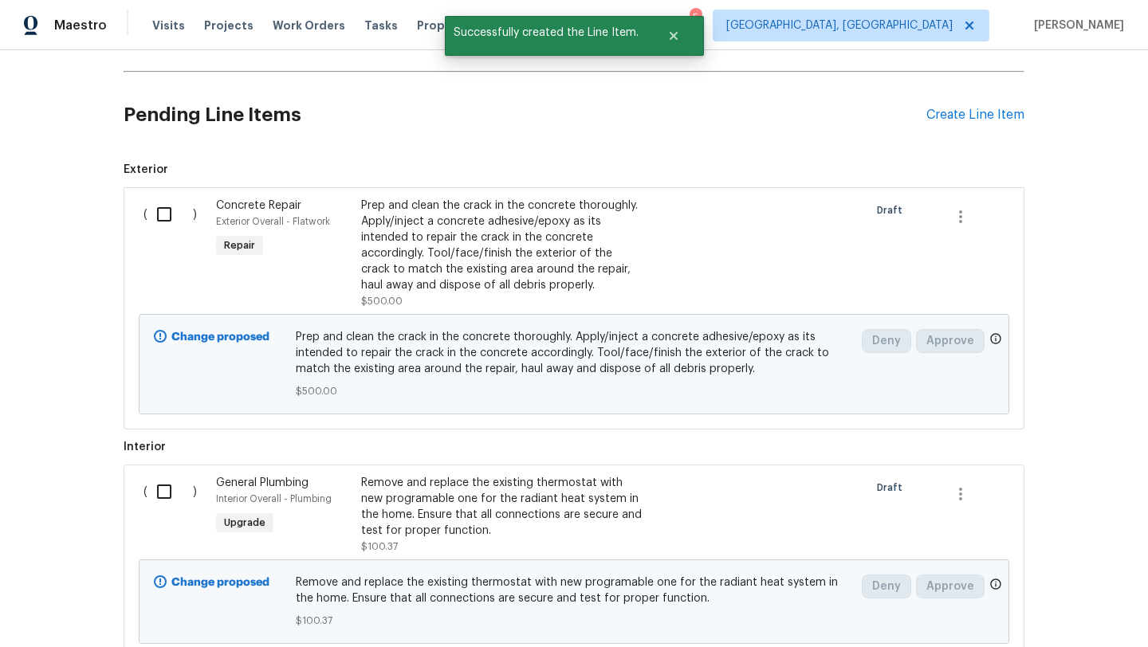
scroll to position [355, 0]
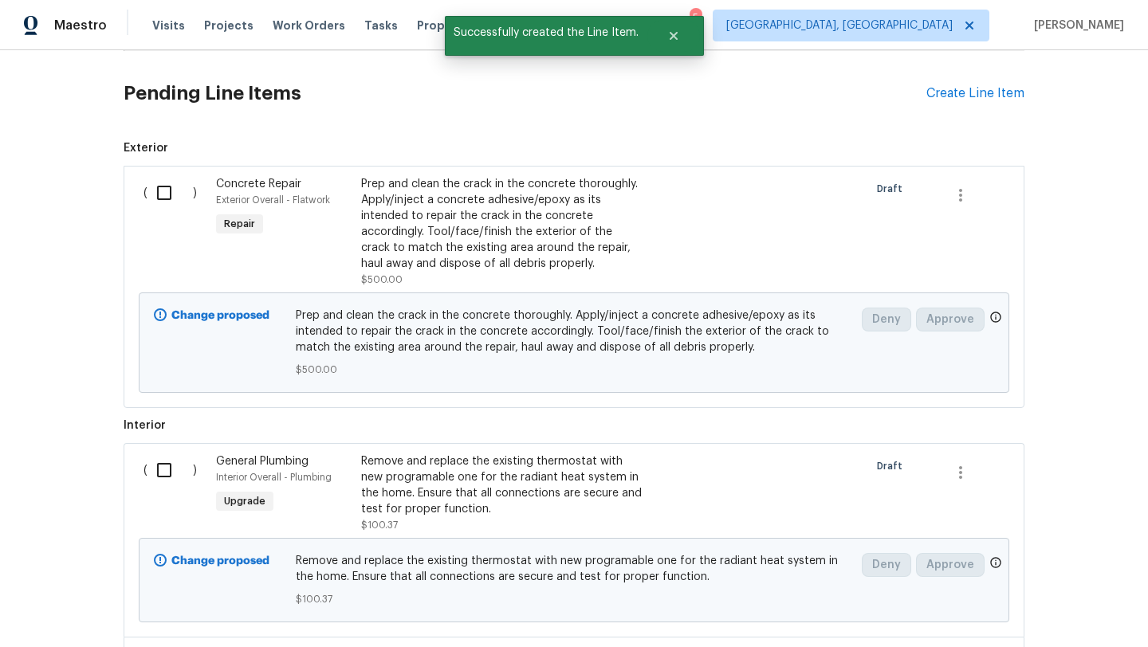
click at [162, 192] on input "checkbox" at bounding box center [170, 192] width 45 height 33
checkbox input "true"
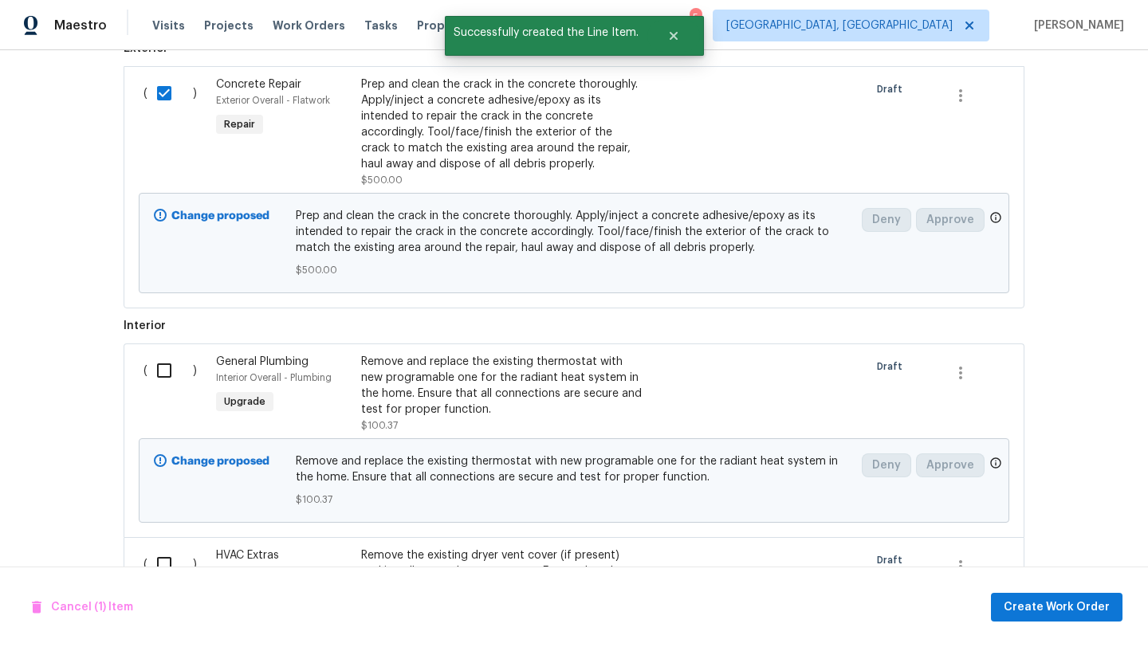
scroll to position [510, 0]
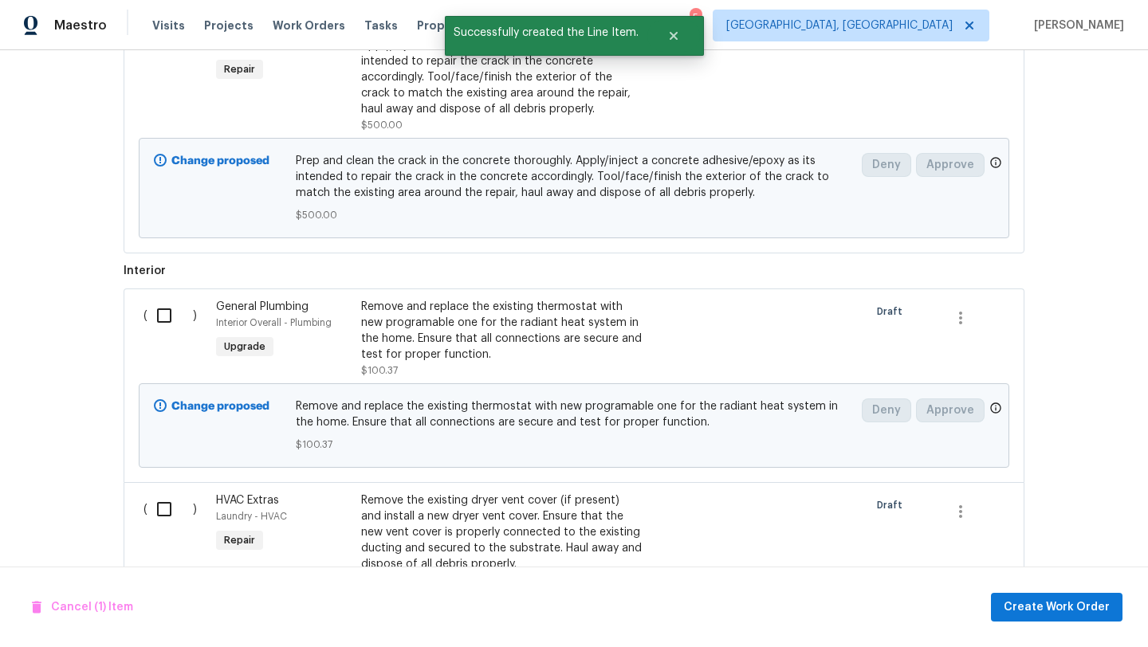
click at [165, 317] on input "checkbox" at bounding box center [170, 315] width 45 height 33
checkbox input "true"
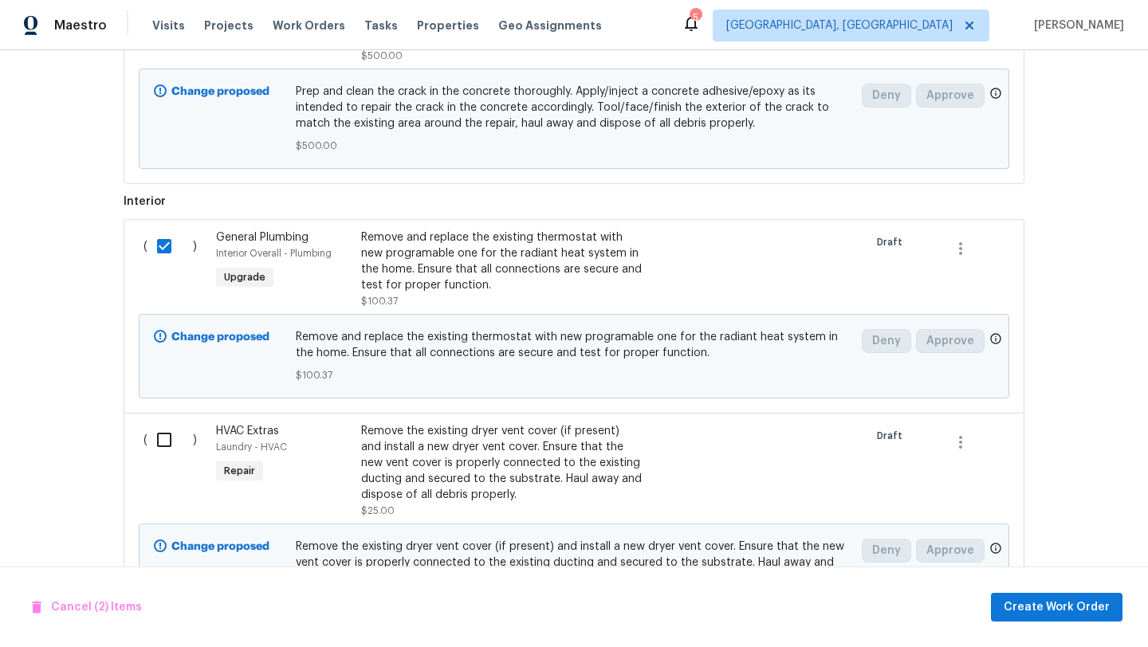
scroll to position [612, 0]
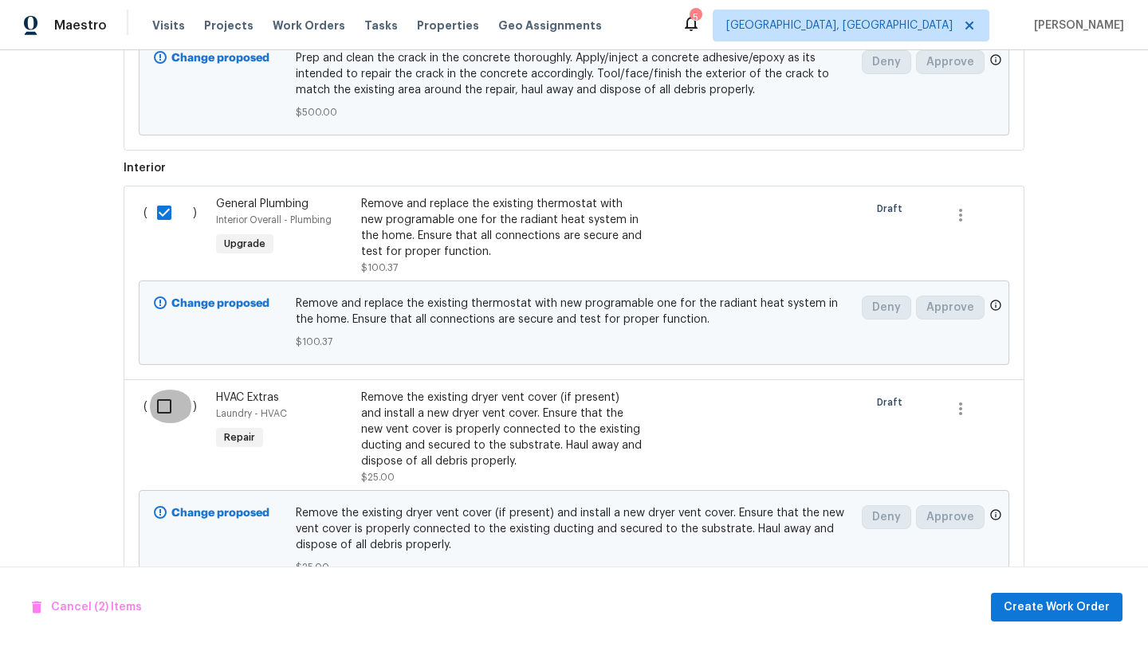
click at [166, 411] on input "checkbox" at bounding box center [170, 406] width 45 height 33
checkbox input "true"
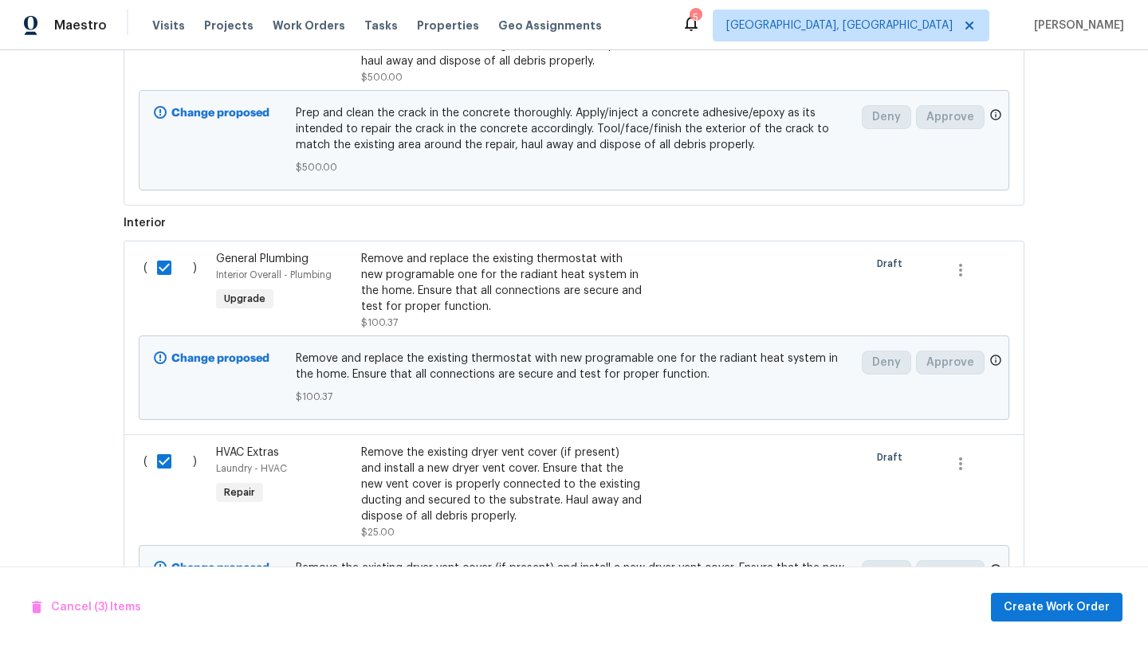
scroll to position [680, 0]
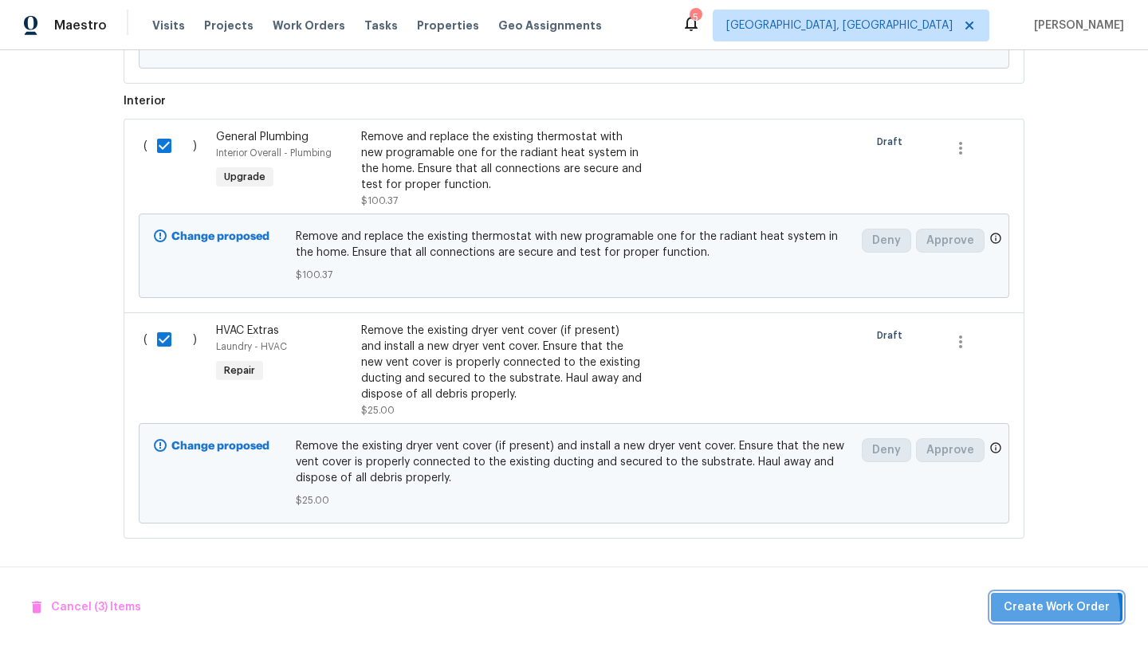
click at [1046, 613] on span "Create Work Order" at bounding box center [1057, 608] width 106 height 20
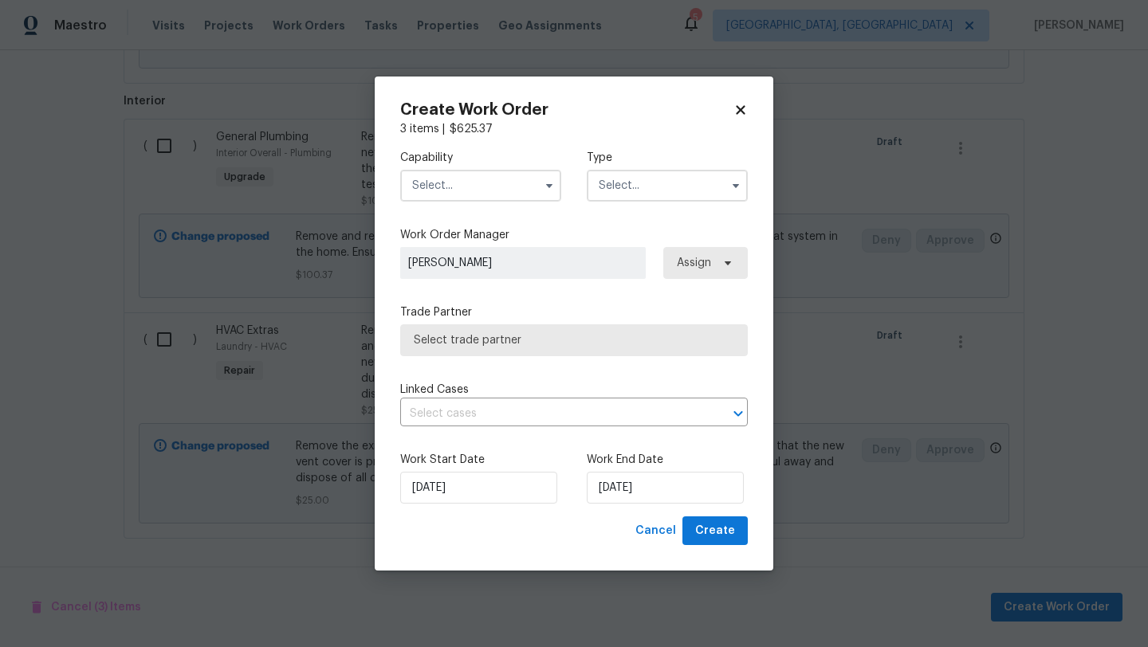
checkbox input "false"
click at [440, 192] on input "text" at bounding box center [480, 186] width 161 height 32
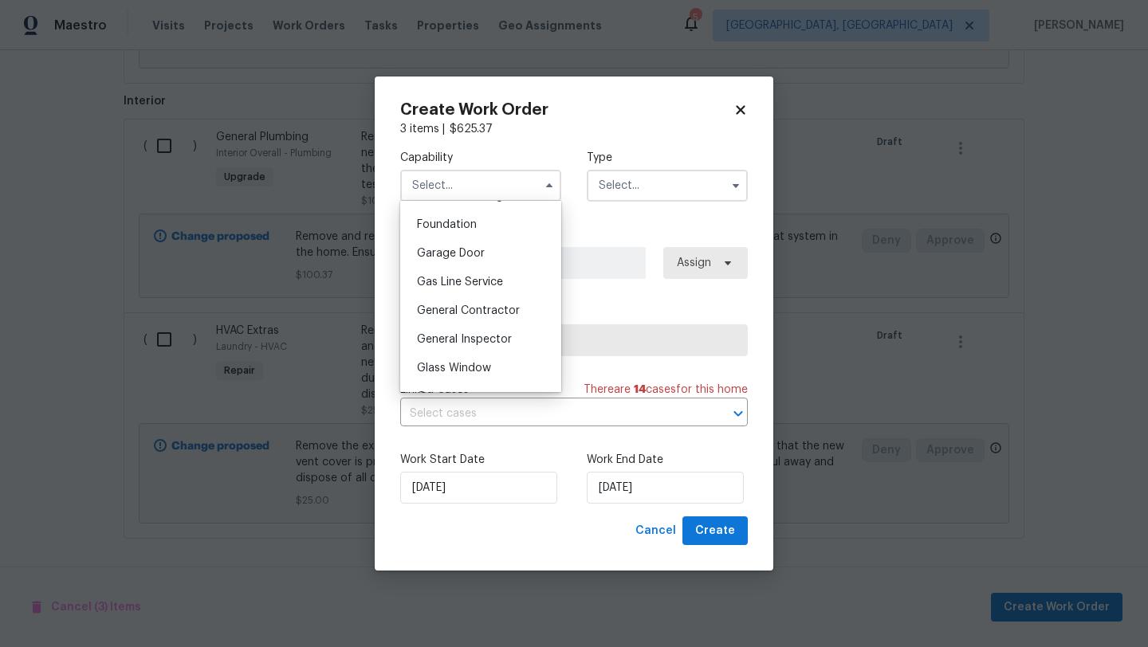
scroll to position [670, 0]
click at [482, 309] on span "General Contractor" at bounding box center [468, 311] width 103 height 11
type input "General Contractor"
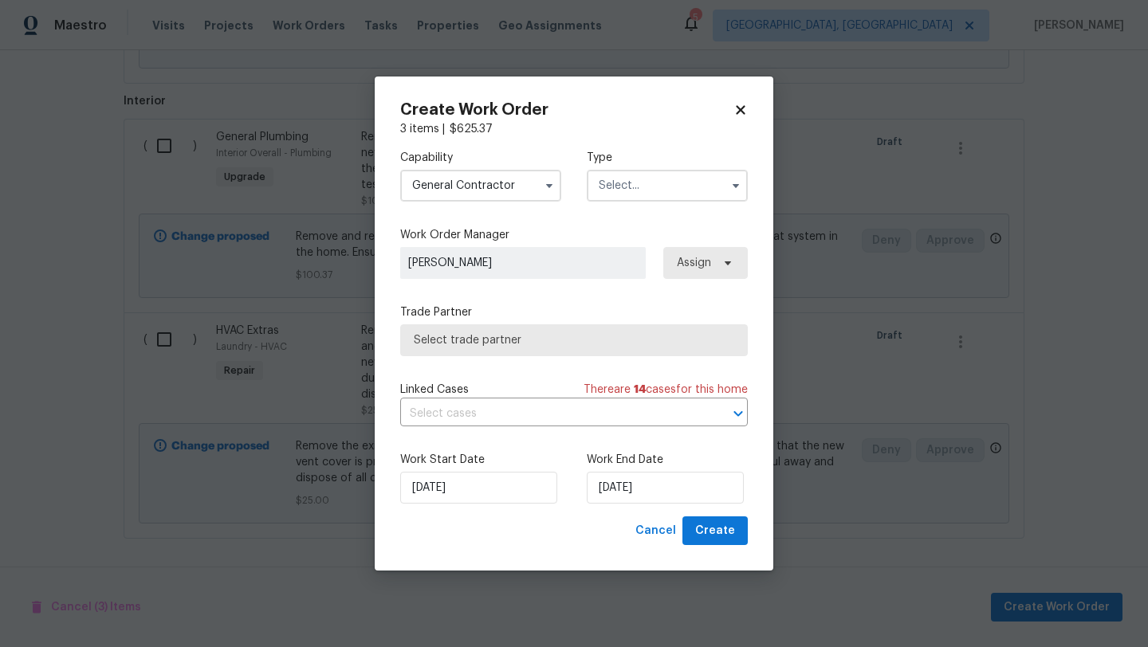
click at [596, 187] on input "text" at bounding box center [667, 186] width 161 height 32
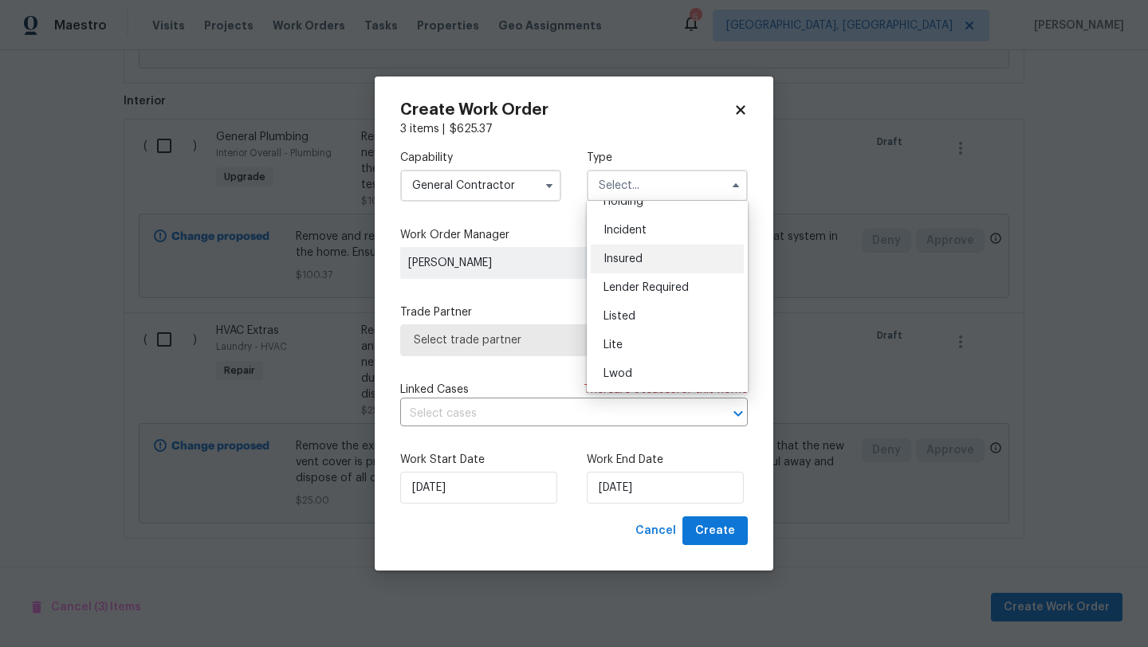
scroll to position [72, 0]
click at [628, 326] on div "Listed" at bounding box center [667, 319] width 153 height 29
type input "Listed"
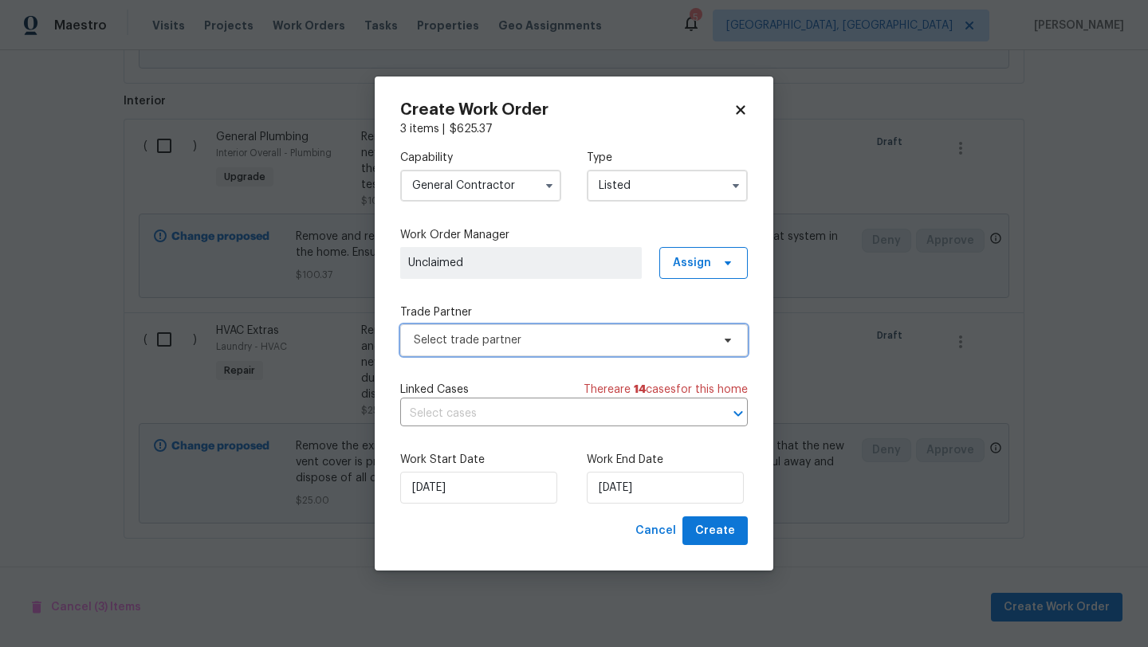
click at [502, 338] on span "Select trade partner" at bounding box center [562, 341] width 297 height 16
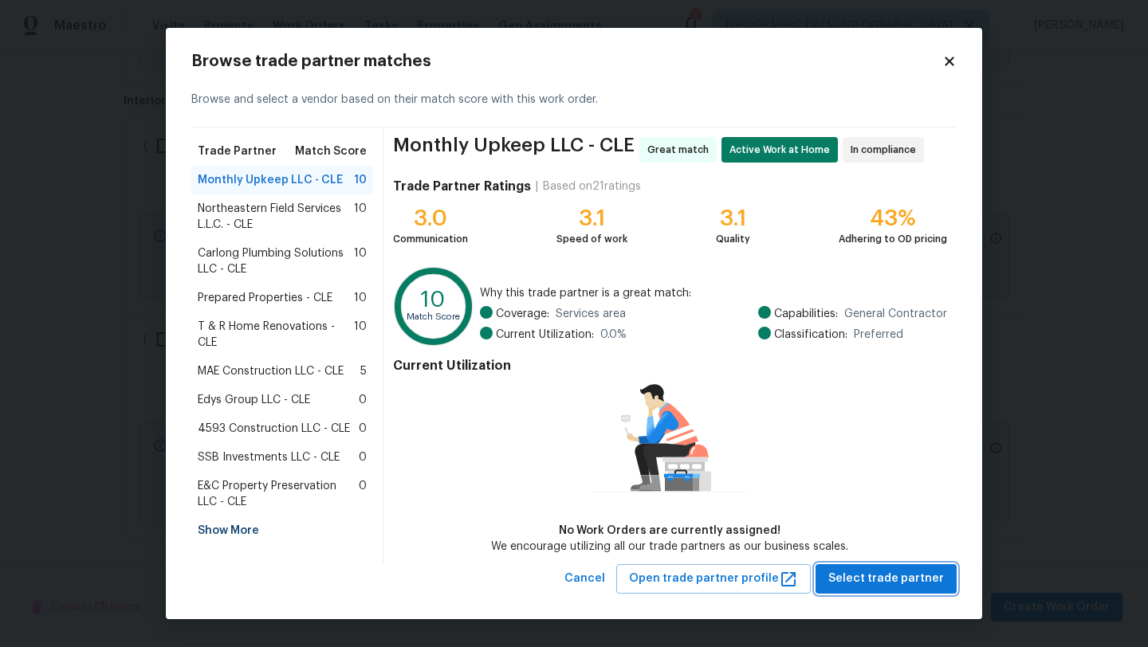
click at [848, 576] on span "Select trade partner" at bounding box center [886, 579] width 116 height 20
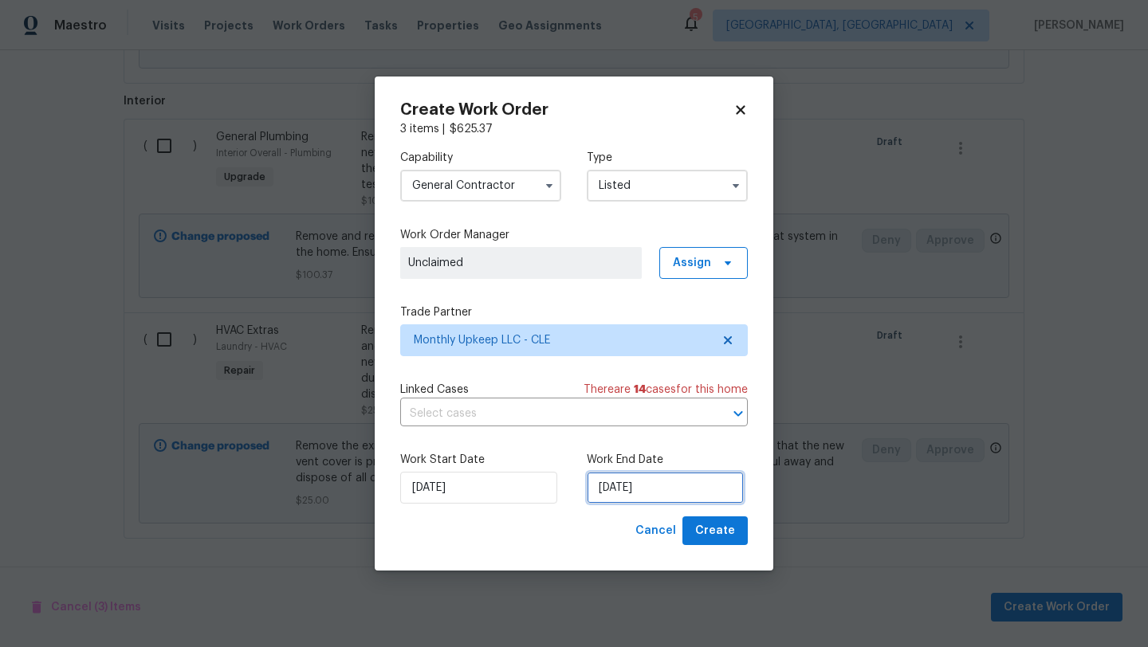
click at [675, 485] on input "[DATE]" at bounding box center [665, 488] width 157 height 32
click at [718, 531] on span "Create" at bounding box center [715, 531] width 40 height 20
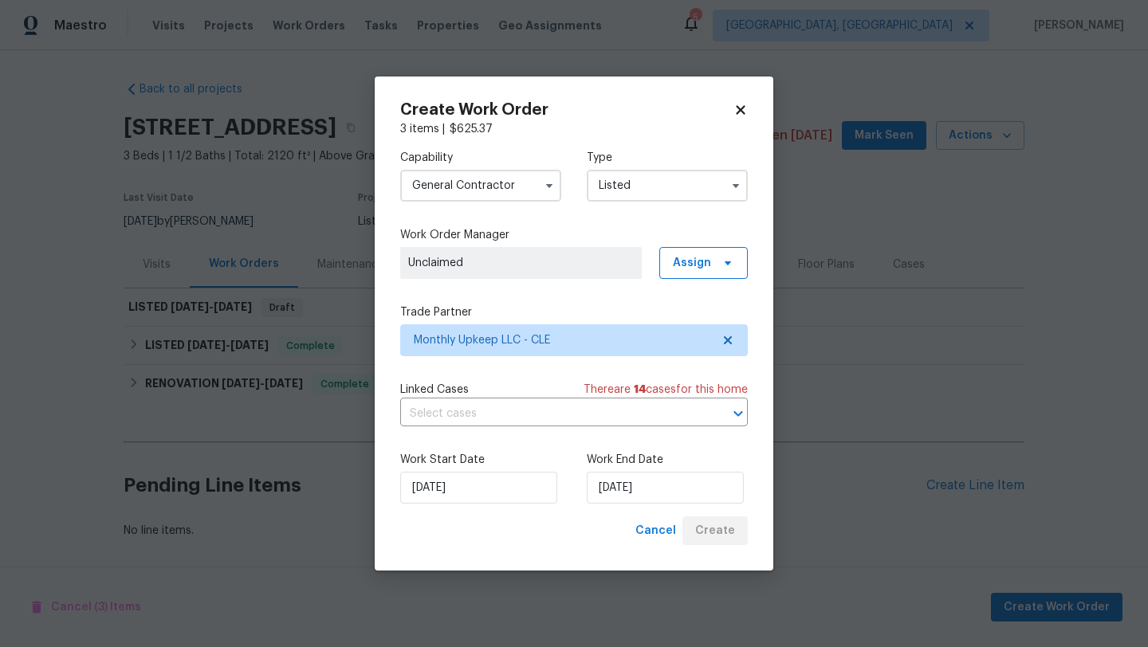
scroll to position [1, 0]
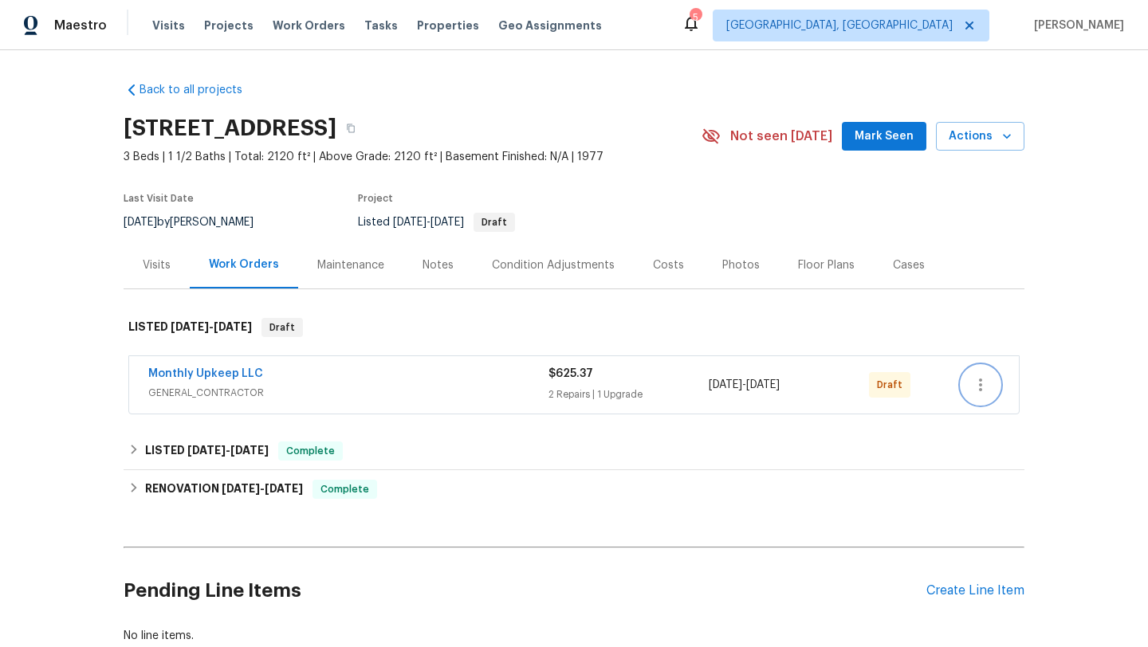
click at [983, 387] on icon "button" at bounding box center [980, 385] width 19 height 19
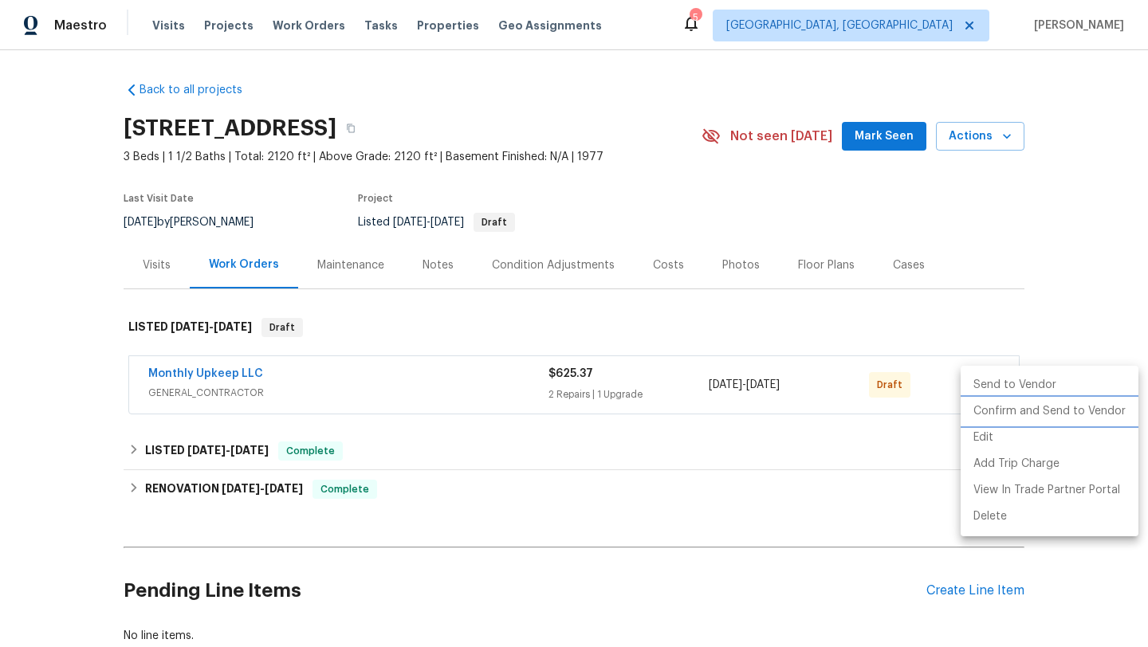
click at [985, 408] on li "Confirm and Send to Vendor" at bounding box center [1050, 412] width 178 height 26
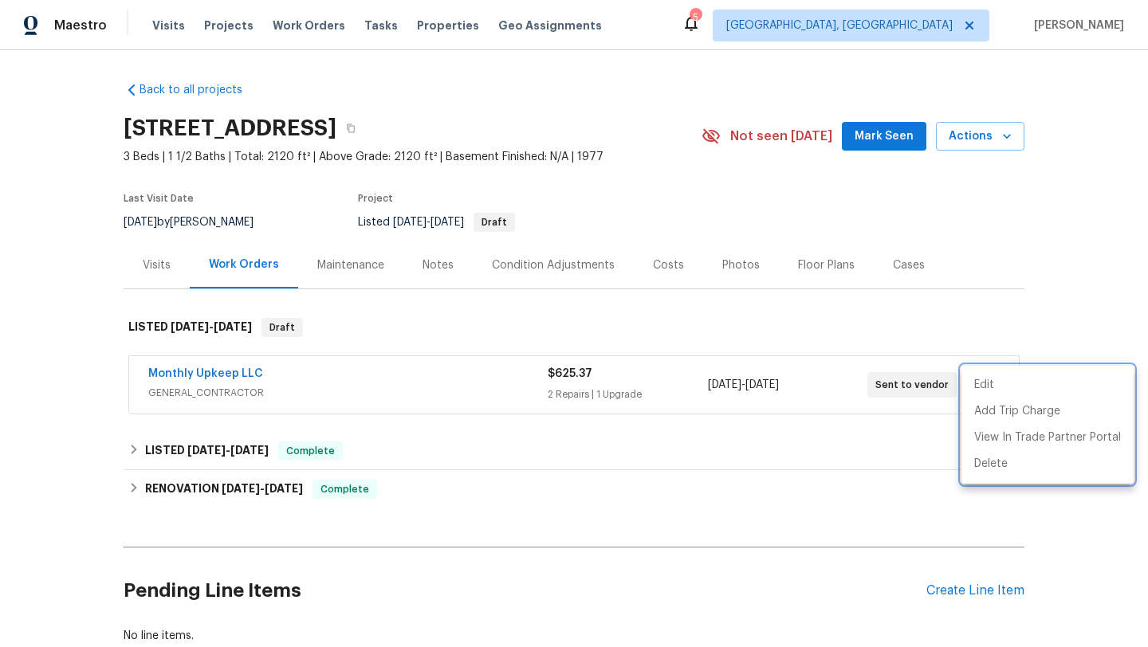
click at [201, 374] on div at bounding box center [574, 323] width 1148 height 647
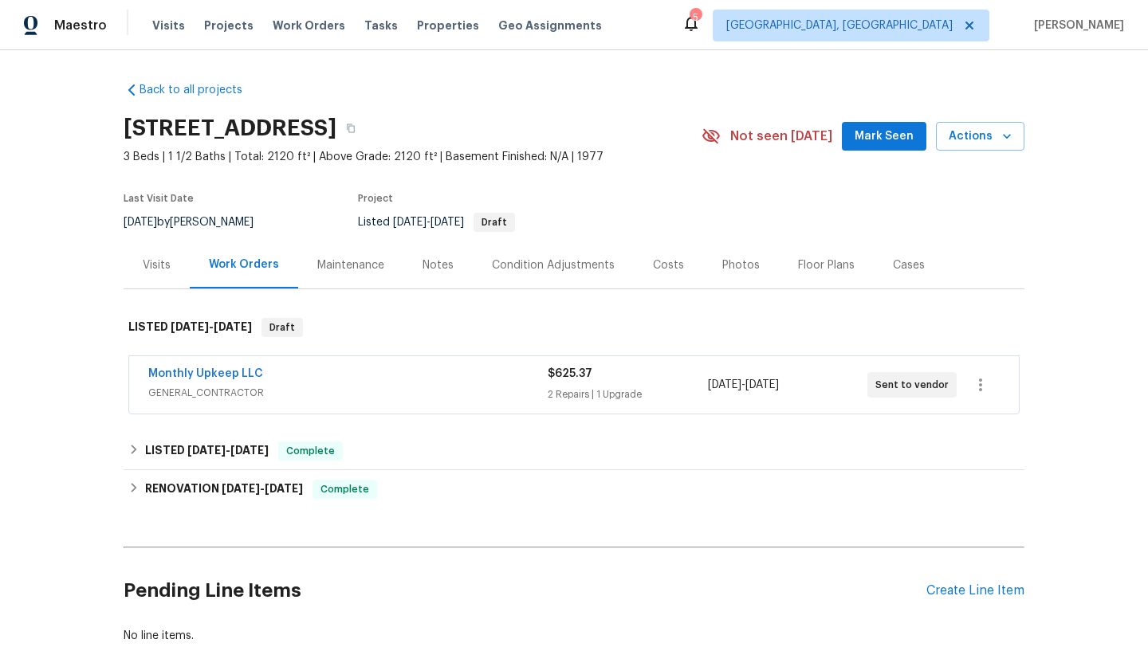
click at [868, 144] on span "Mark Seen" at bounding box center [884, 137] width 59 height 20
